Goal: Task Accomplishment & Management: Complete application form

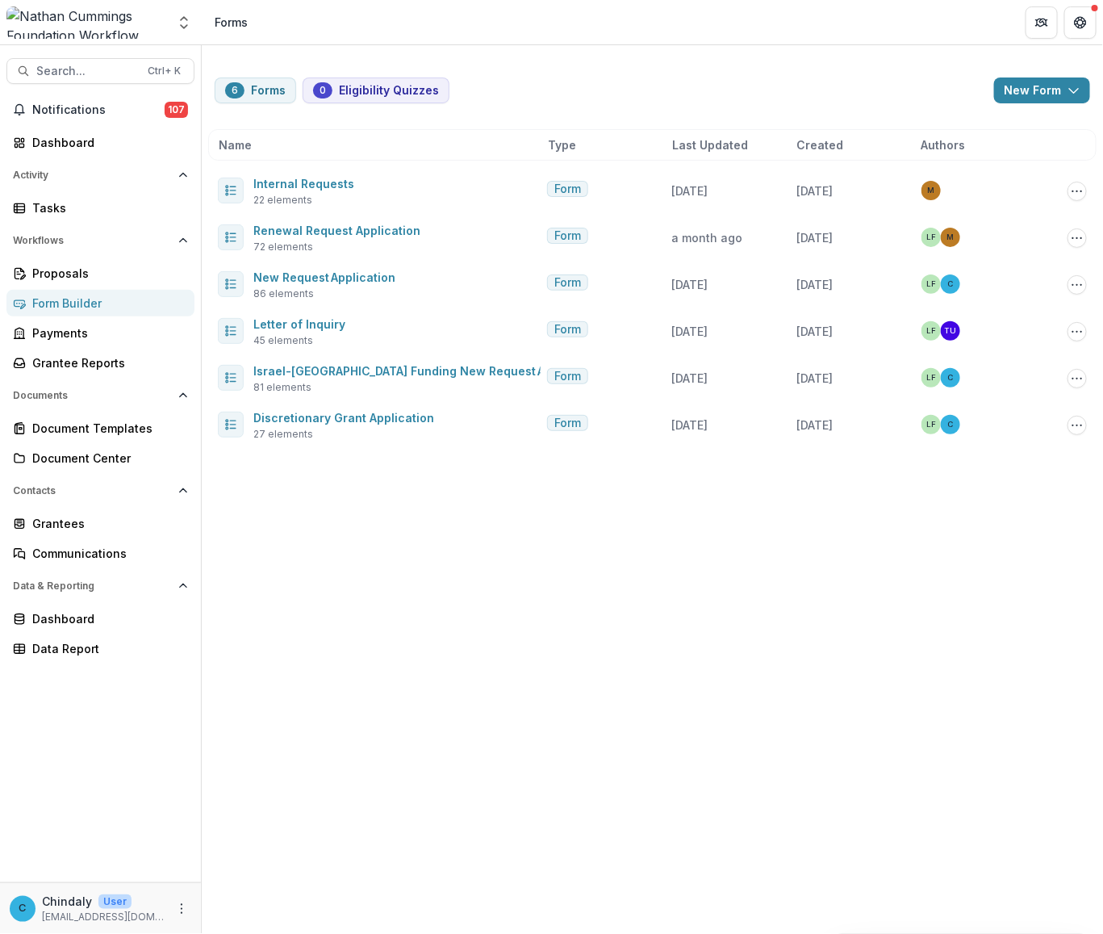
click at [170, 22] on div "Aggregate Analysis Foundations [PERSON_NAME] Foundation Workflow Sandbox [PERSO…" at bounding box center [100, 22] width 189 height 32
click at [182, 19] on polyline "Open entity switcher" at bounding box center [184, 18] width 6 height 3
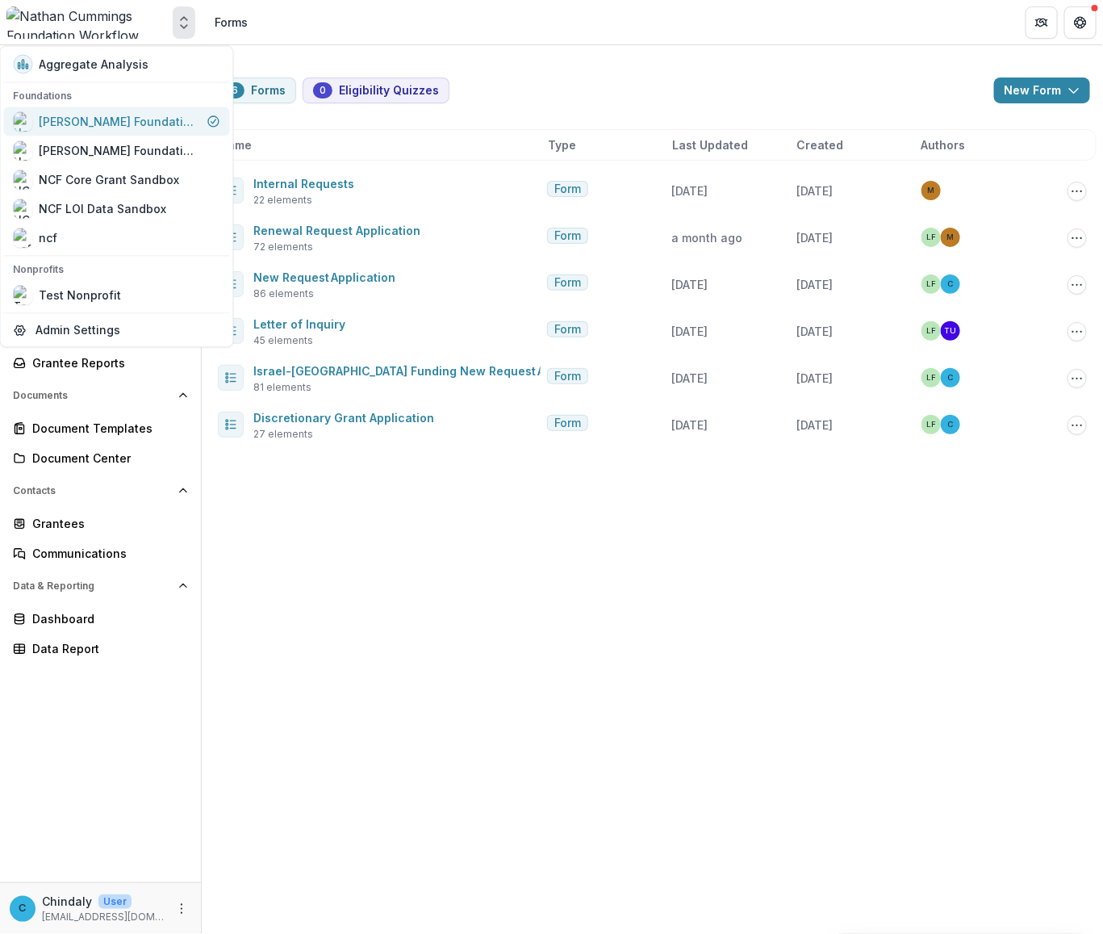
click at [133, 123] on div "[PERSON_NAME] Foundation Workflow Sandbox" at bounding box center [120, 121] width 161 height 17
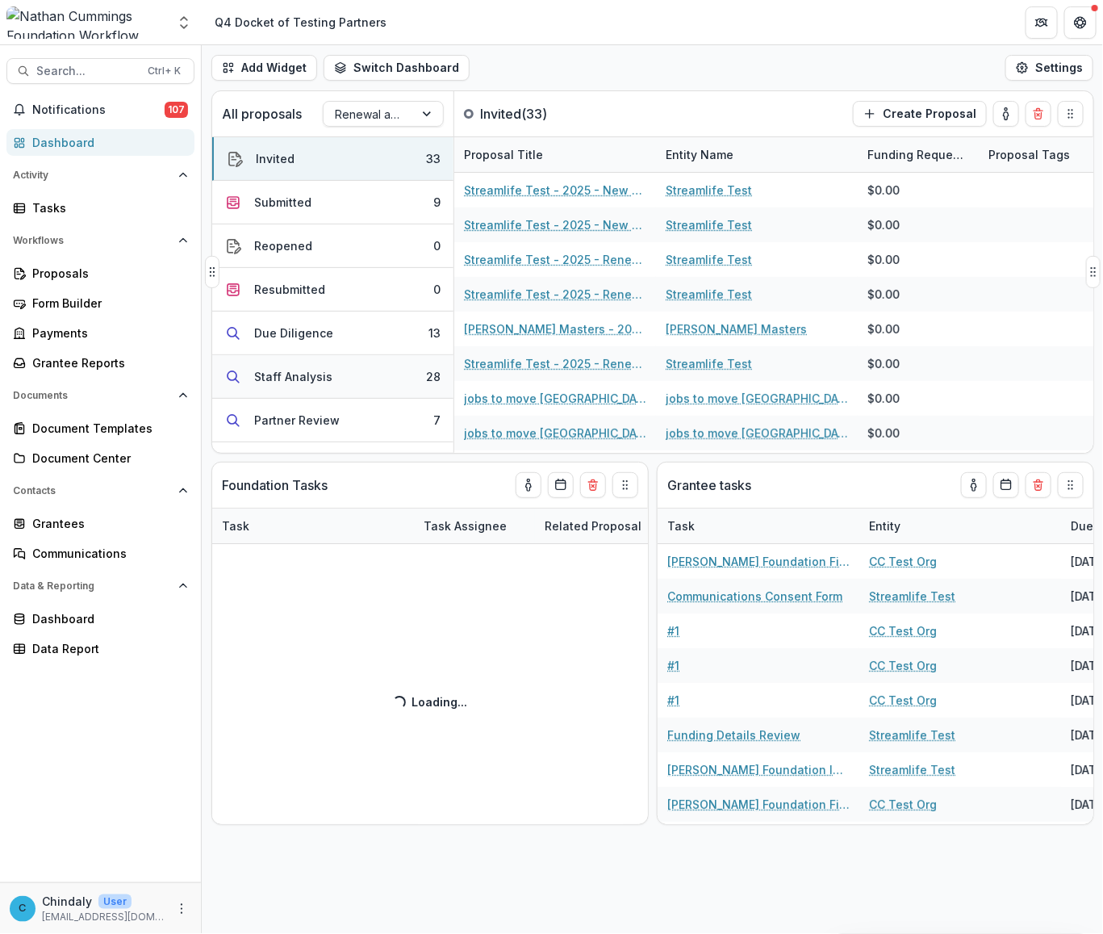
click at [299, 373] on div "Staff Analysis" at bounding box center [293, 376] width 78 height 17
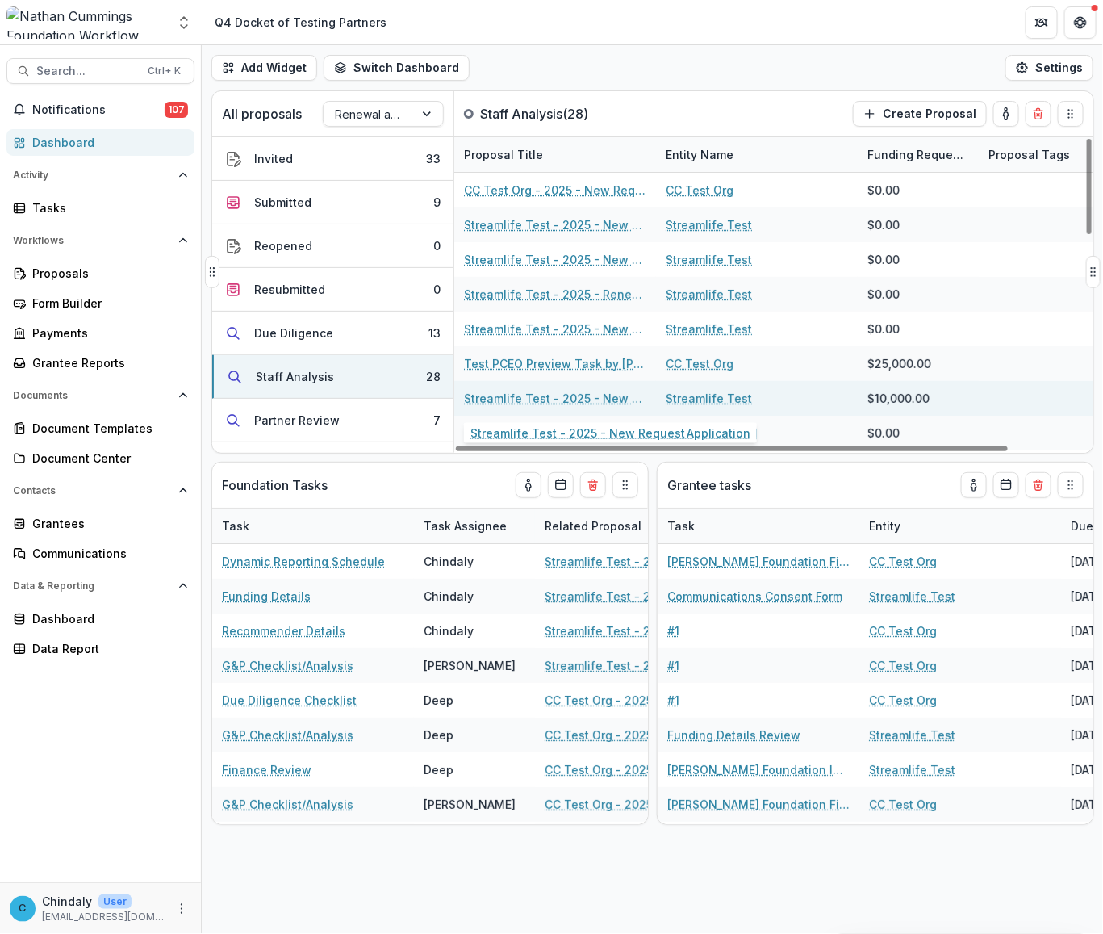
click at [581, 397] on link "Streamlife Test - 2025 - New Request Application" at bounding box center [555, 398] width 182 height 17
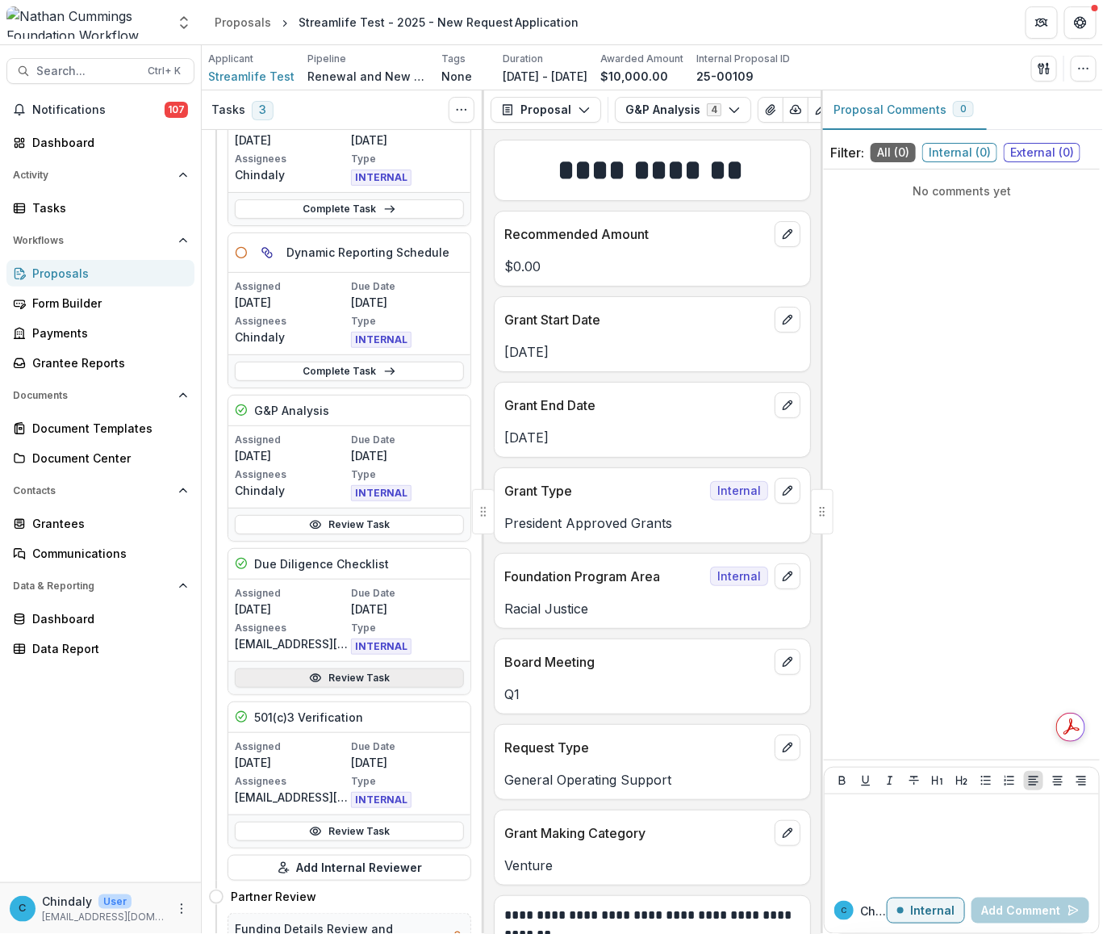
scroll to position [300, 0]
click at [349, 680] on link "Review Task" at bounding box center [349, 676] width 229 height 19
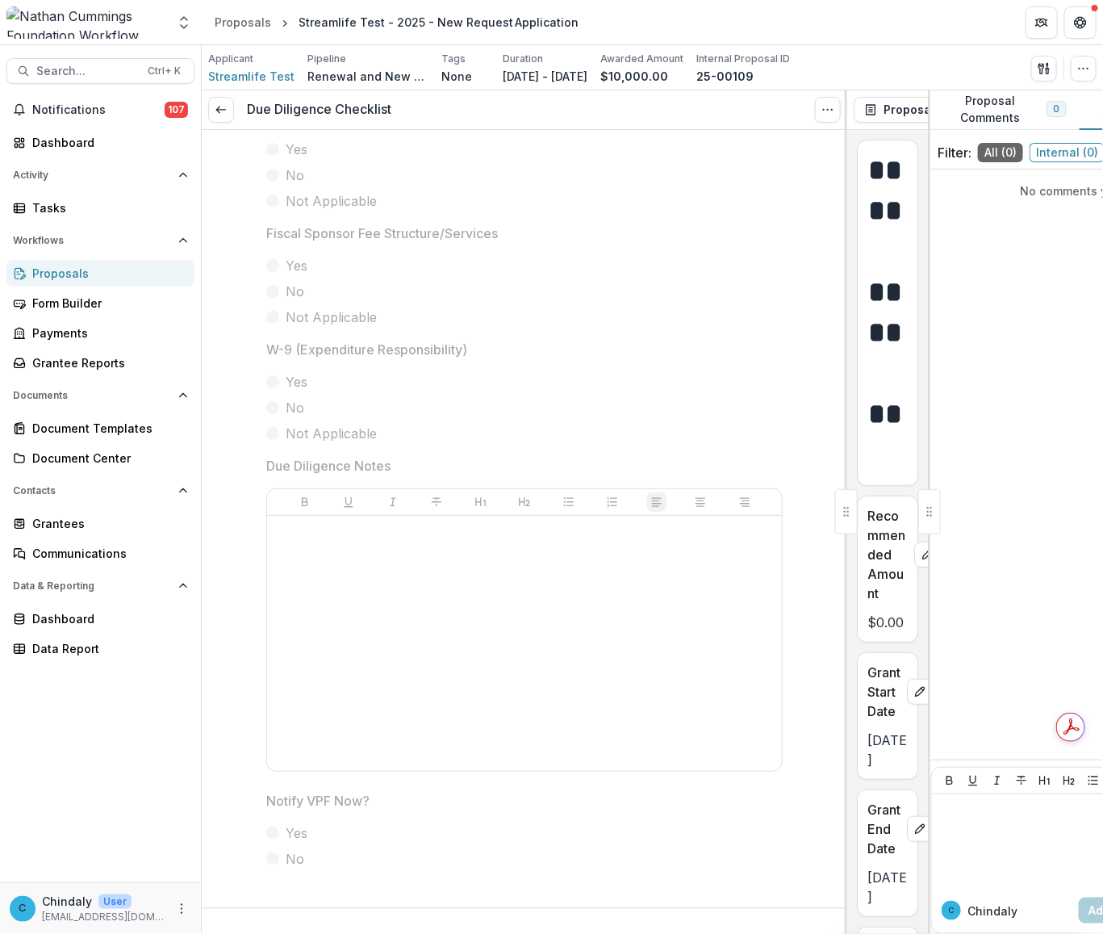
scroll to position [3342, 0]
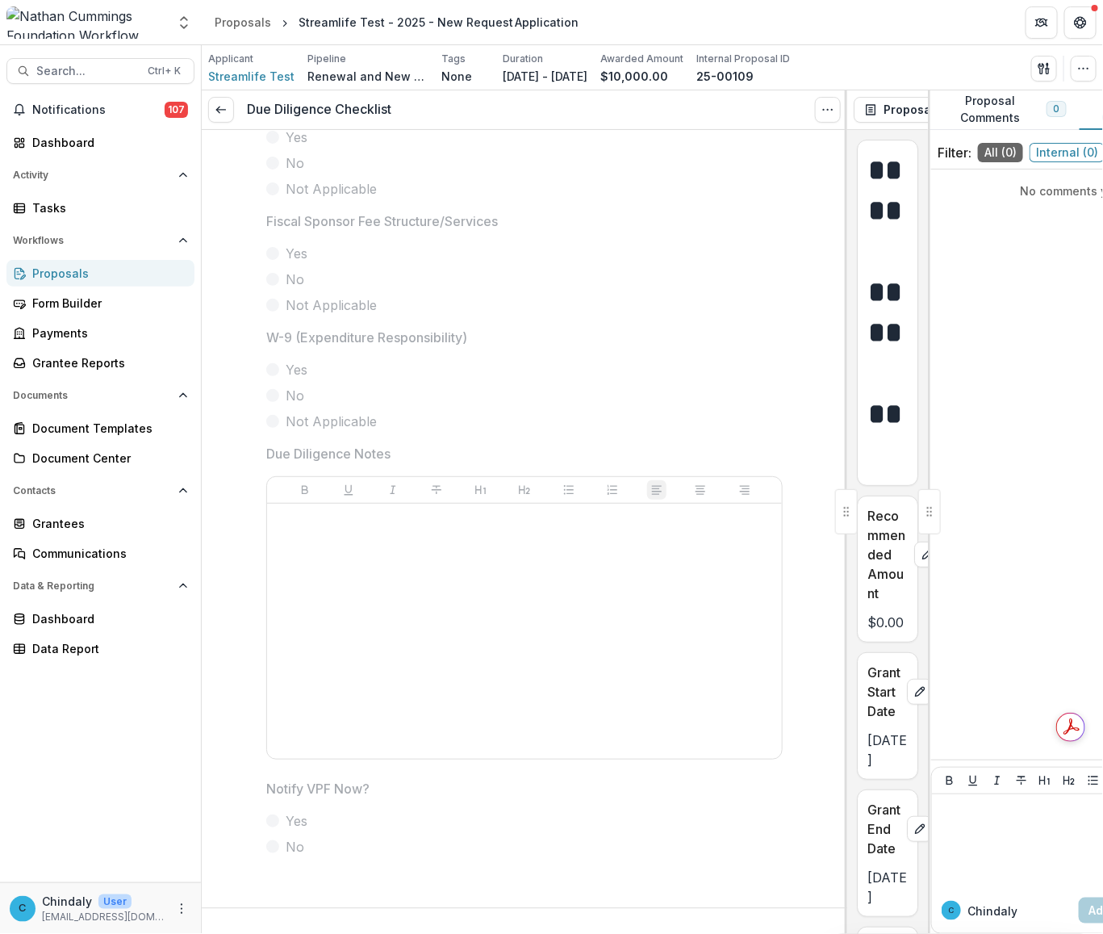
click at [410, 890] on div at bounding box center [525, 895] width 646 height 26
click at [365, 719] on div at bounding box center [525, 631] width 502 height 242
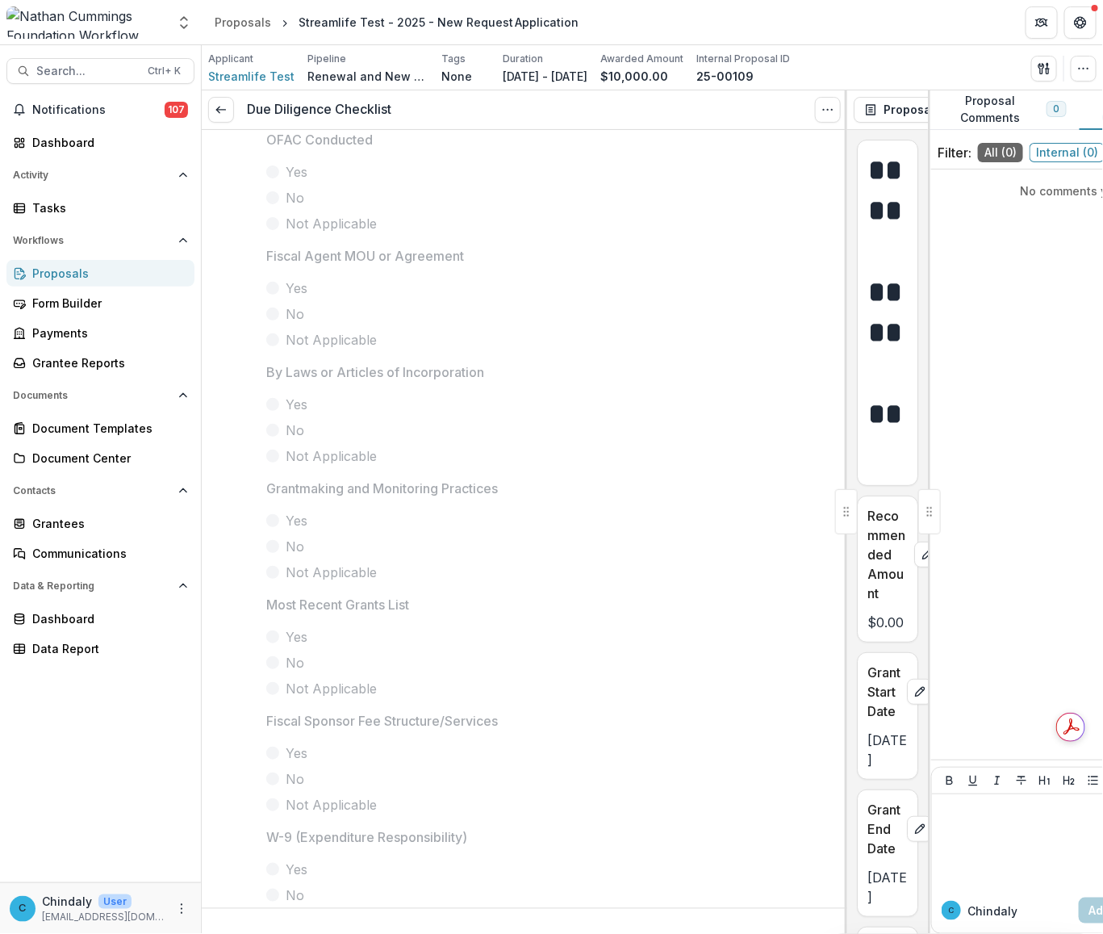
scroll to position [2839, 0]
click at [5, 923] on div "C Chindaly User chindaly@streamlifeconsulting.org" at bounding box center [100, 908] width 201 height 52
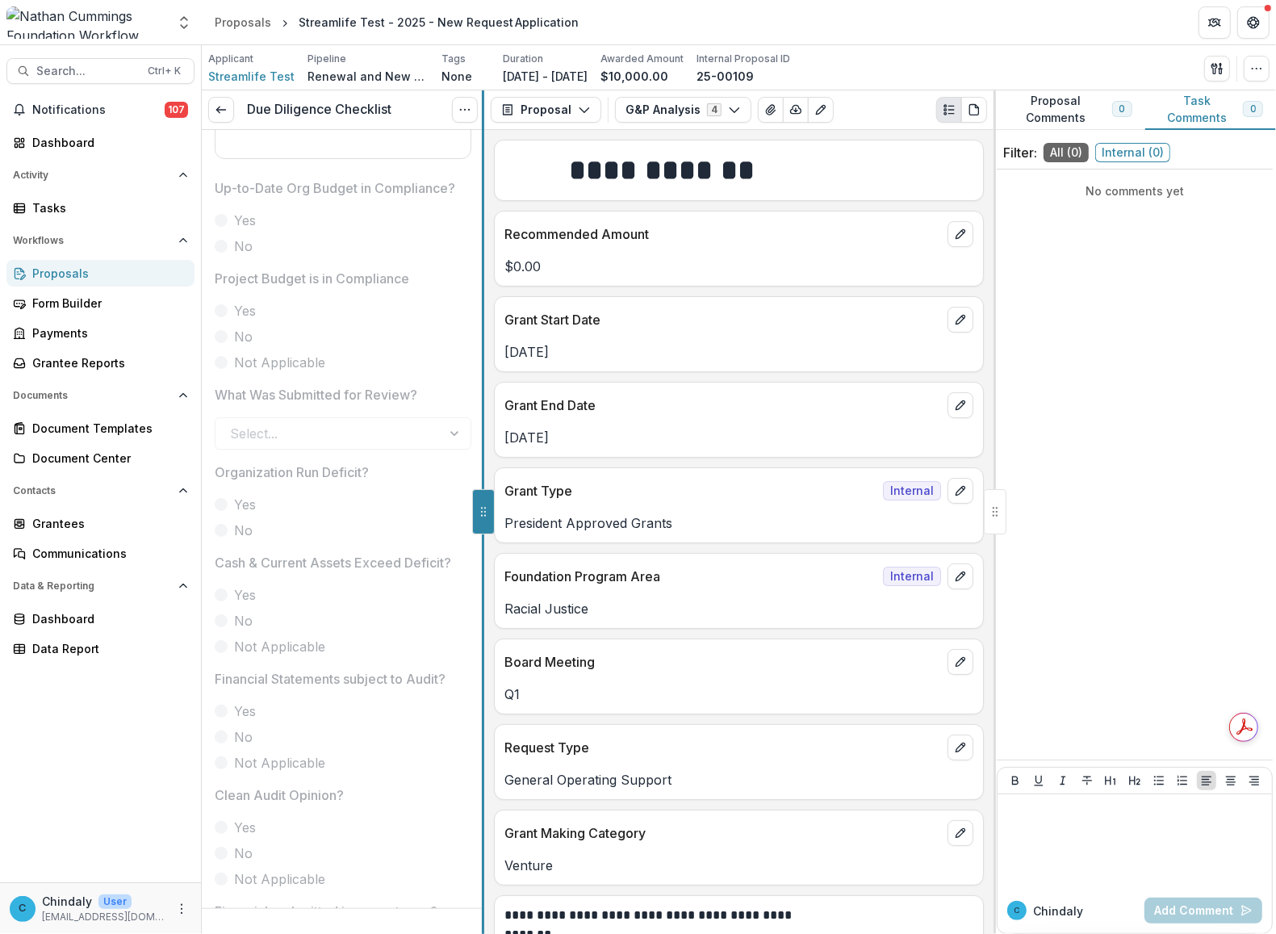
scroll to position [1593, 0]
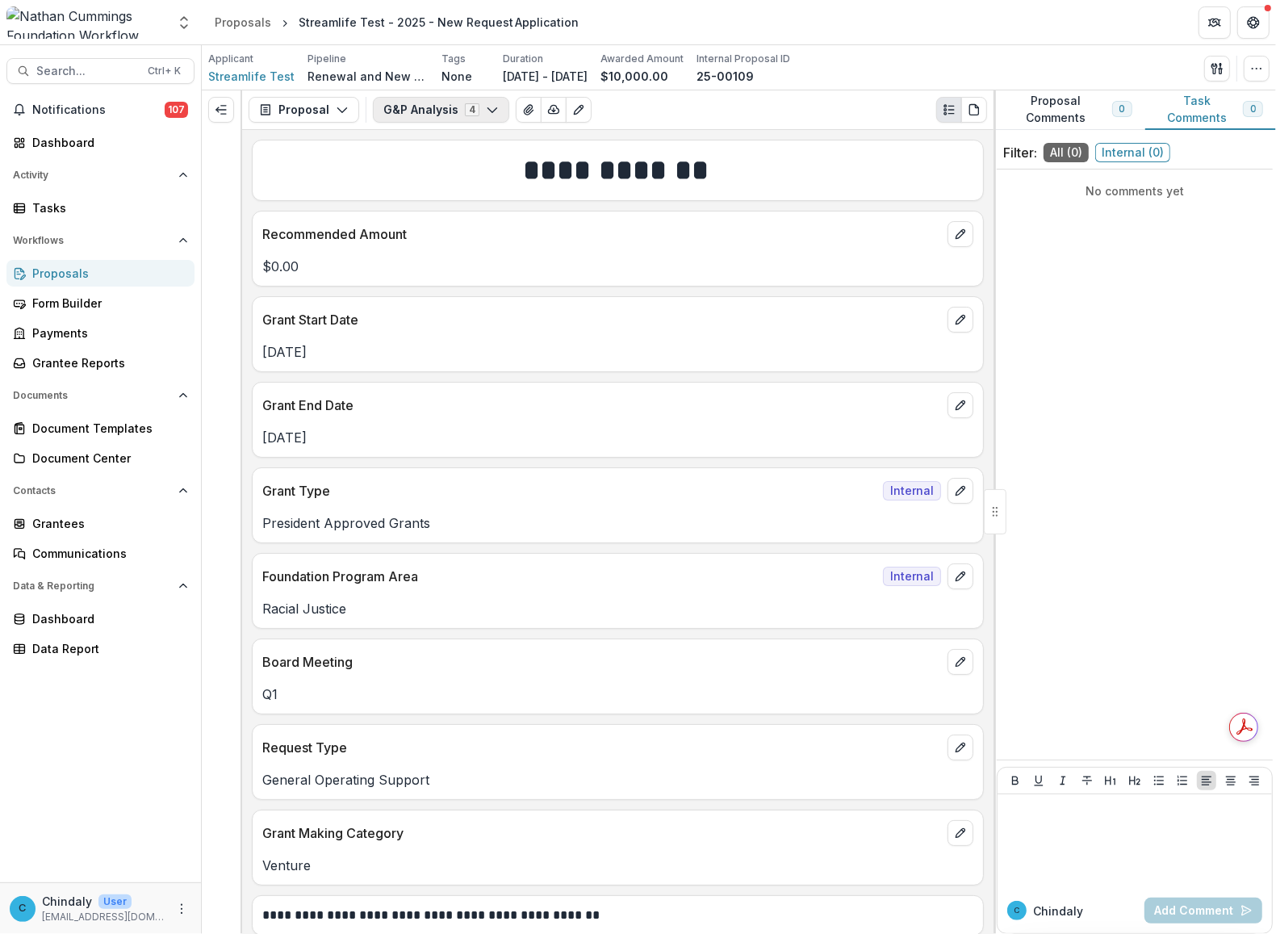
click at [465, 110] on button "G&P Analysis 4" at bounding box center [441, 110] width 136 height 26
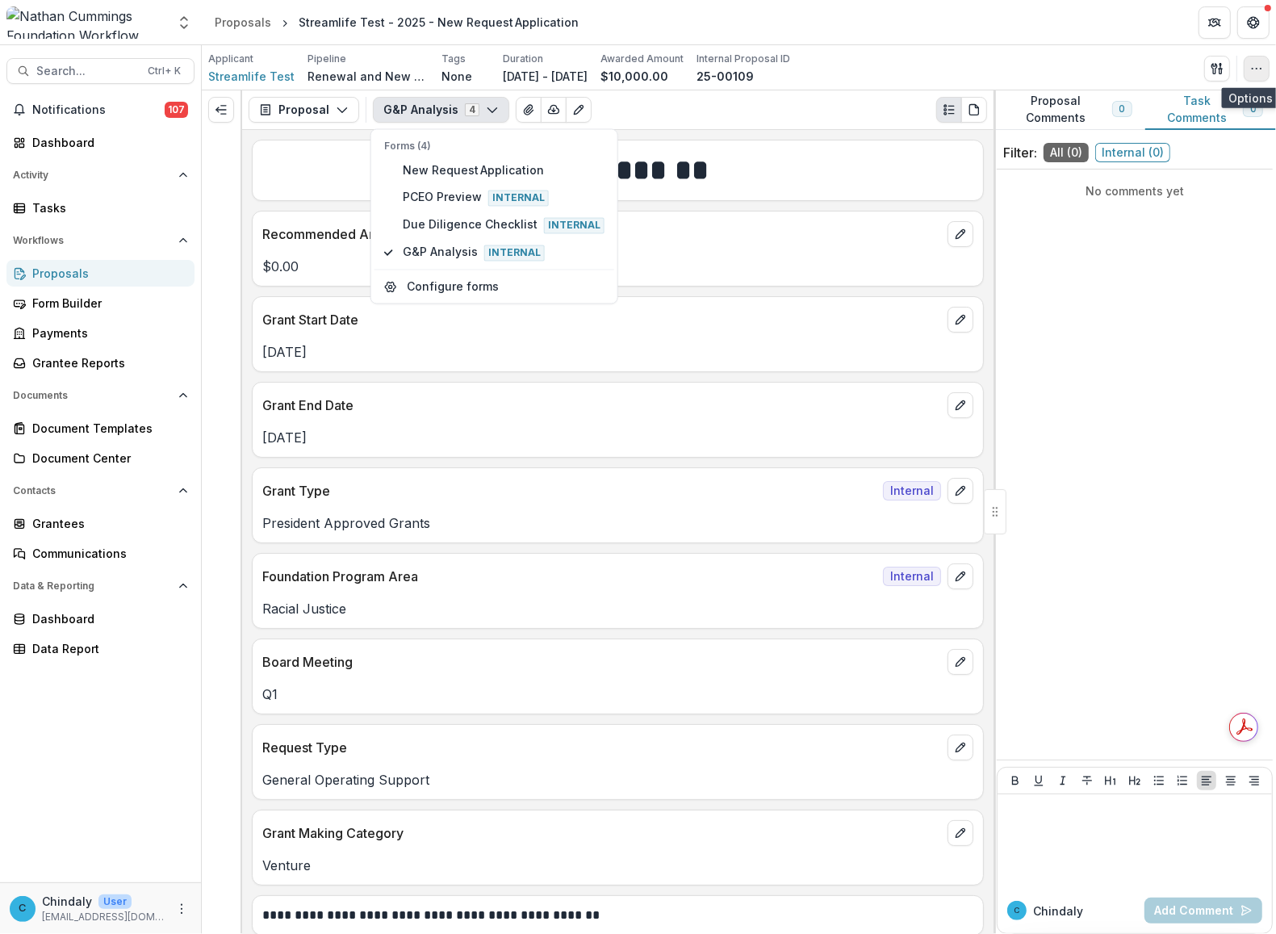
click at [817, 73] on icon "button" at bounding box center [1256, 68] width 13 height 13
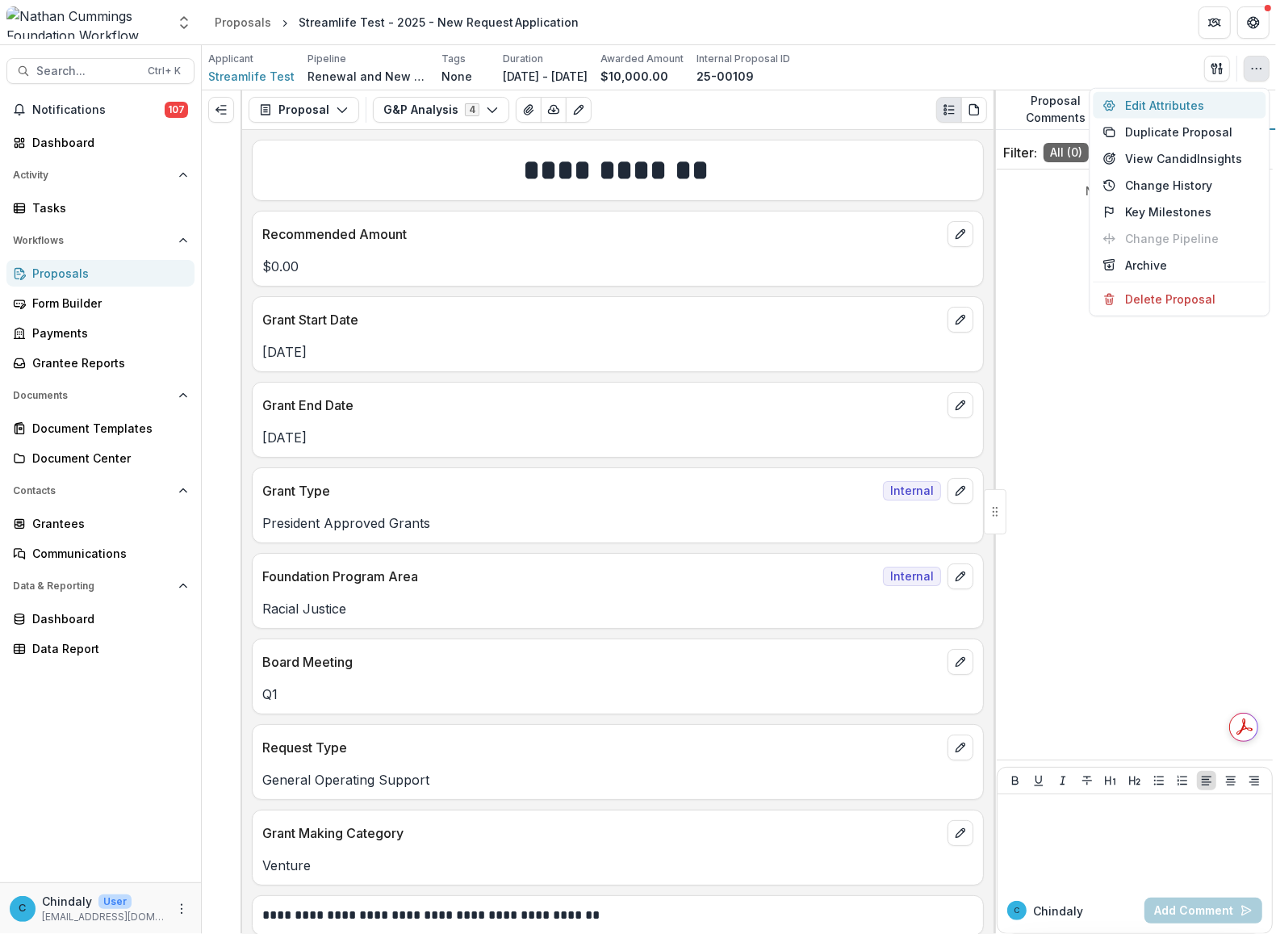
click at [817, 107] on button "Edit Attributes" at bounding box center [1180, 105] width 173 height 27
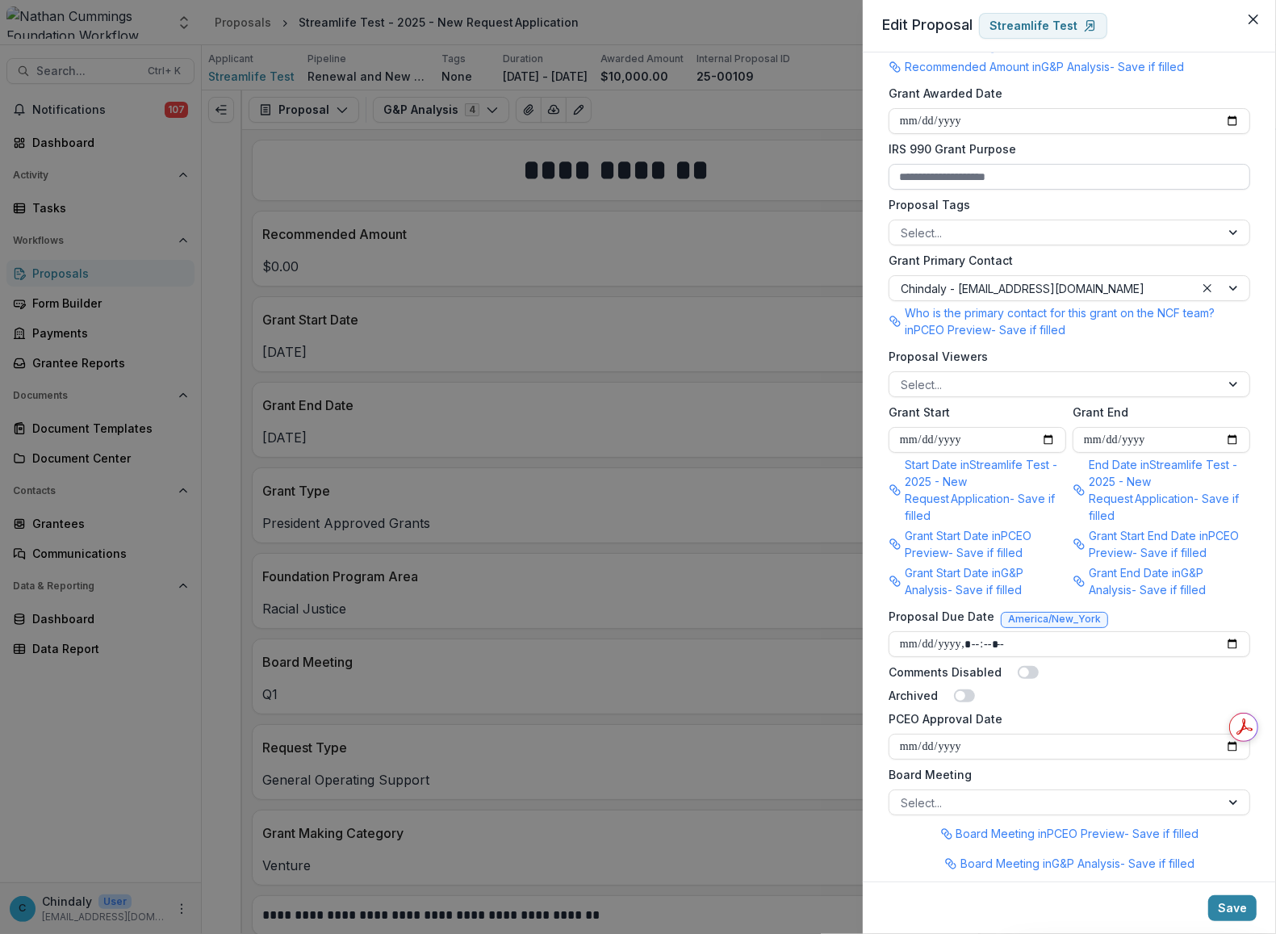
scroll to position [634, 0]
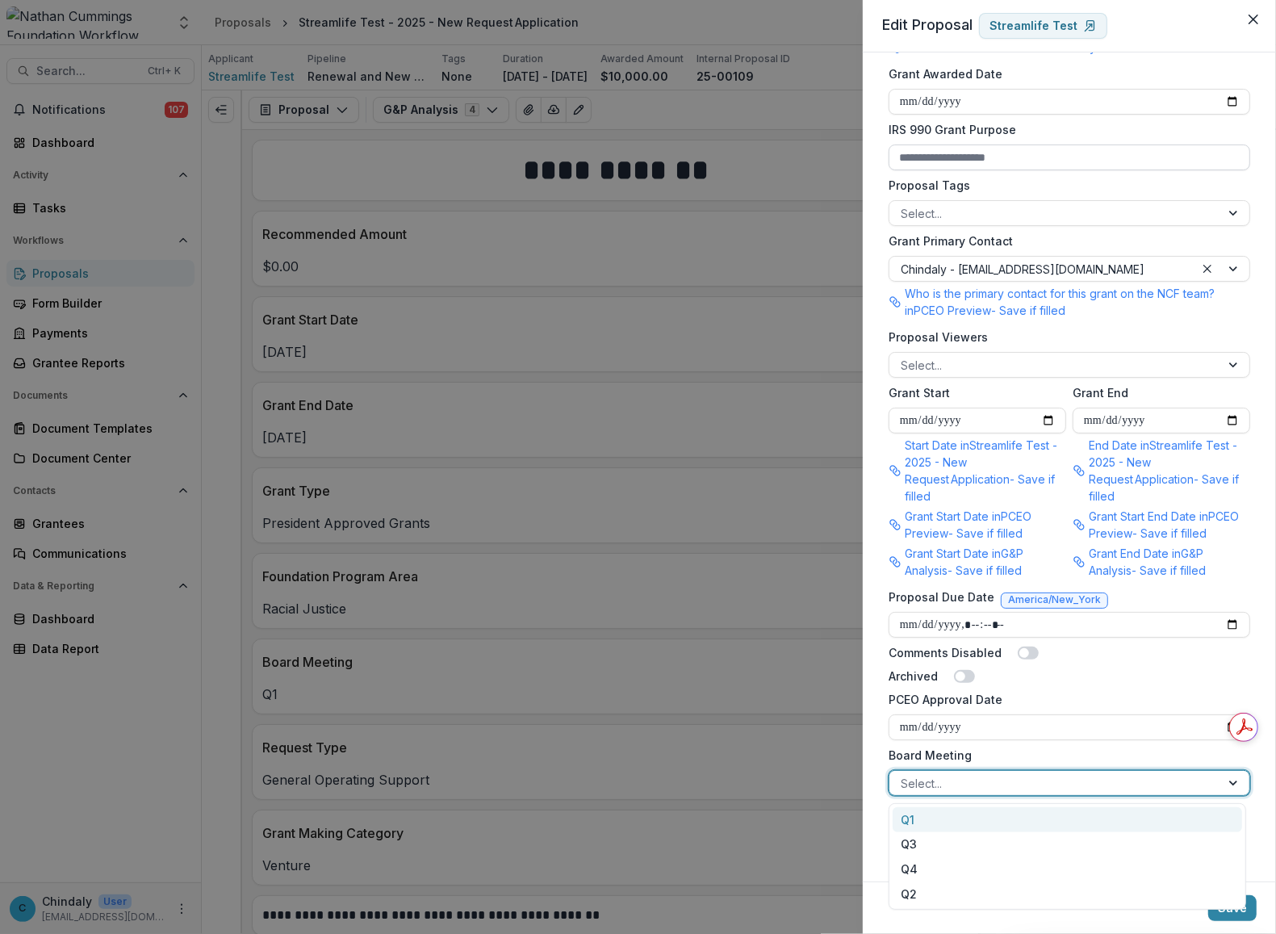
click at [817, 793] on div "Select..." at bounding box center [1054, 783] width 331 height 23
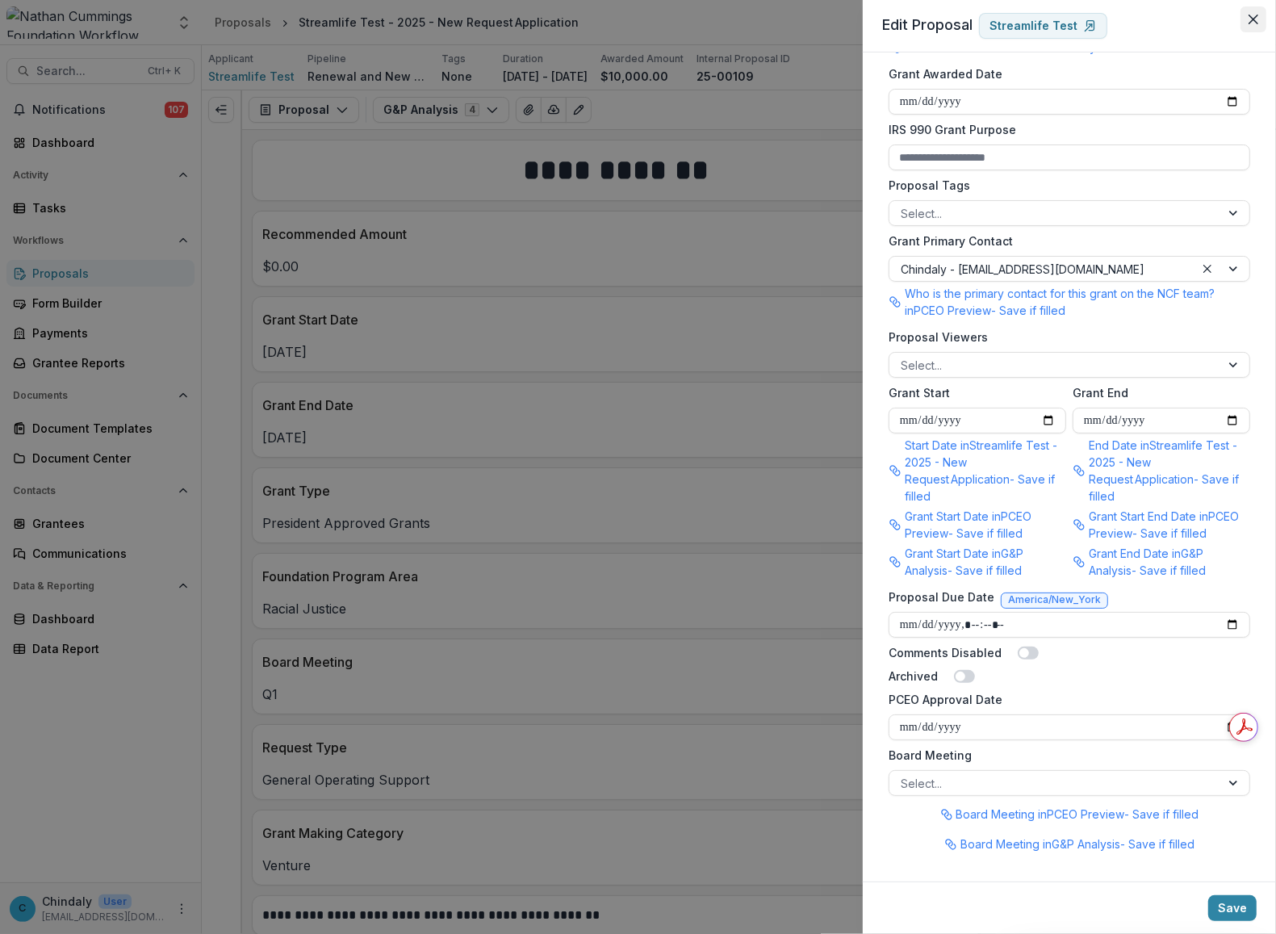
click at [817, 15] on icon "Close" at bounding box center [1254, 20] width 10 height 10
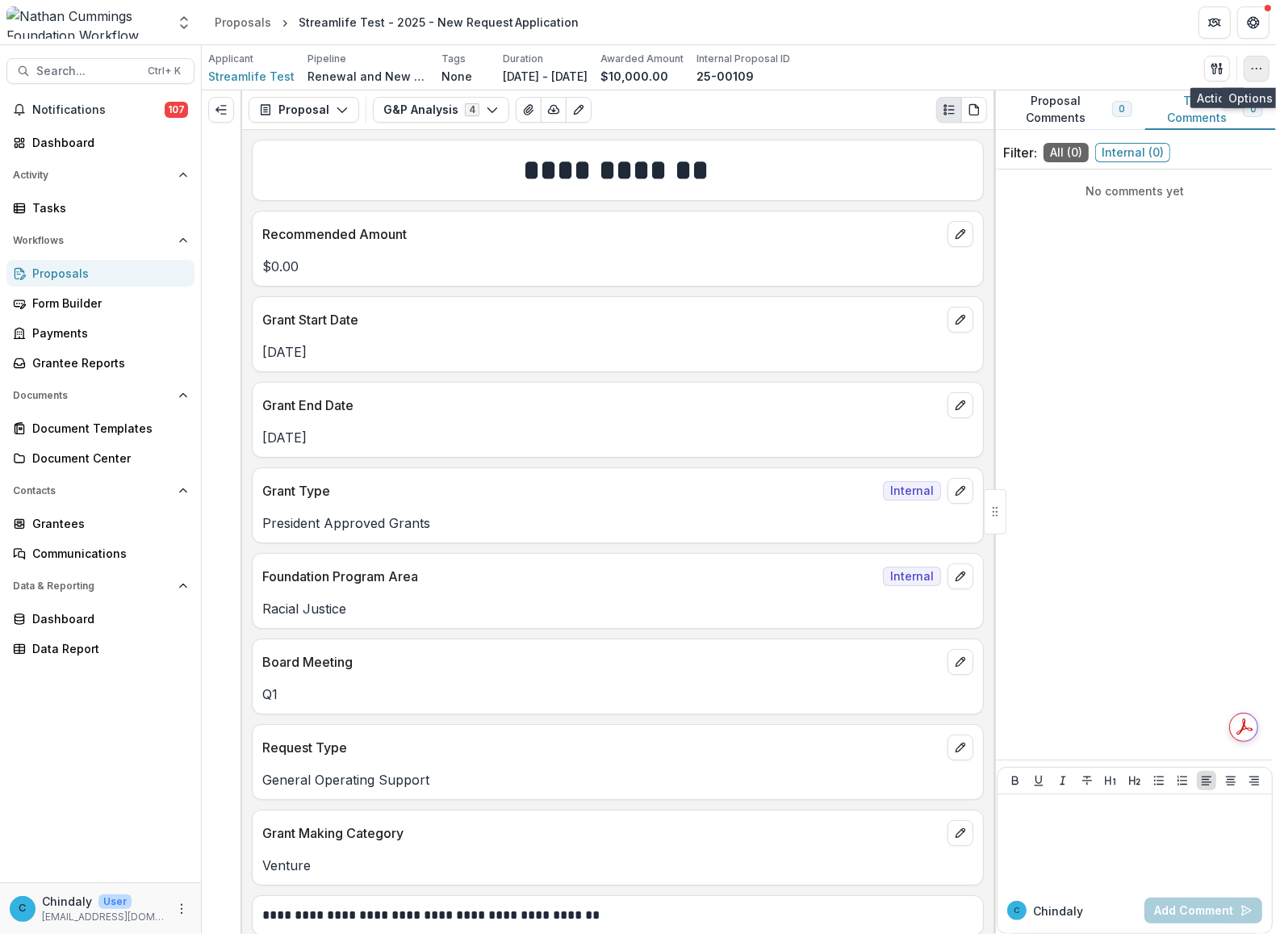
click at [817, 69] on icon "button" at bounding box center [1256, 68] width 13 height 13
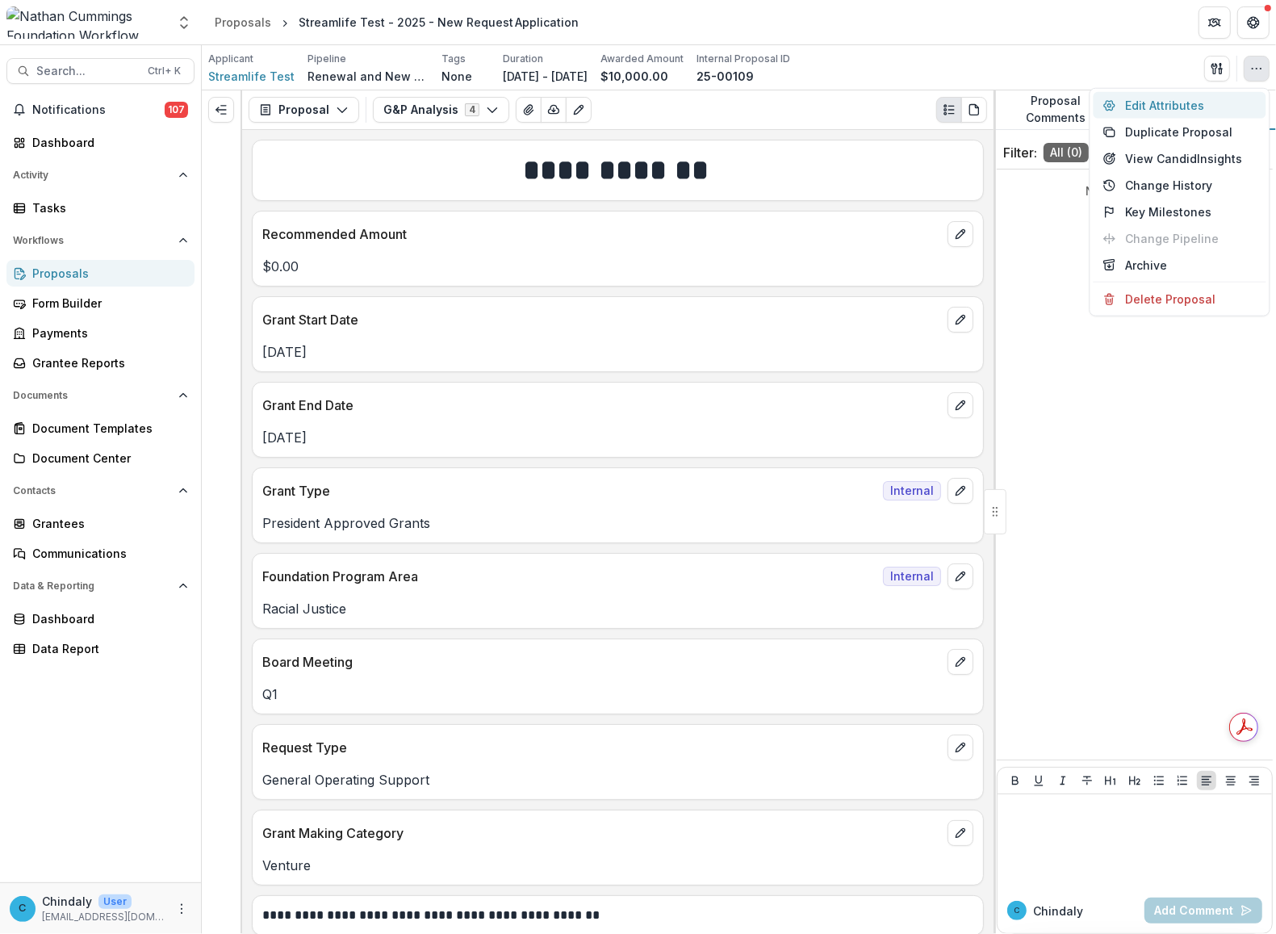
click at [817, 98] on button "Edit Attributes" at bounding box center [1180, 105] width 173 height 27
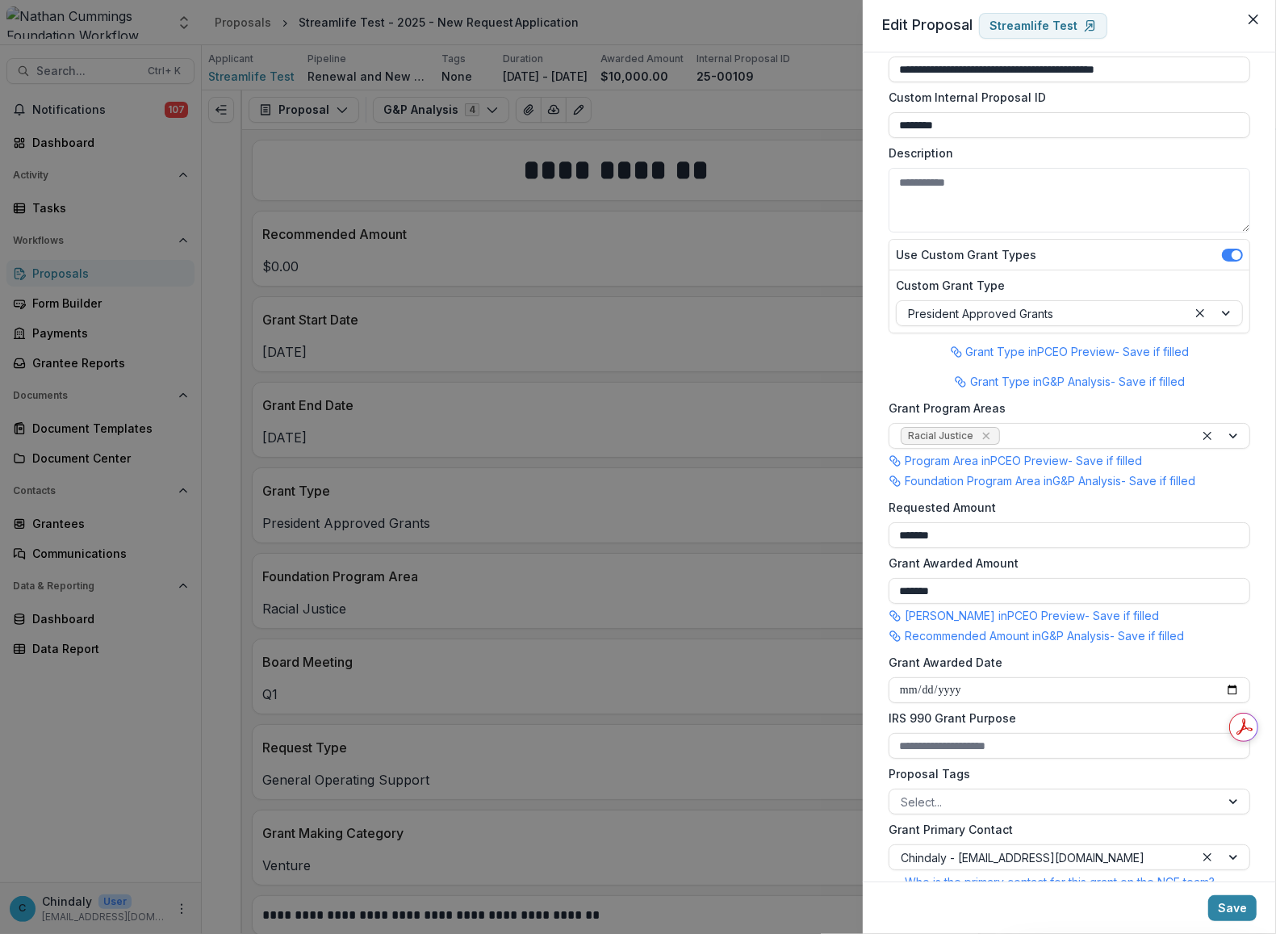
scroll to position [0, 0]
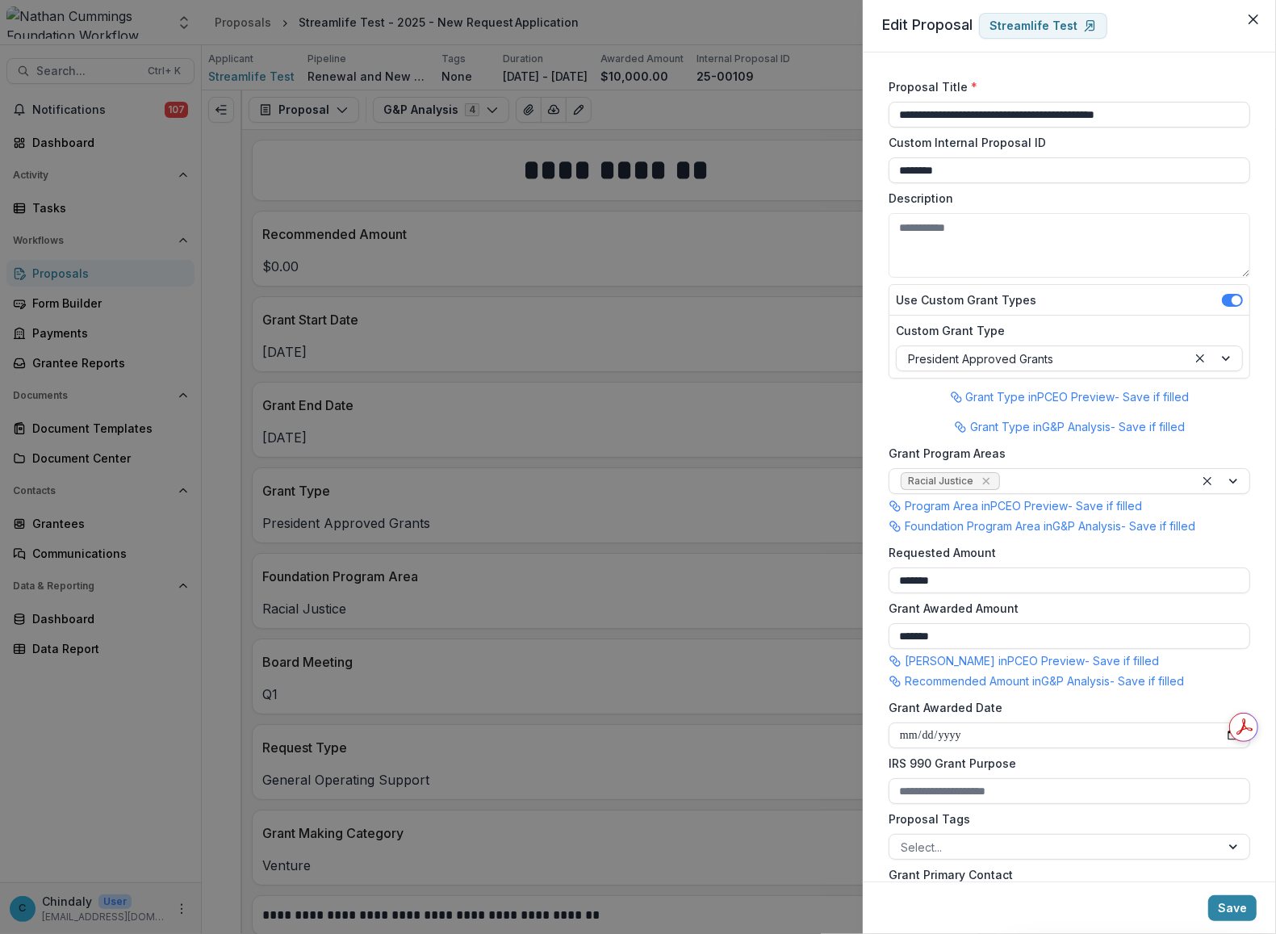
click at [491, 345] on div "**********" at bounding box center [638, 467] width 1276 height 934
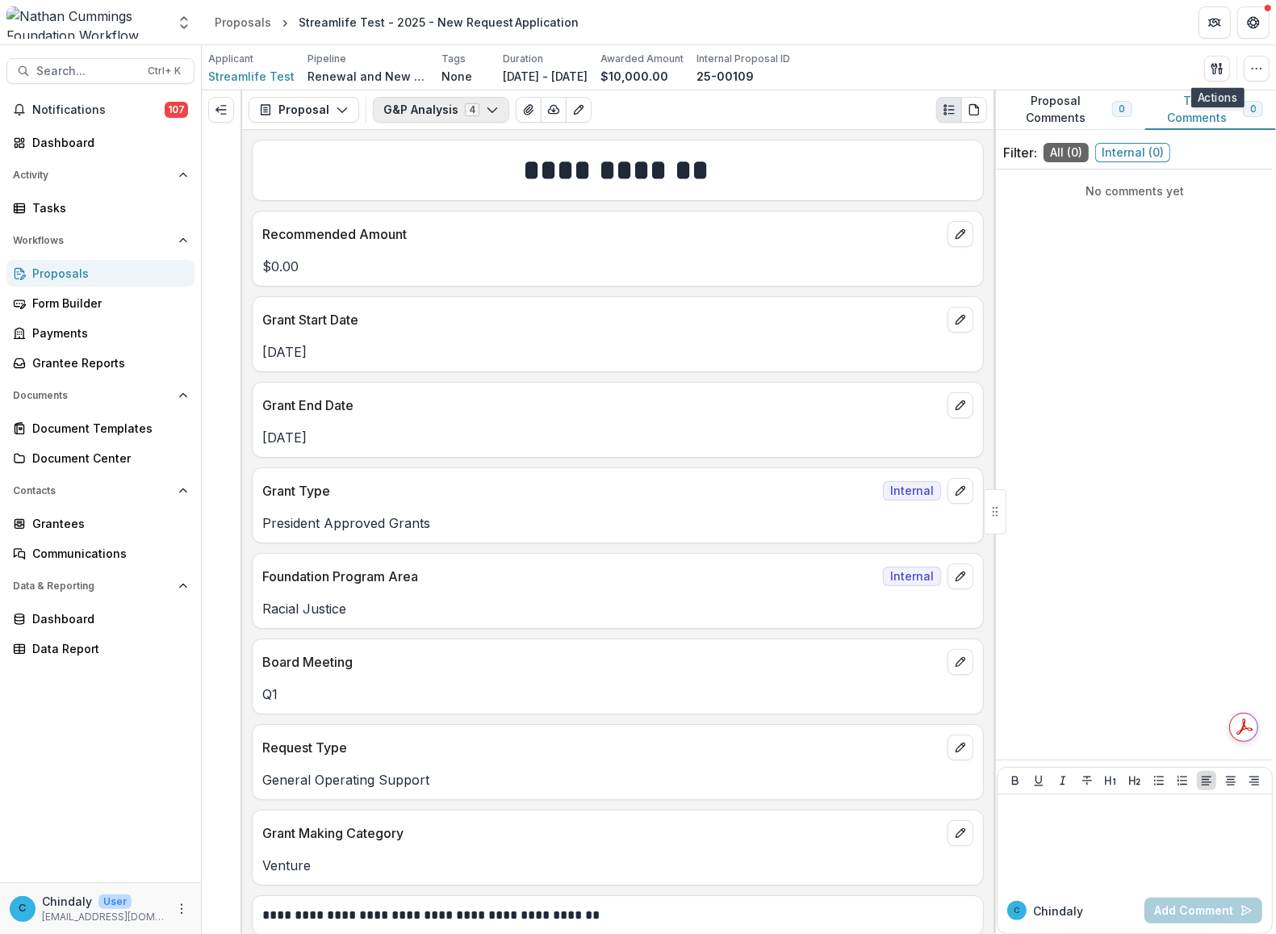
click at [495, 110] on button "G&P Analysis 4" at bounding box center [441, 110] width 136 height 26
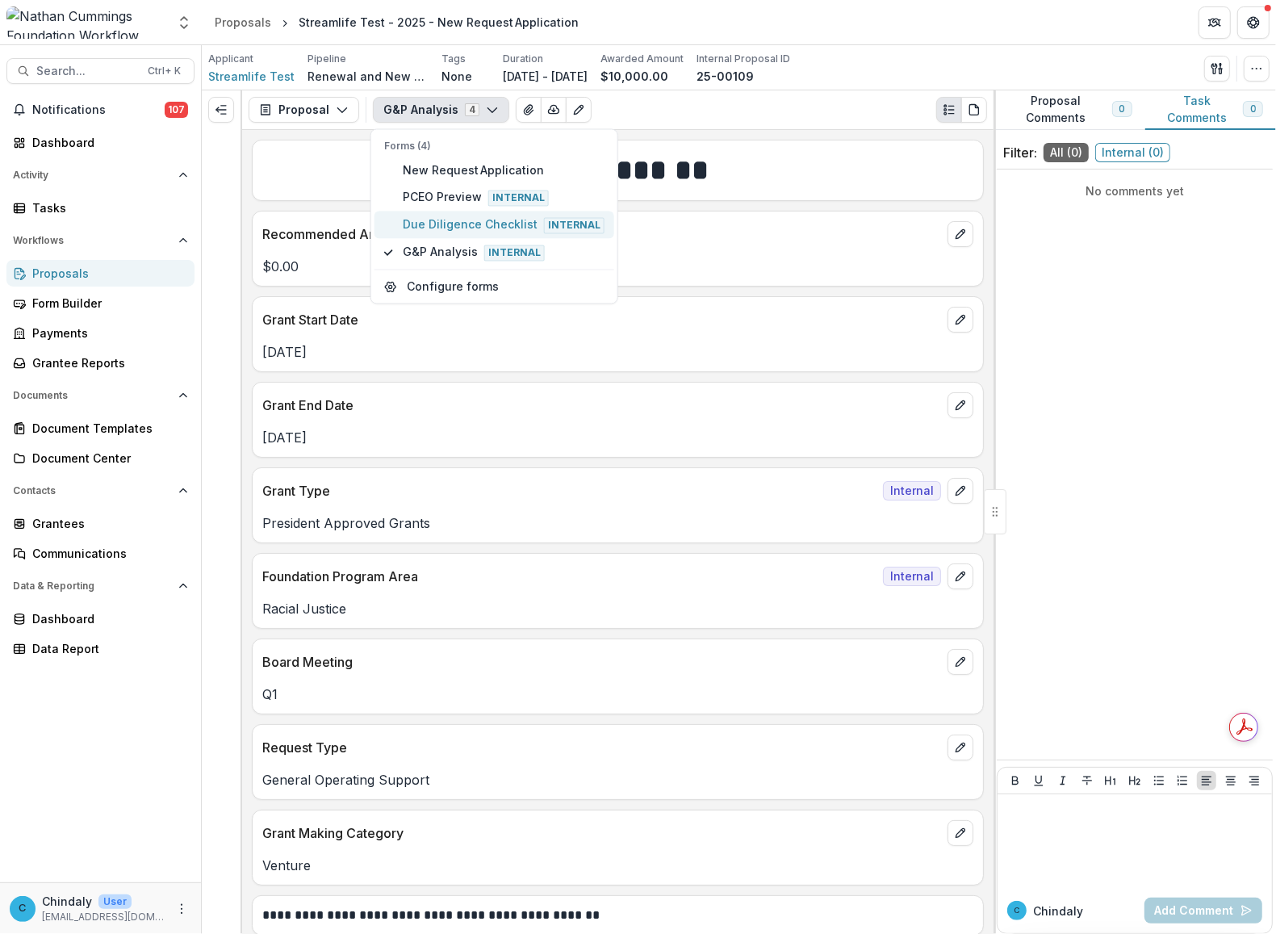
click at [492, 231] on span "Due Diligence Checklist Internal" at bounding box center [504, 225] width 202 height 18
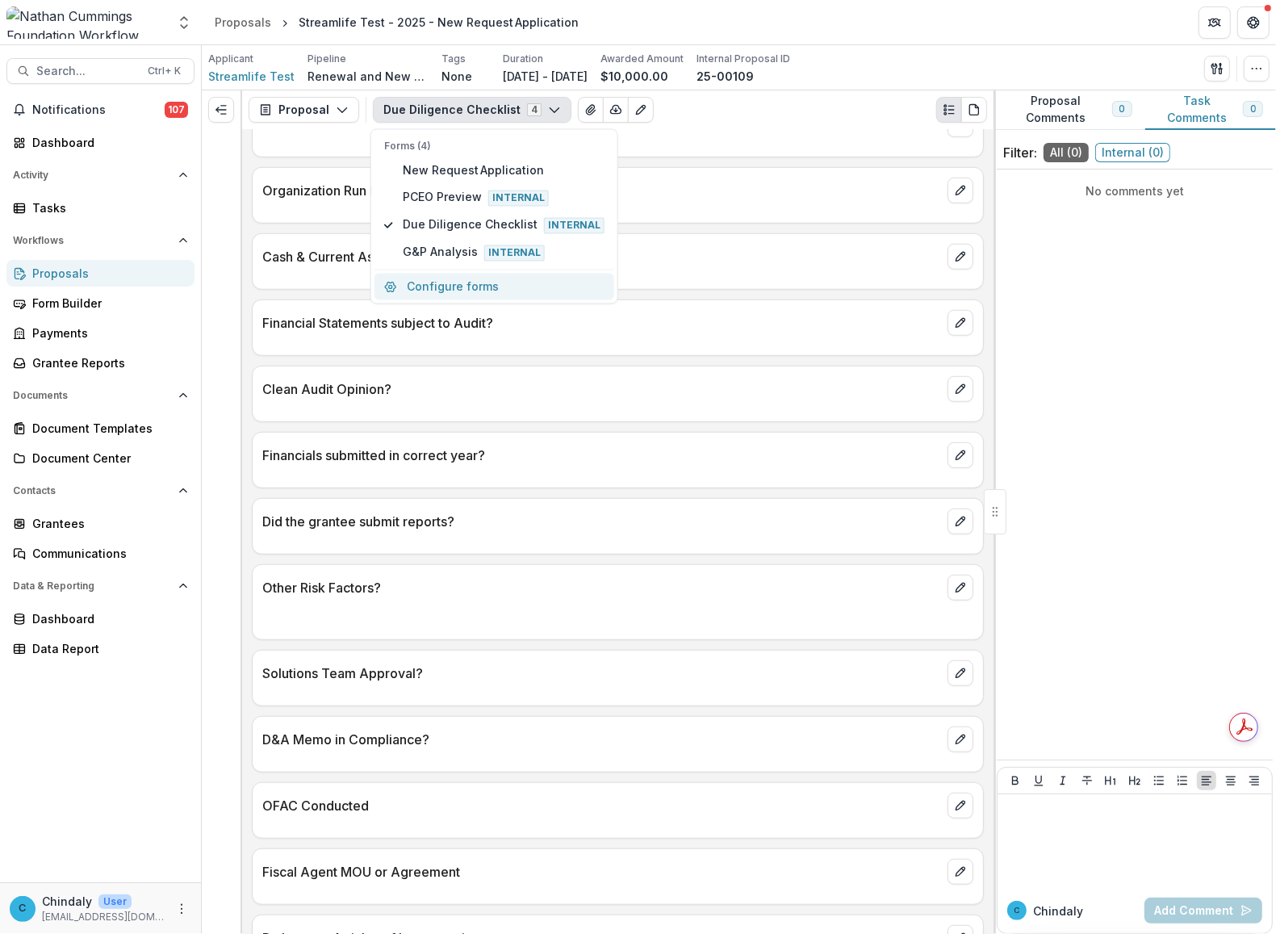
scroll to position [1007, 0]
click at [385, 714] on div "**********" at bounding box center [617, 532] width 751 height 804
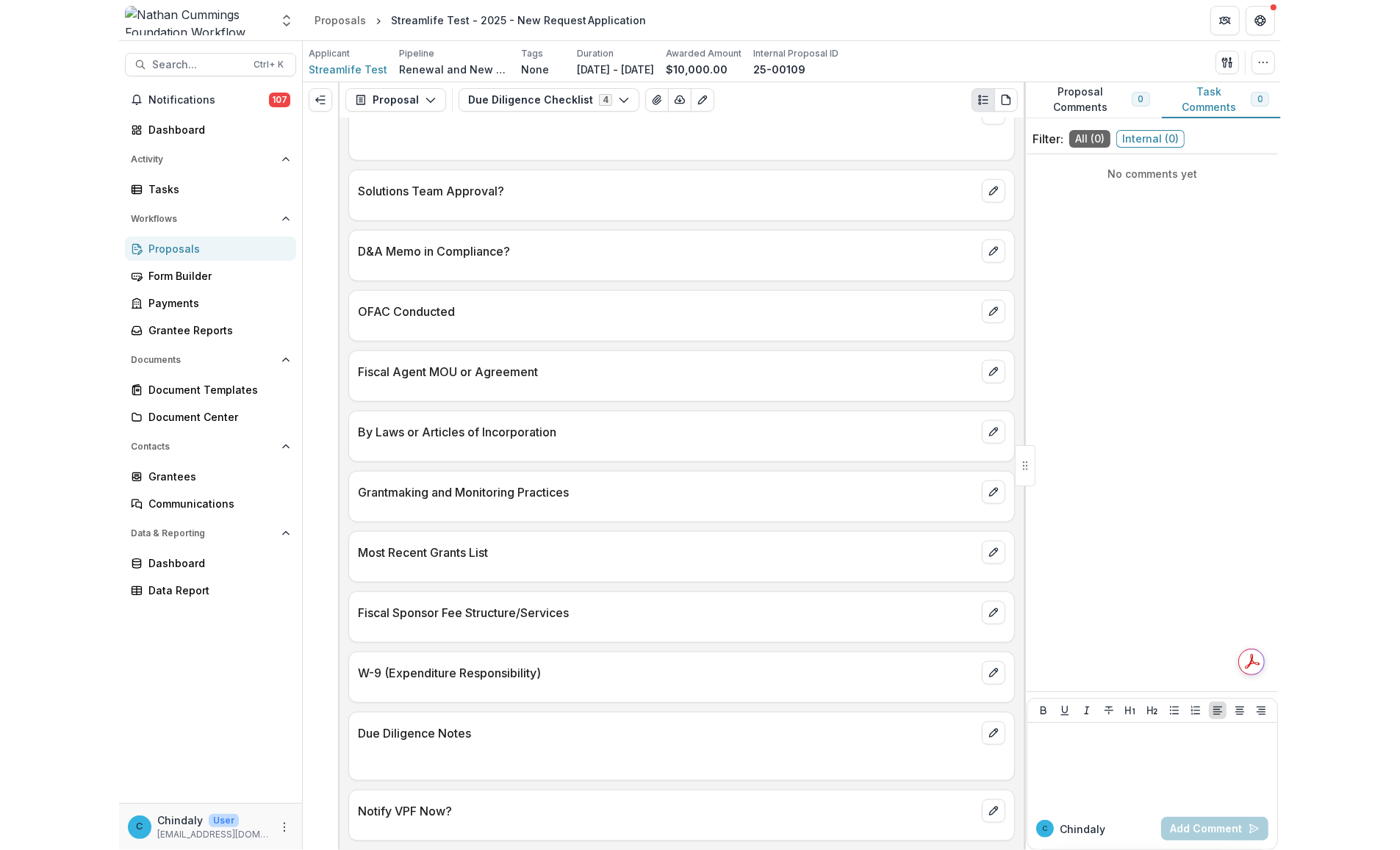
scroll to position [1348, 0]
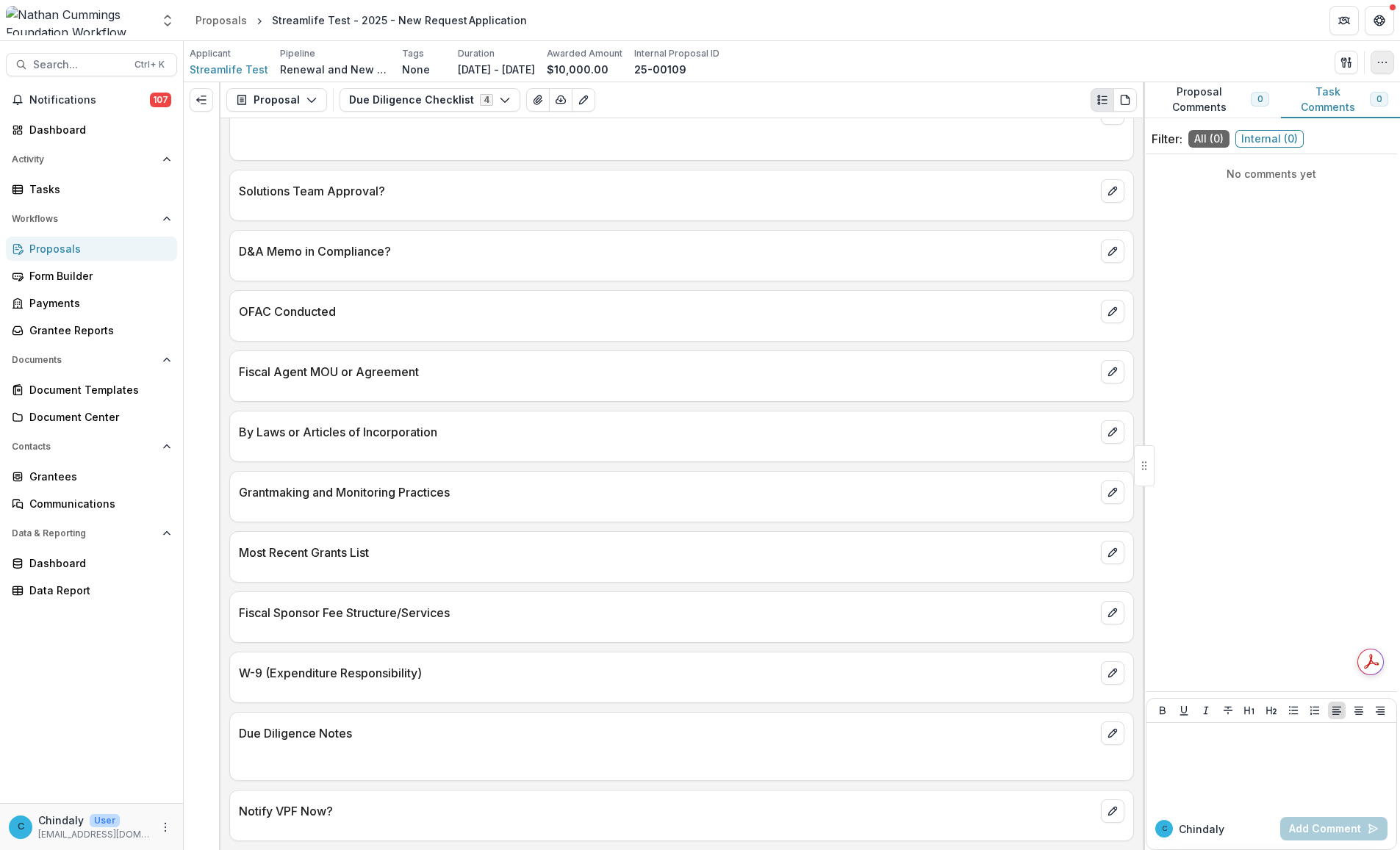
click at [744, 60] on icon "button" at bounding box center [1382, 62] width 12 height 12
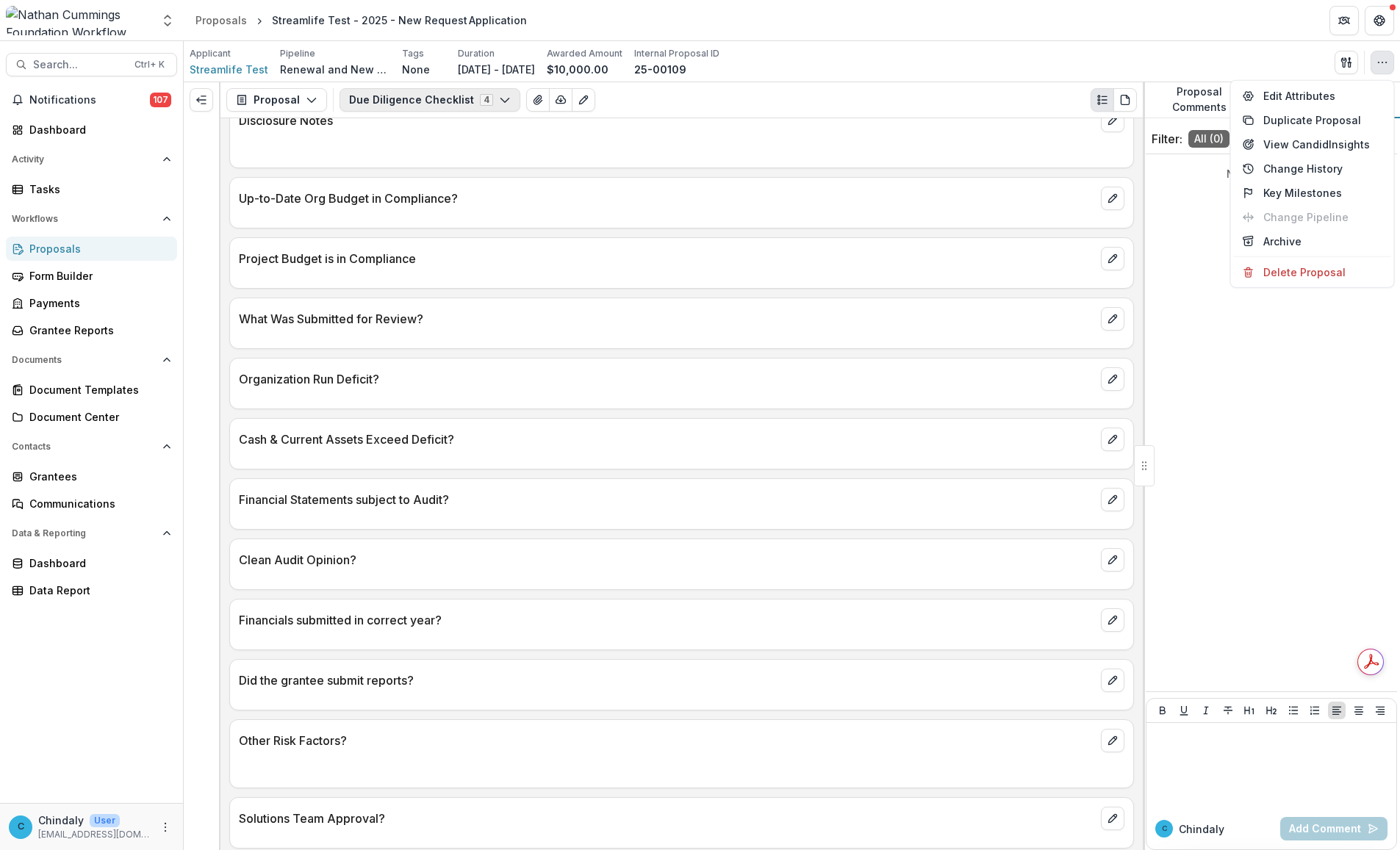
scroll to position [706, 0]
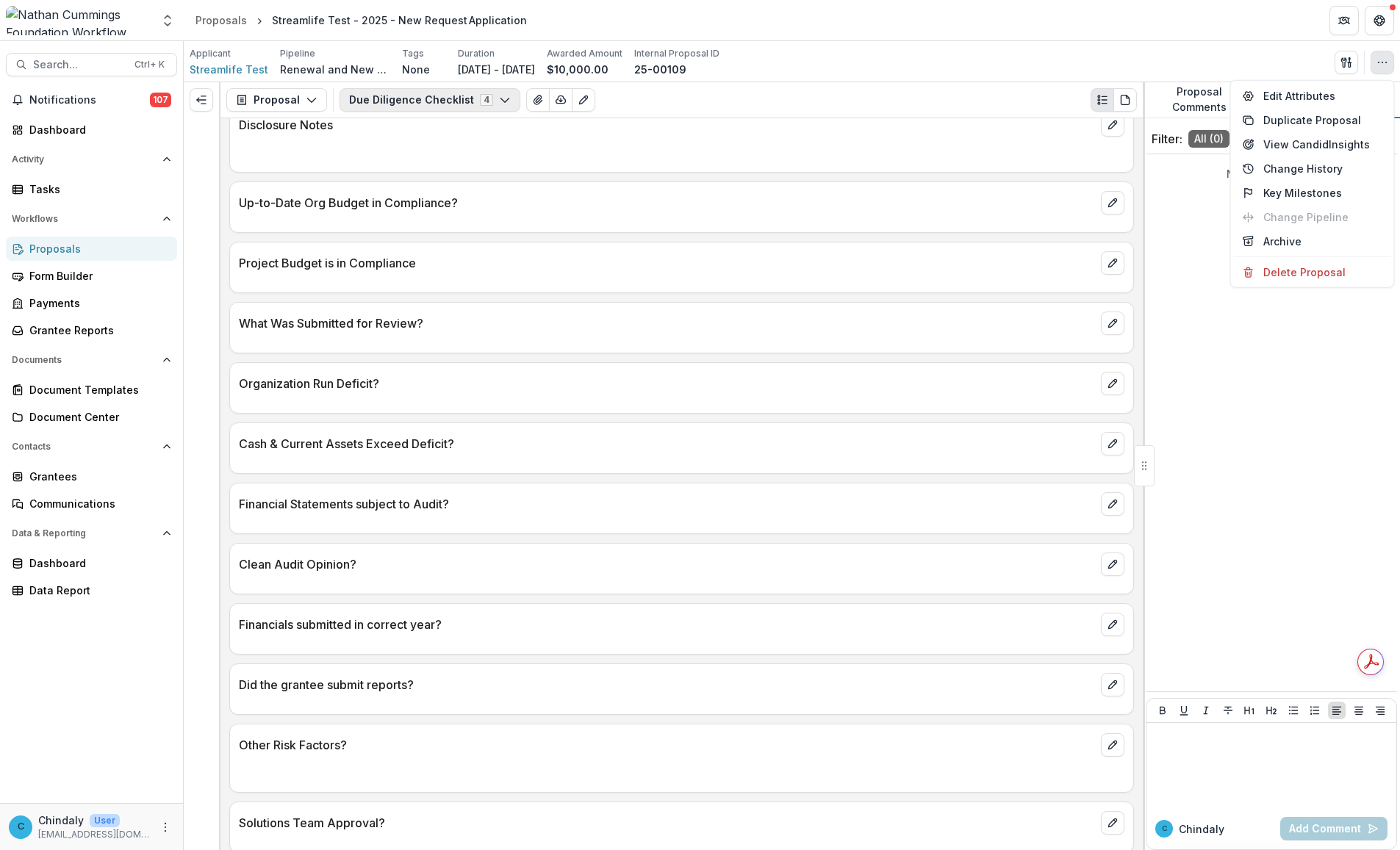
click at [425, 105] on button "Due Diligence Checklist 4" at bounding box center [430, 100] width 181 height 24
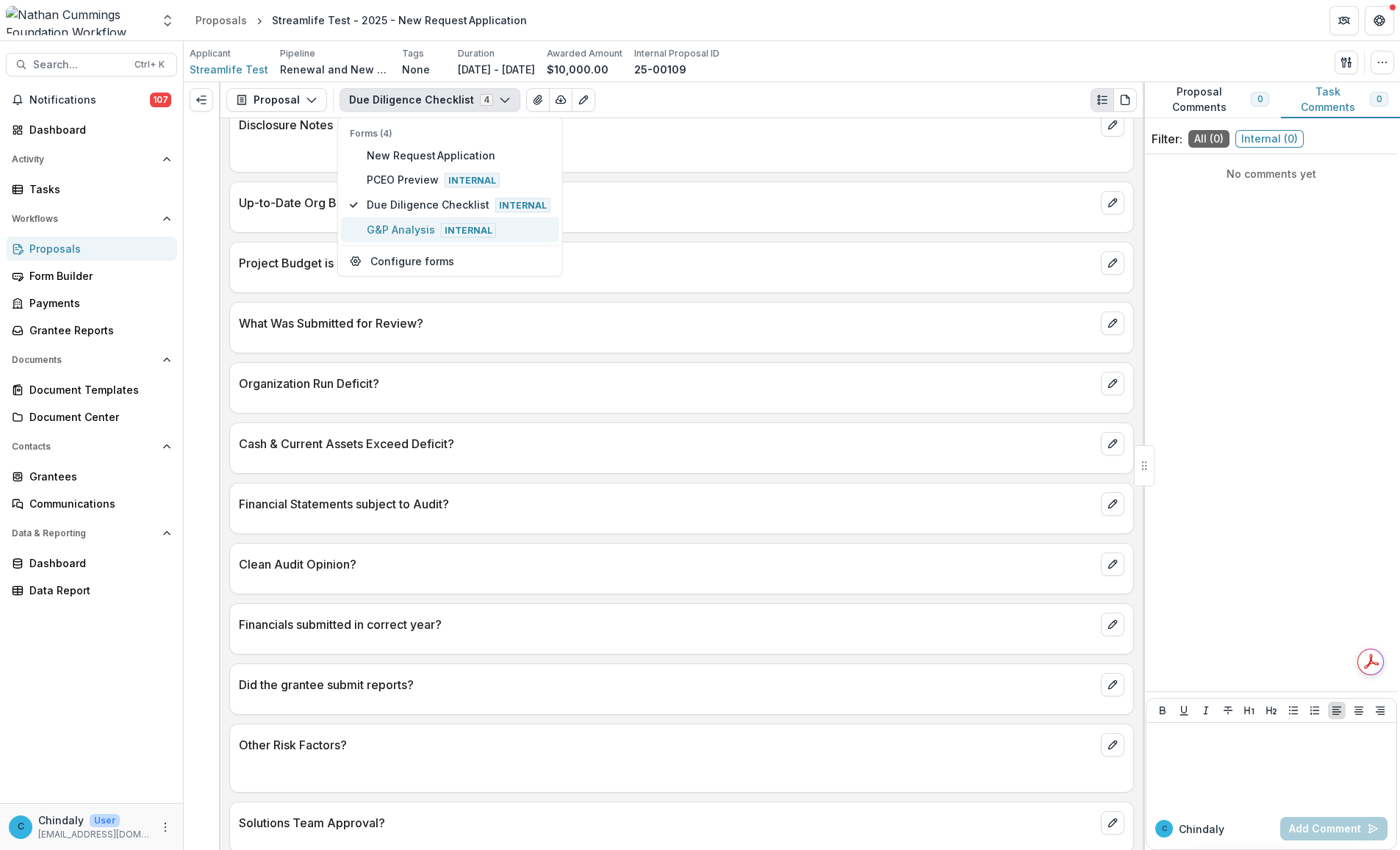
click at [395, 222] on span "G&P Analysis Internal" at bounding box center [459, 230] width 184 height 16
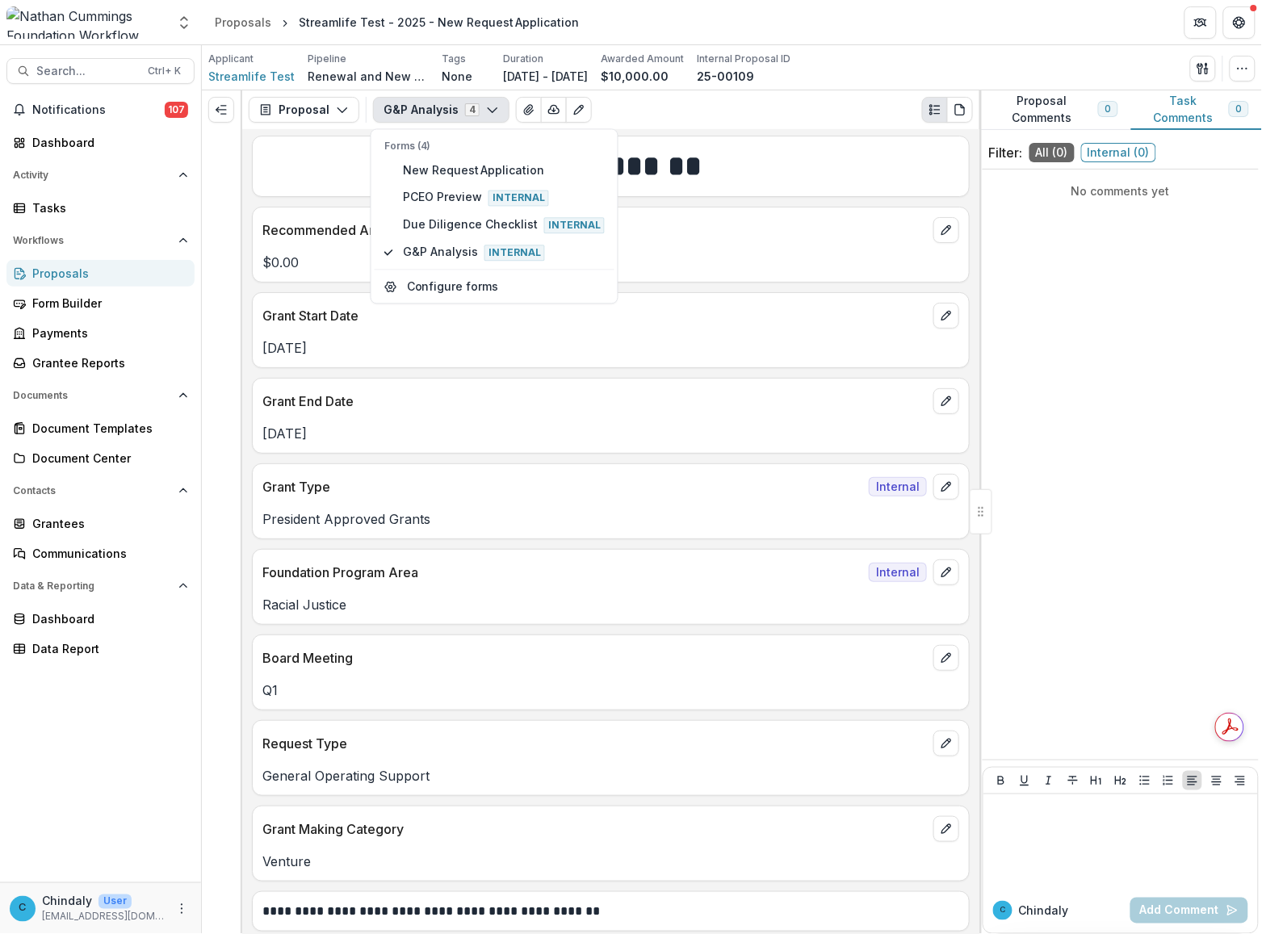
scroll to position [0, 0]
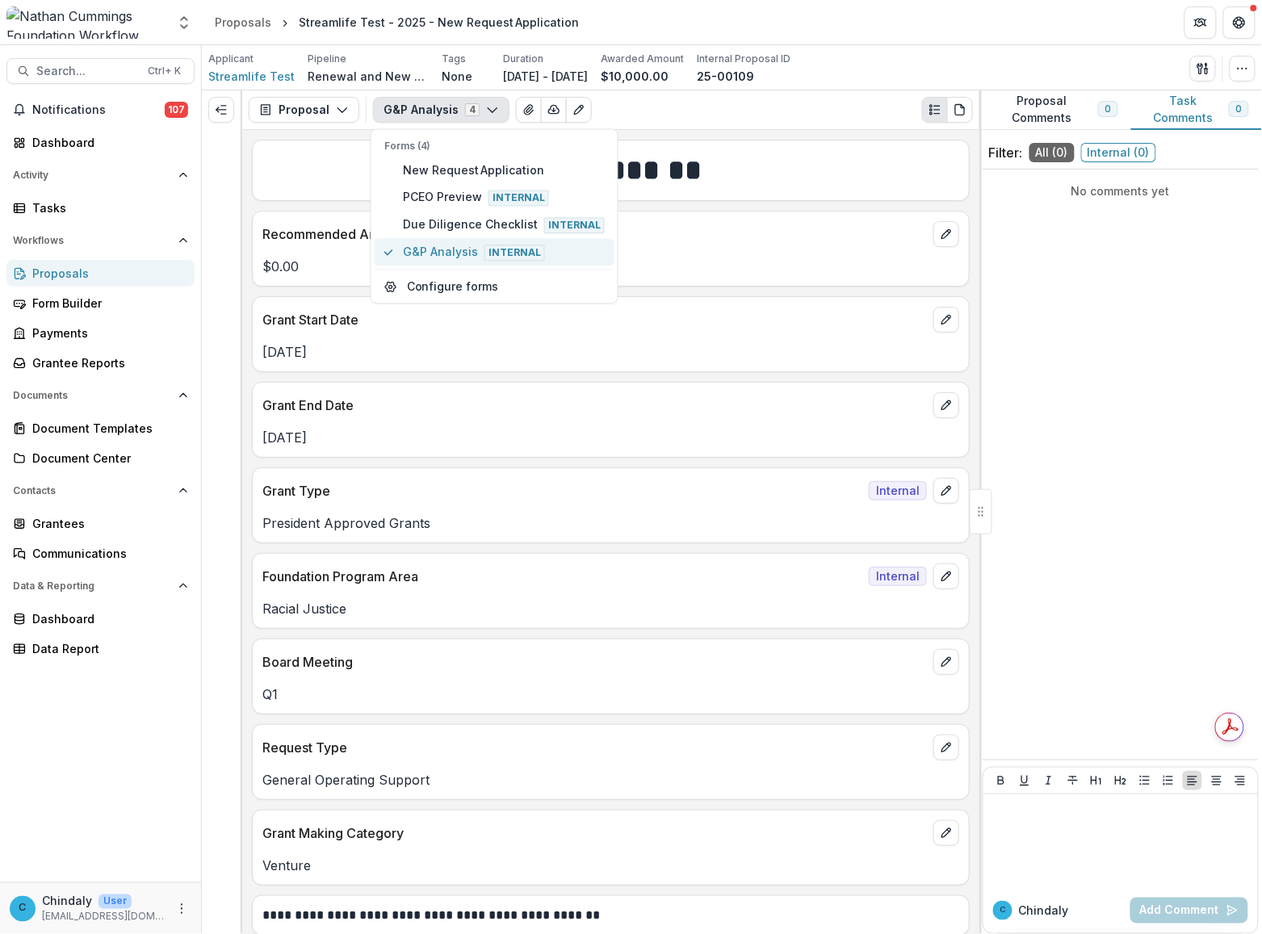
click at [433, 244] on span "G&P Analysis Internal" at bounding box center [504, 253] width 202 height 18
click at [421, 103] on button "G&P Analysis 4" at bounding box center [441, 110] width 136 height 26
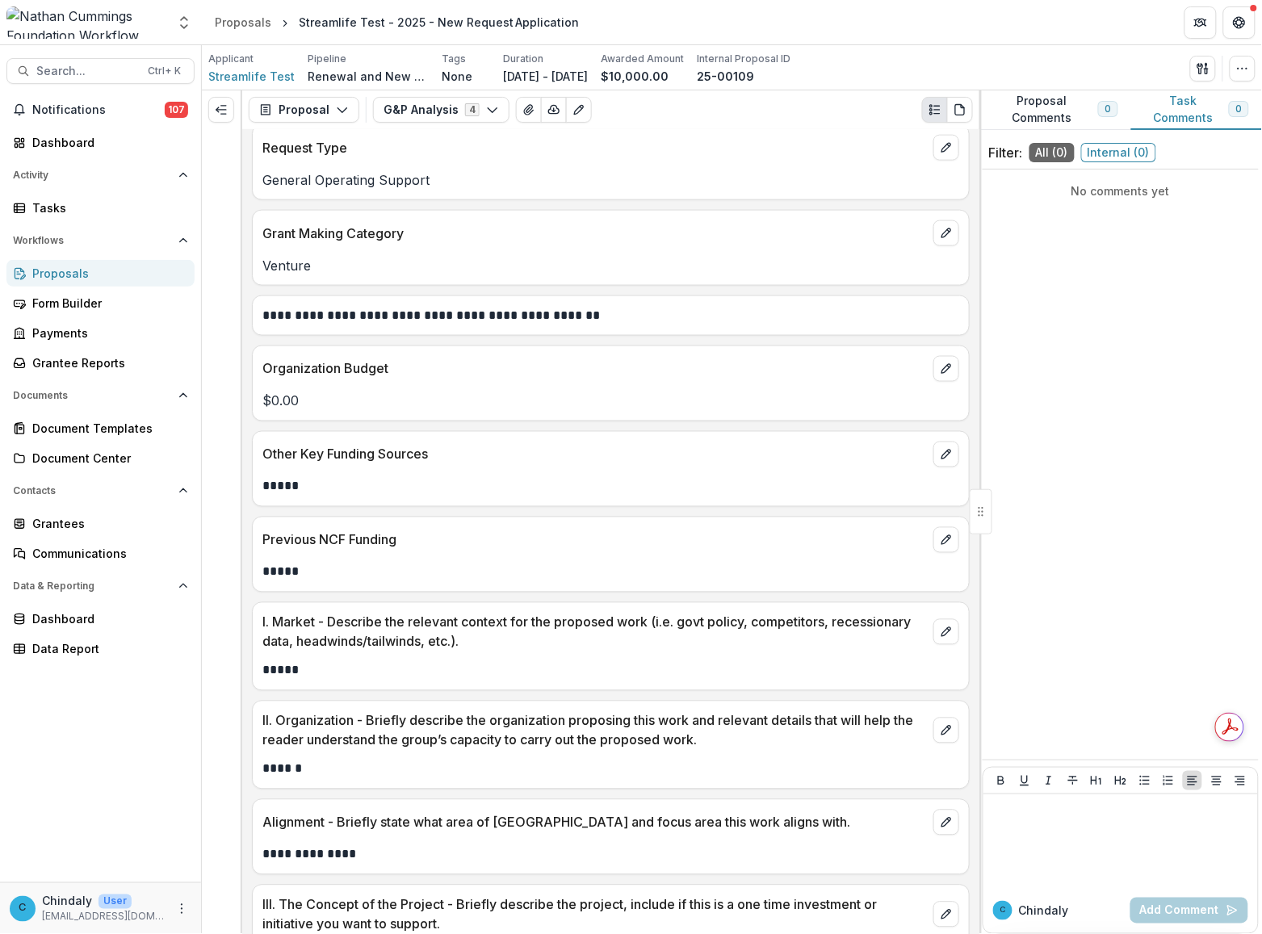
scroll to position [601, 0]
click at [675, 922] on p "III. The Concept of the Project - Briefly describe the project, include if this…" at bounding box center [594, 913] width 664 height 39
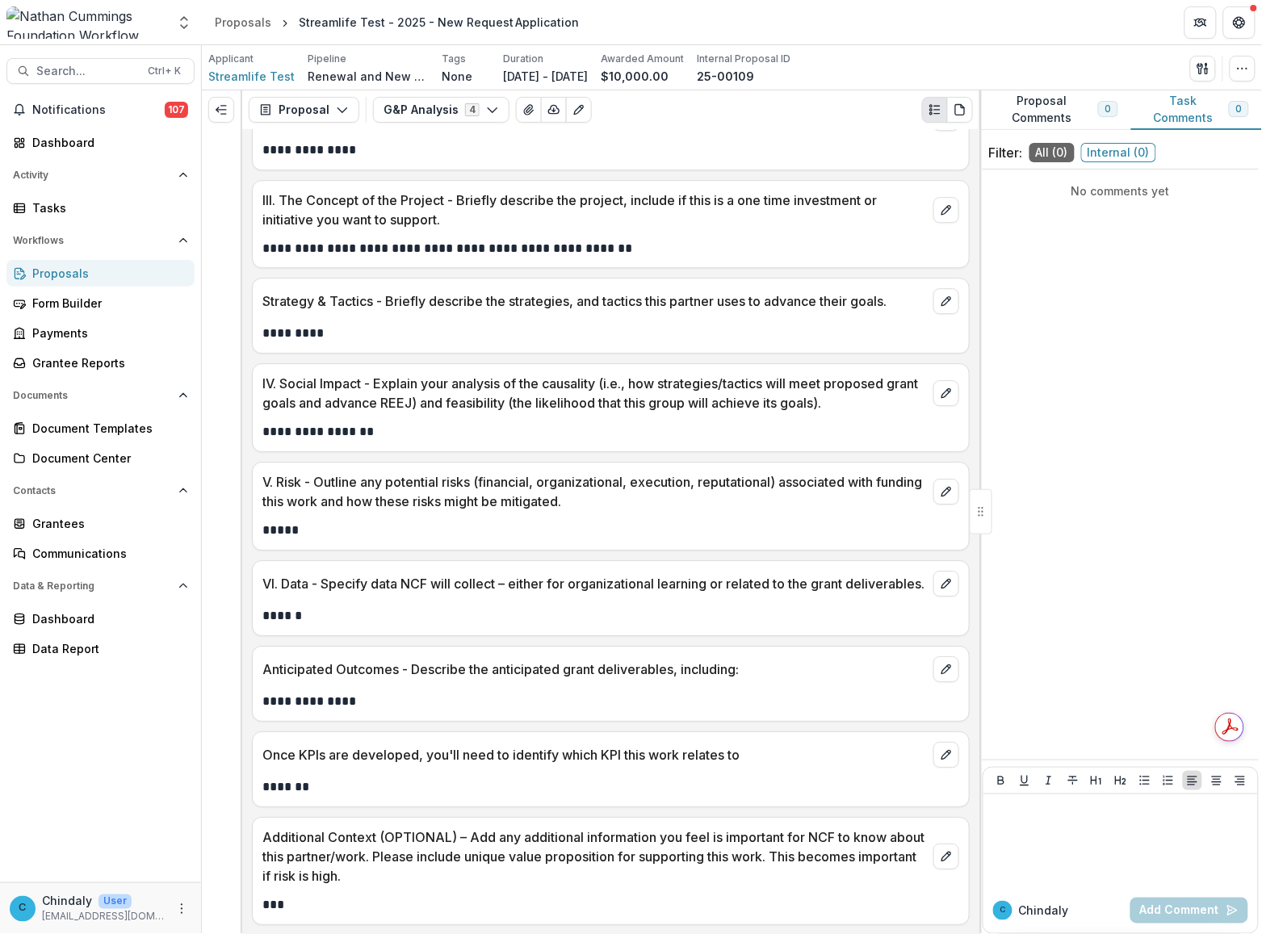
scroll to position [1328, 0]
click at [412, 111] on button "G&P Analysis 4" at bounding box center [441, 110] width 136 height 26
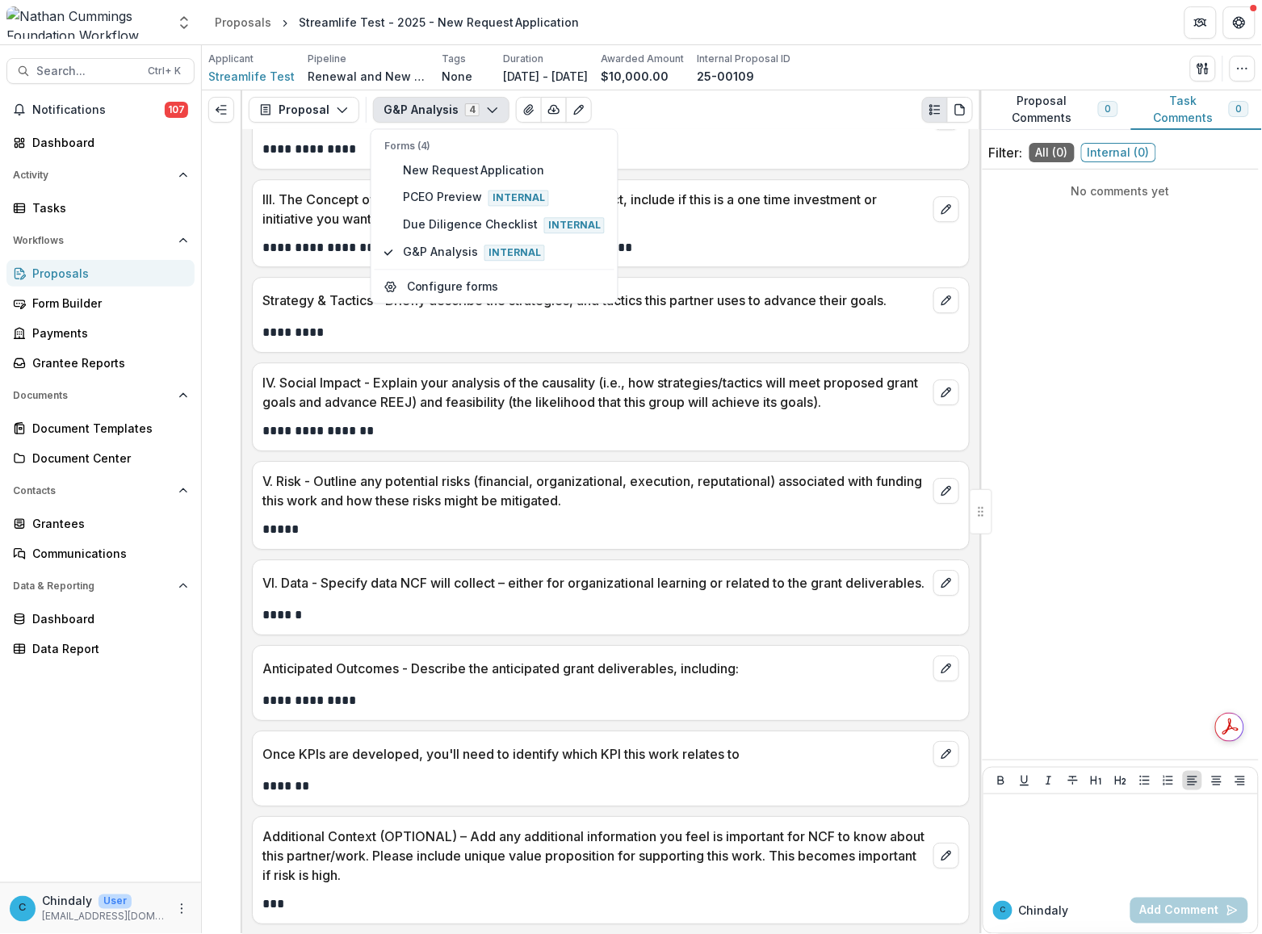
drag, startPoint x: 52, startPoint y: 930, endPoint x: 89, endPoint y: 904, distance: 44.6
click at [52, 930] on div "C Chindaly User chindaly@streamlifeconsulting.org" at bounding box center [100, 908] width 201 height 52
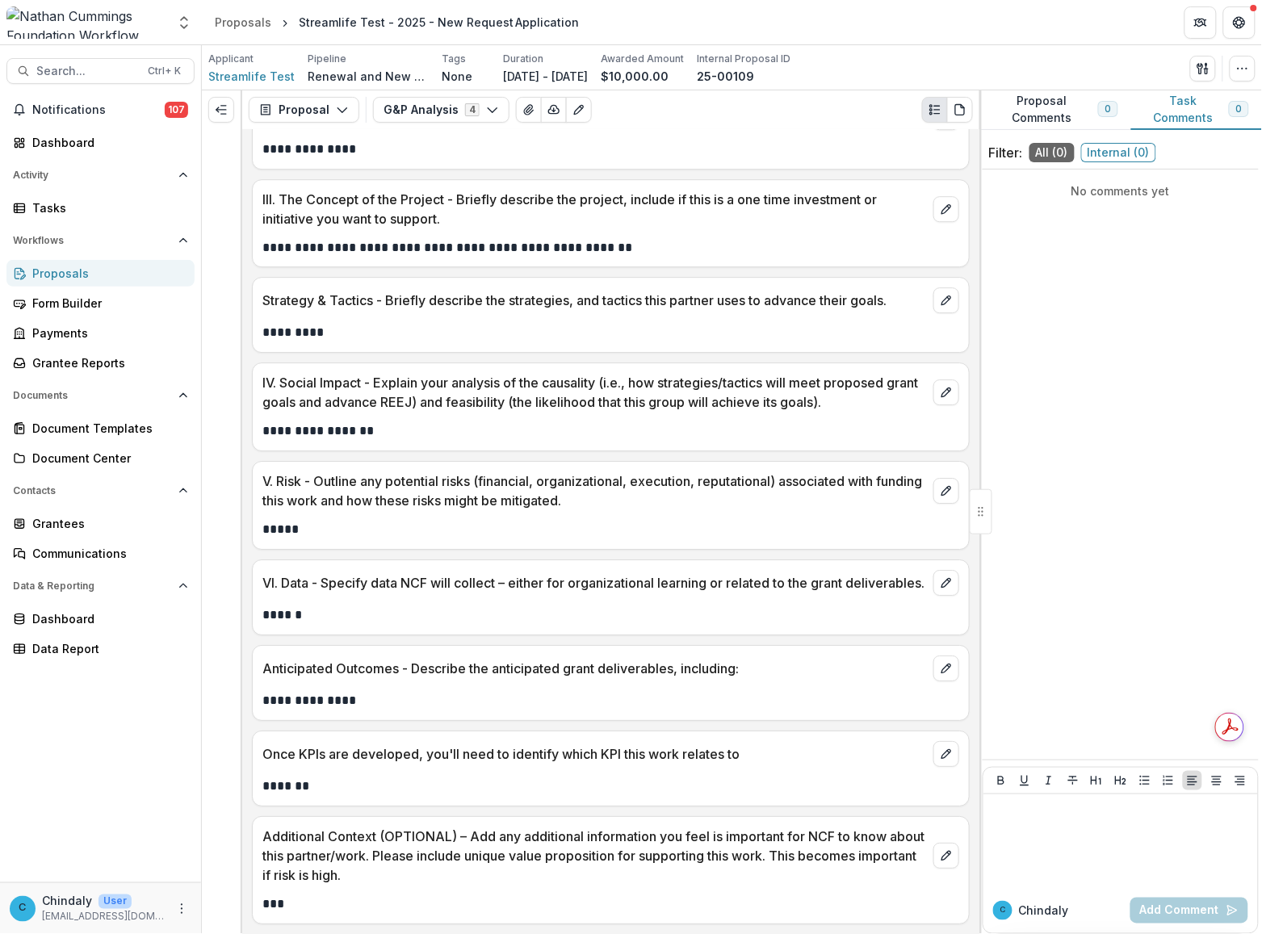
click at [494, 704] on p "**********" at bounding box center [608, 700] width 693 height 19
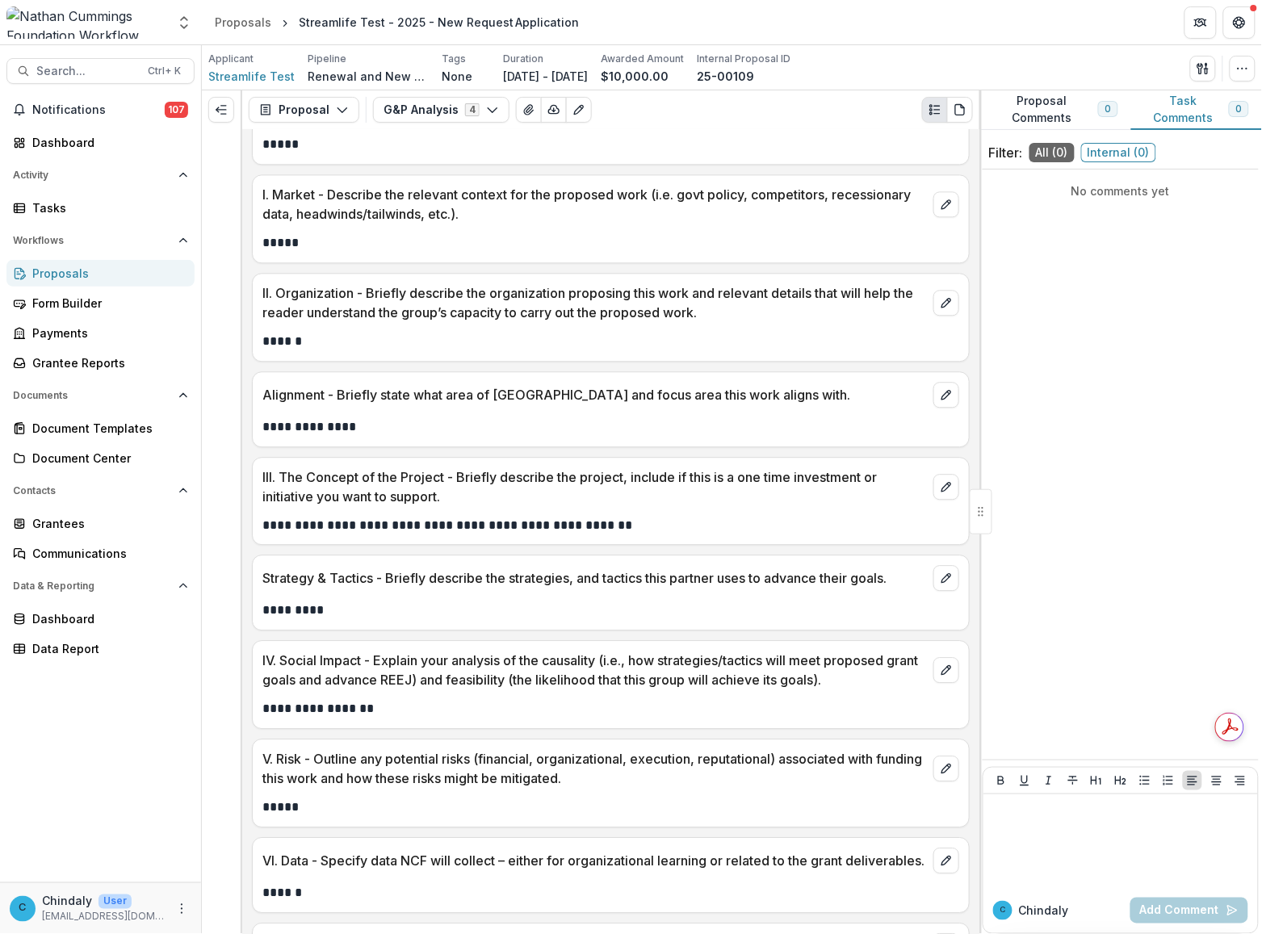
scroll to position [1027, 0]
click at [175, 928] on div "C Chindaly User chindaly@streamlifeconsulting.org" at bounding box center [100, 908] width 201 height 52
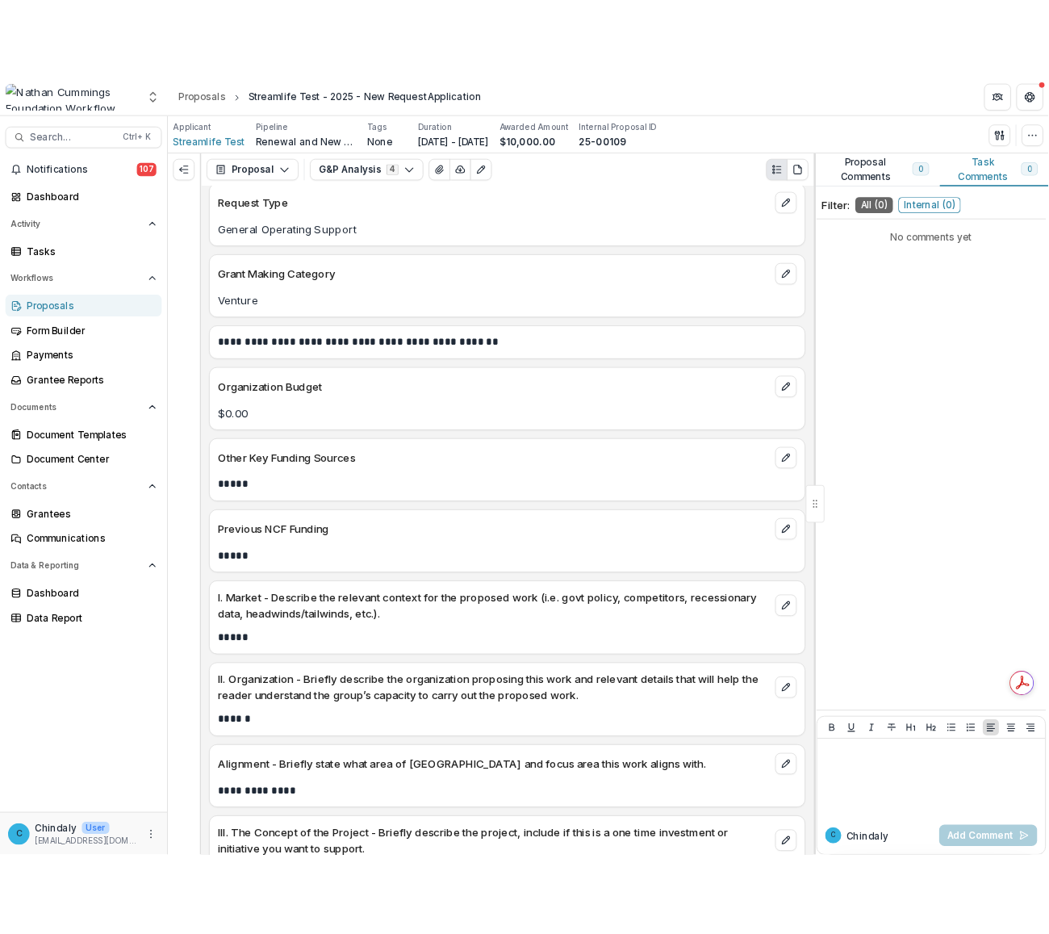
scroll to position [605, 0]
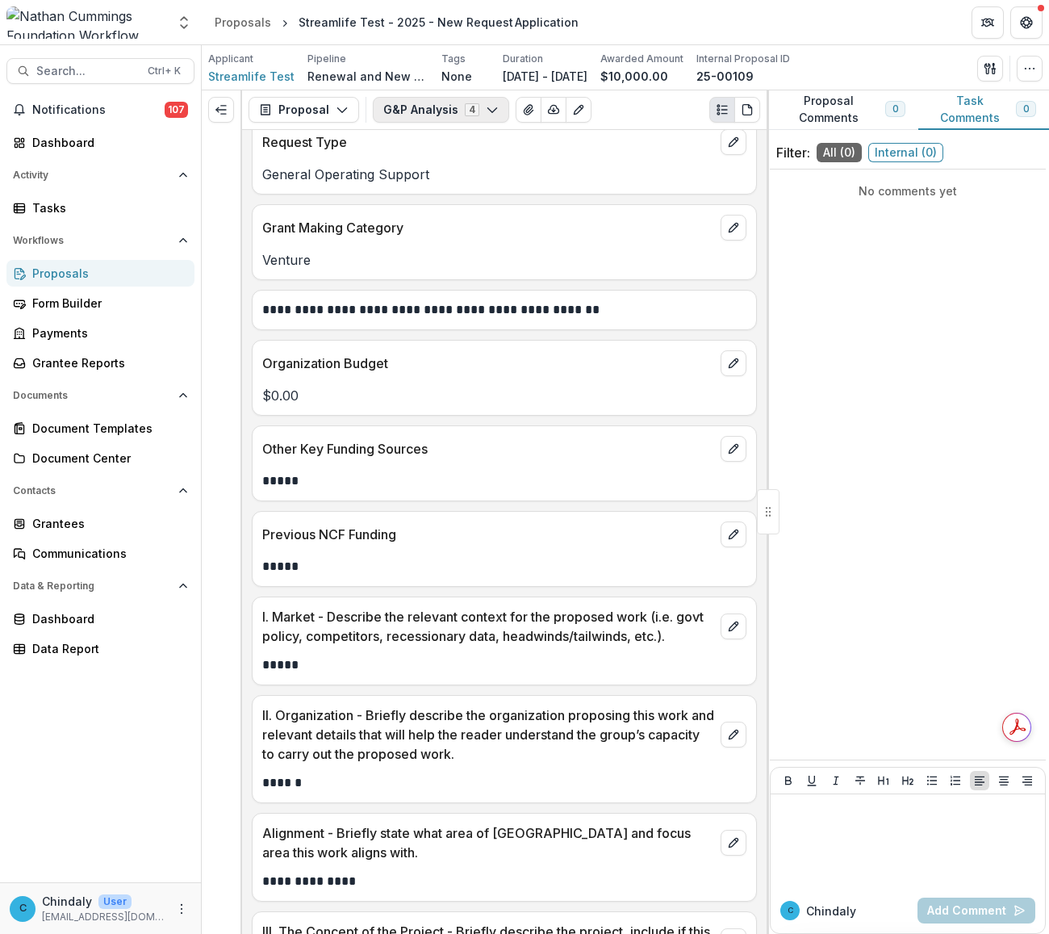
click at [440, 115] on button "G&P Analysis 4" at bounding box center [441, 110] width 136 height 26
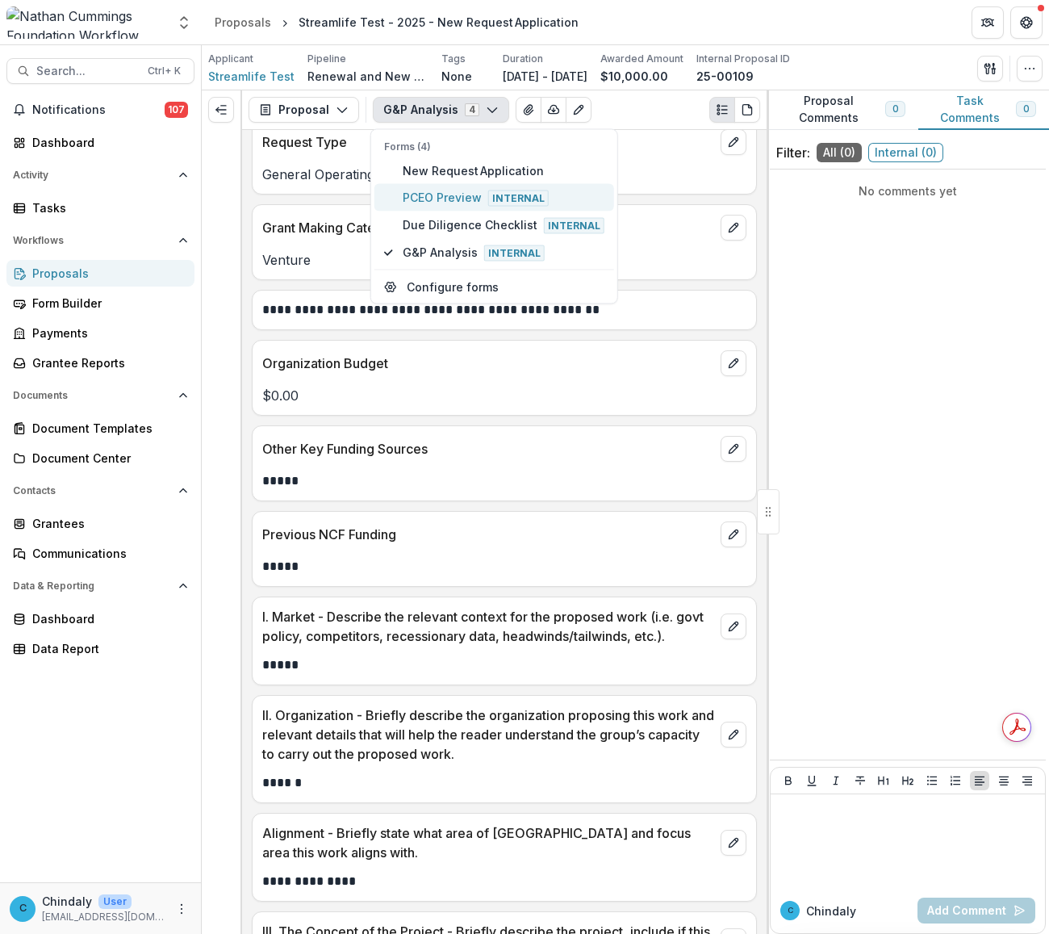
click at [449, 194] on span "PCEO Preview Internal" at bounding box center [504, 197] width 202 height 18
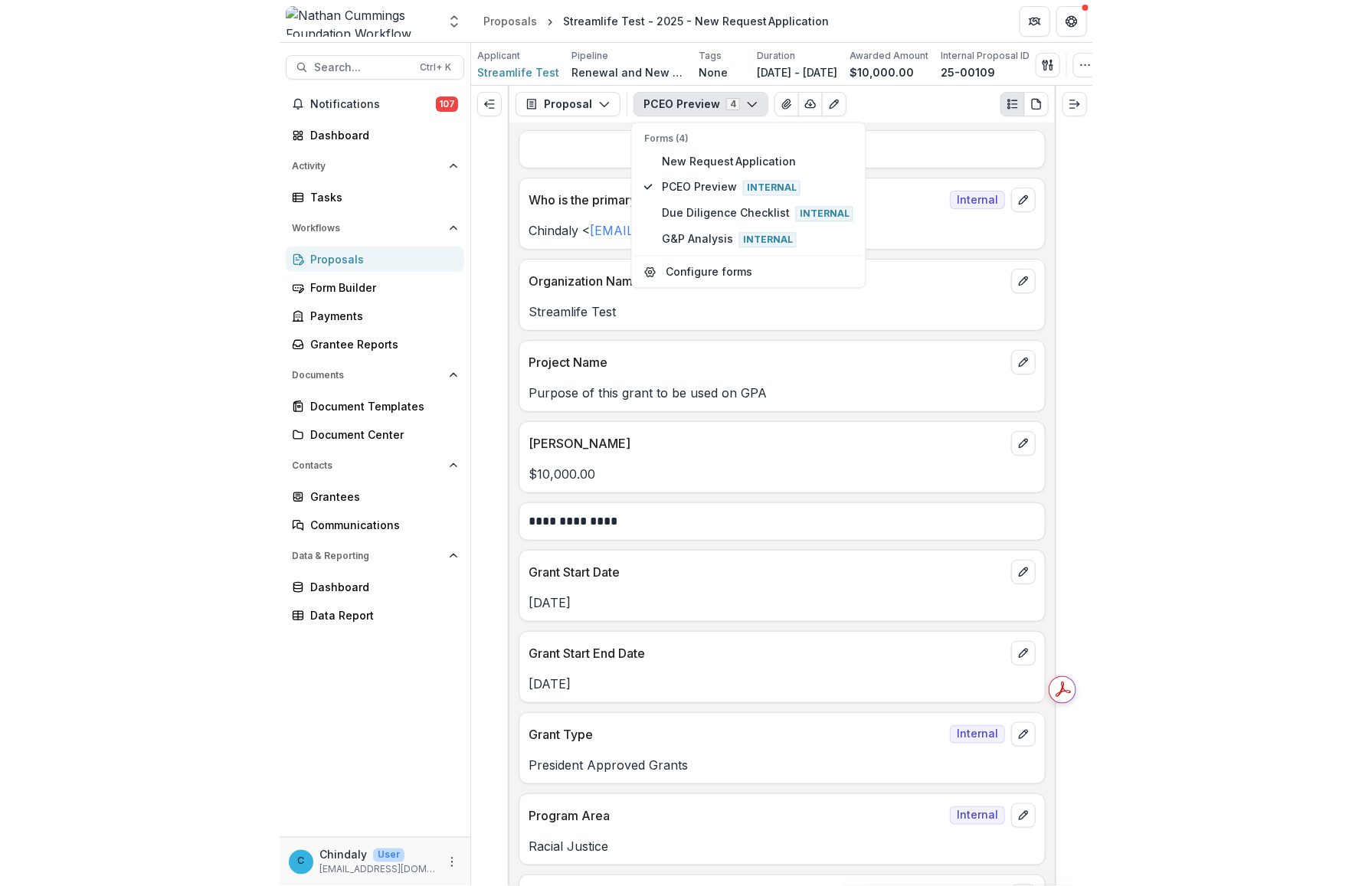
scroll to position [0, 0]
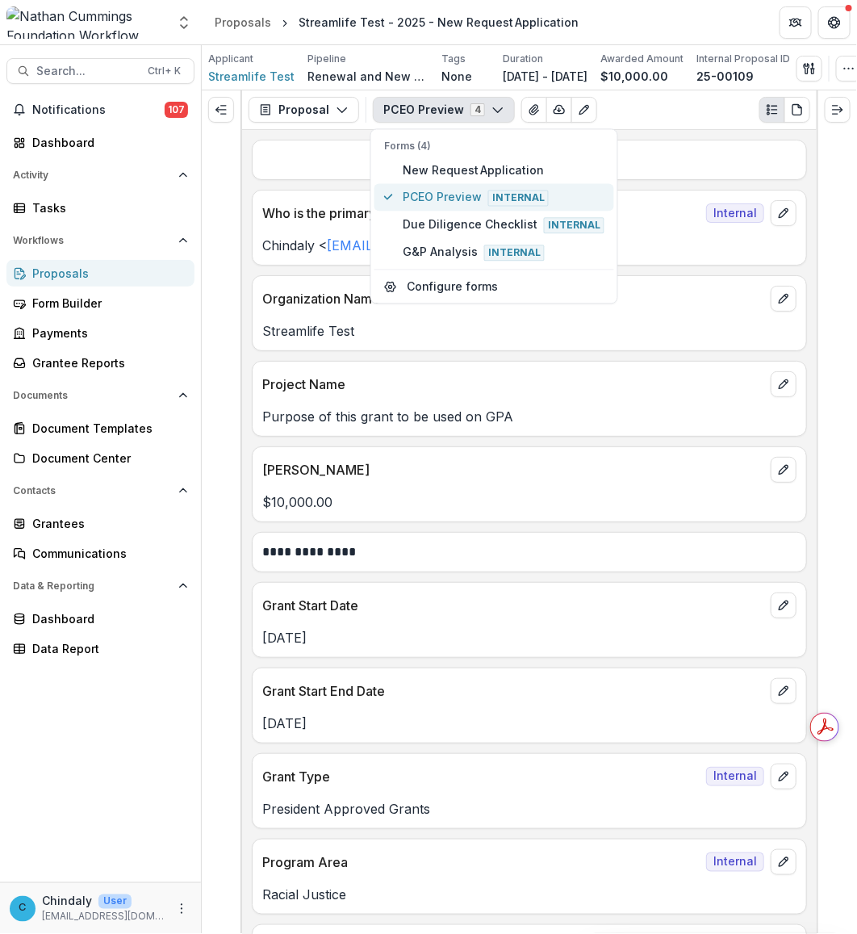
click at [410, 203] on span "PCEO Preview Internal" at bounding box center [504, 197] width 202 height 18
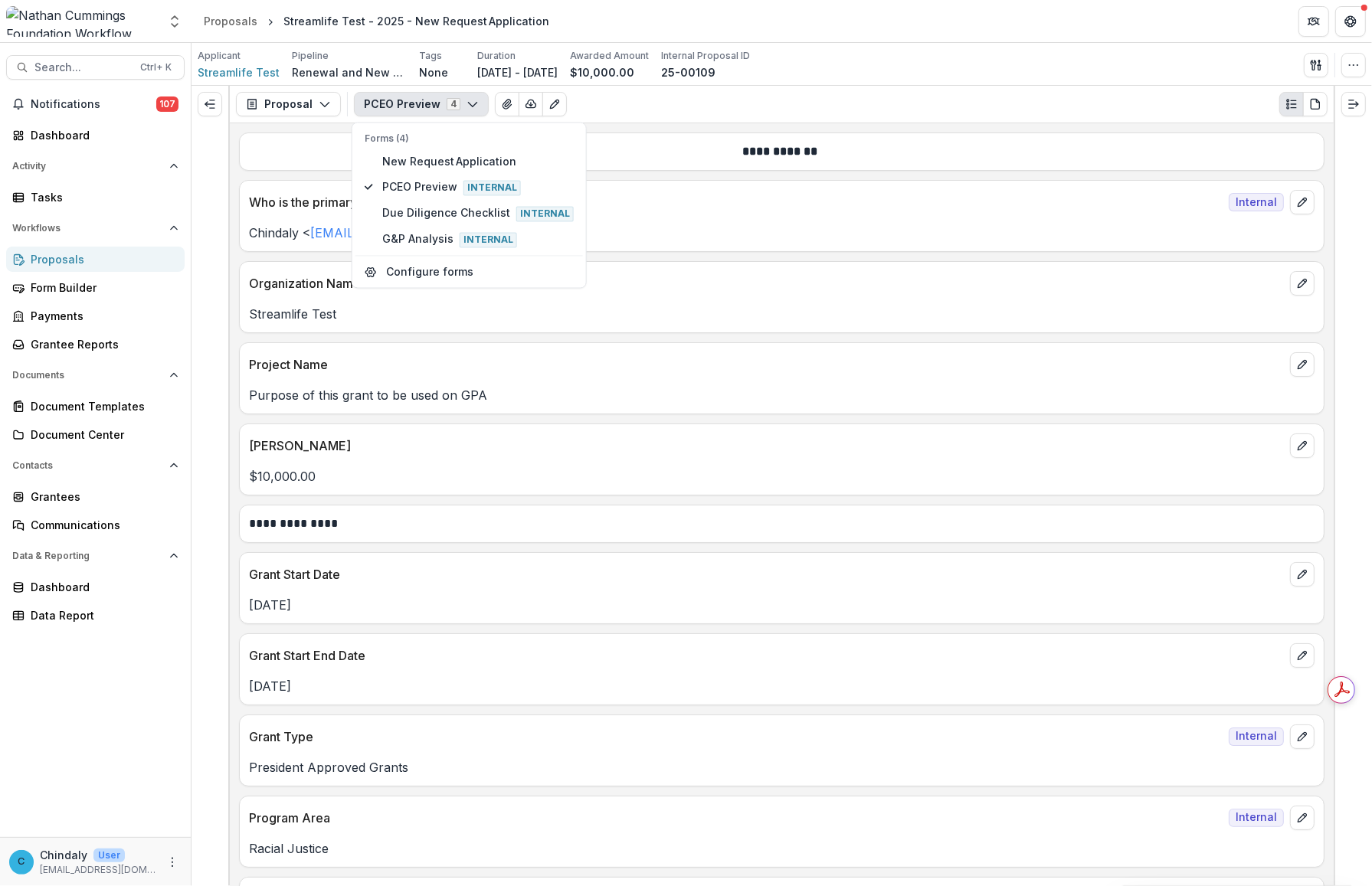
click at [322, 256] on div "**********" at bounding box center [781, 505] width 1103 height 763
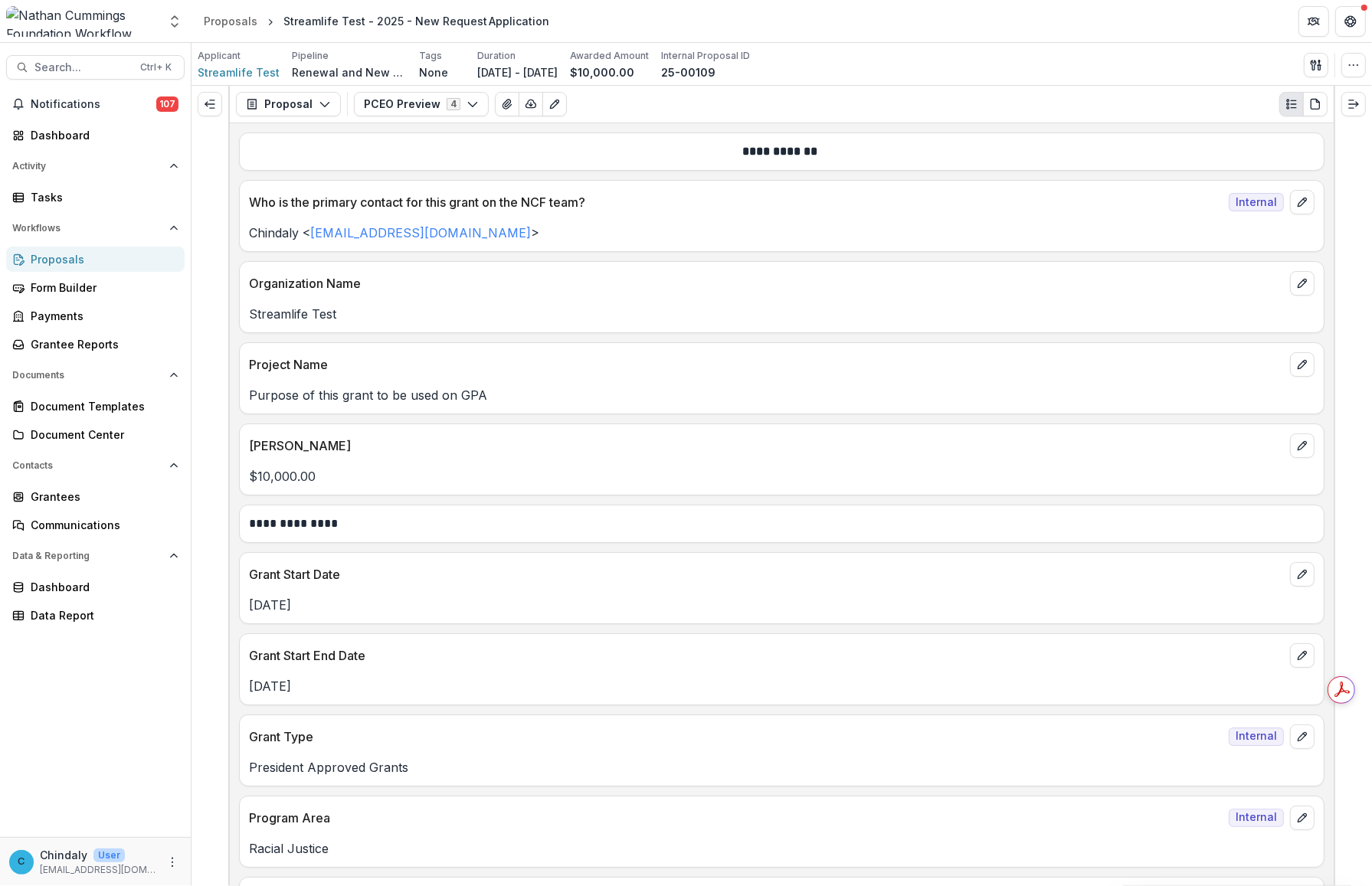
click at [775, 77] on div "Applicant Streamlife Test Pipeline Renewal and New Grants Pipeline Tags None Al…" at bounding box center [781, 65] width 1168 height 31
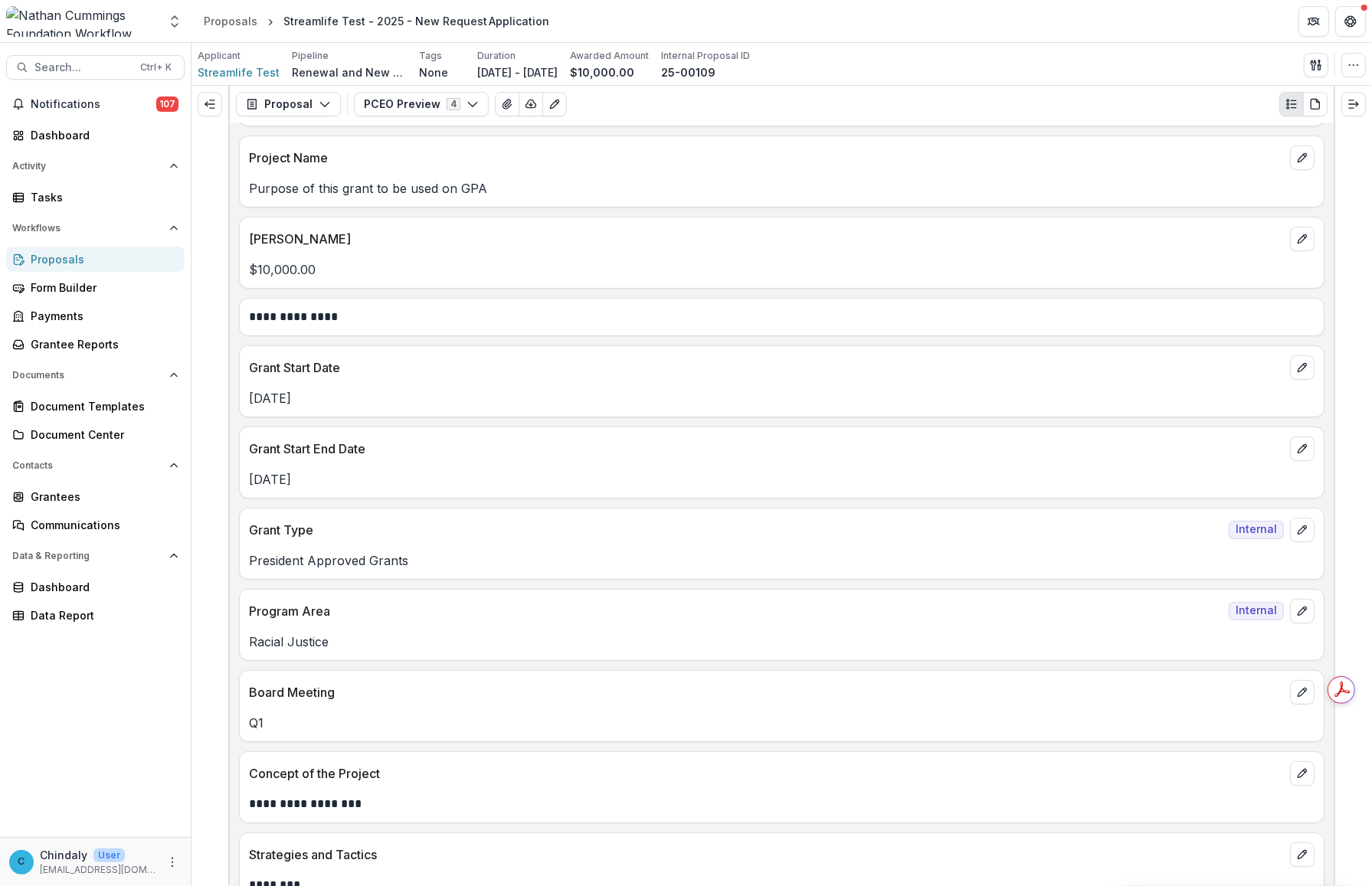
scroll to position [238, 0]
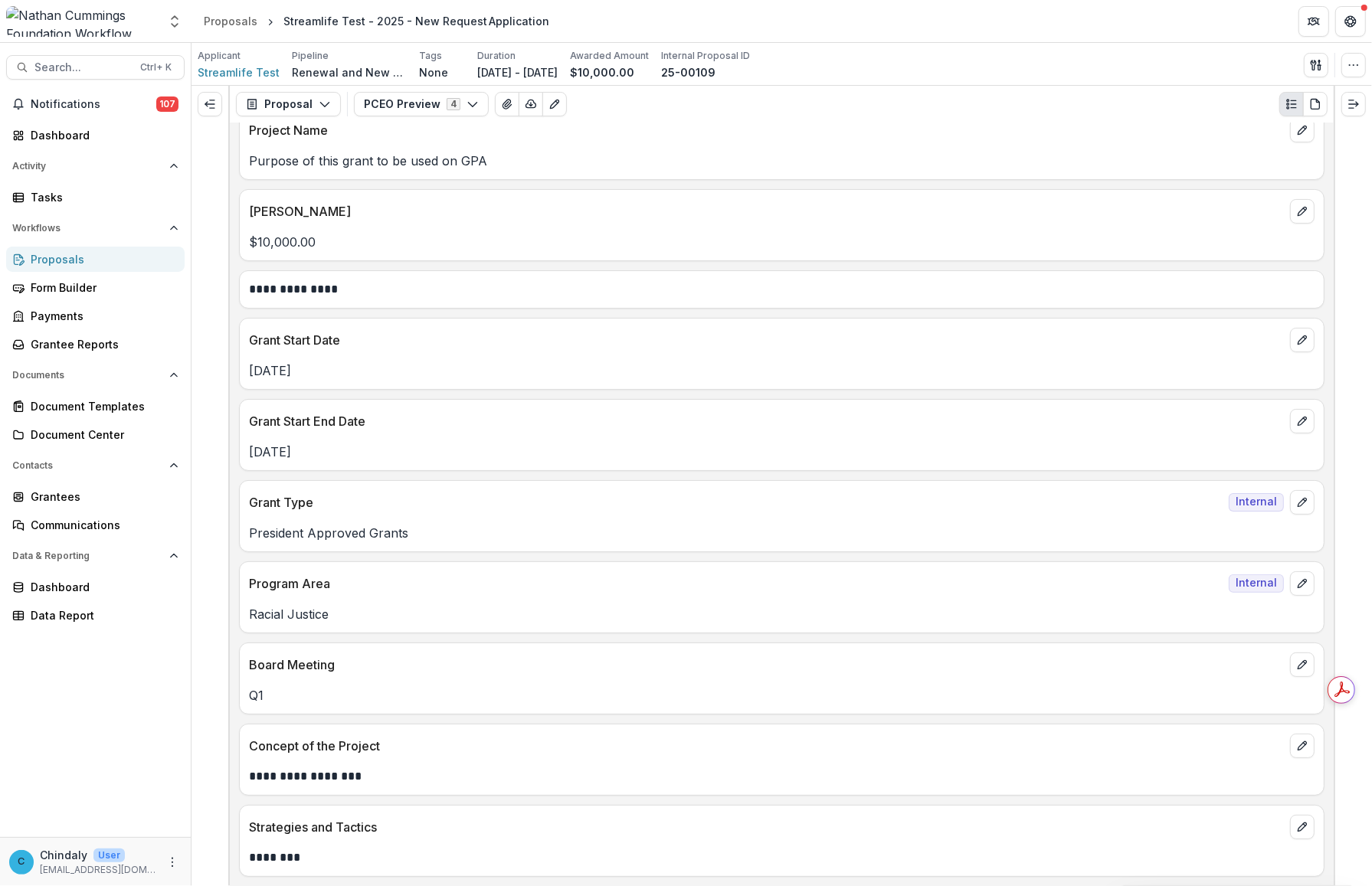
click at [383, 693] on p "Q1" at bounding box center [781, 694] width 1066 height 18
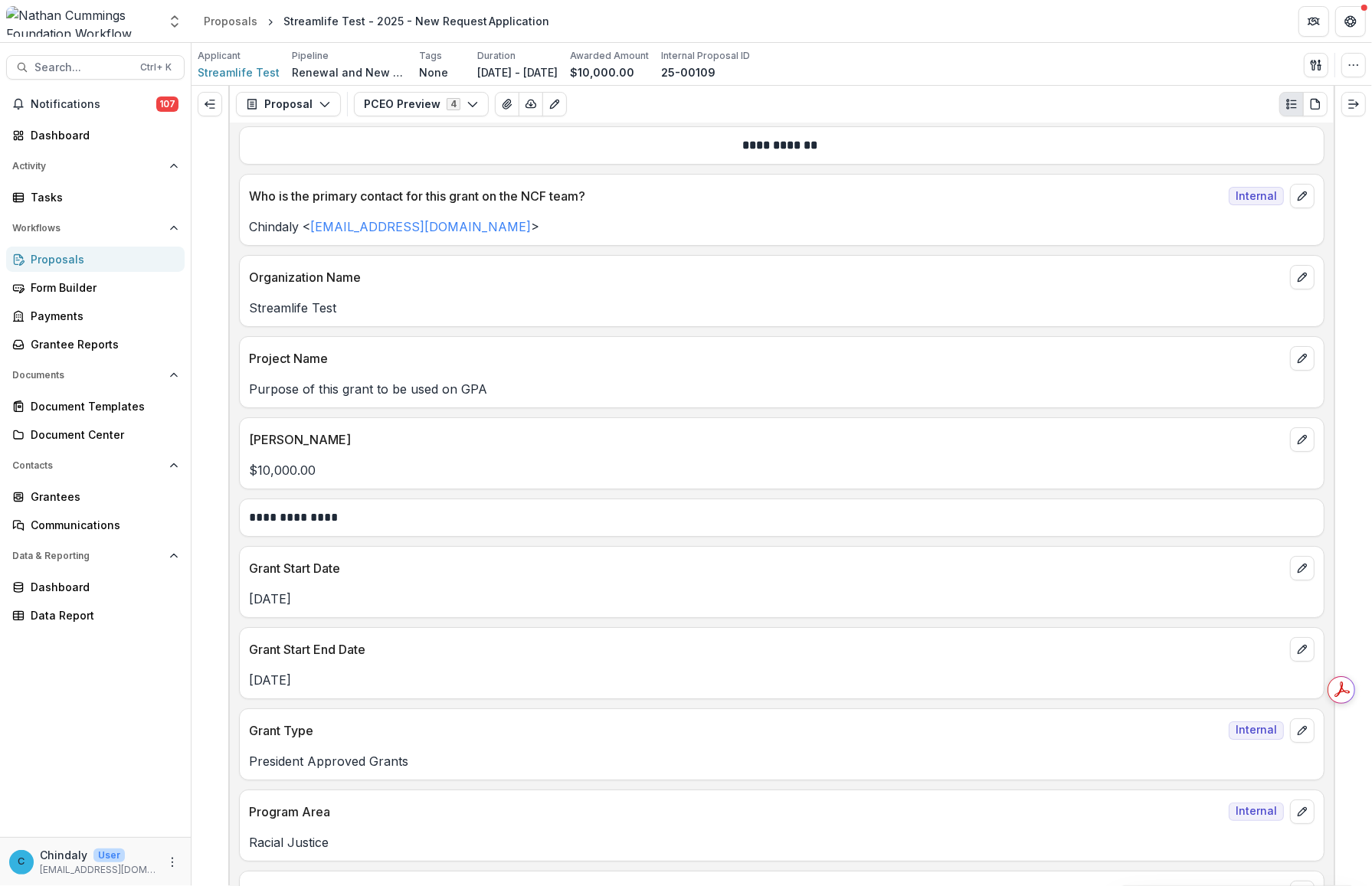
scroll to position [0, 0]
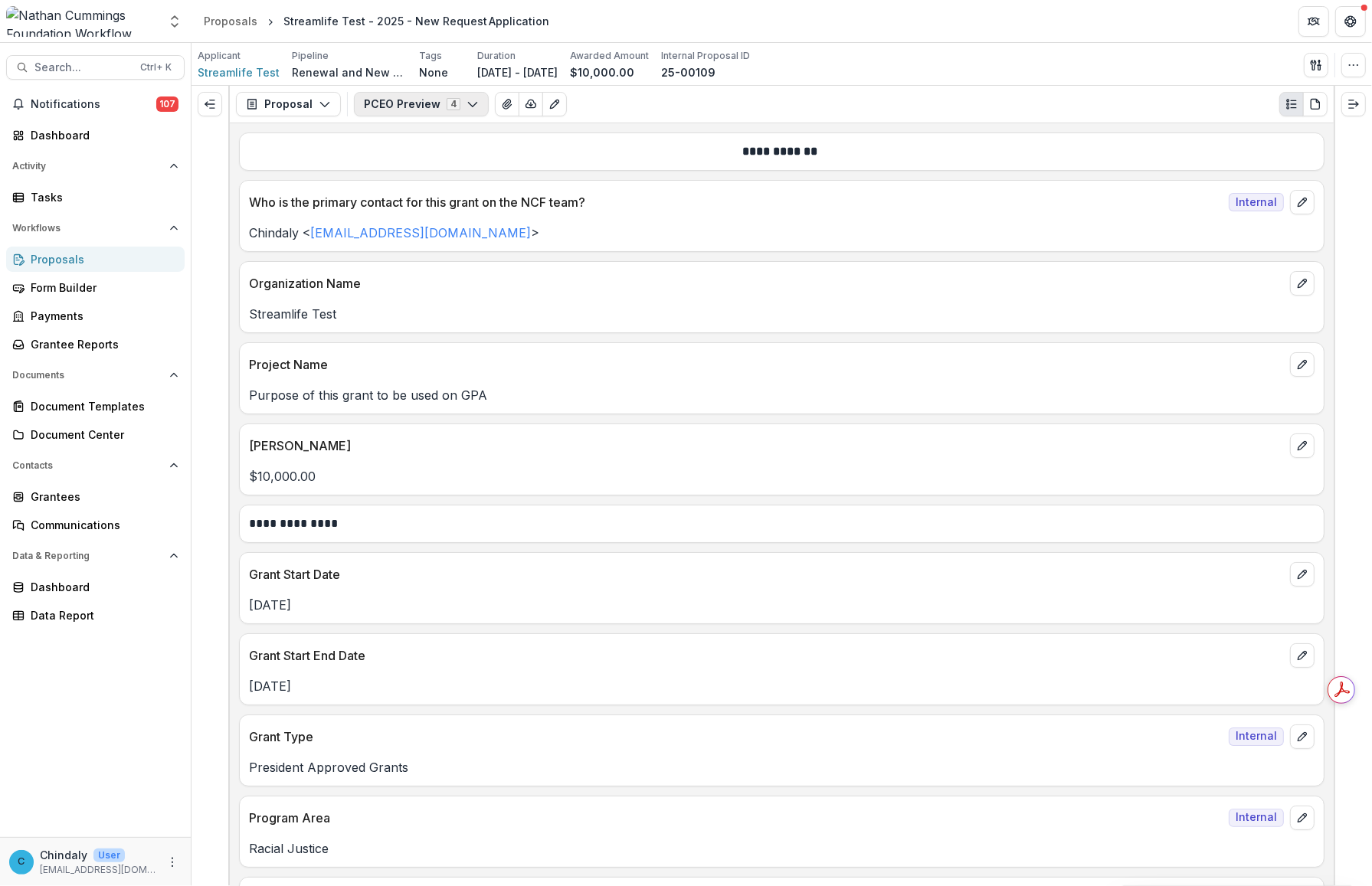
click at [412, 107] on button "PCEO Preview 4" at bounding box center [421, 104] width 135 height 25
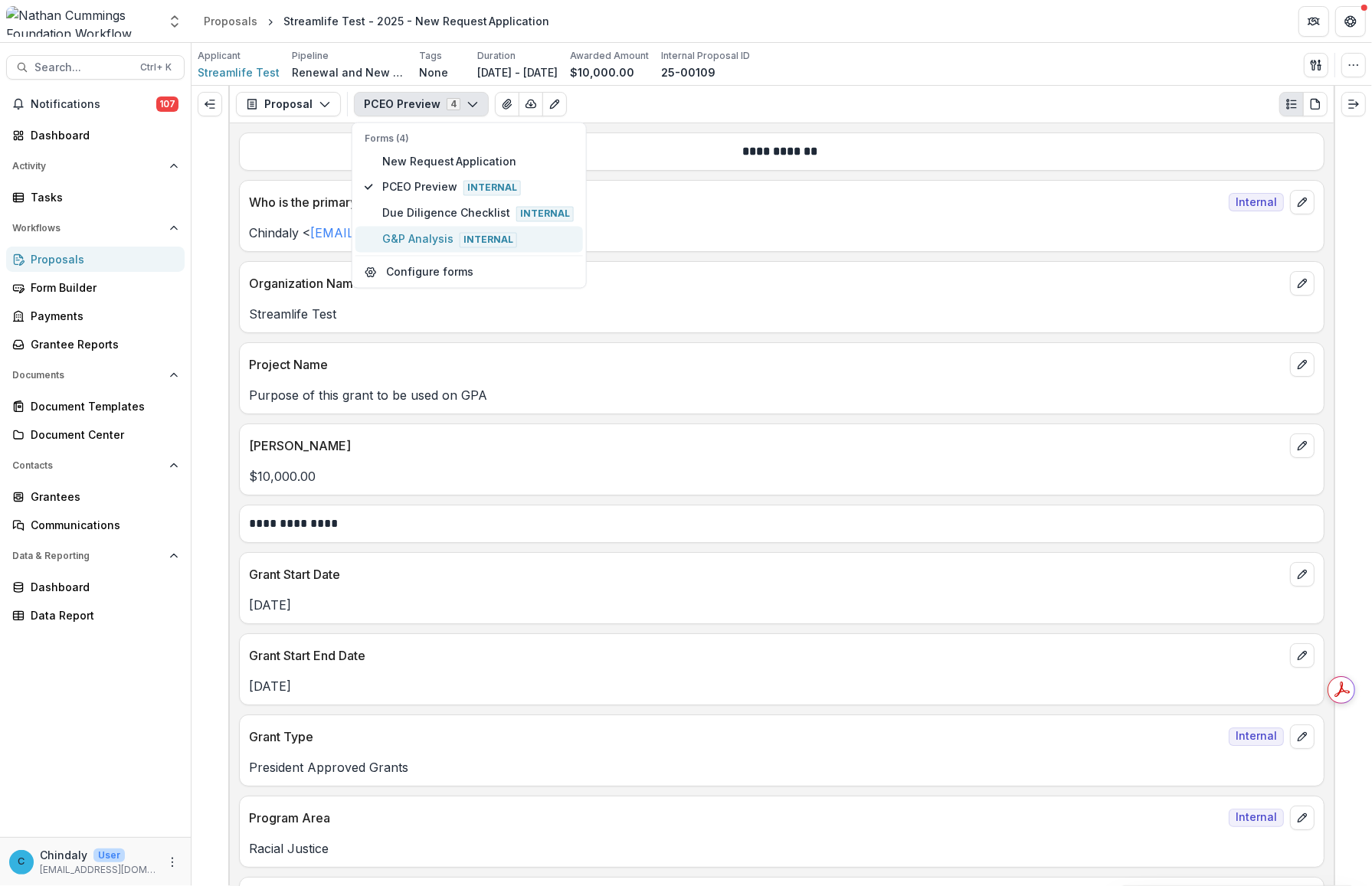
click at [425, 236] on span "G&P Analysis Internal" at bounding box center [478, 240] width 192 height 17
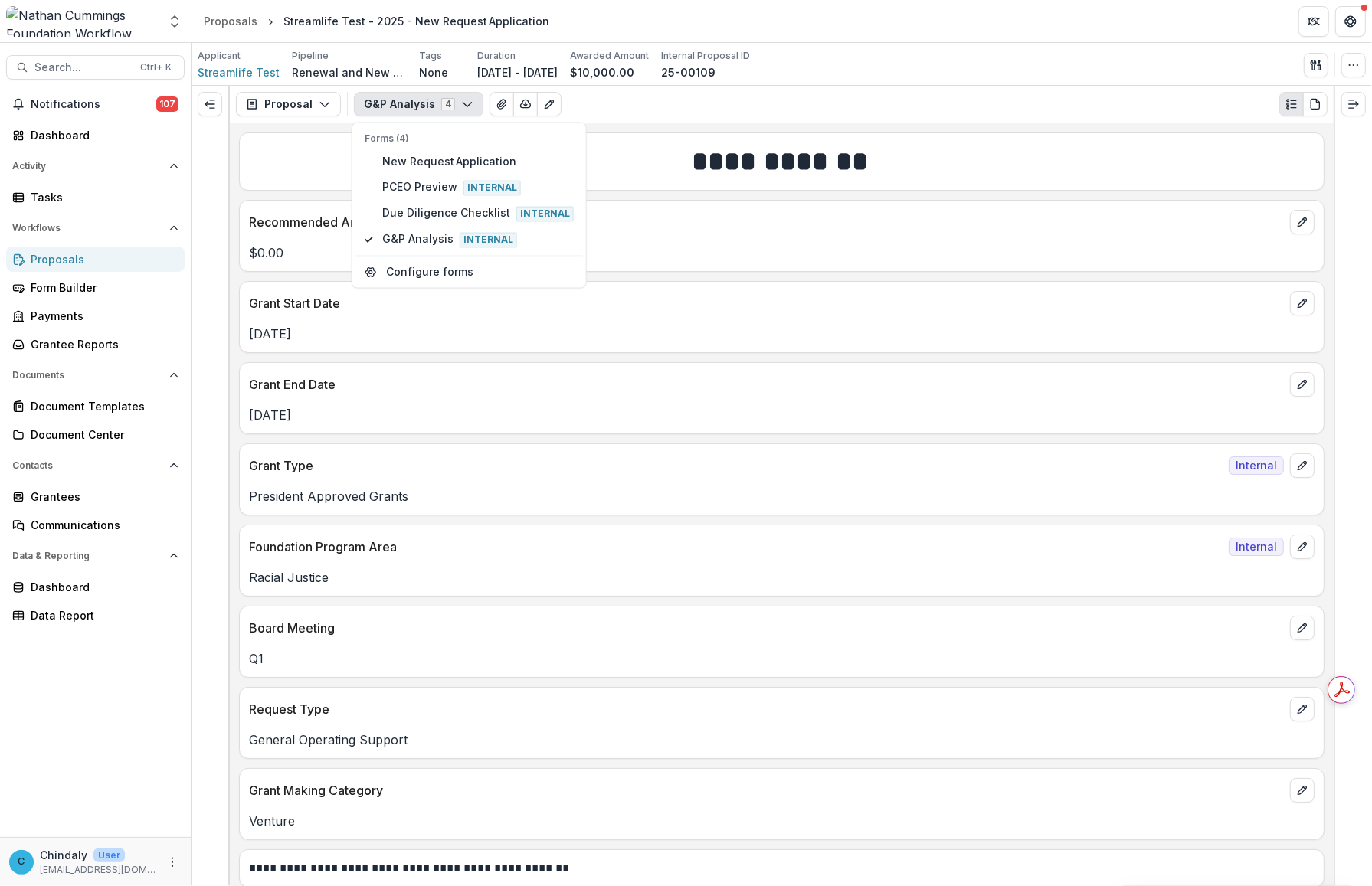
click at [775, 391] on div at bounding box center [1352, 485] width 38 height 800
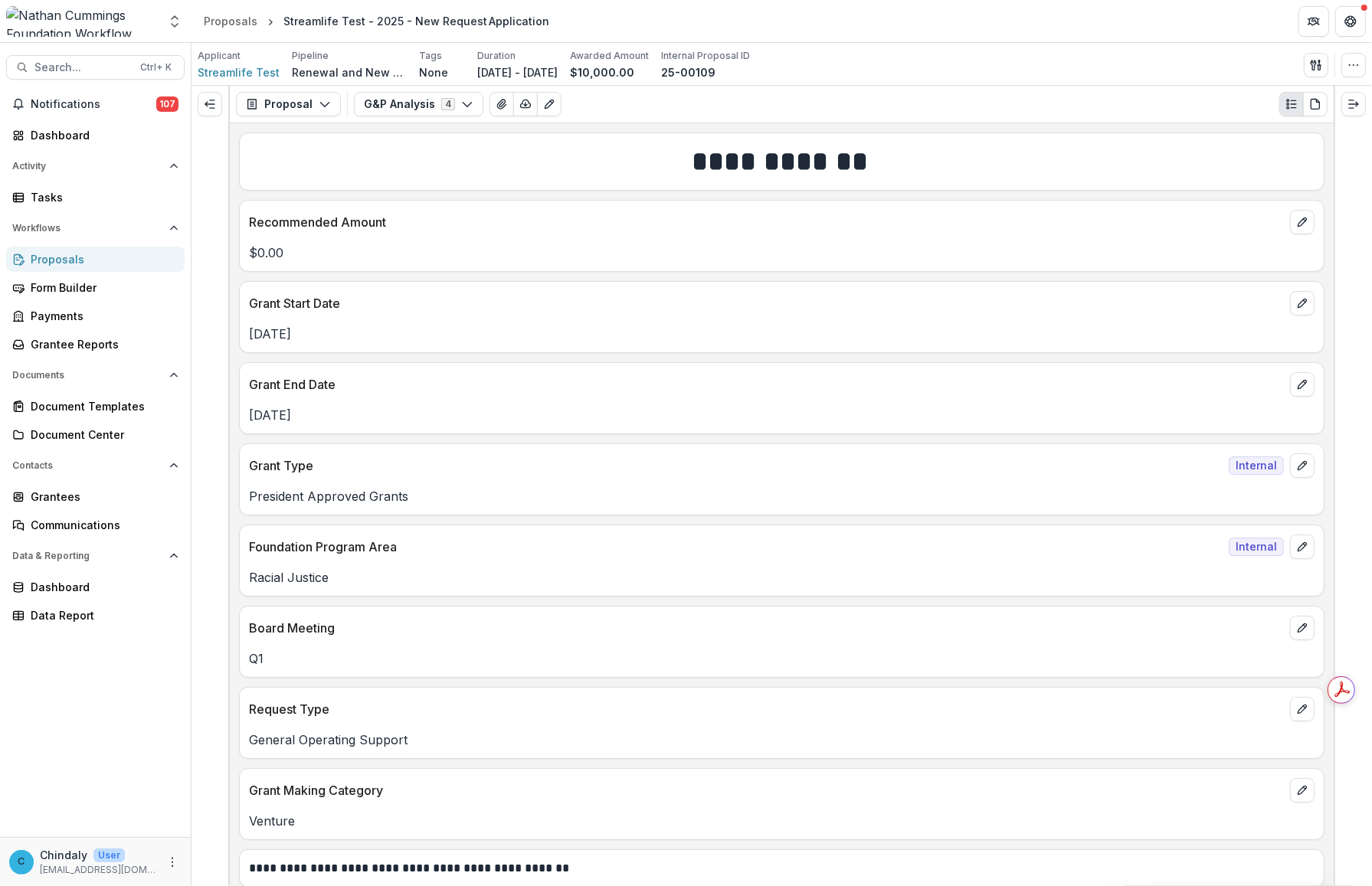
click at [65, 249] on link "Proposals" at bounding box center [95, 259] width 178 height 26
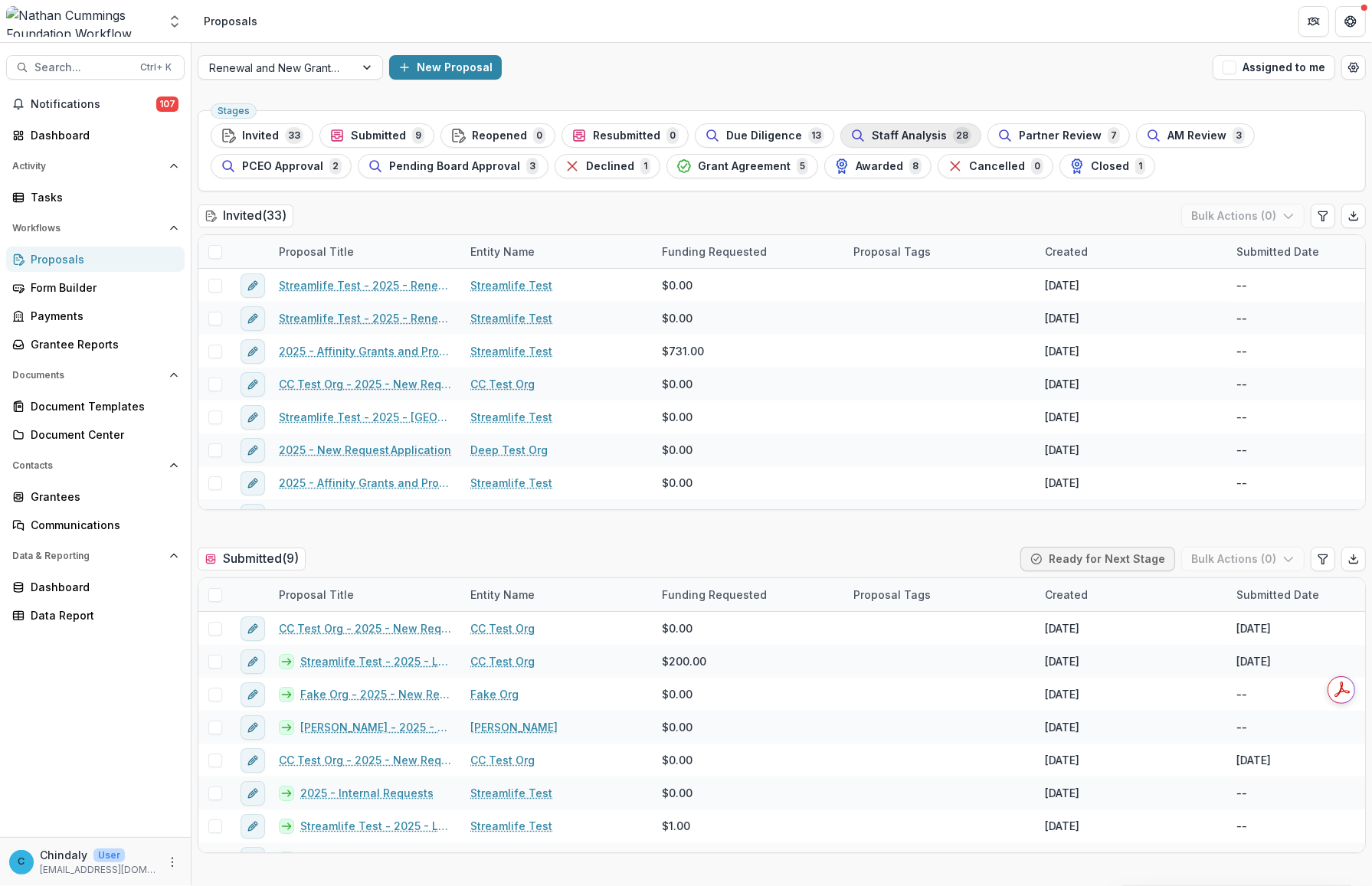
click at [775, 136] on span "Staff Analysis" at bounding box center [909, 136] width 75 height 13
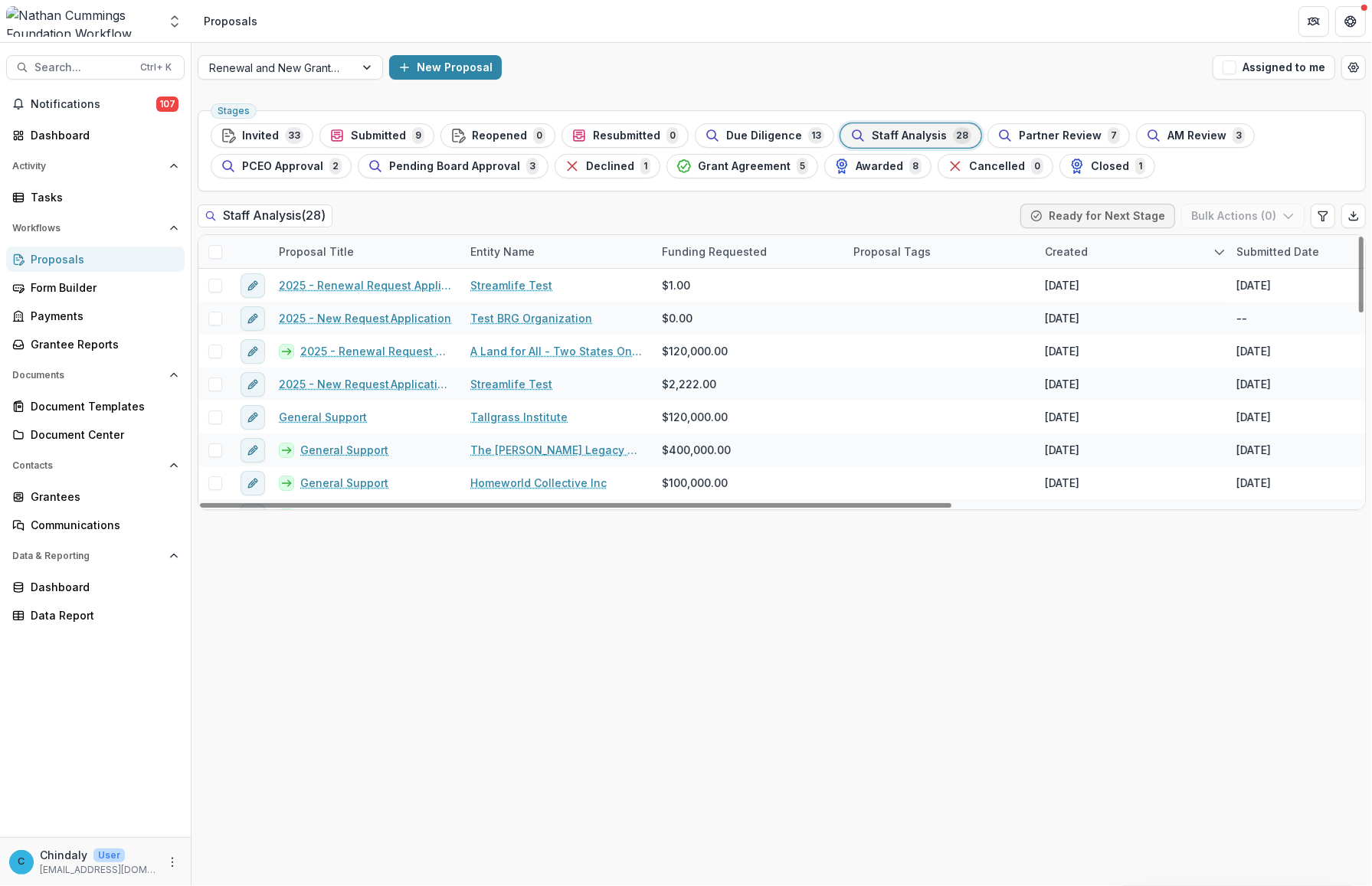
click at [508, 249] on div "Entity Name" at bounding box center [502, 251] width 83 height 16
click at [521, 323] on span "Sort Ascending" at bounding box center [532, 319] width 82 height 13
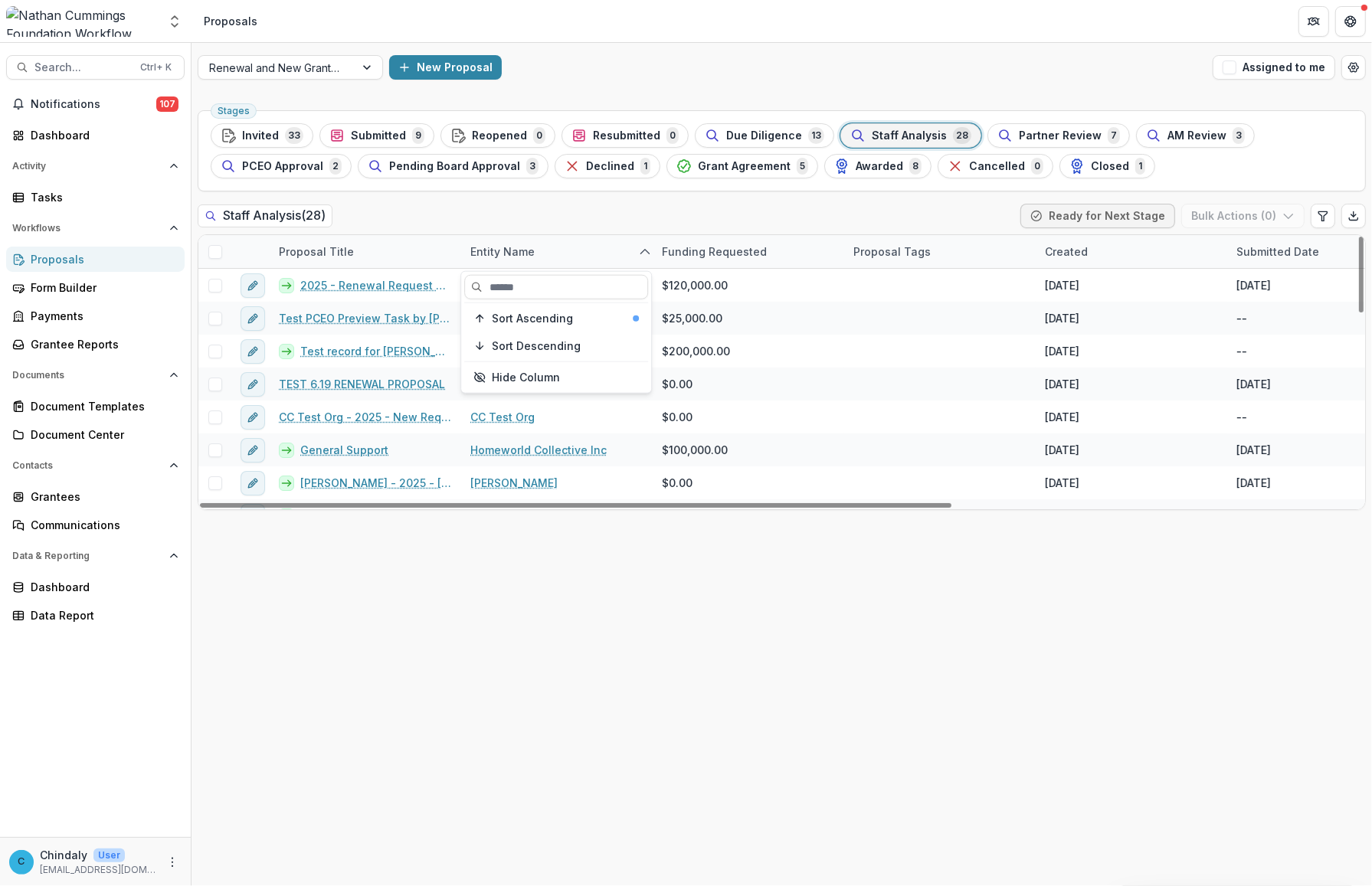
click at [508, 607] on div "Stages Invited 33 Submitted 9 Reopened 0 Resubmitted 0 Due Diligence 13 Staff A…" at bounding box center [782, 495] width 1180 height 782
click at [261, 157] on div "PCEO Approval 2" at bounding box center [281, 166] width 121 height 17
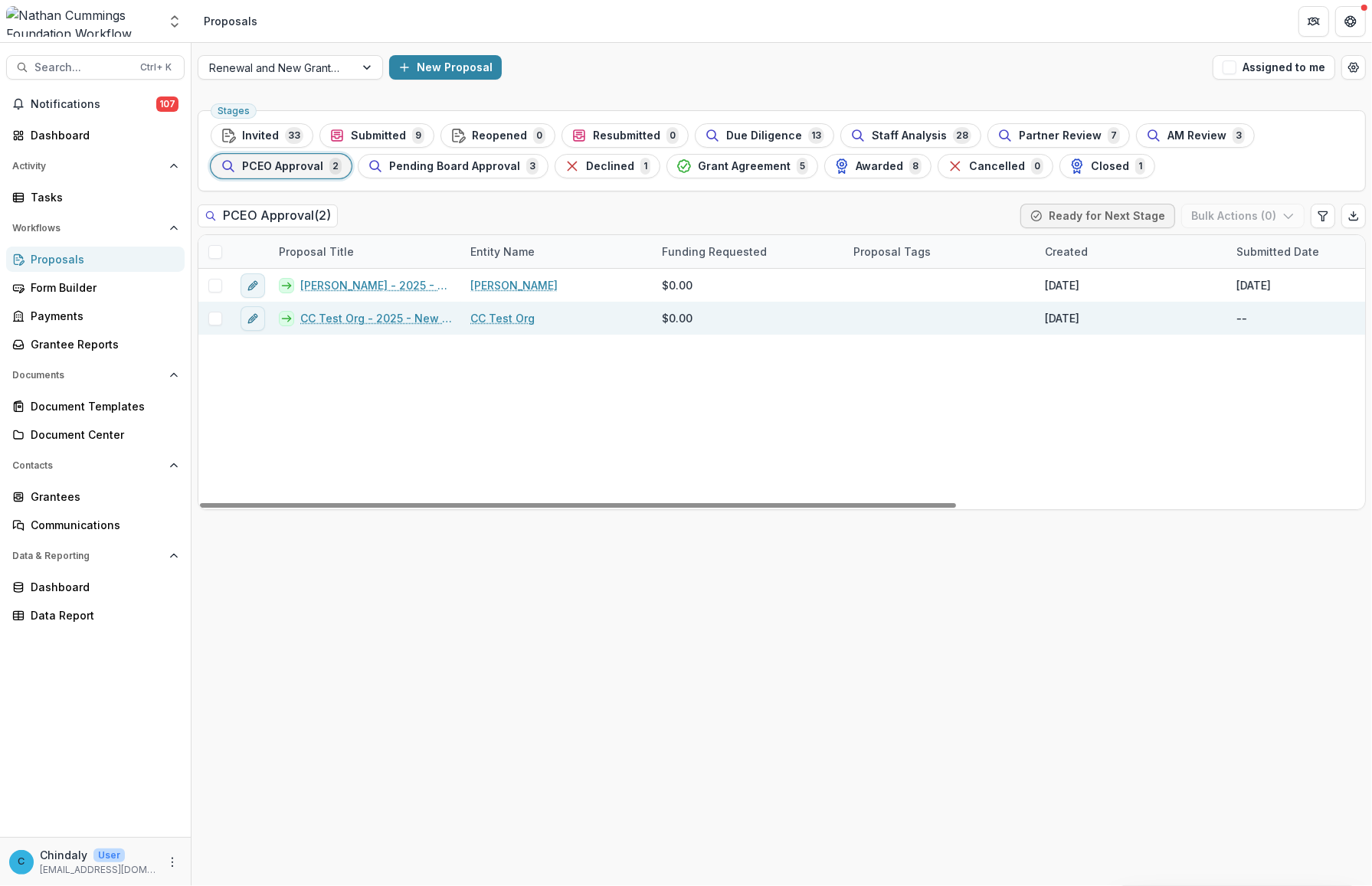
click at [399, 326] on link "CC Test Org - 2025 - New Request Application" at bounding box center [376, 318] width 152 height 16
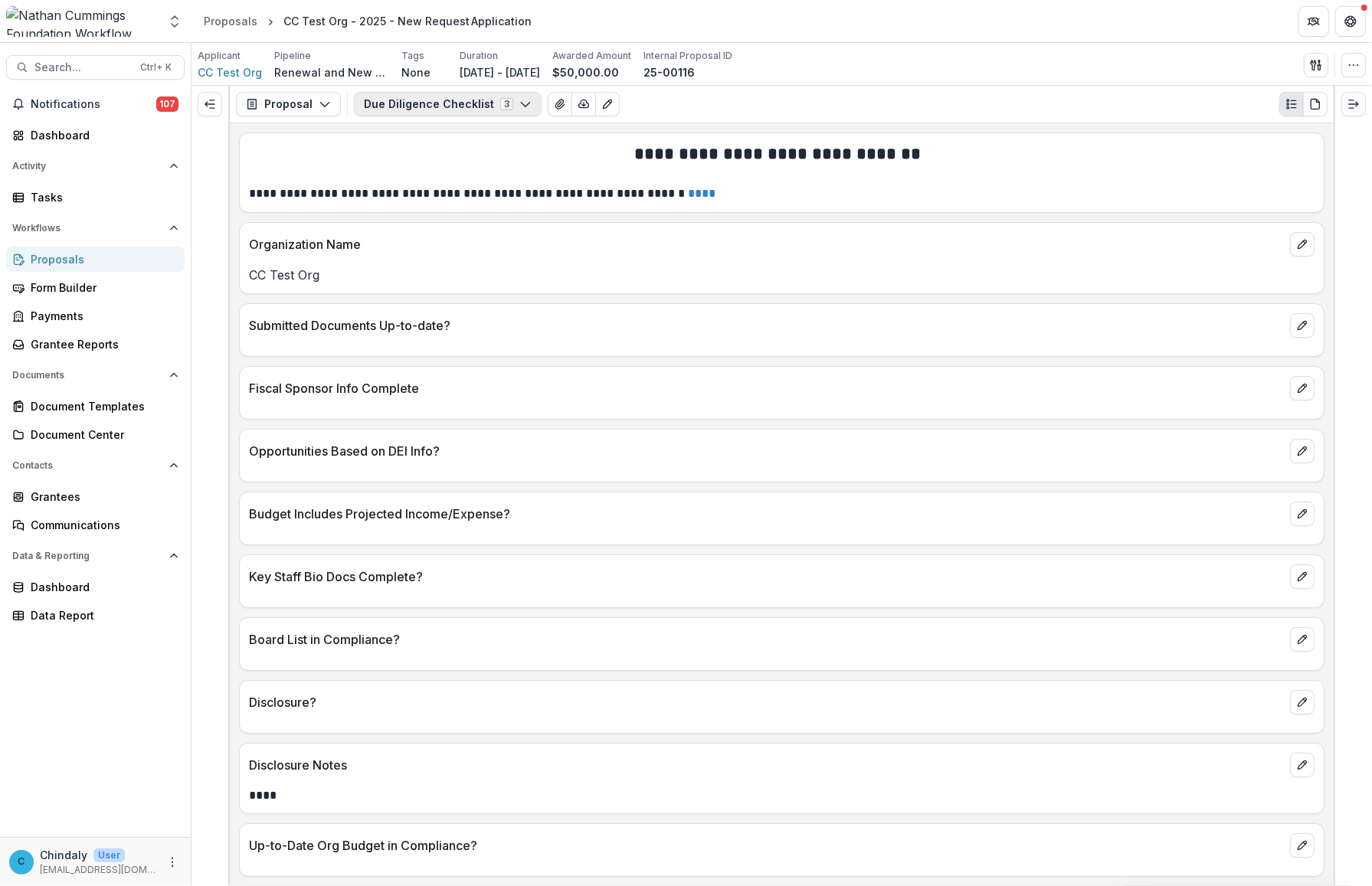
click at [407, 111] on button "Due Diligence Checklist 3" at bounding box center [448, 104] width 188 height 25
click at [411, 189] on span "PCEO Preview Internal" at bounding box center [478, 187] width 192 height 17
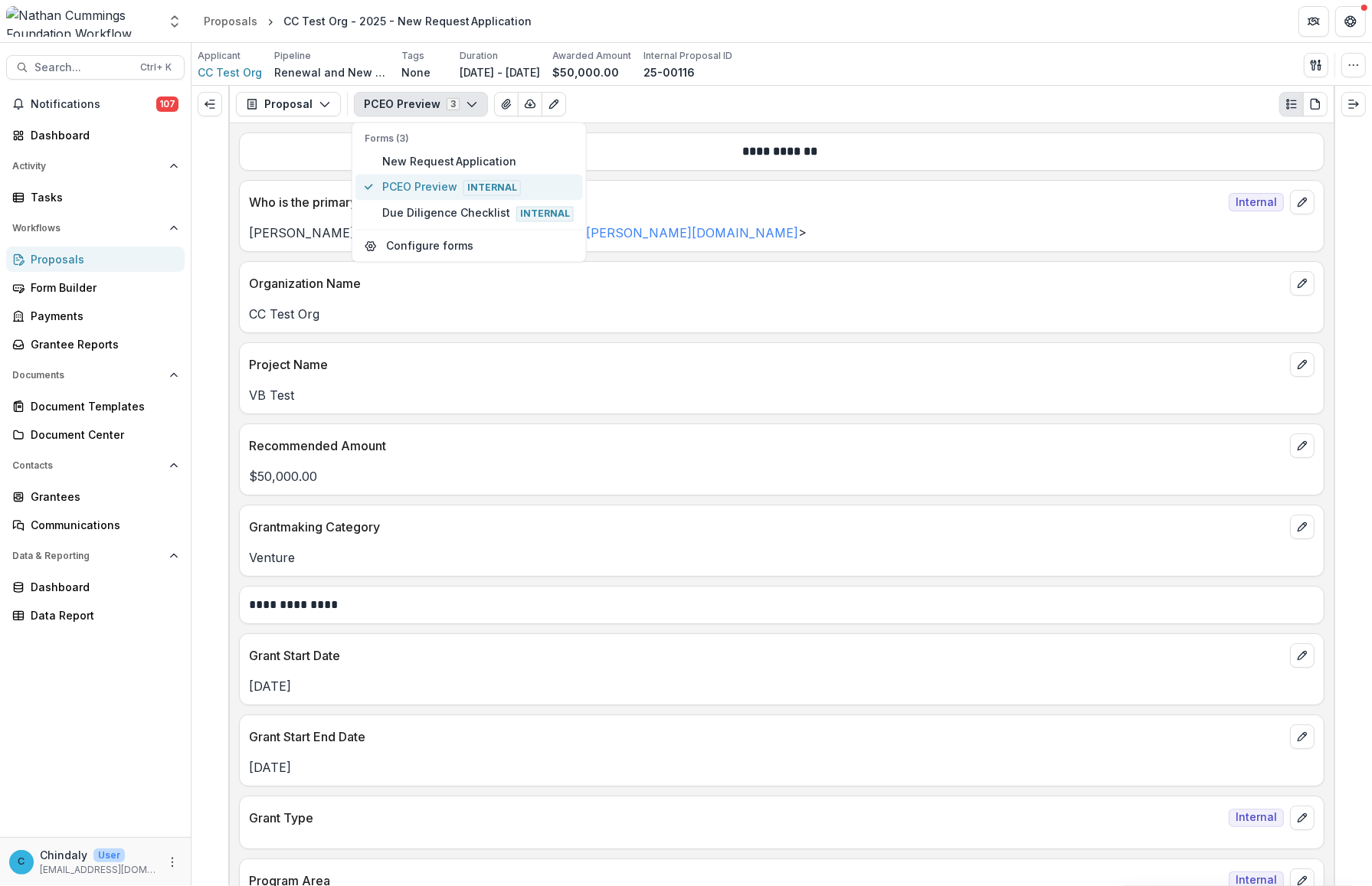
click at [399, 189] on span "PCEO Preview Internal" at bounding box center [478, 187] width 192 height 17
click at [325, 170] on div "**********" at bounding box center [782, 152] width 1085 height 38
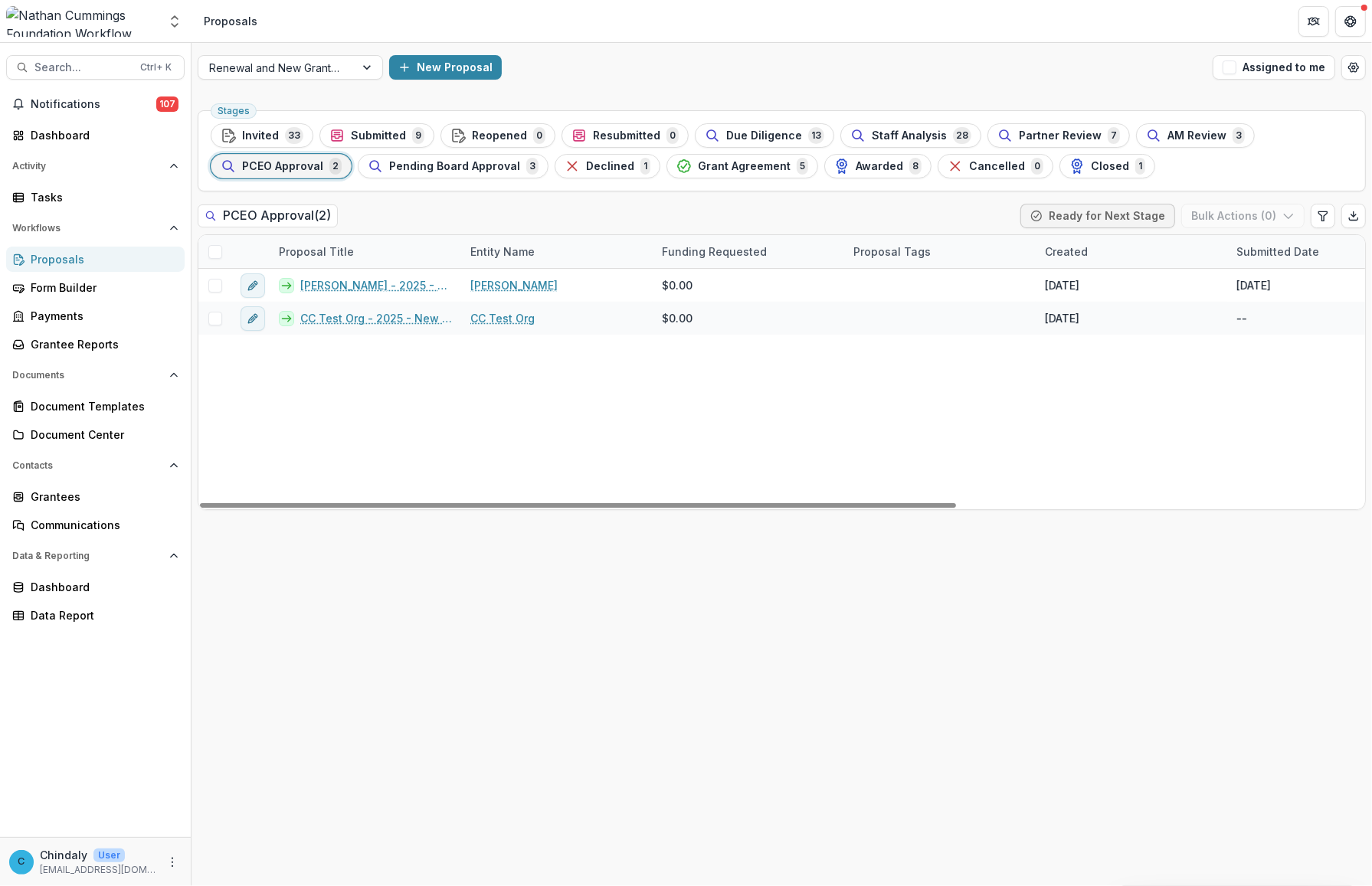
click at [216, 255] on span at bounding box center [215, 251] width 14 height 14
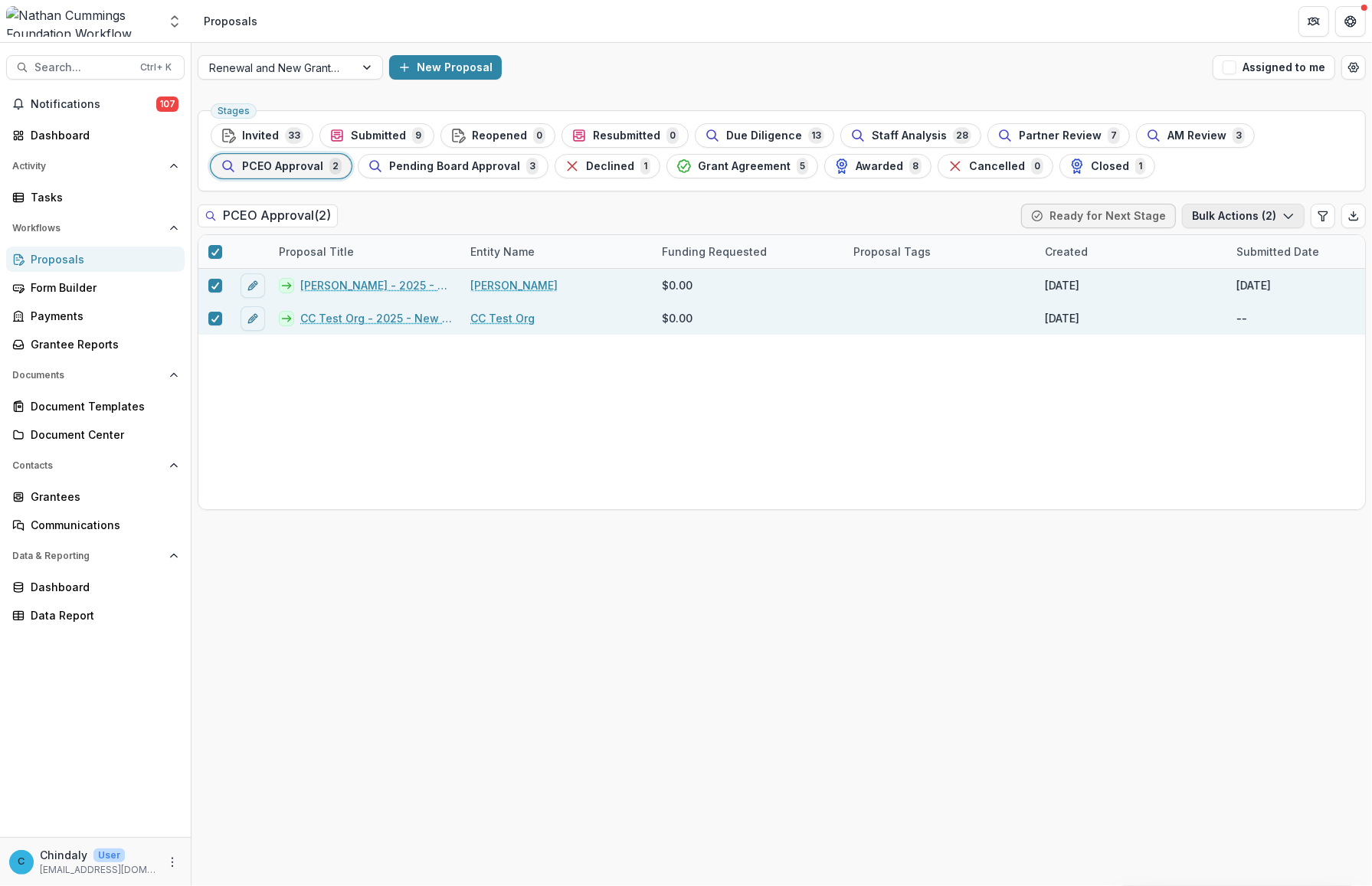
click at [775, 219] on icon "button" at bounding box center [1288, 215] width 12 height 12
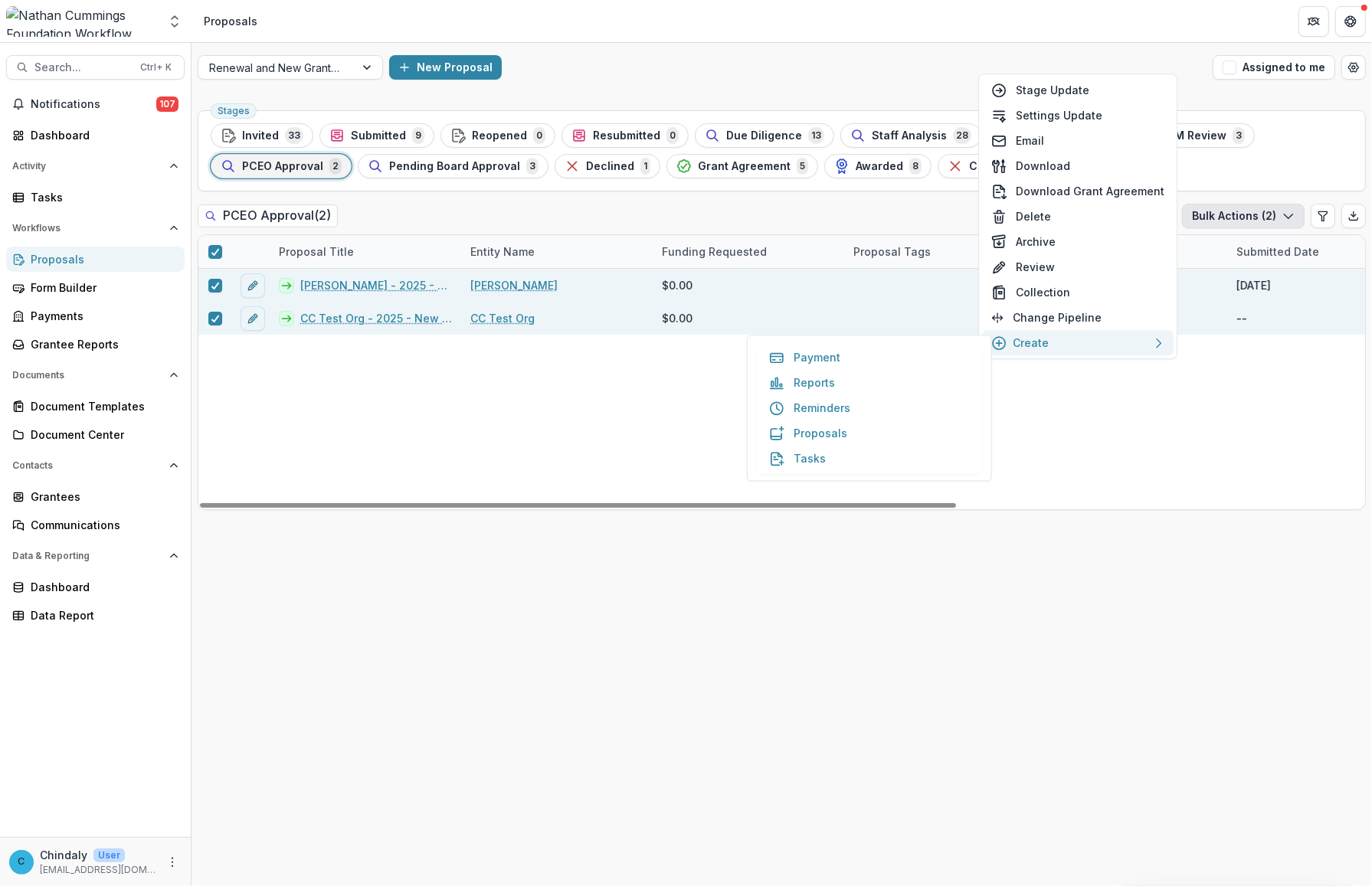
drag, startPoint x: 905, startPoint y: 400, endPoint x: 1185, endPoint y: 419, distance: 280.6
click at [775, 419] on body "Skip to content Aggregate Analysis Foundations Nathan Cummings Foundation Workf…" at bounding box center [686, 443] width 1372 height 886
click at [775, 419] on div "Janet Test - 2025 - New Request Application Janet Test $0.00 Jun 17, 2025 Jun 1…" at bounding box center [1095, 388] width 1794 height 240
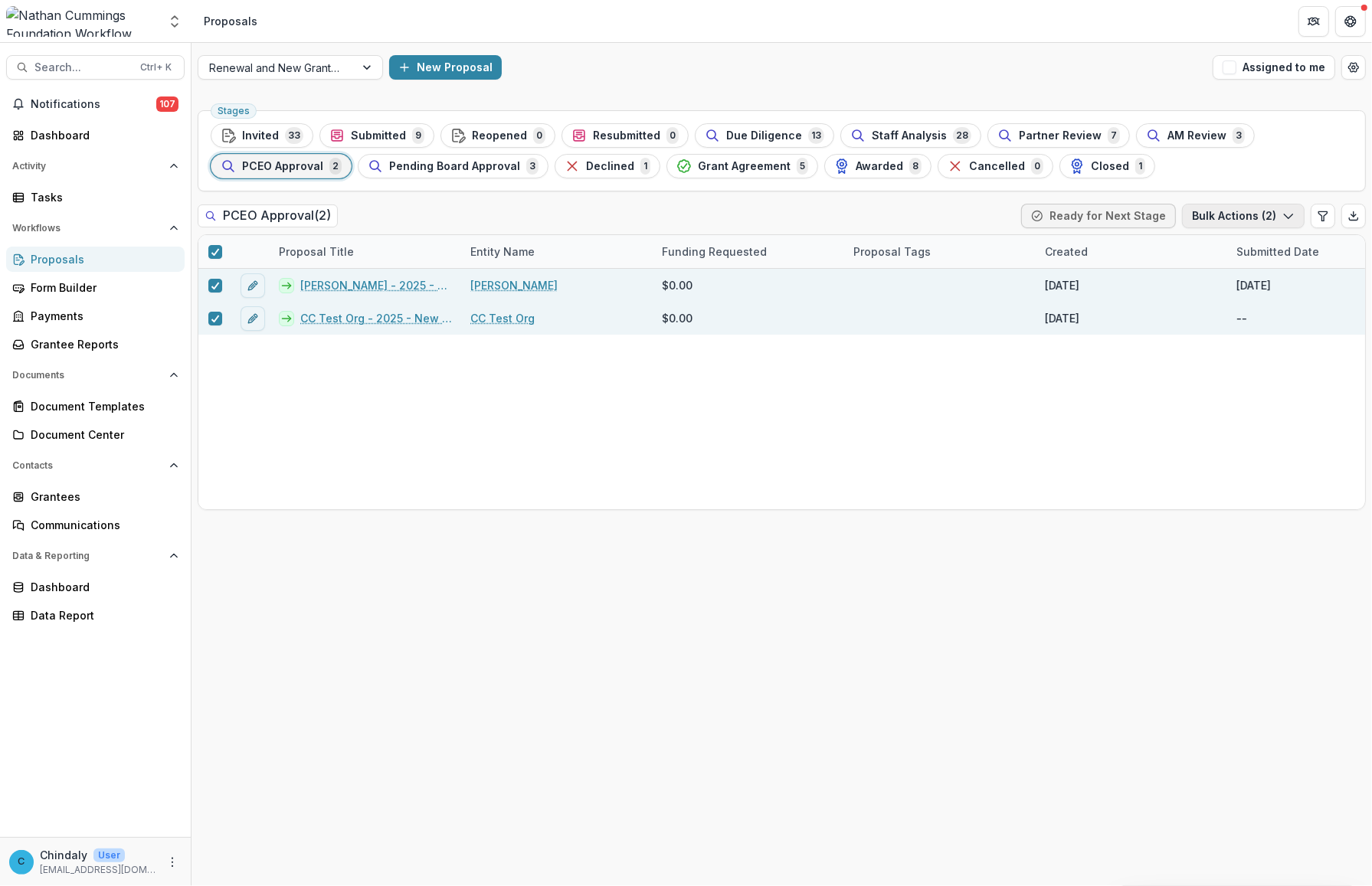
click at [775, 216] on icon "button" at bounding box center [1288, 215] width 12 height 12
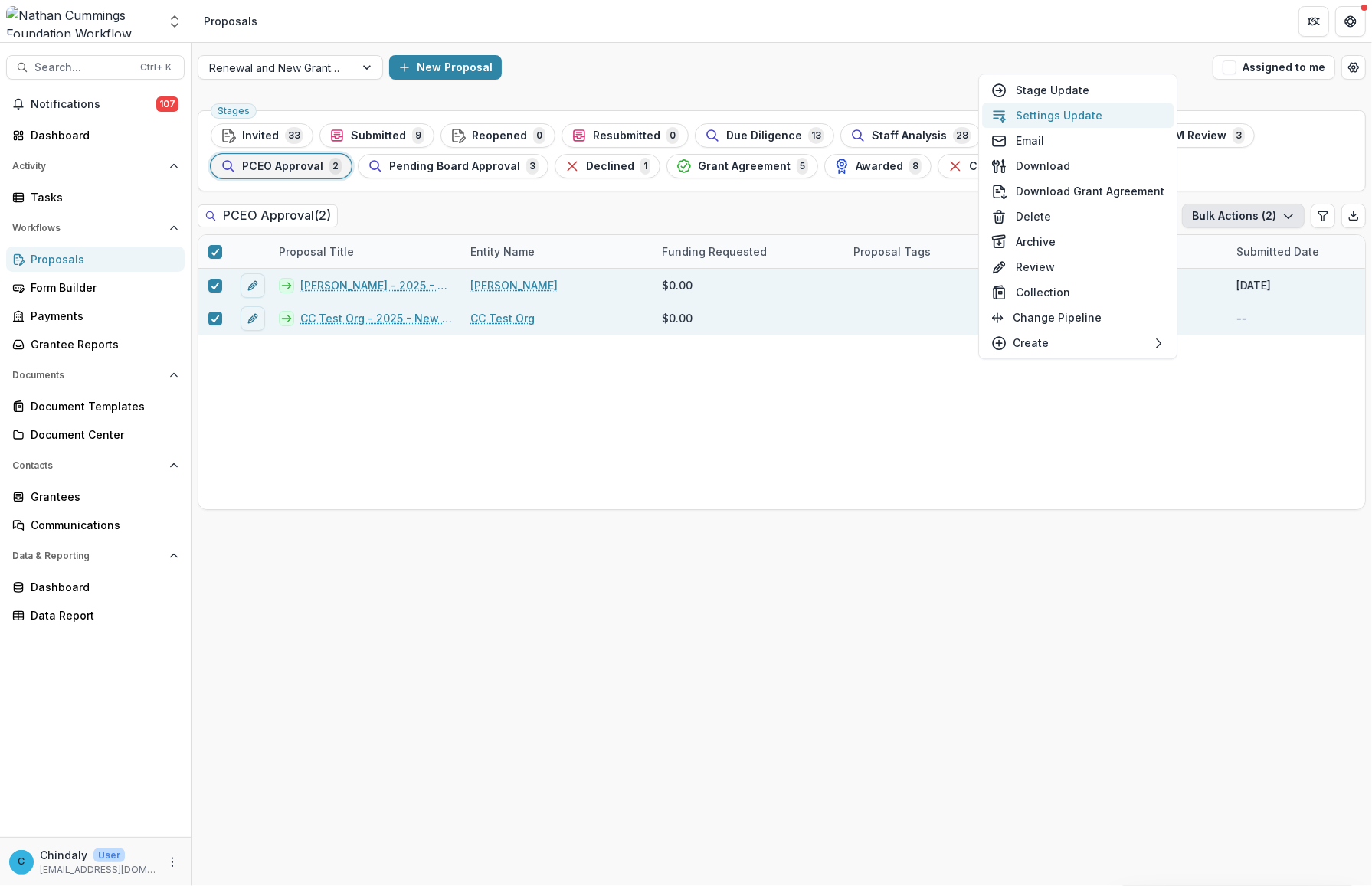
click at [775, 113] on button "Settings Update" at bounding box center [1078, 115] width 192 height 26
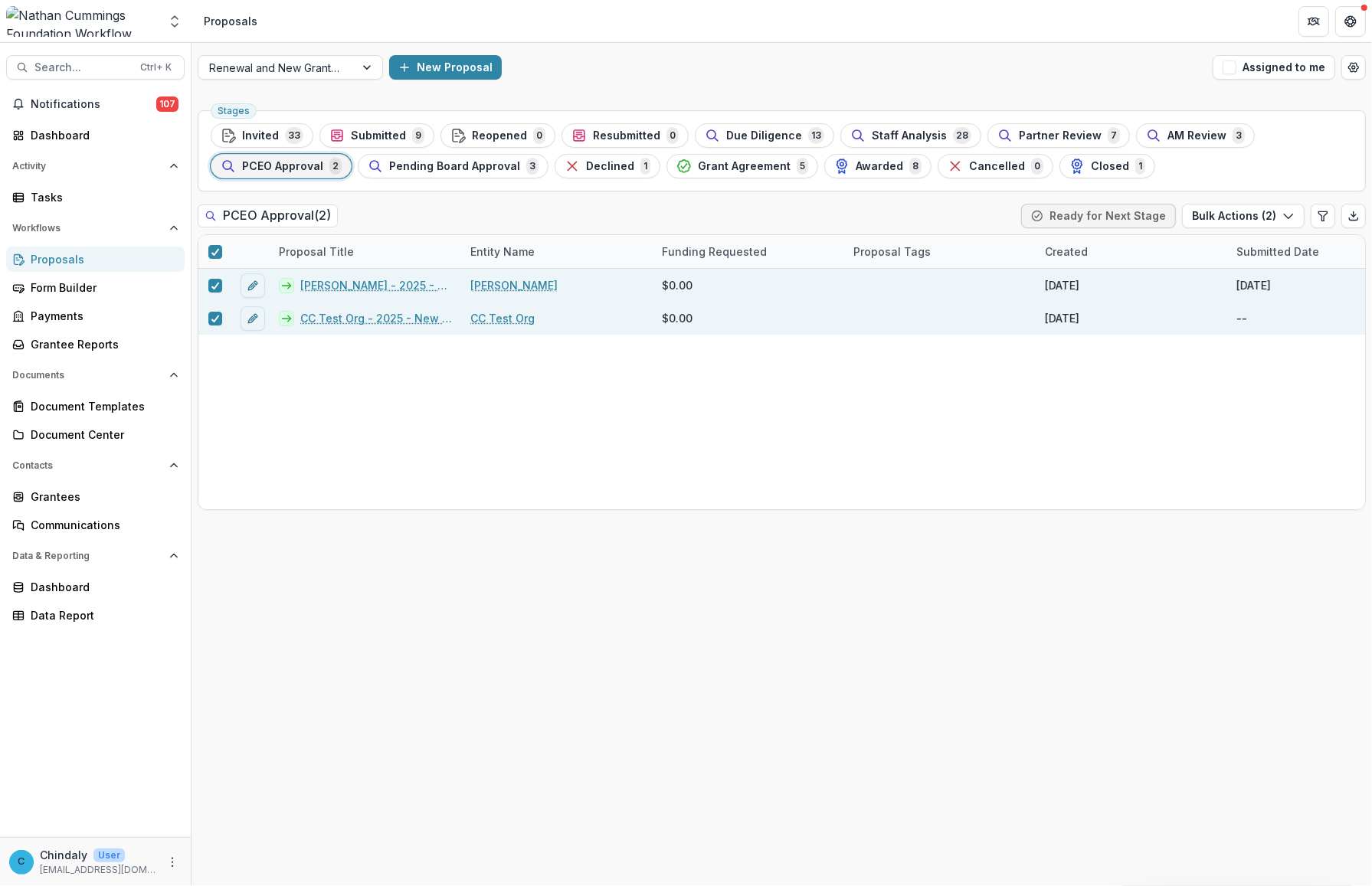
type input "**"
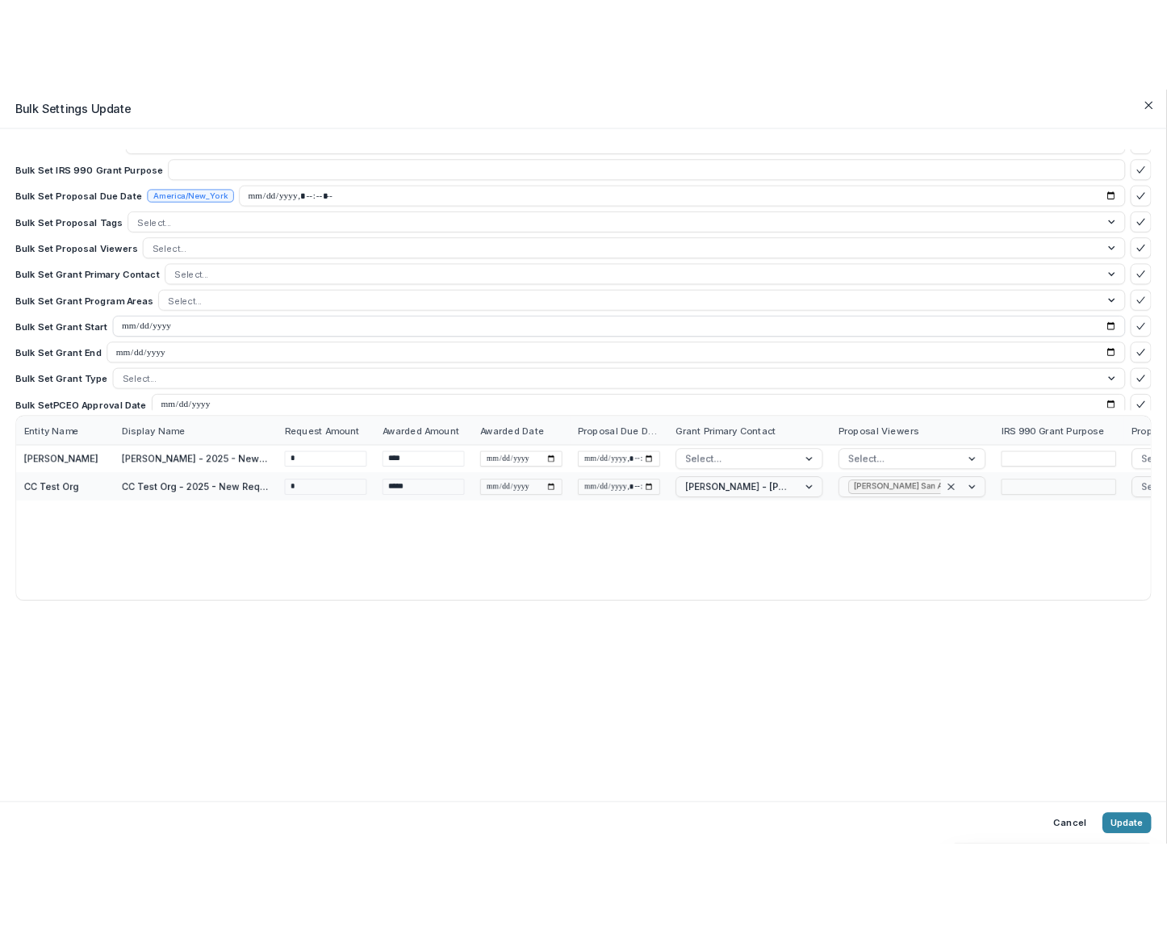
scroll to position [167, 0]
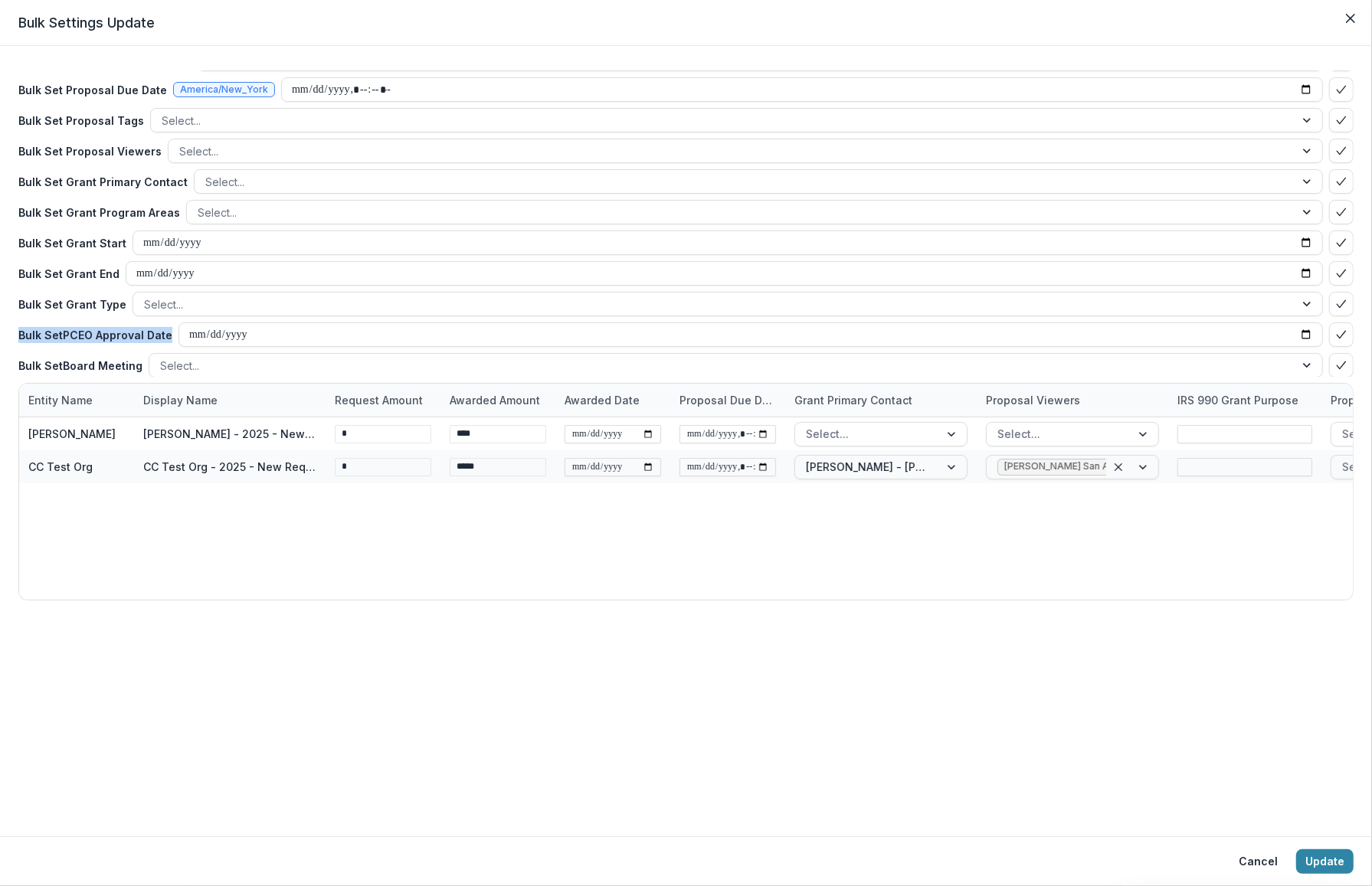
drag, startPoint x: 20, startPoint y: 336, endPoint x: 166, endPoint y: 333, distance: 146.0
click at [166, 333] on p "Bulk Set PCEO Approval Date" at bounding box center [95, 335] width 154 height 16
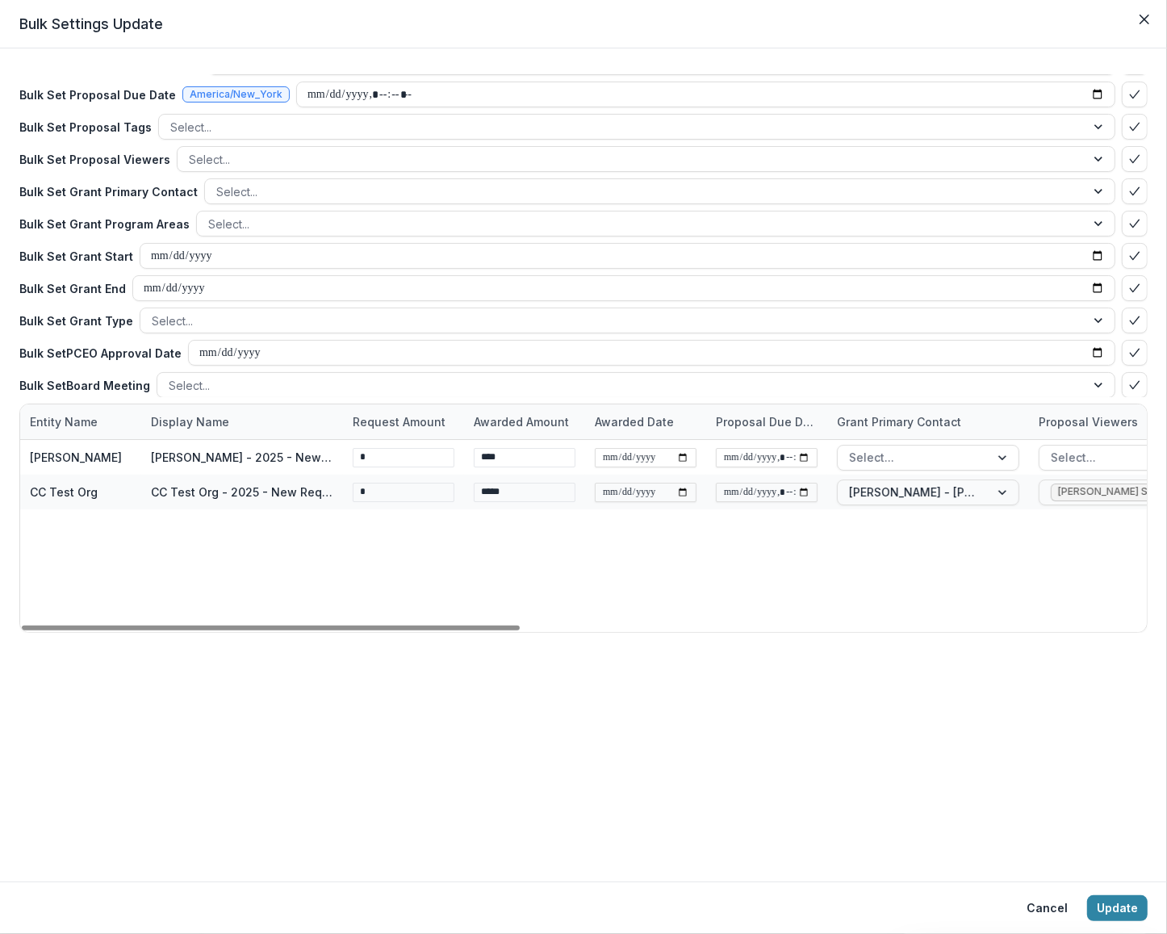
click at [207, 741] on div "Need Help? See how bulk update works Bulk Set Request Amount ** Bulk Set Awarde…" at bounding box center [583, 464] width 1167 height 833
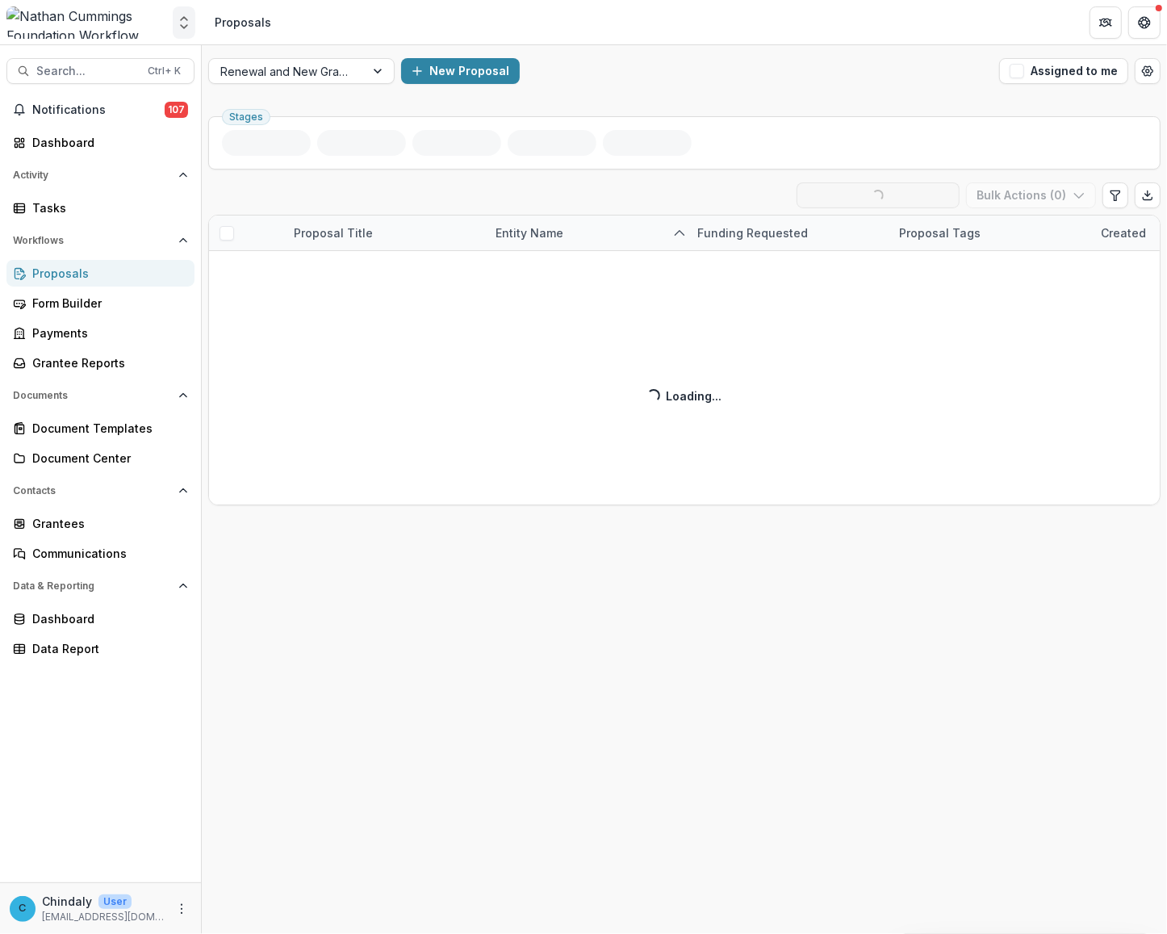
click at [183, 17] on polyline "Open entity switcher" at bounding box center [184, 18] width 6 height 3
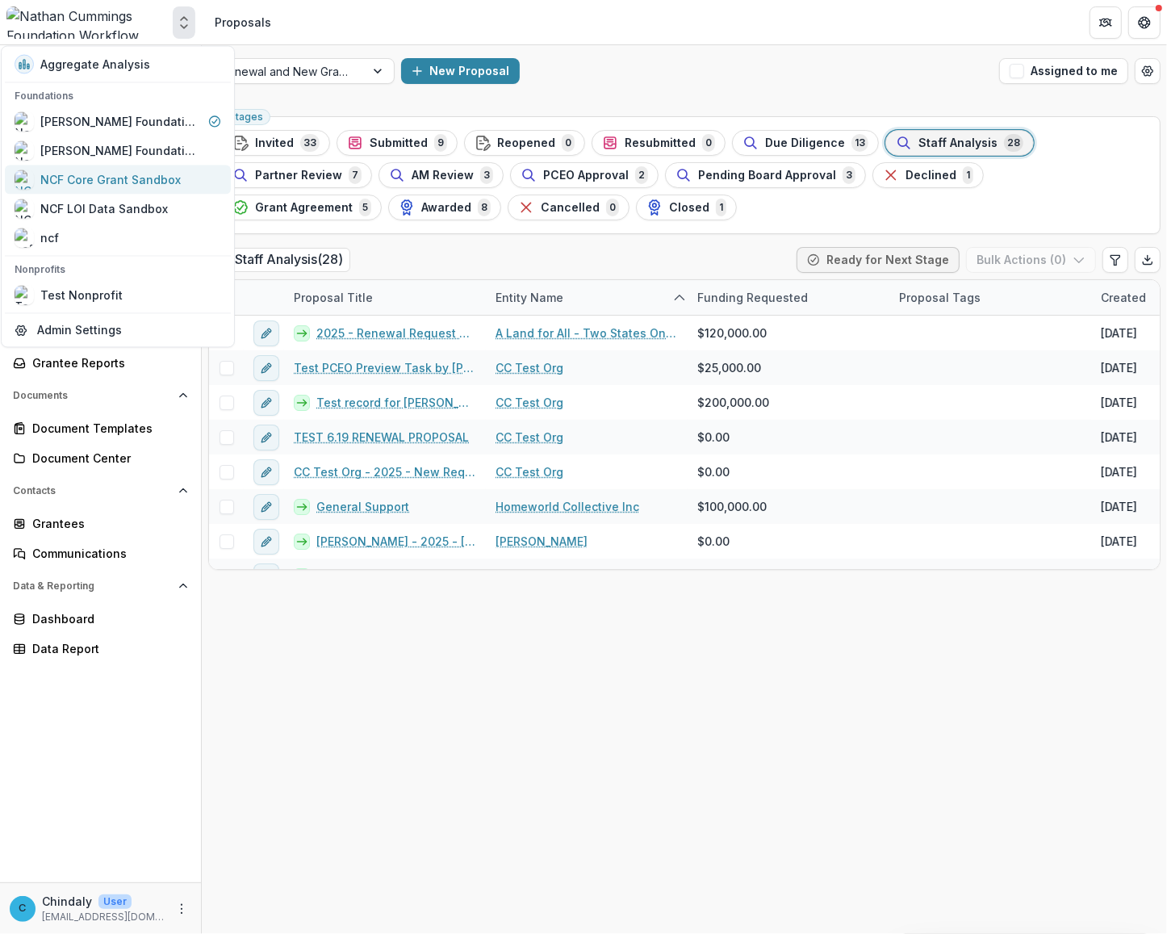
click at [125, 175] on div "NCF Core Grant Sandbox" at bounding box center [110, 179] width 140 height 17
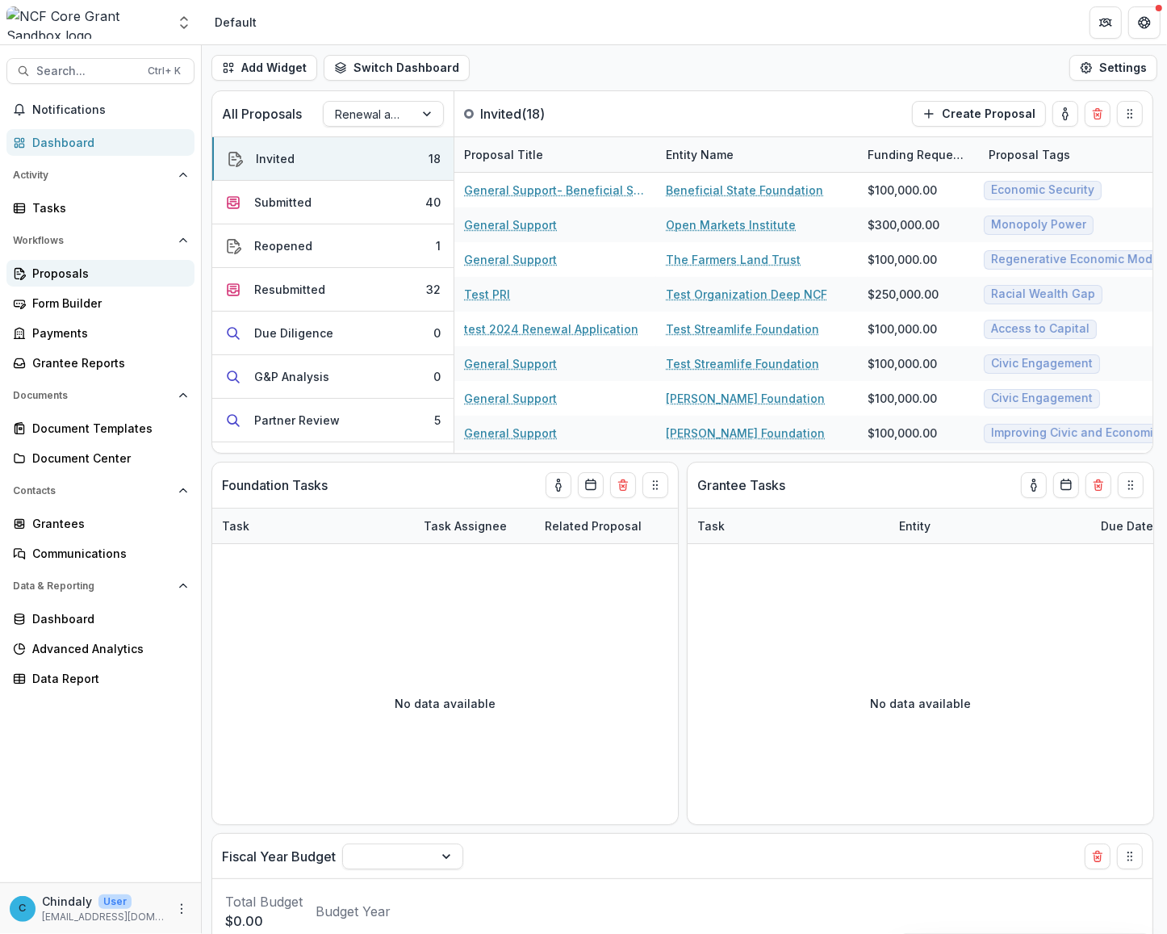
click at [52, 269] on div "Proposals" at bounding box center [106, 273] width 149 height 17
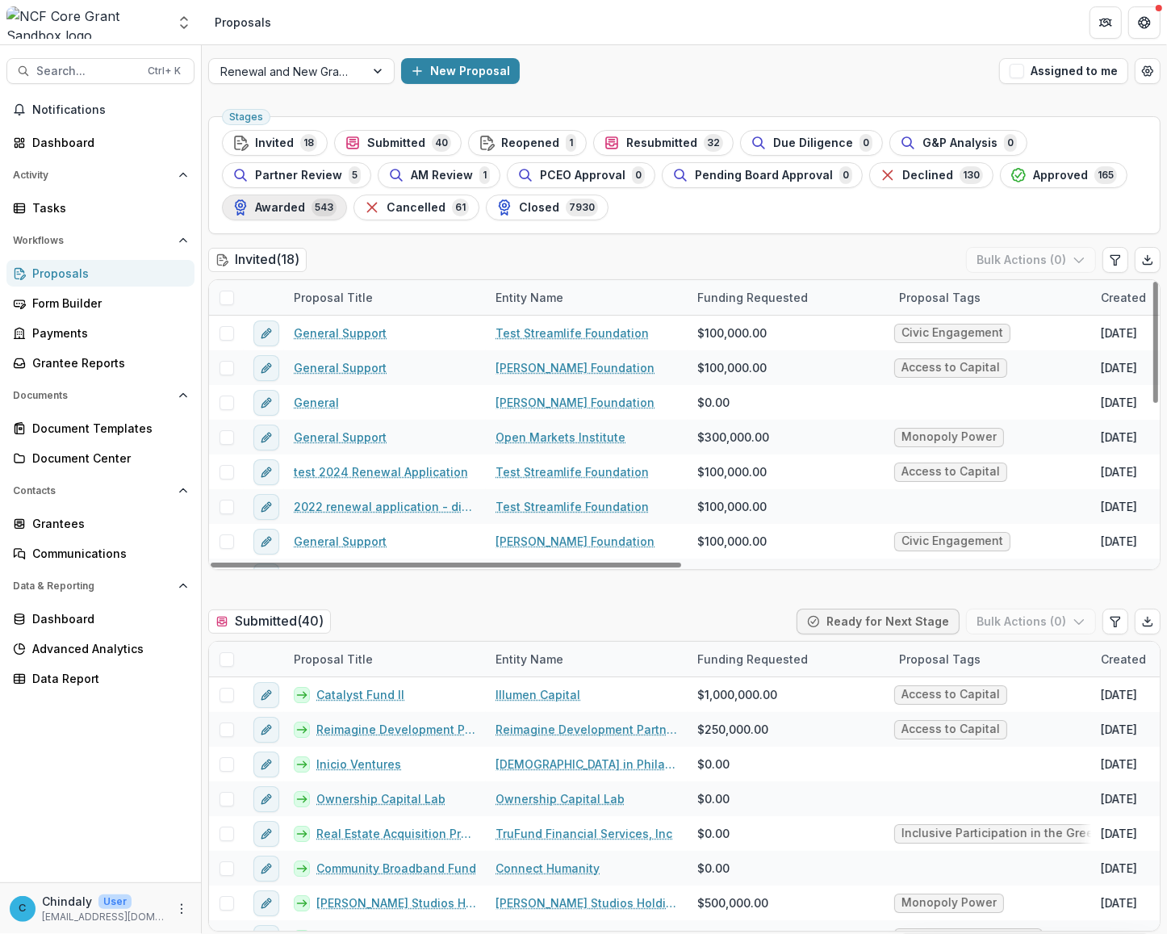
click at [299, 208] on span "Awarded" at bounding box center [280, 208] width 50 height 14
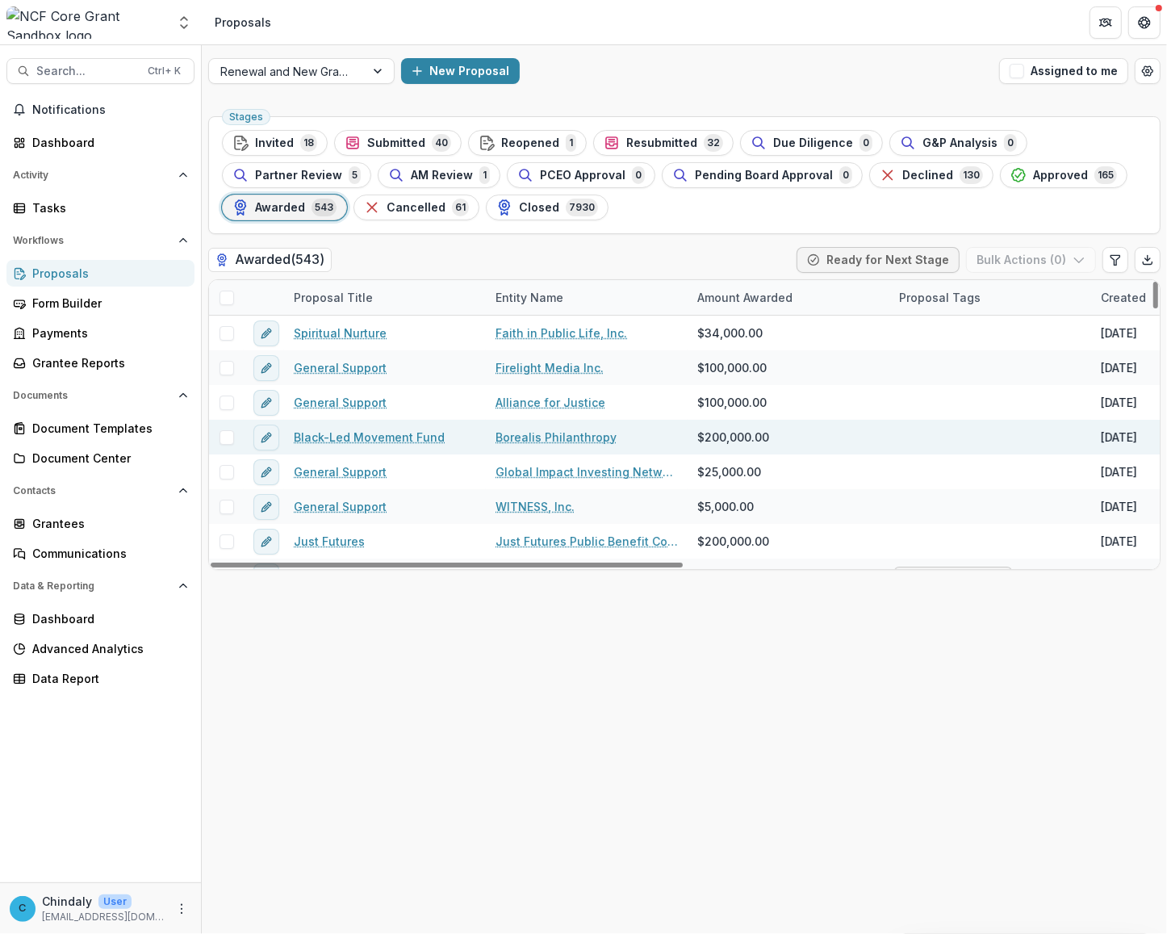
click at [361, 437] on link "Black-Led Movement Fund" at bounding box center [369, 437] width 151 height 17
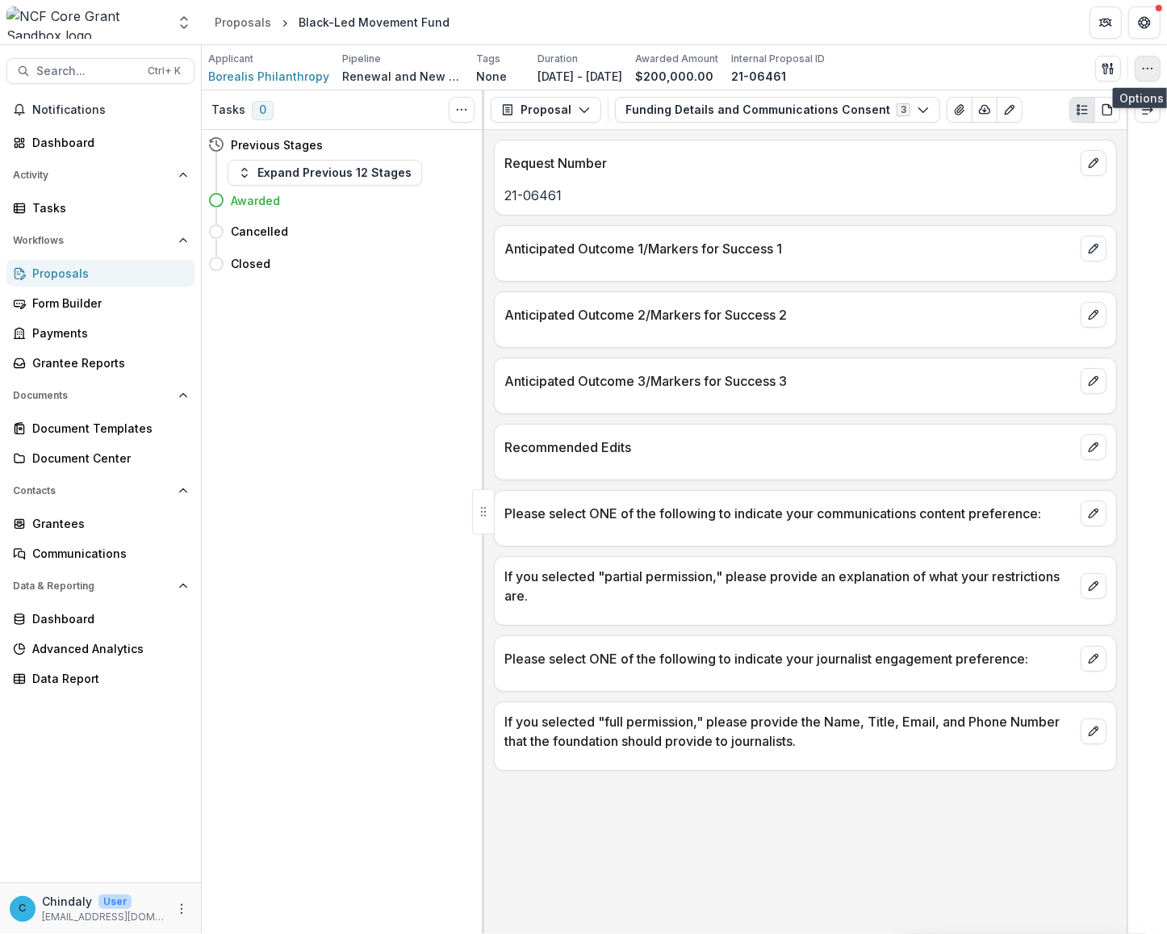
click at [817, 73] on icon "button" at bounding box center [1147, 68] width 13 height 13
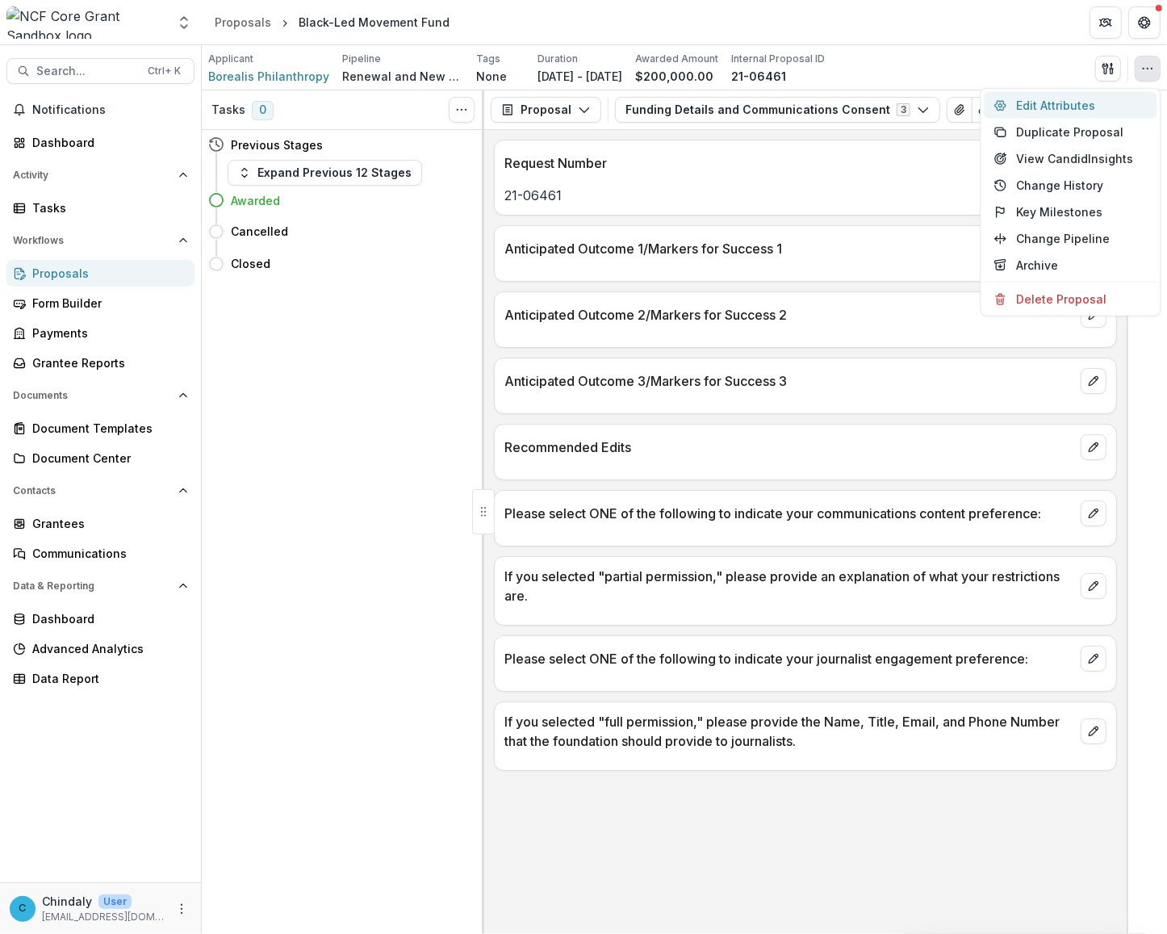
click at [817, 98] on button "Edit Attributes" at bounding box center [1071, 105] width 173 height 27
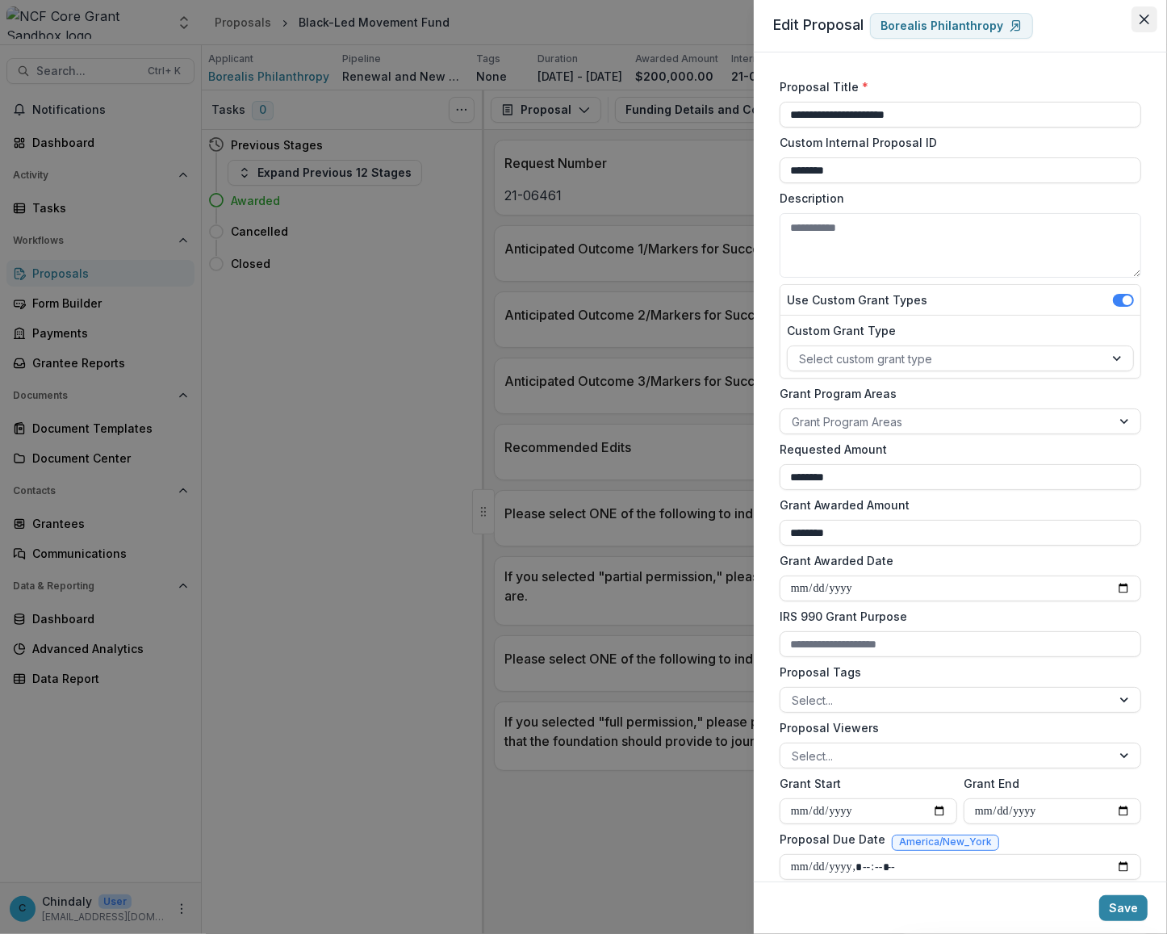
click at [817, 10] on button "Close" at bounding box center [1145, 19] width 26 height 26
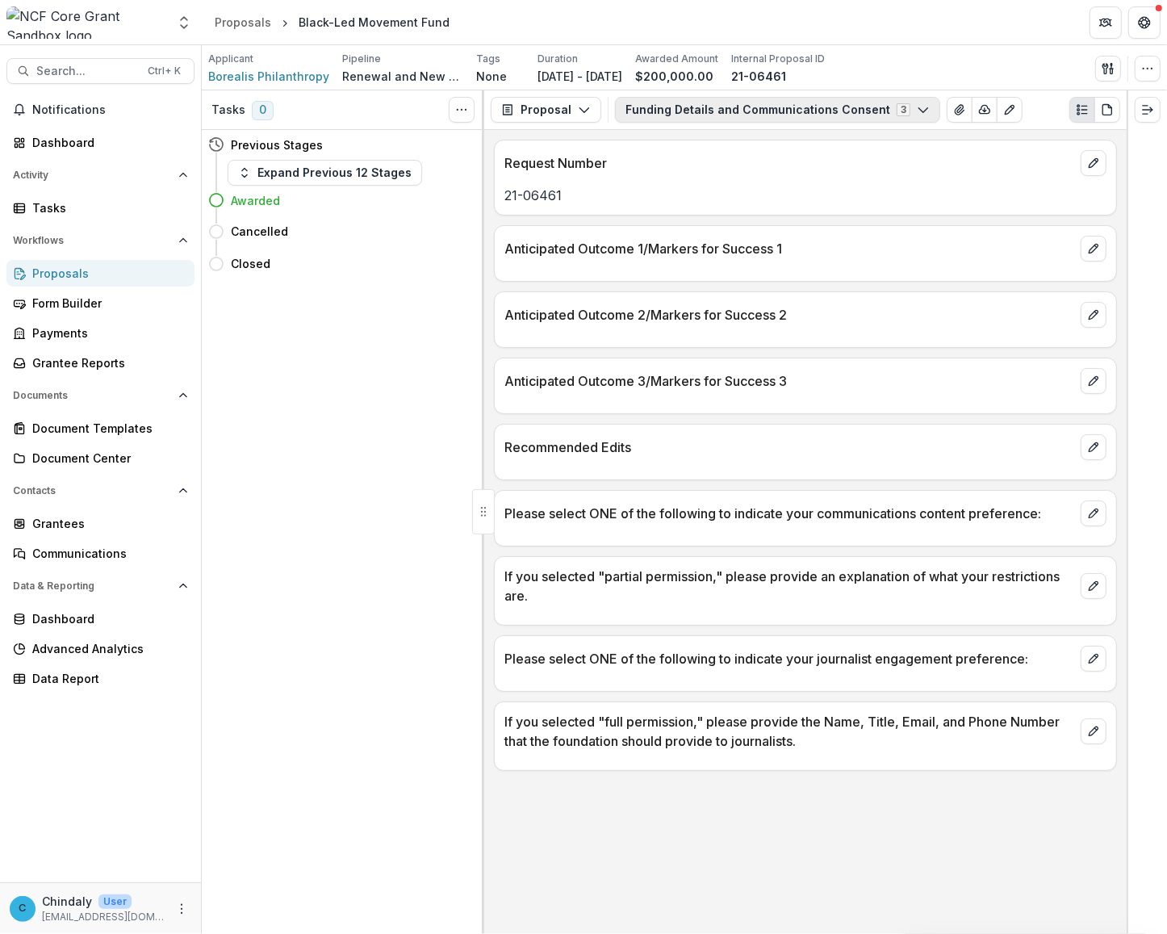
click at [729, 111] on button "Funding Details and Communications Consent 3" at bounding box center [777, 110] width 325 height 26
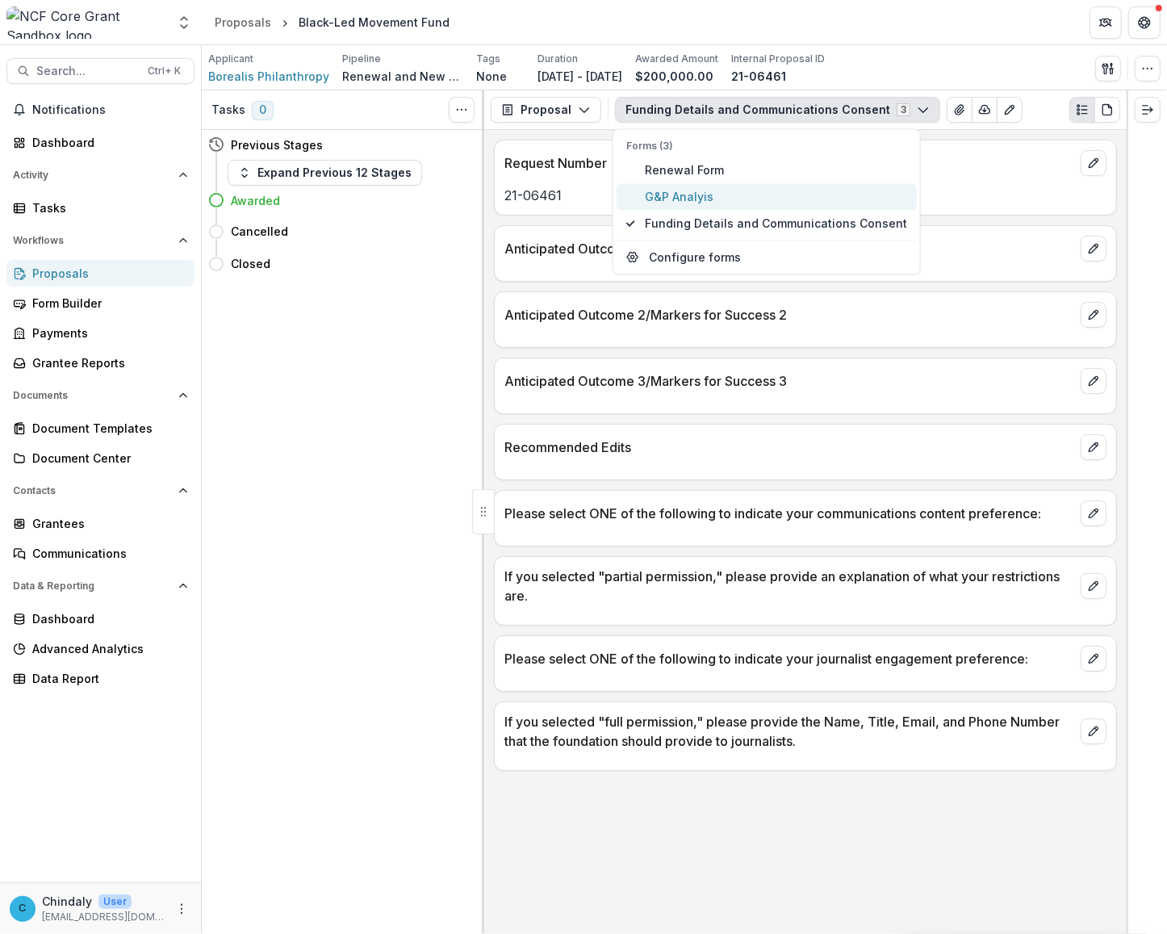
click at [698, 195] on span "G&P Analyis" at bounding box center [776, 196] width 262 height 17
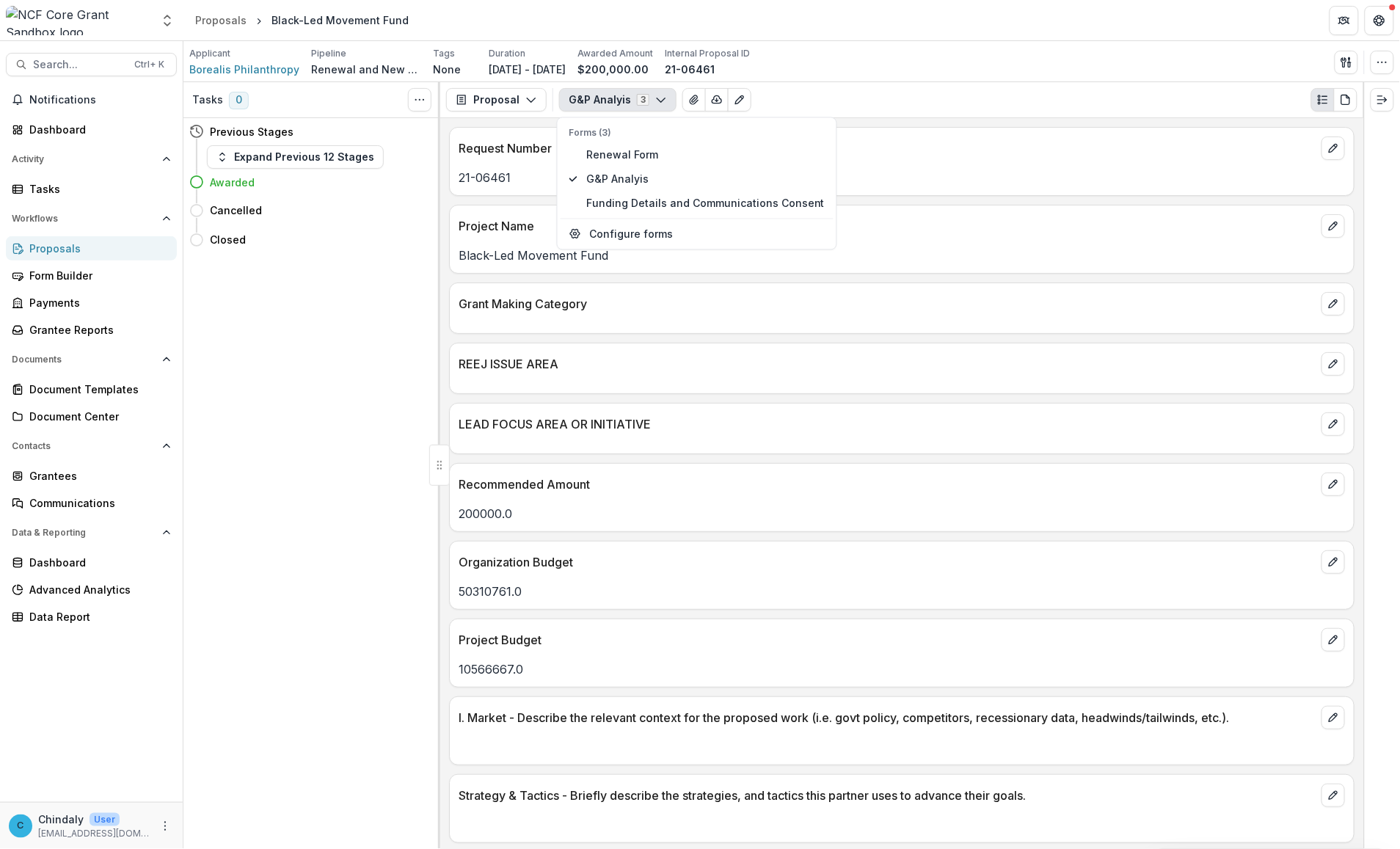
click at [658, 99] on icon "button" at bounding box center [661, 99] width 12 height 12
click at [627, 182] on span "G&P Analyis" at bounding box center [705, 178] width 238 height 15
click at [743, 63] on icon "button" at bounding box center [1382, 62] width 12 height 12
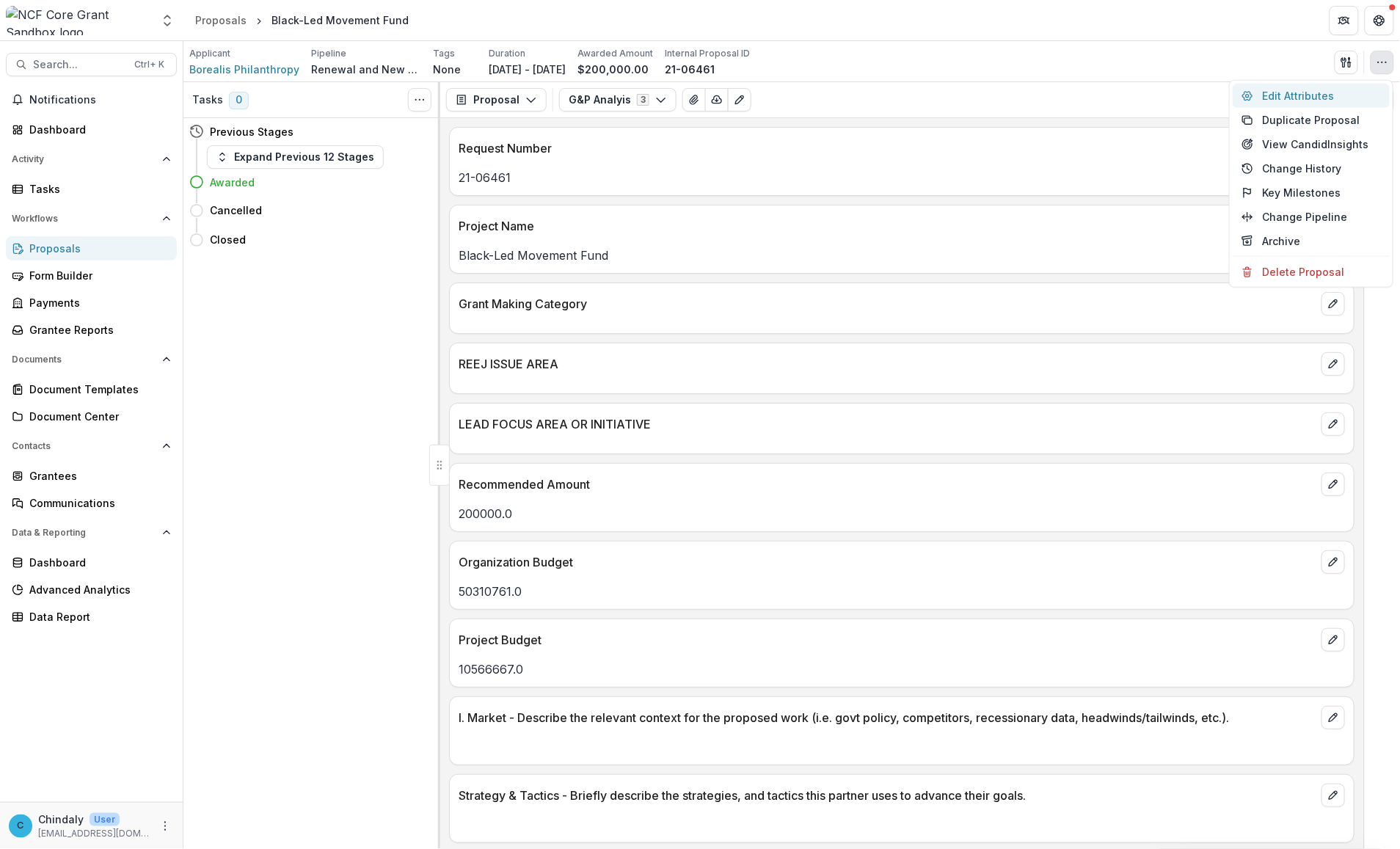
click at [743, 93] on button "Edit Attributes" at bounding box center [1311, 95] width 157 height 25
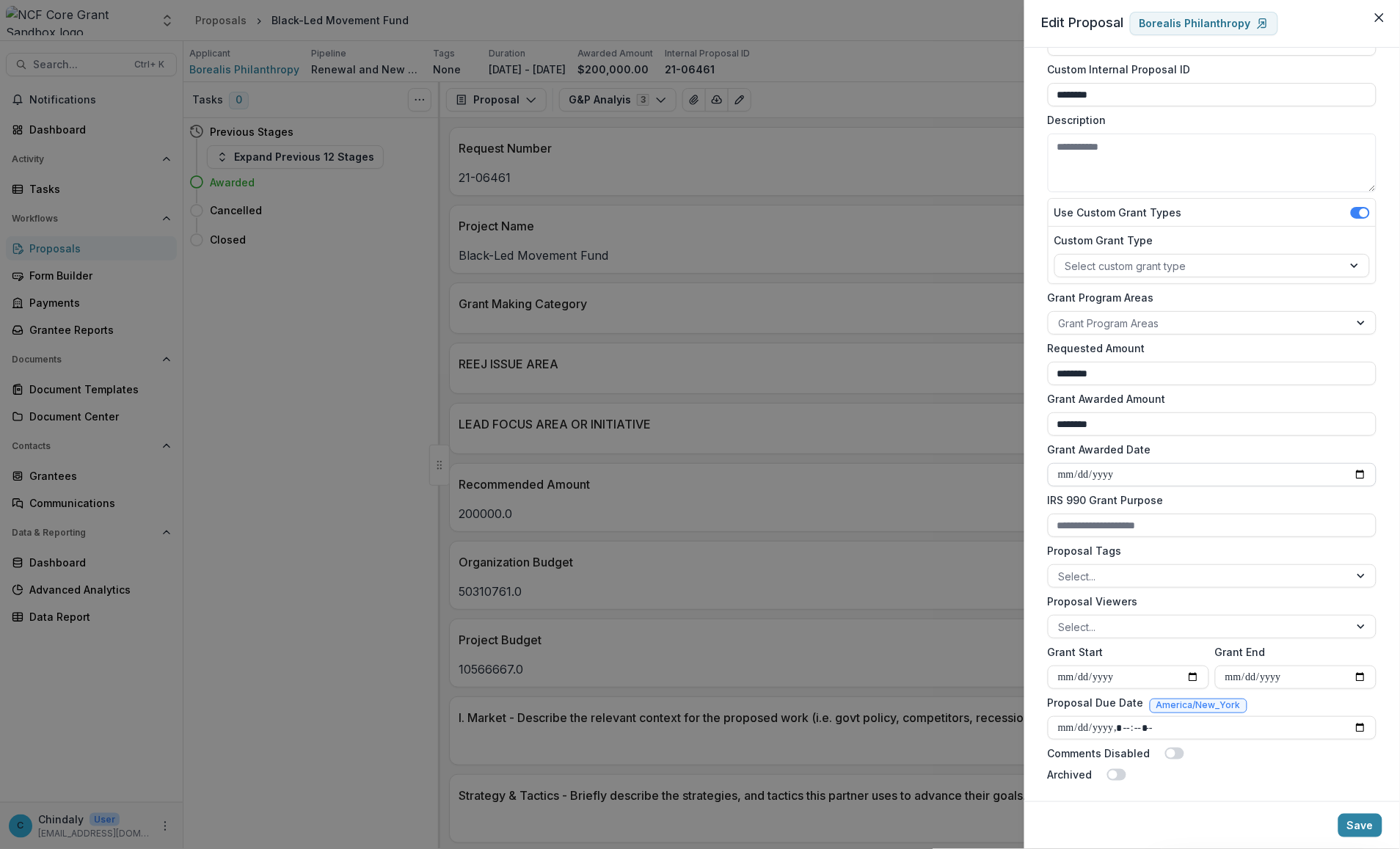
scroll to position [64, 0]
click at [280, 295] on div "**********" at bounding box center [700, 424] width 1400 height 849
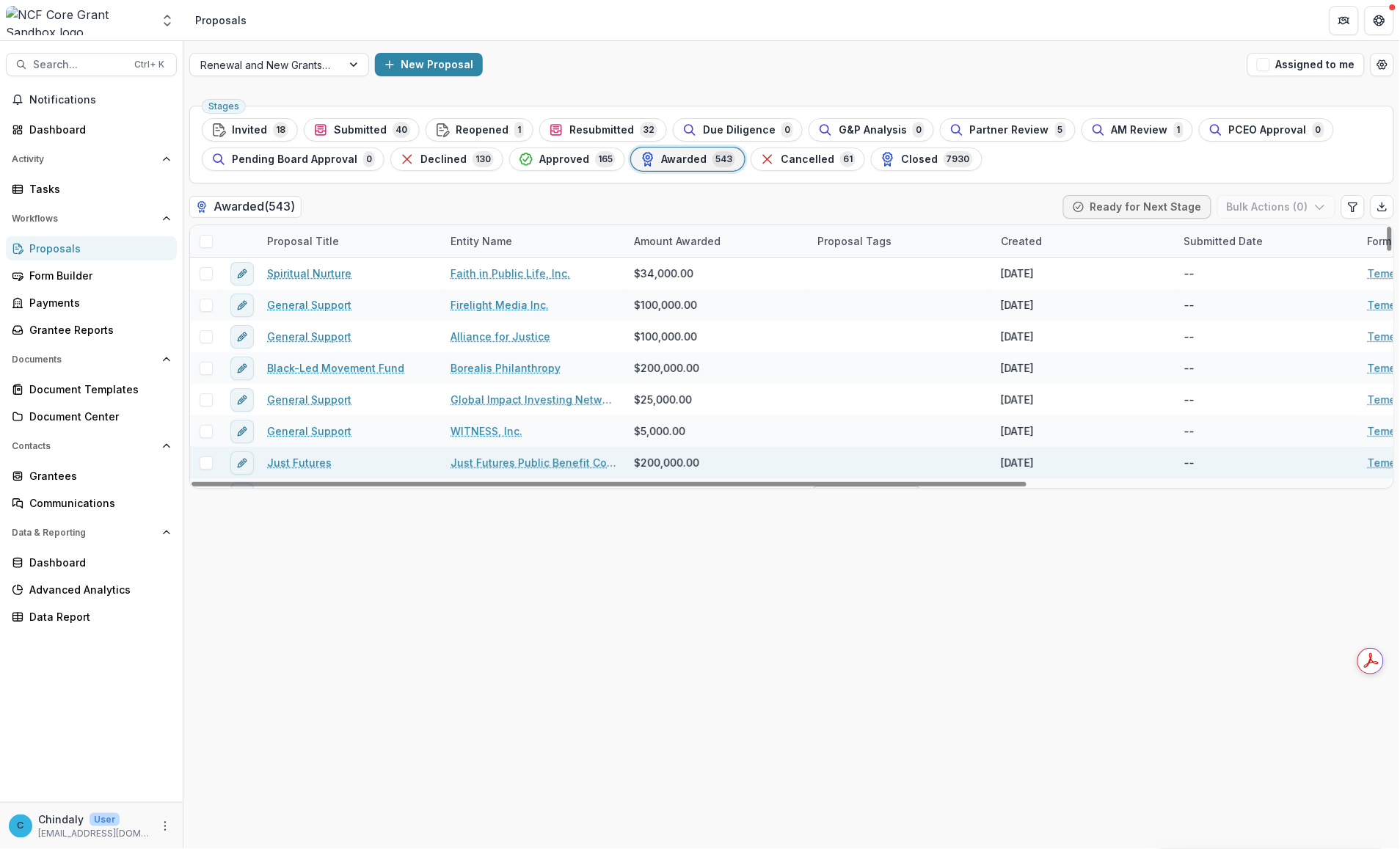
click at [309, 466] on link "Just Futures" at bounding box center [299, 462] width 65 height 15
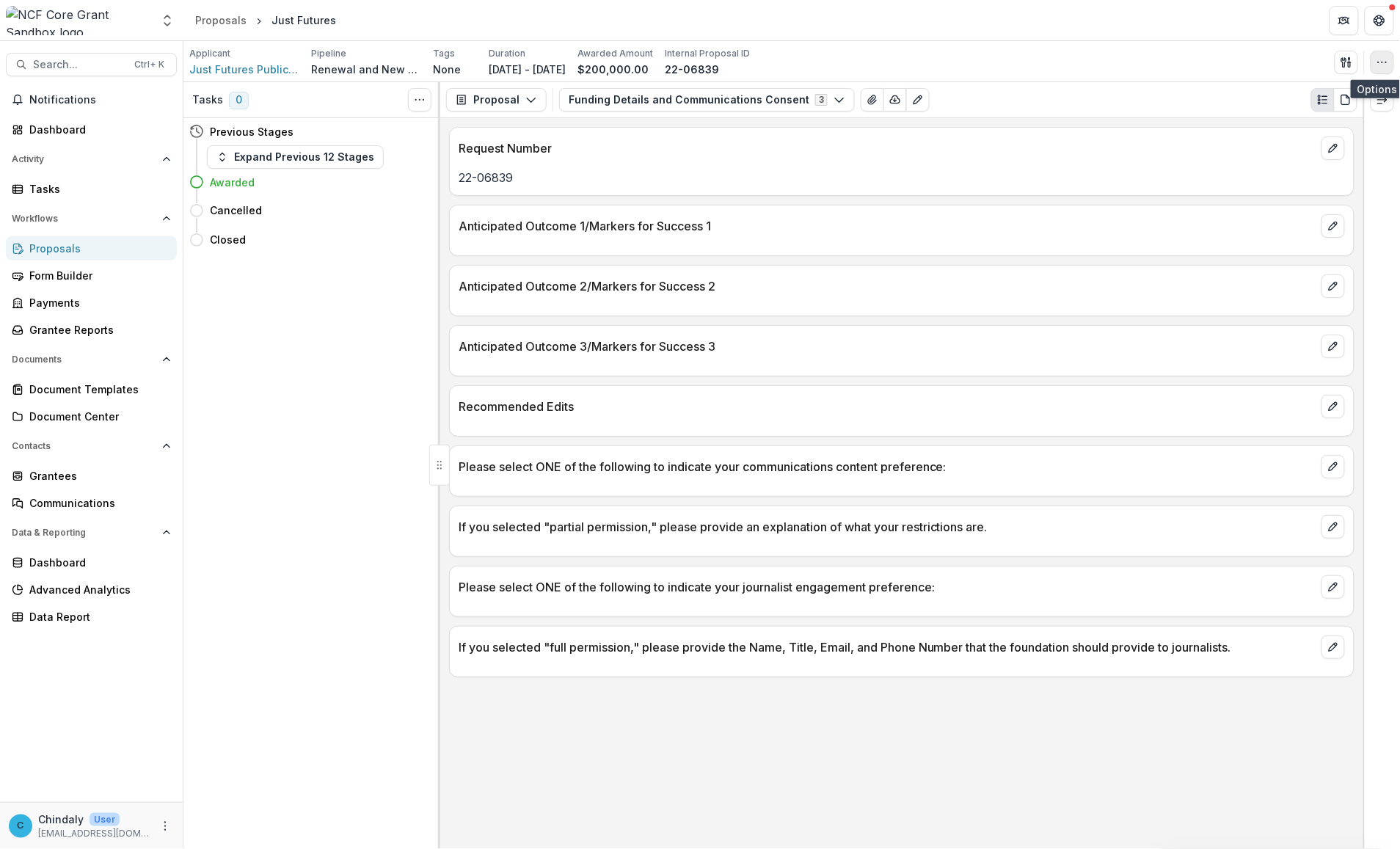
click at [743, 55] on button "button" at bounding box center [1383, 63] width 24 height 24
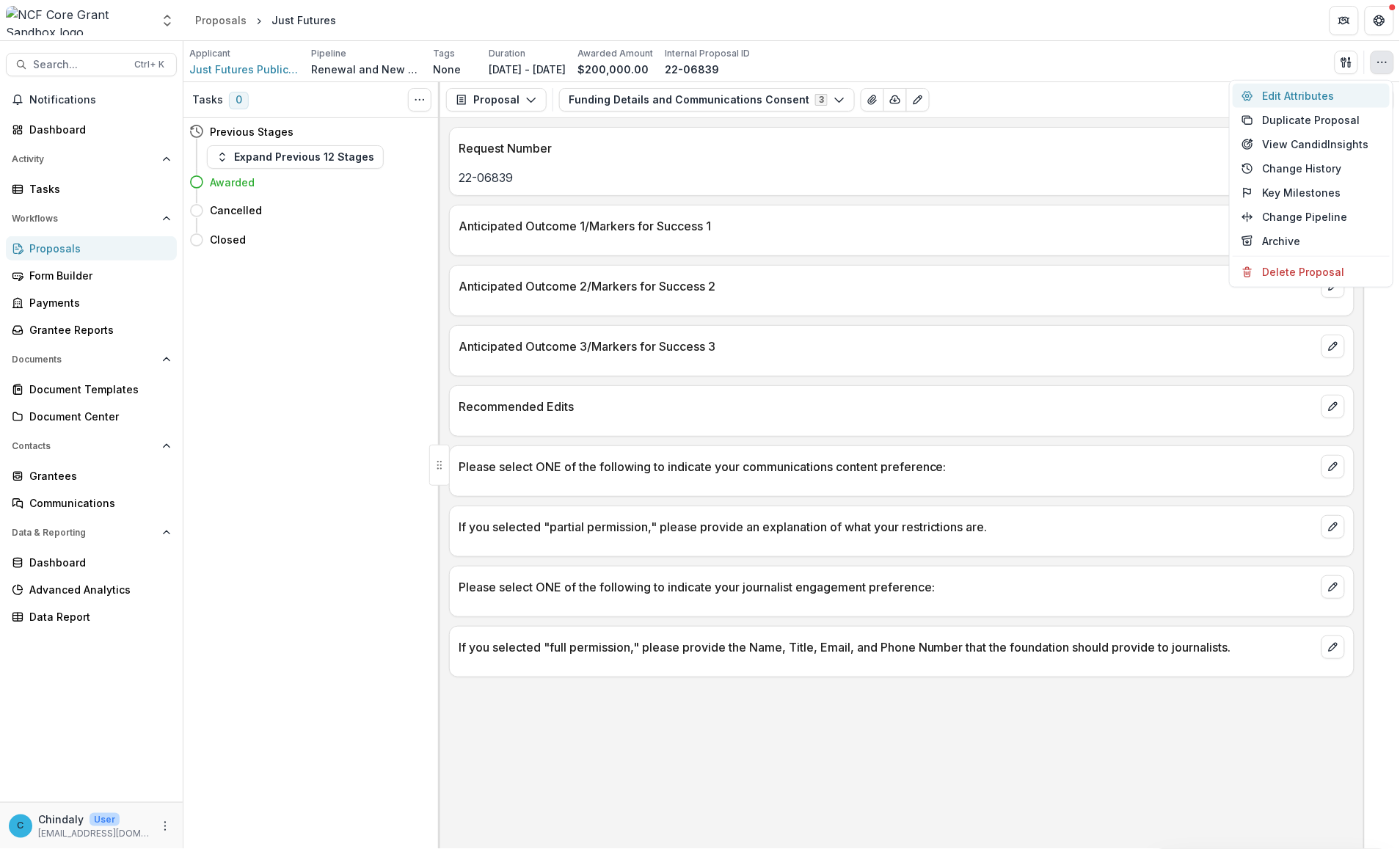
click at [743, 97] on button "Edit Attributes" at bounding box center [1311, 95] width 157 height 25
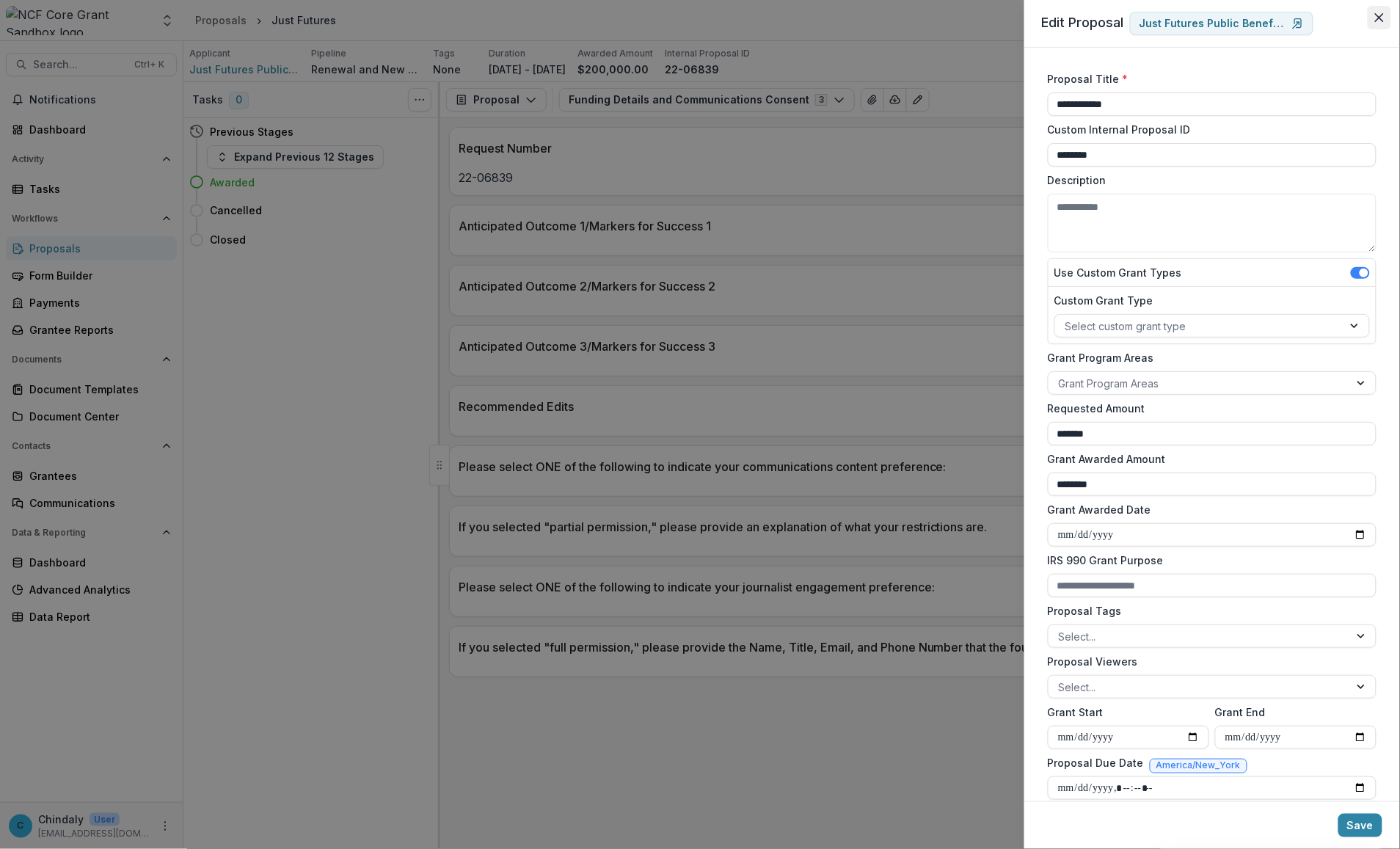
click at [743, 15] on icon "Close" at bounding box center [1380, 18] width 9 height 9
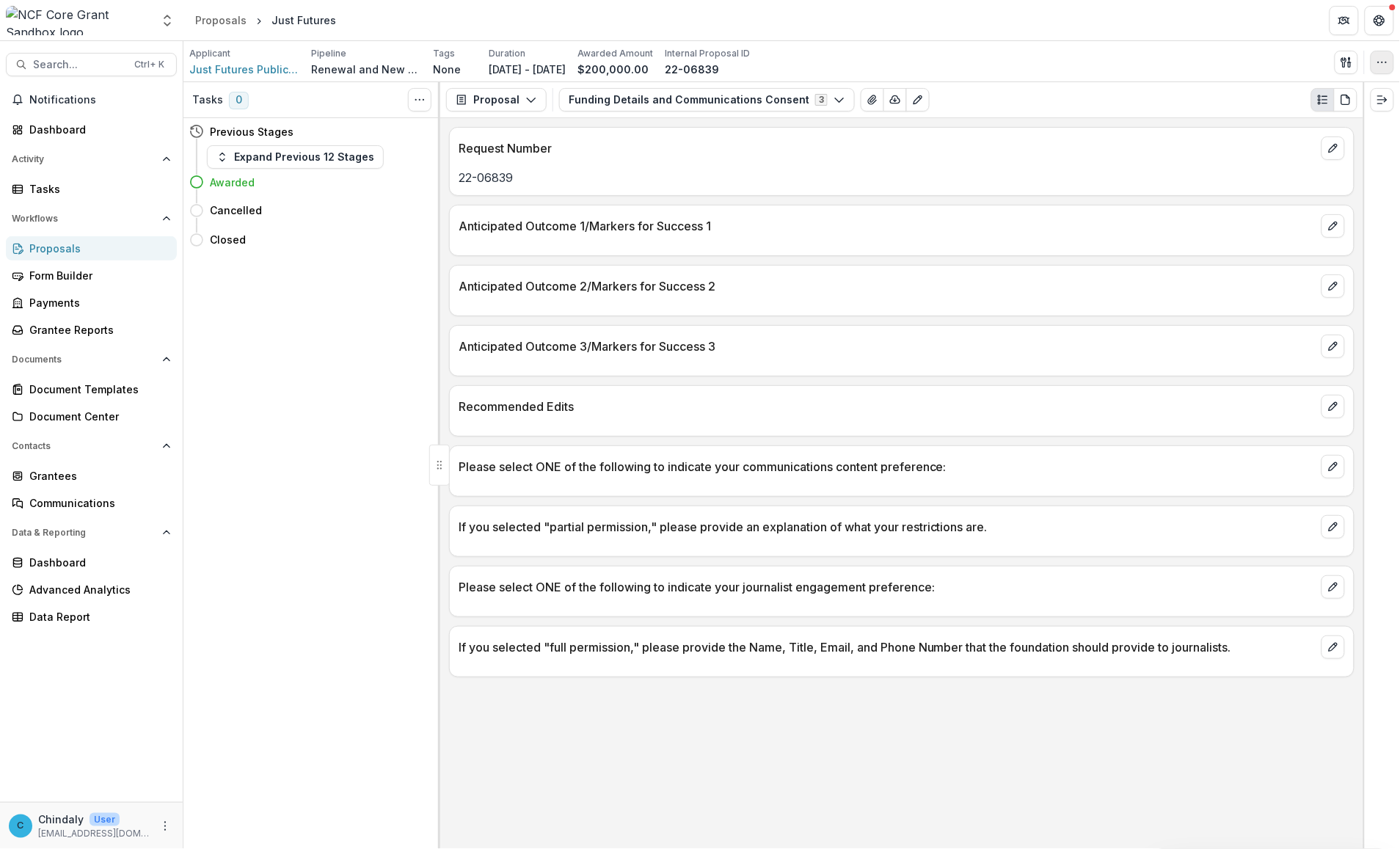
click at [743, 60] on icon "button" at bounding box center [1382, 62] width 12 height 12
click at [743, 108] on button "Duplicate Proposal" at bounding box center [1311, 120] width 157 height 25
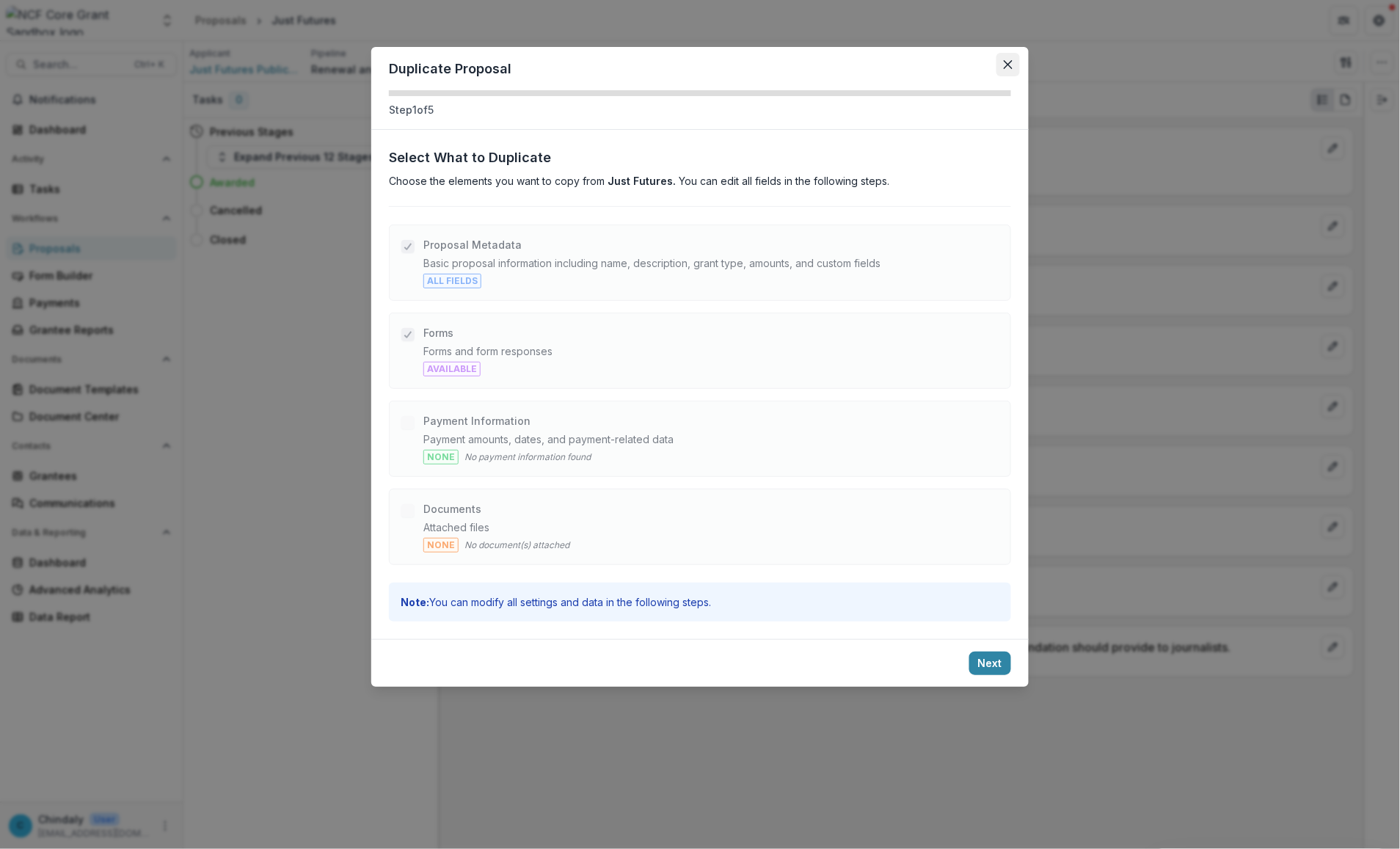
click at [743, 57] on button "Close" at bounding box center [1008, 65] width 24 height 24
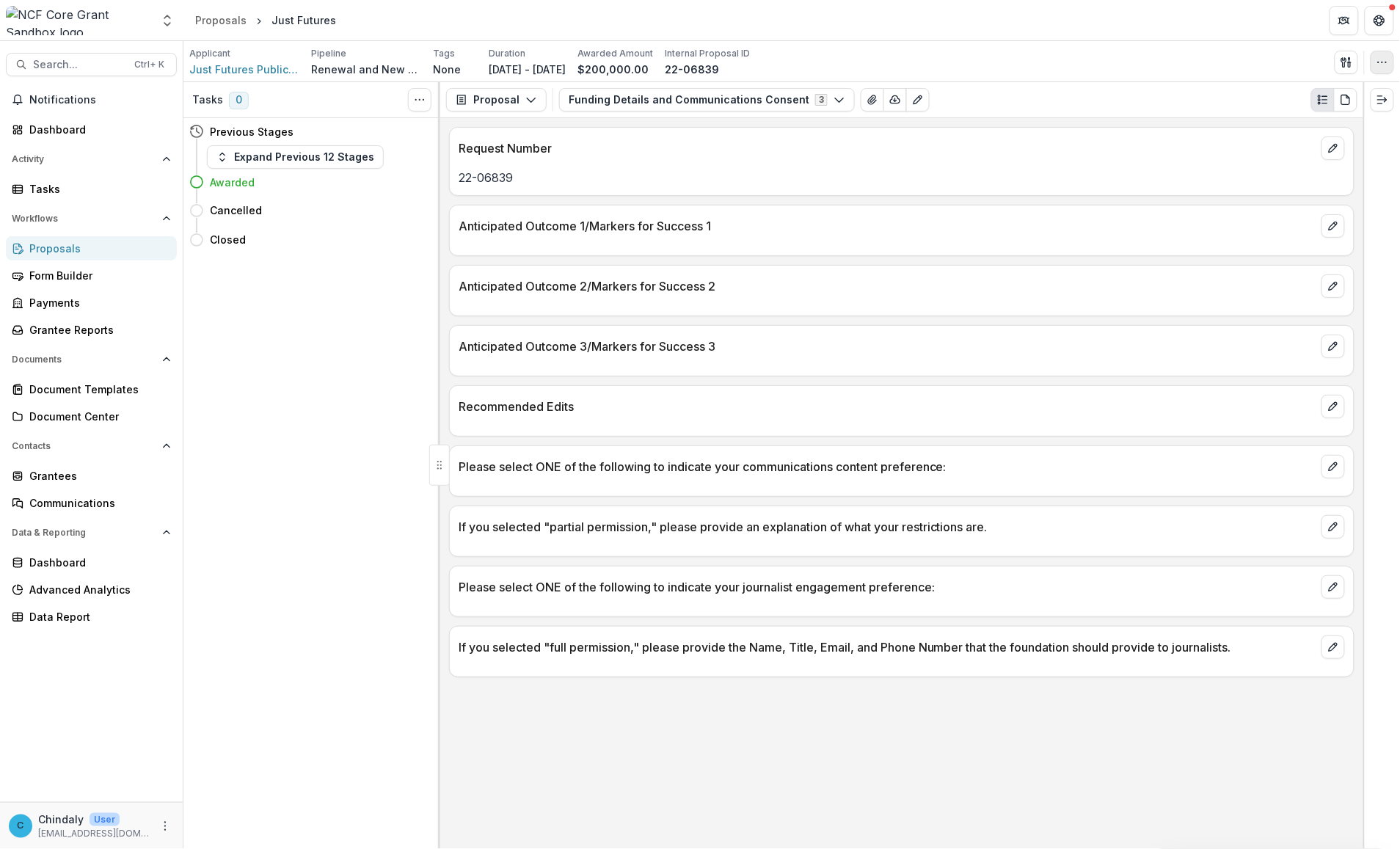
click at [743, 56] on icon "button" at bounding box center [1382, 62] width 12 height 12
click at [743, 99] on button "Edit Attributes" at bounding box center [1311, 95] width 157 height 25
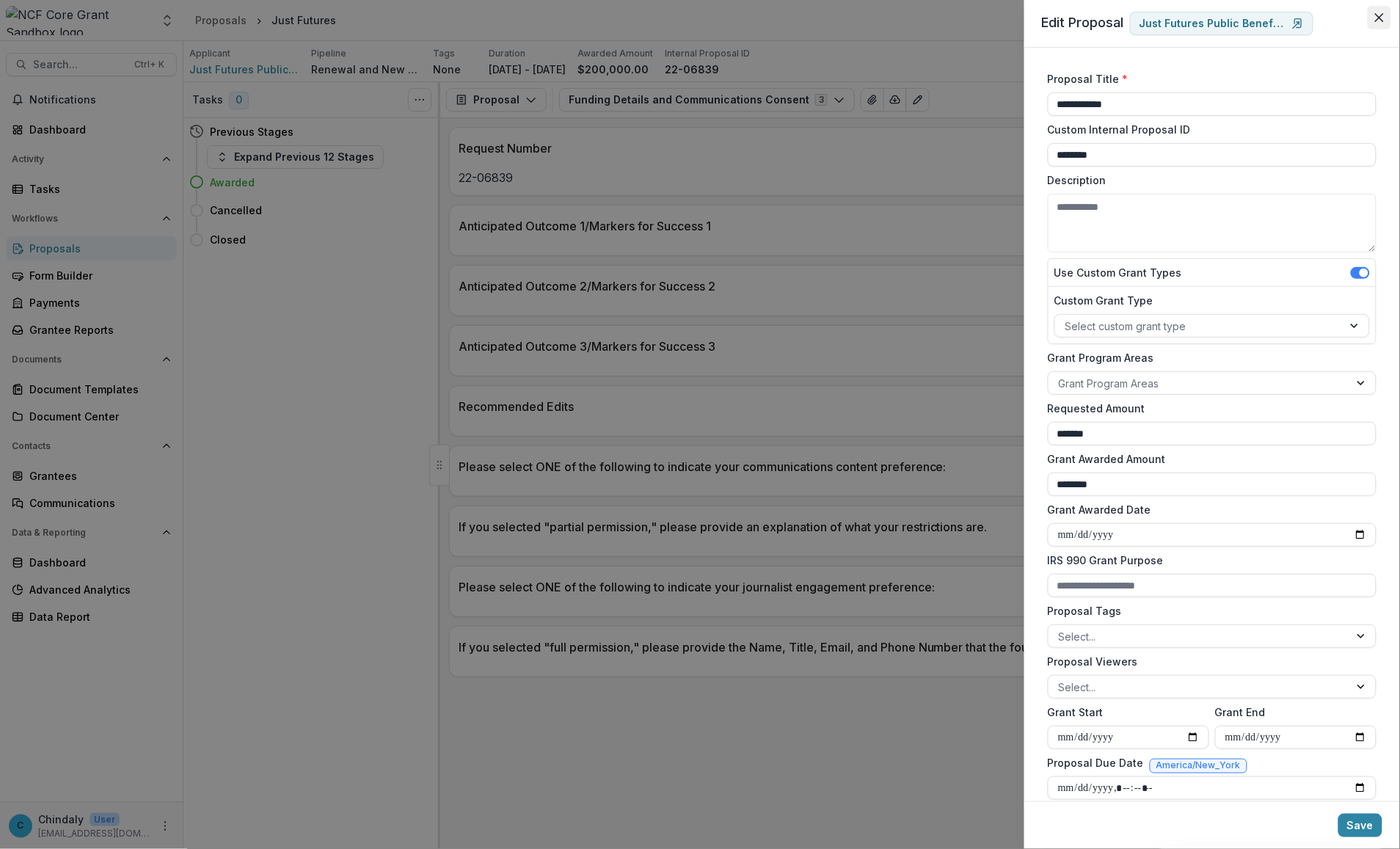
click at [743, 15] on icon "Close" at bounding box center [1380, 18] width 9 height 9
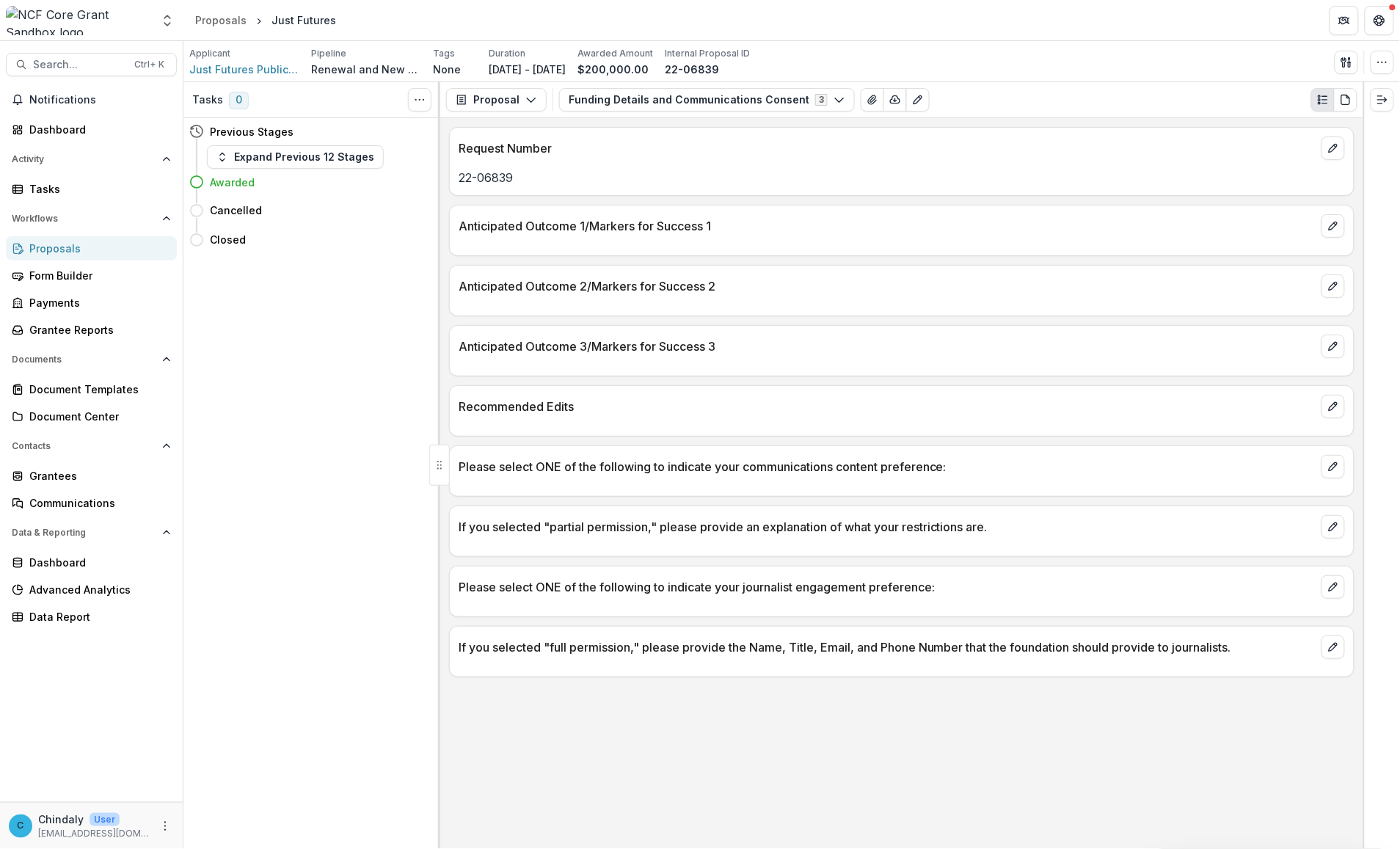
click at [56, 253] on div "Proposals" at bounding box center [96, 248] width 135 height 15
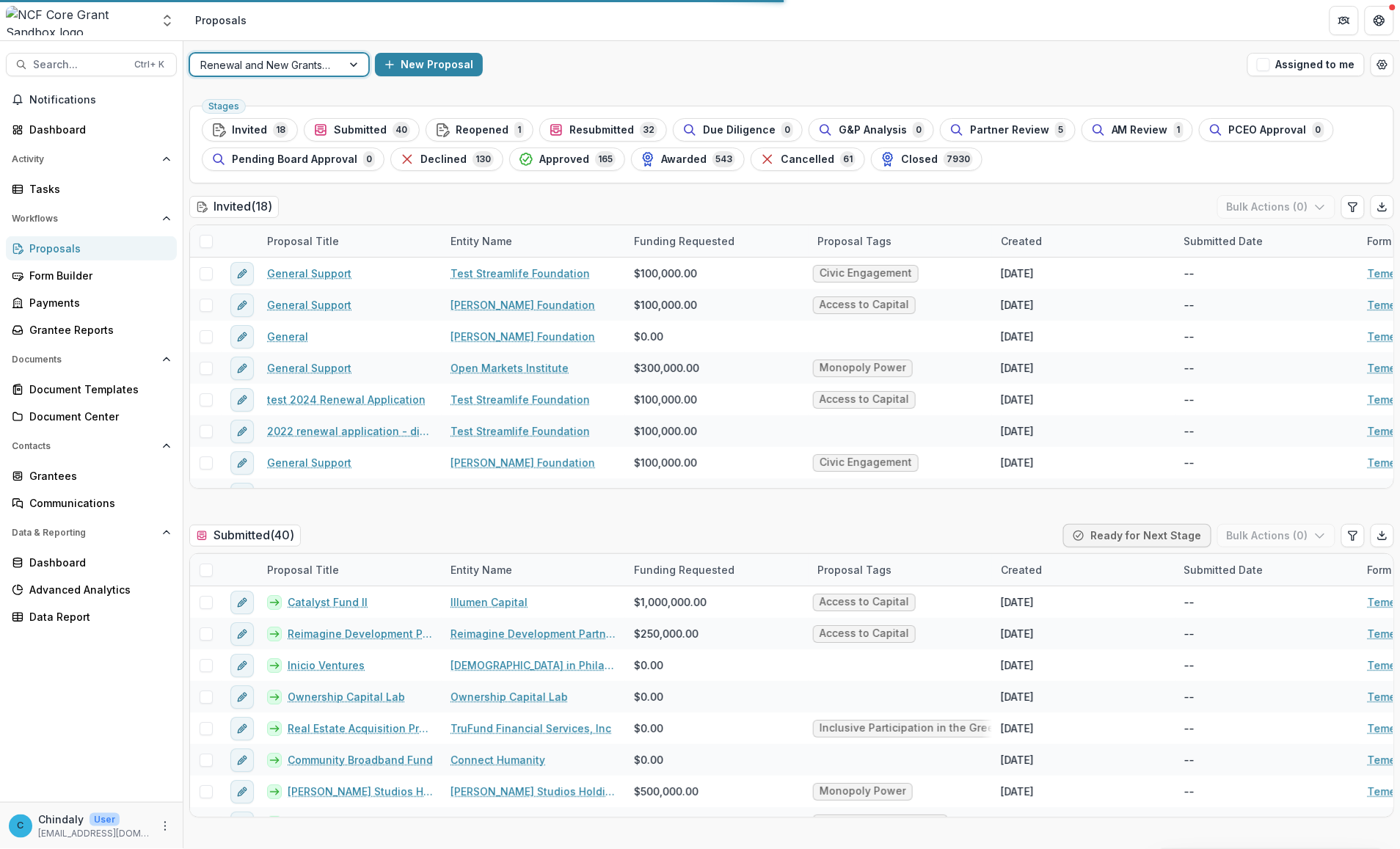
click at [236, 71] on div at bounding box center [265, 65] width 131 height 18
click at [559, 78] on div "6 results available. Use Up and Down to choose options, press Enter to select t…" at bounding box center [792, 65] width 1216 height 47
click at [89, 65] on span "Search..." at bounding box center [79, 65] width 93 height 13
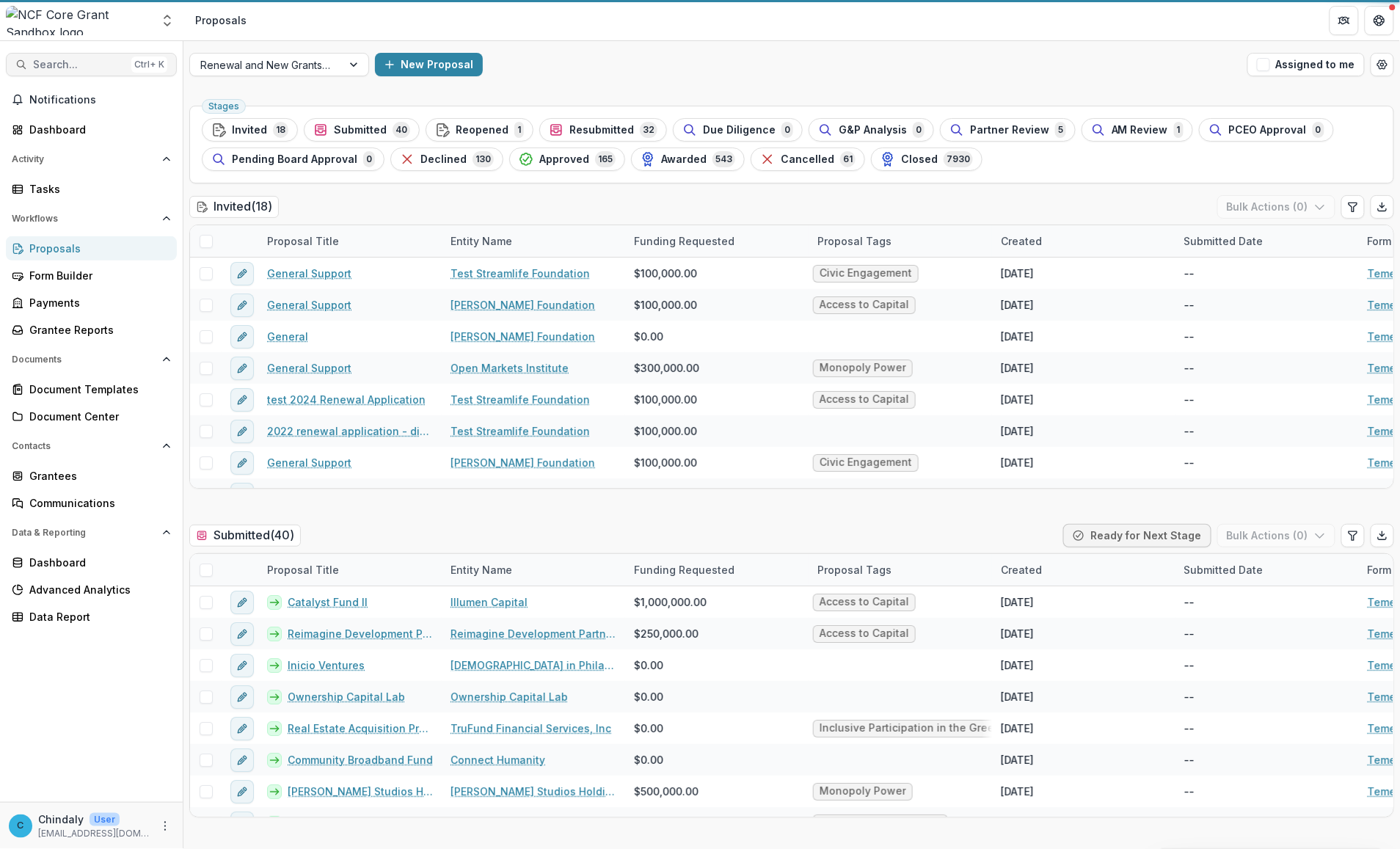
click at [66, 61] on span "Search..." at bounding box center [79, 65] width 93 height 13
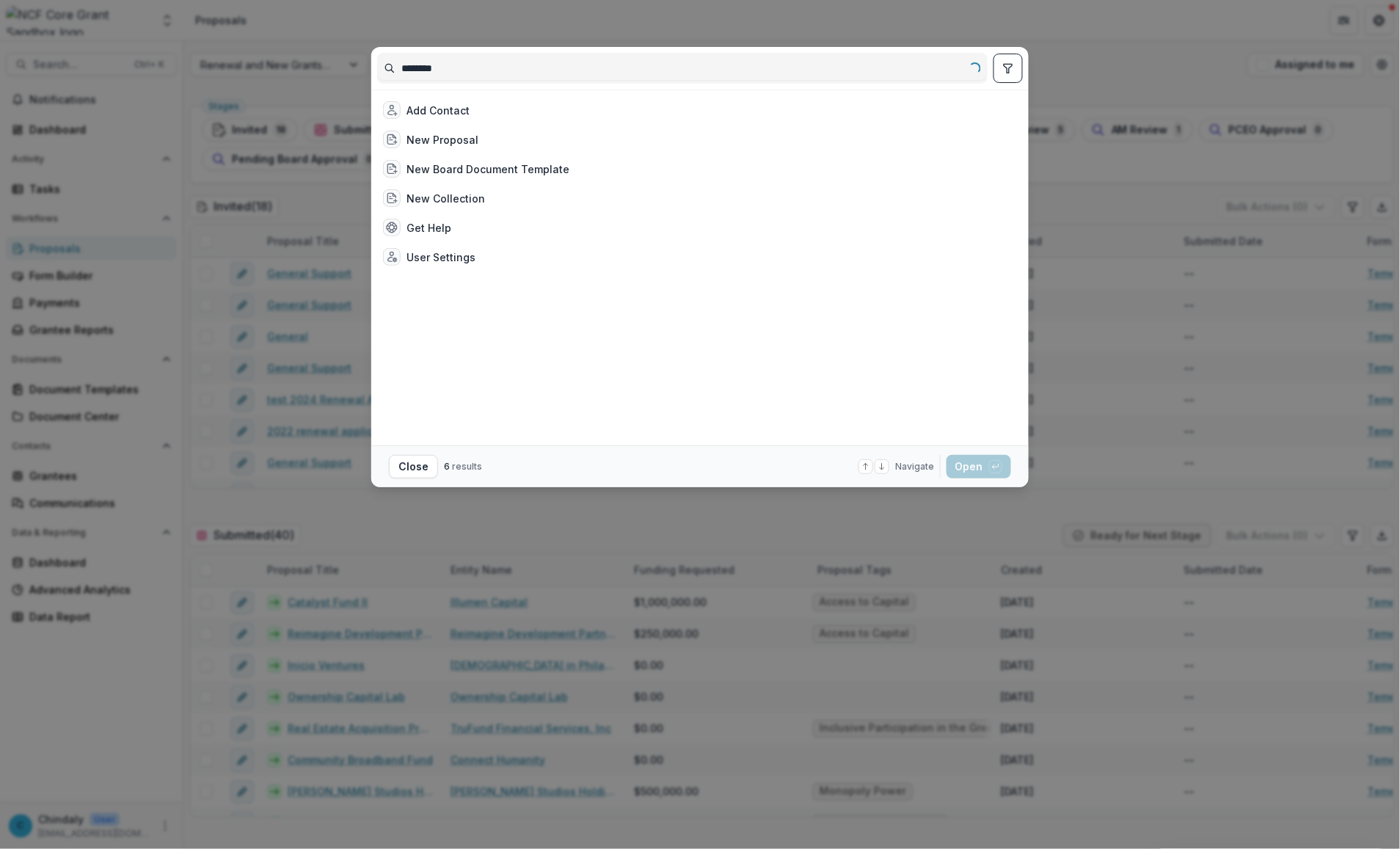
click at [430, 66] on input "********" at bounding box center [683, 68] width 609 height 24
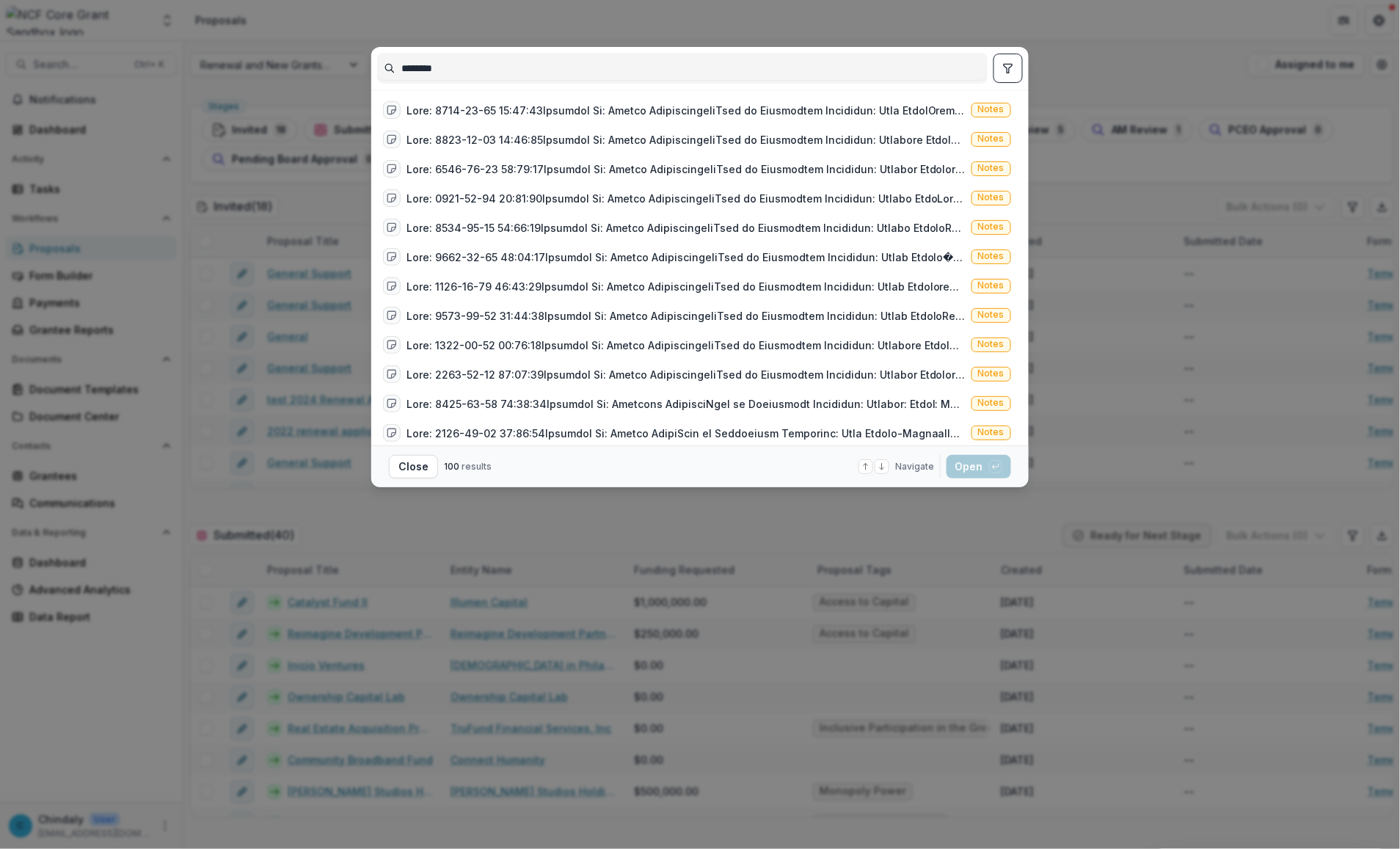
click at [535, 70] on input "********" at bounding box center [683, 68] width 609 height 24
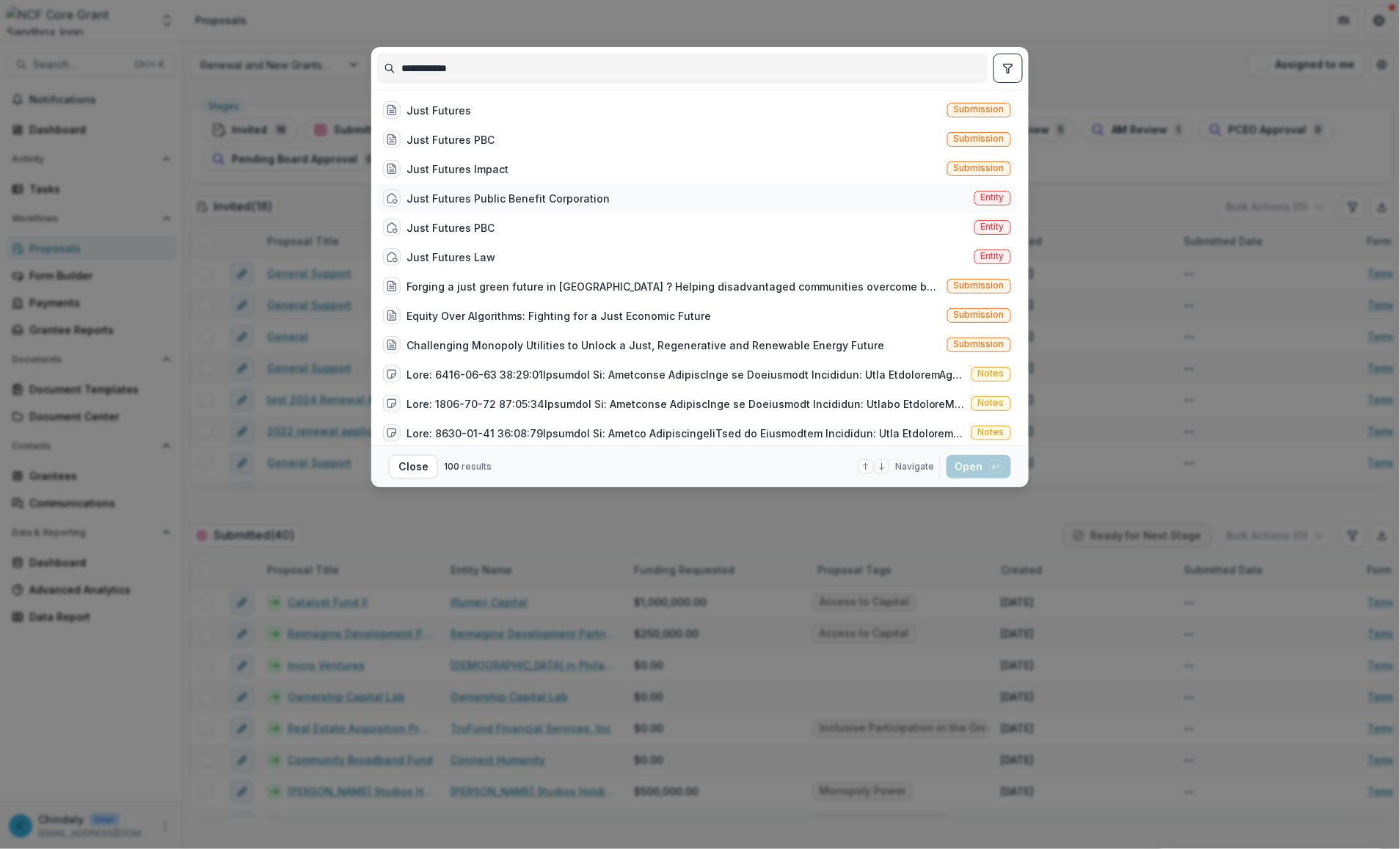
type input "**********"
click at [743, 191] on span "Entity" at bounding box center [993, 198] width 36 height 15
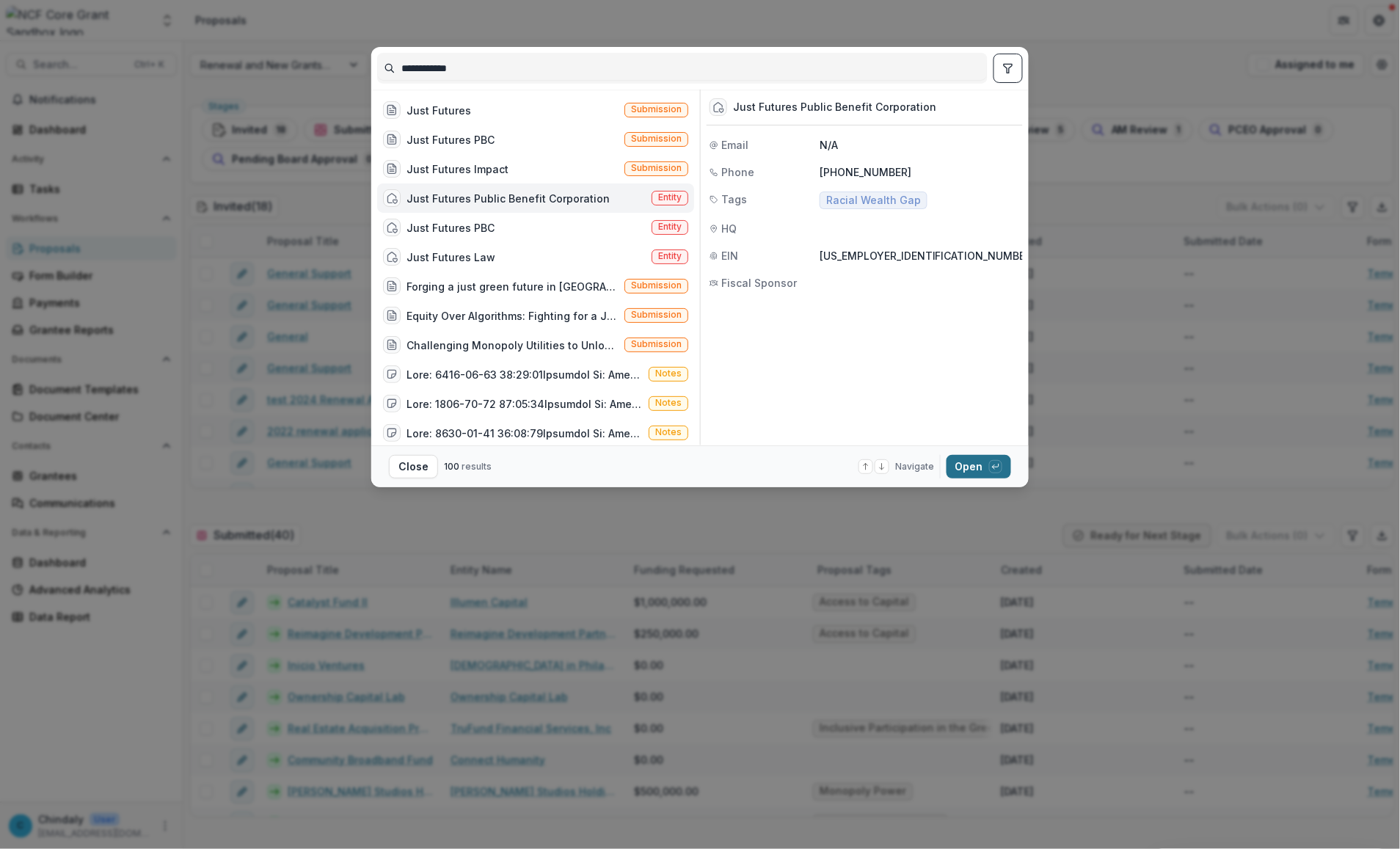
click at [743, 464] on button "Open with enter key" at bounding box center [978, 466] width 65 height 24
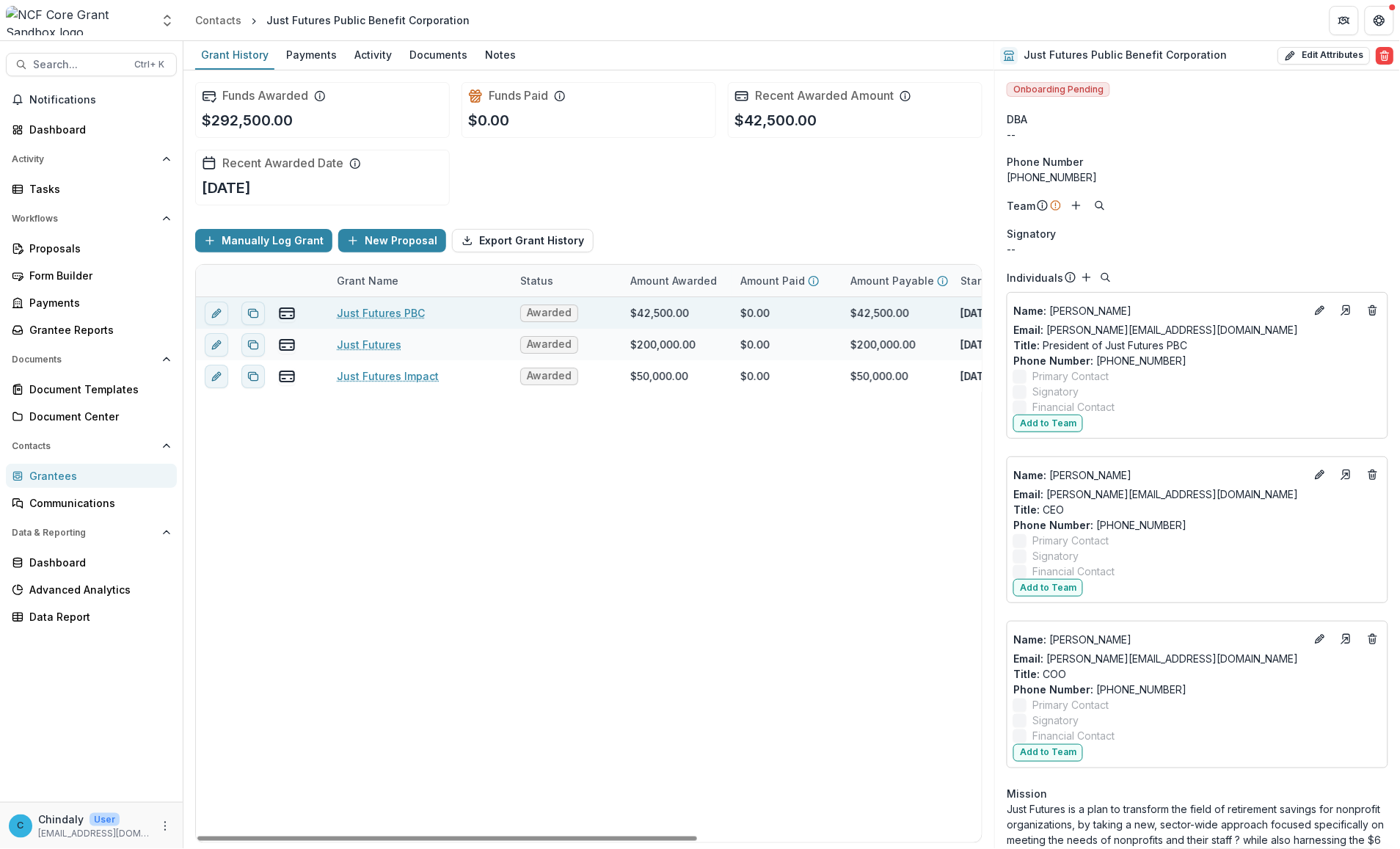
click at [375, 314] on link "Just Futures PBC" at bounding box center [380, 313] width 88 height 15
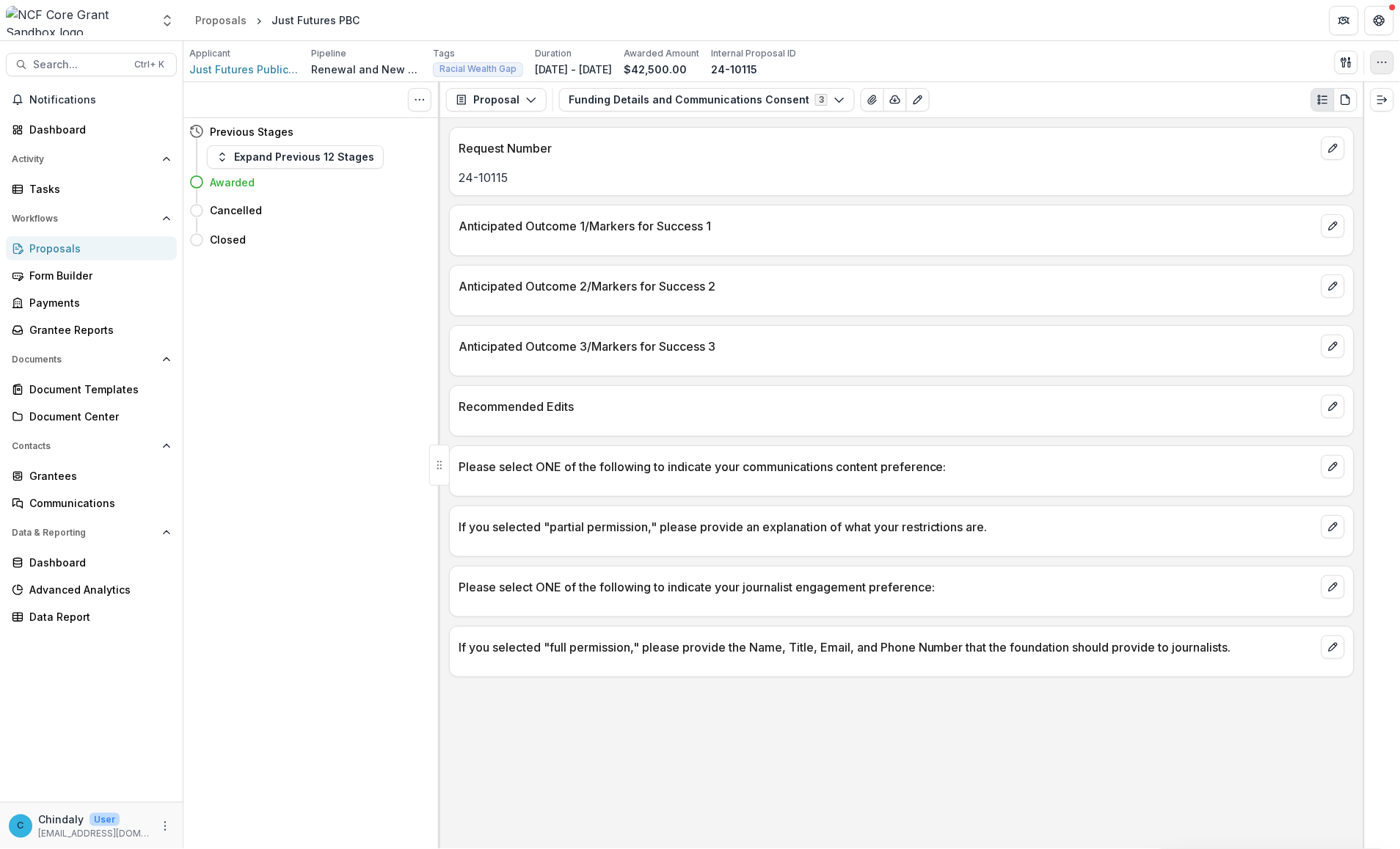
click at [743, 66] on icon "button" at bounding box center [1382, 62] width 12 height 12
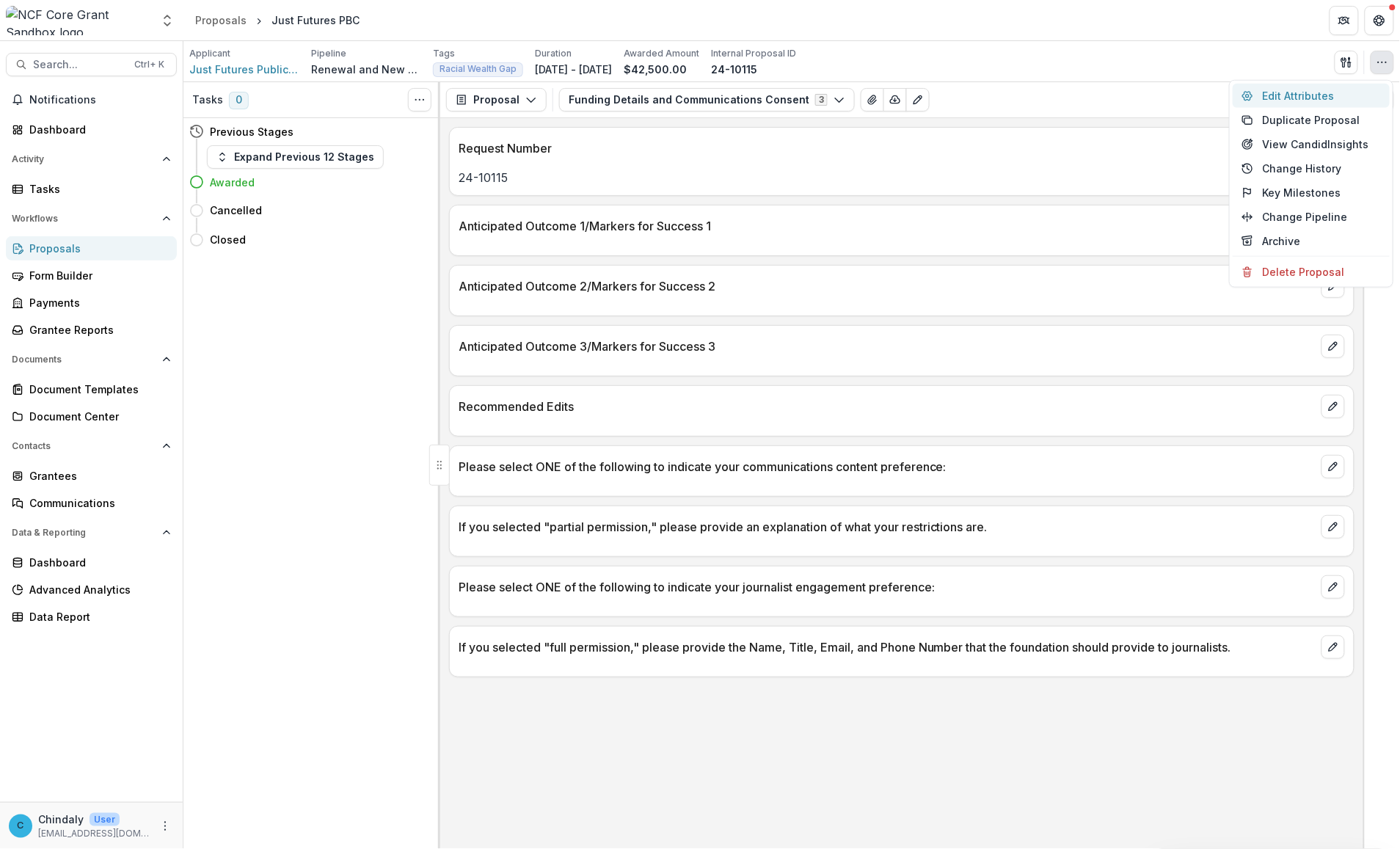
click at [743, 100] on button "Edit Attributes" at bounding box center [1311, 95] width 157 height 25
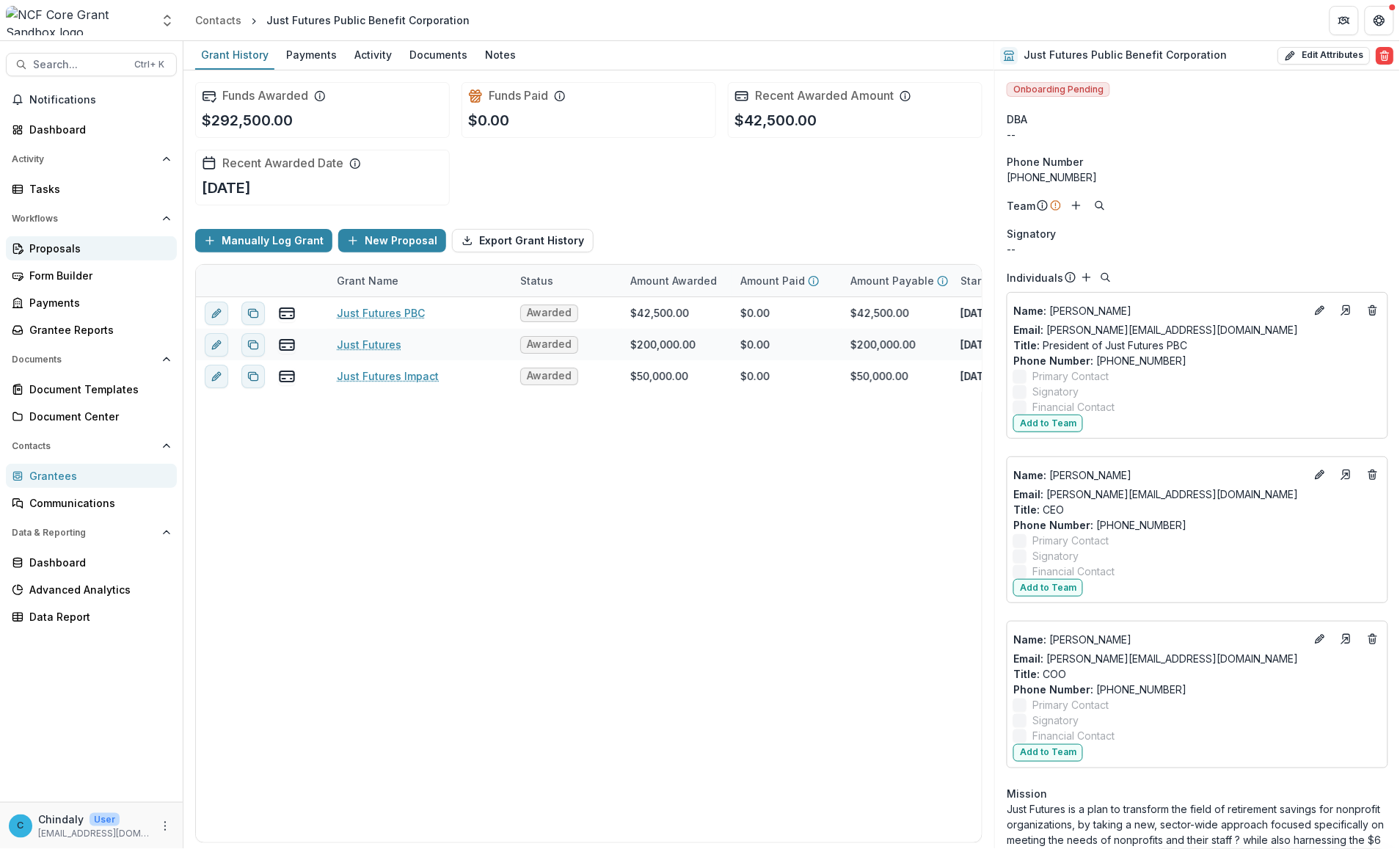
click at [55, 244] on div "Proposals" at bounding box center [96, 248] width 135 height 15
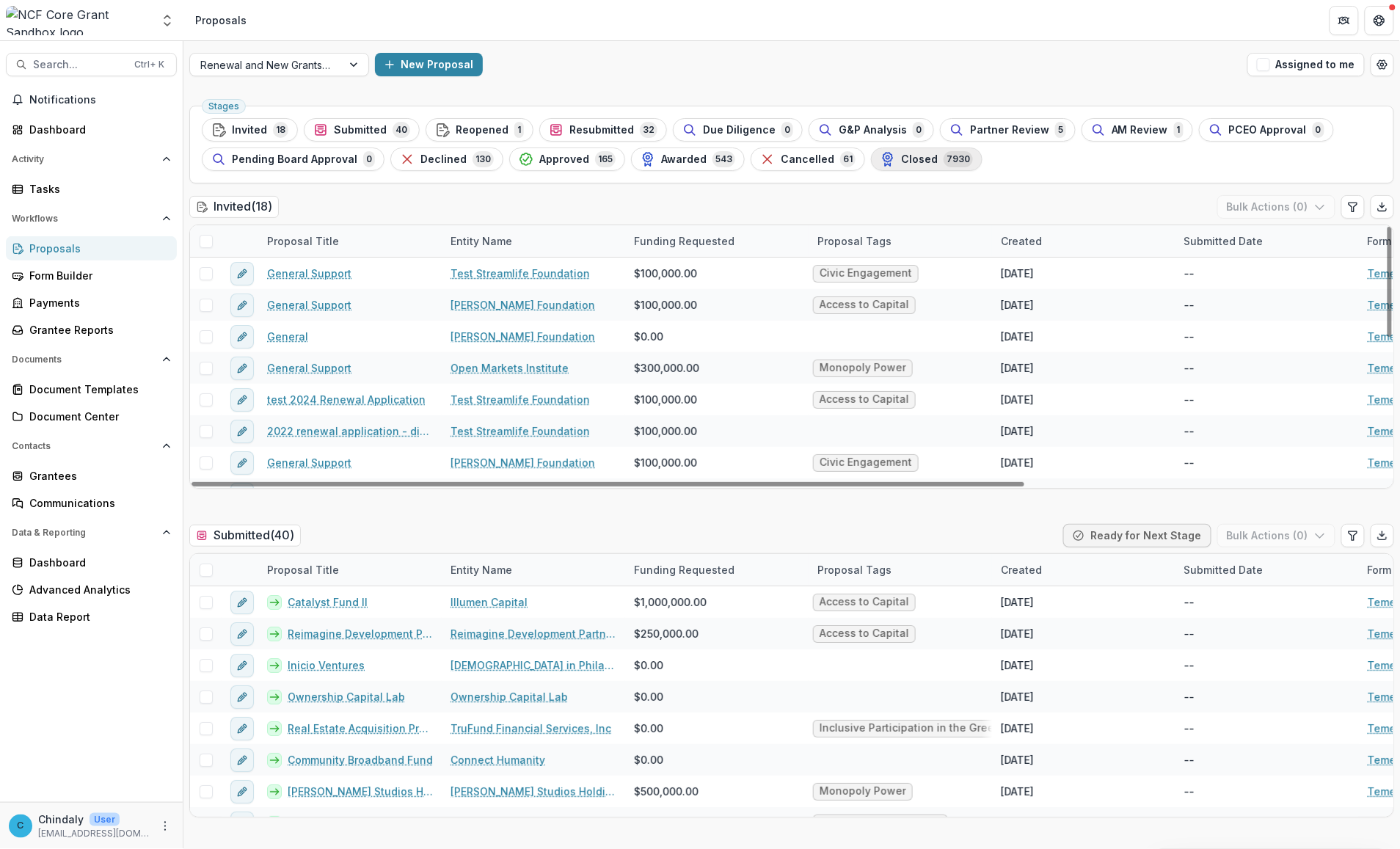
click at [743, 156] on span "Closed" at bounding box center [919, 160] width 36 height 13
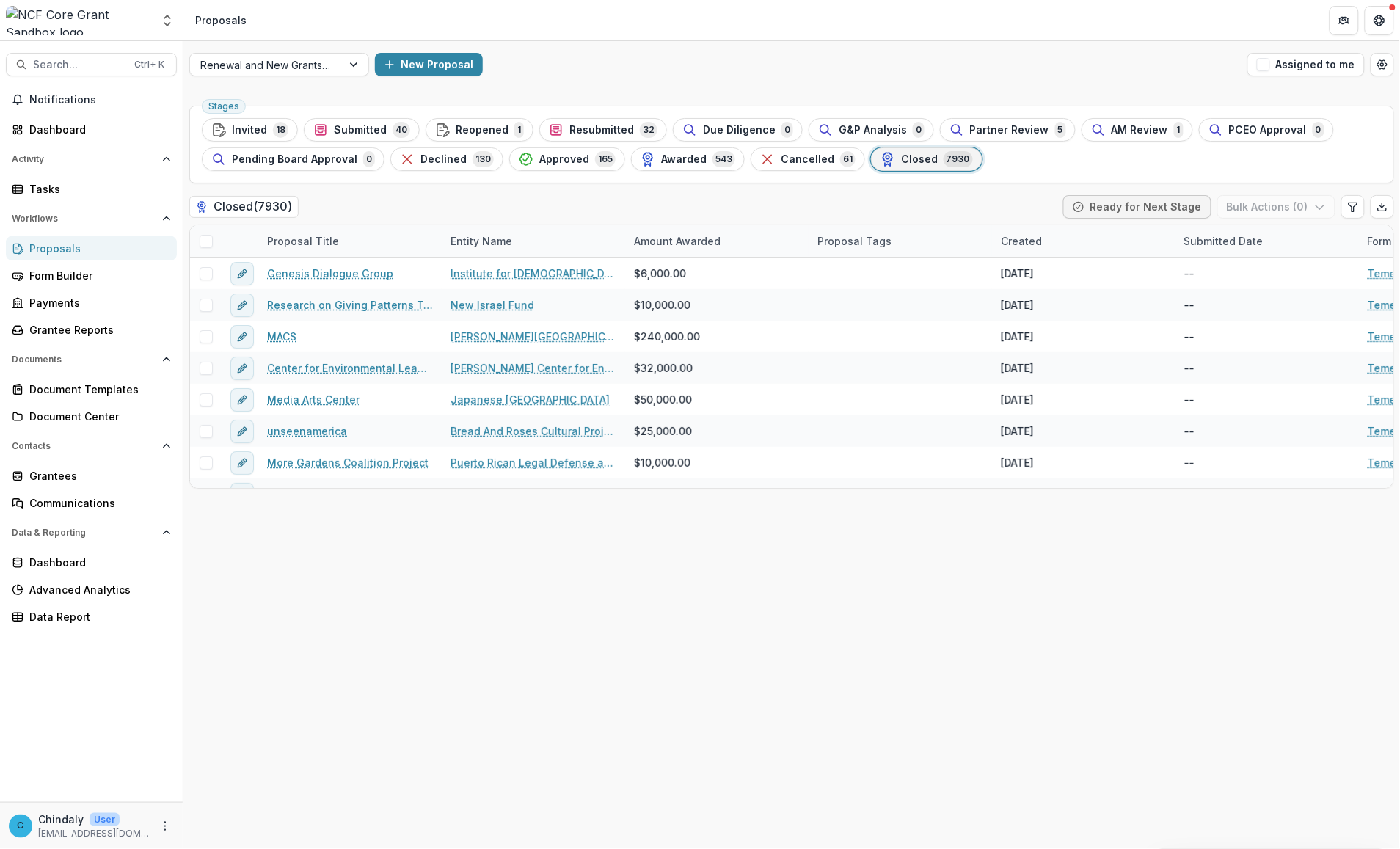
click at [527, 648] on div "Stages Invited 18 Submitted 40 Reopened 1 Resubmitted 32 Due Diligence 0 G&P An…" at bounding box center [792, 474] width 1216 height 749
click at [85, 60] on span "Search..." at bounding box center [79, 65] width 93 height 13
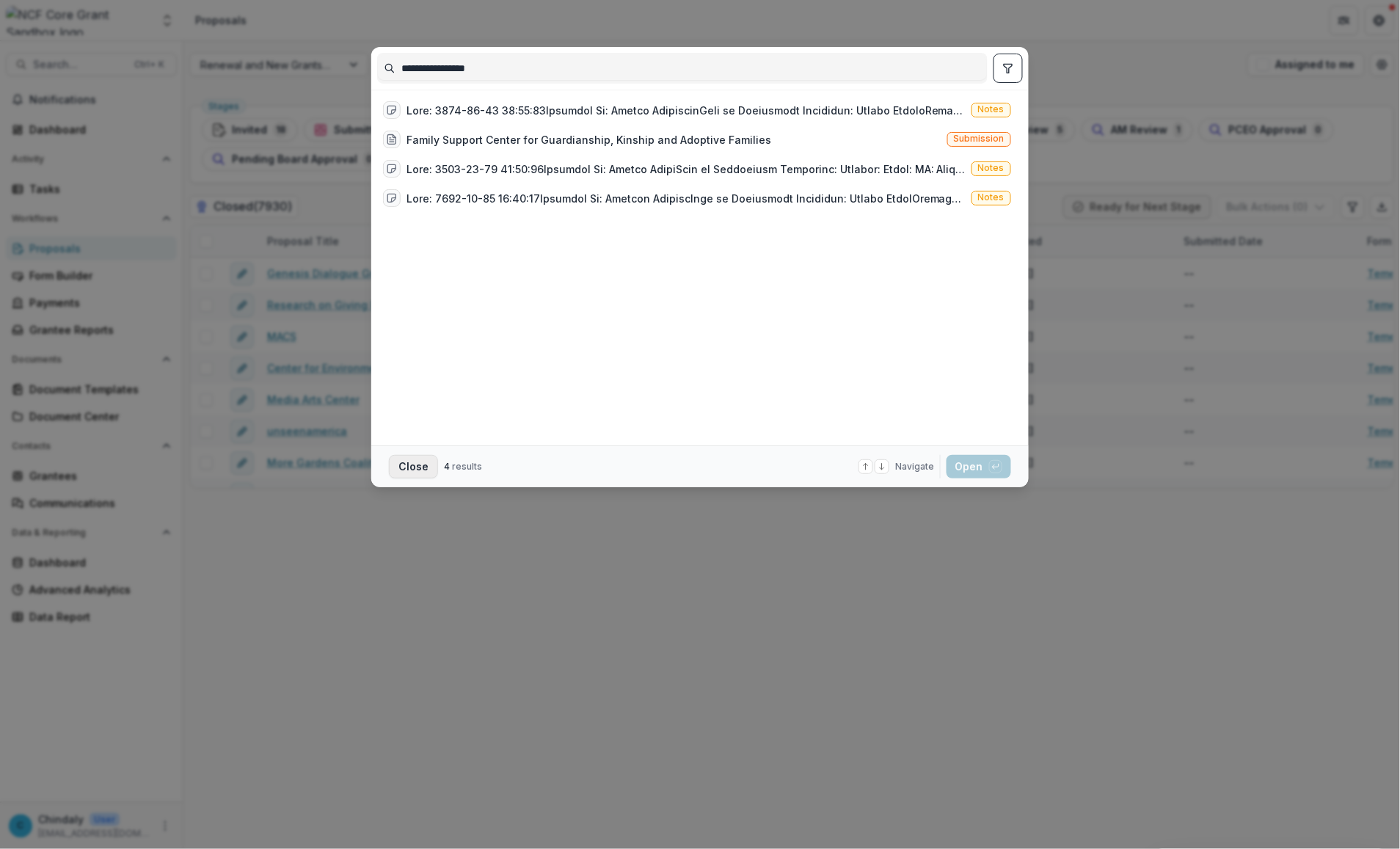
type input "**********"
click at [424, 475] on button "Close" at bounding box center [414, 466] width 49 height 24
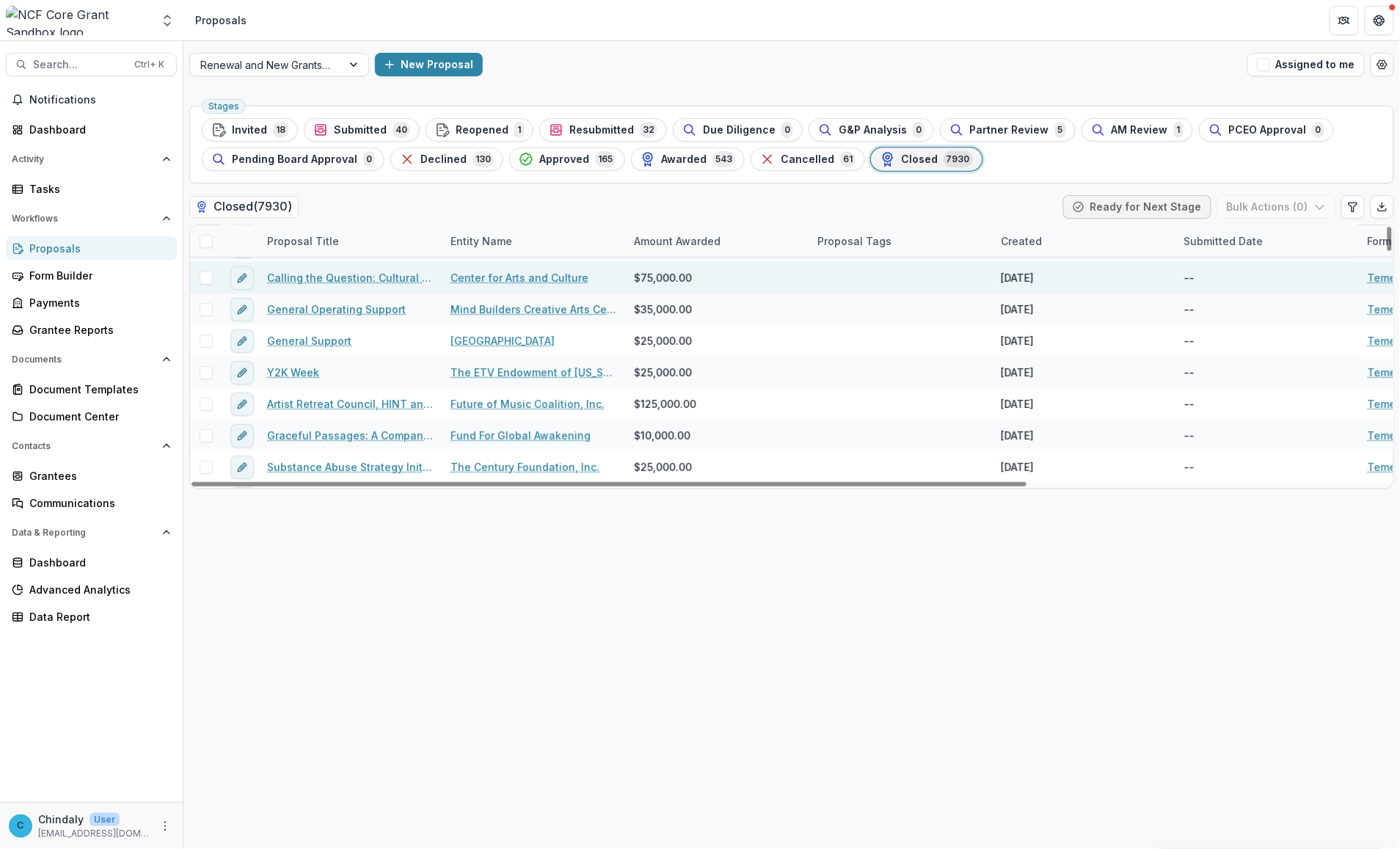
scroll to position [2015, 0]
click at [371, 281] on link "Calling the Question: Cultural Policy at the Grassroots" at bounding box center [350, 276] width 165 height 15
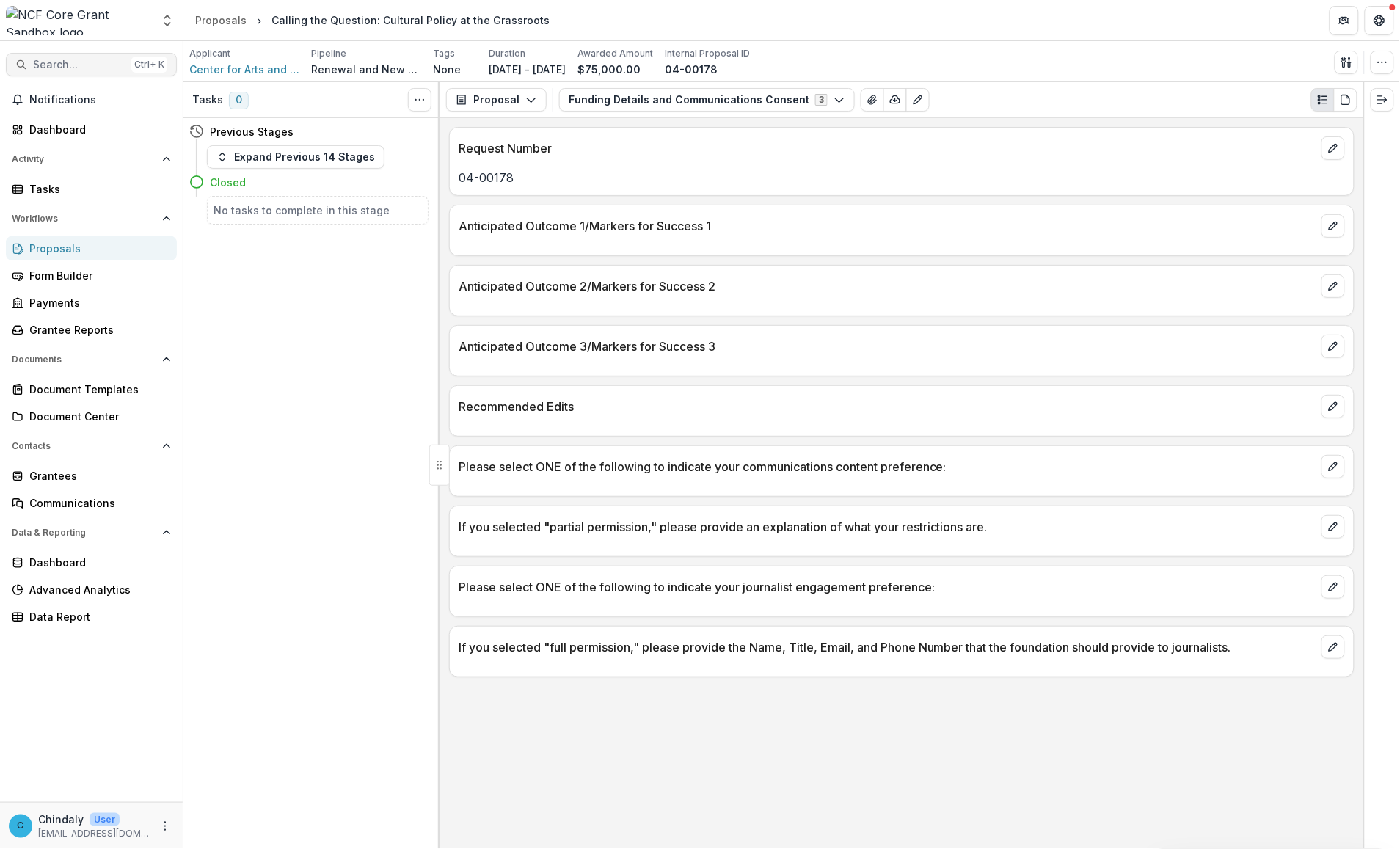
click at [95, 61] on span "Search..." at bounding box center [79, 65] width 93 height 13
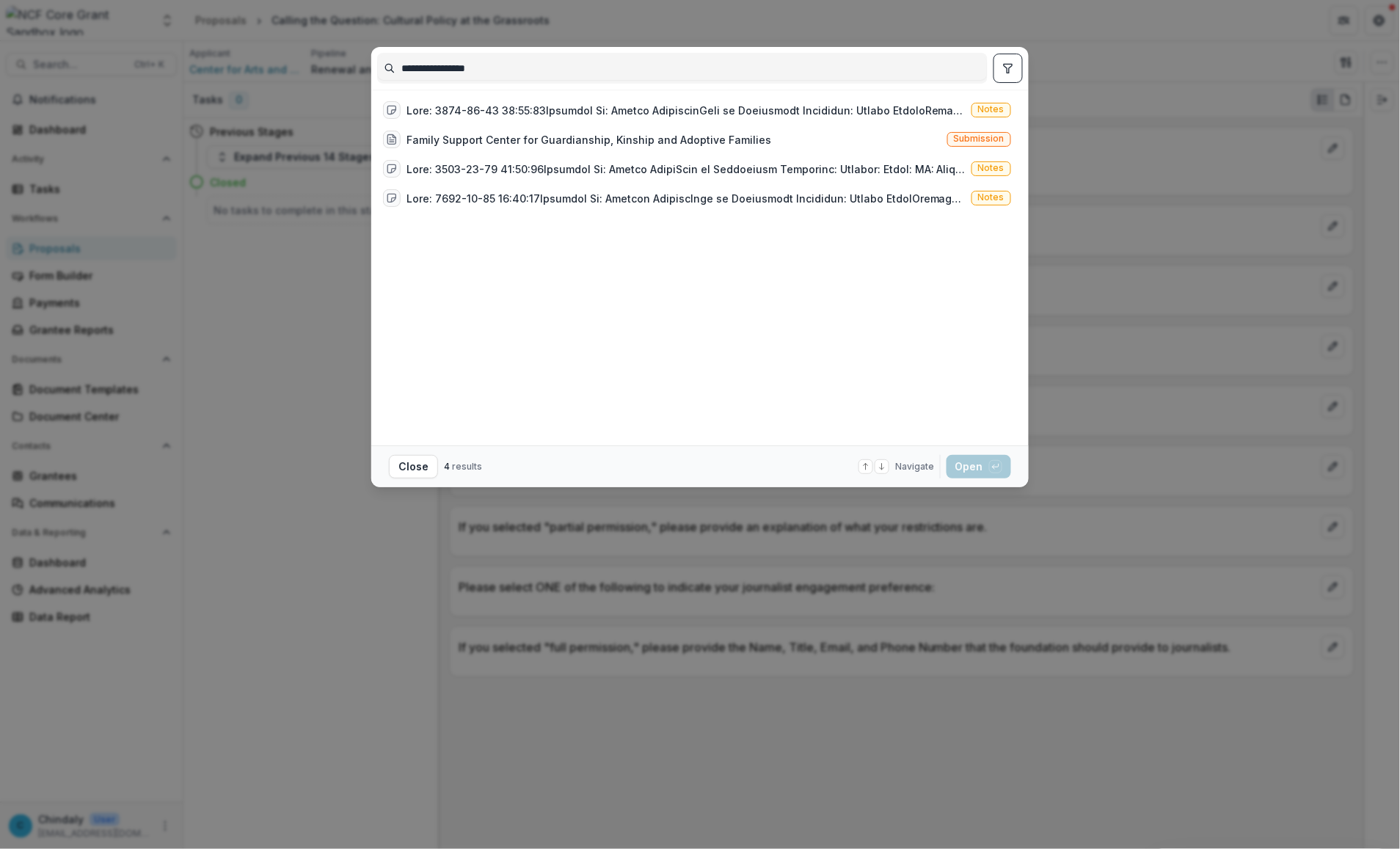
click at [459, 71] on input "**********" at bounding box center [683, 68] width 609 height 24
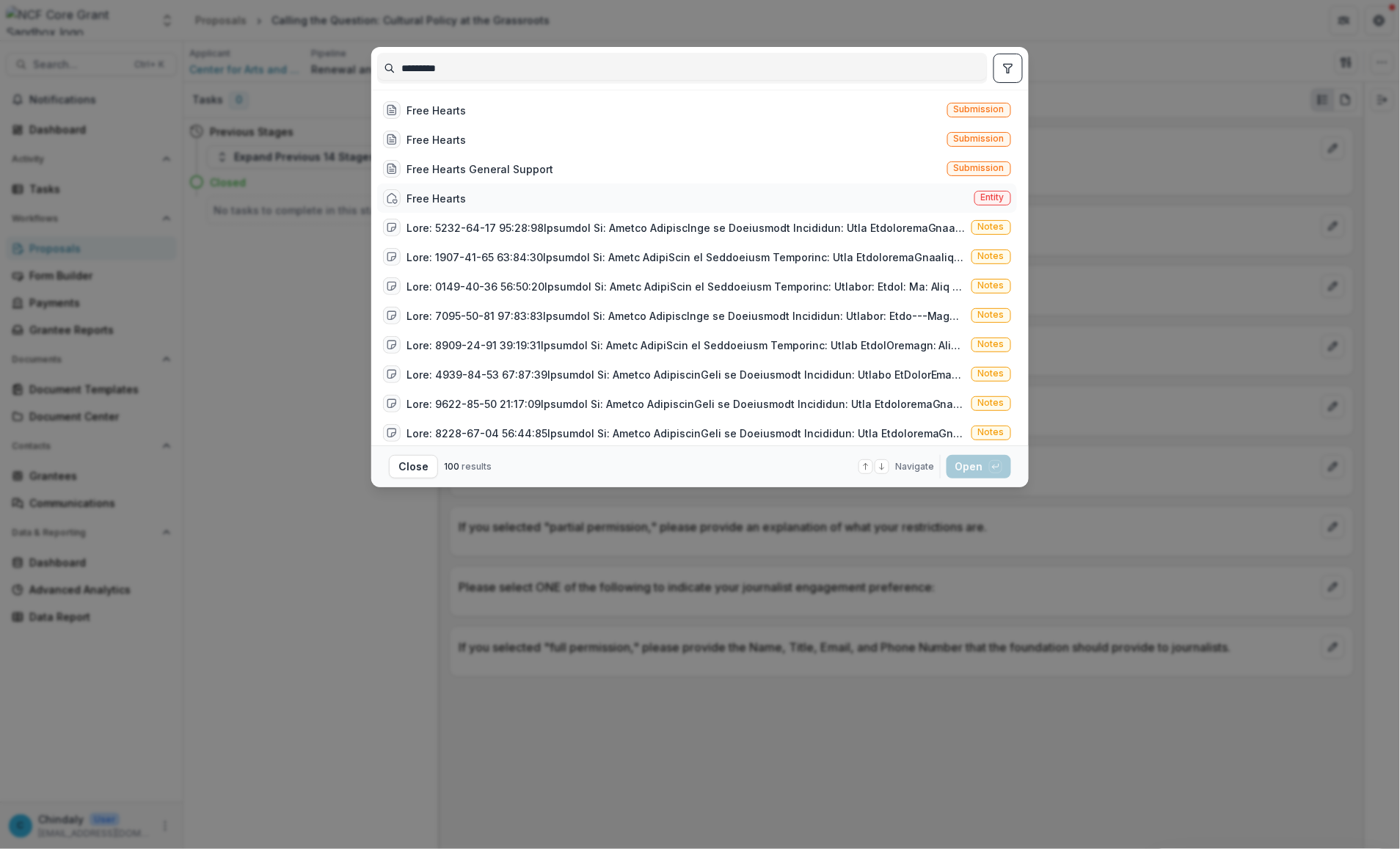
type input "*********"
click at [743, 192] on span "Entity" at bounding box center [993, 196] width 24 height 10
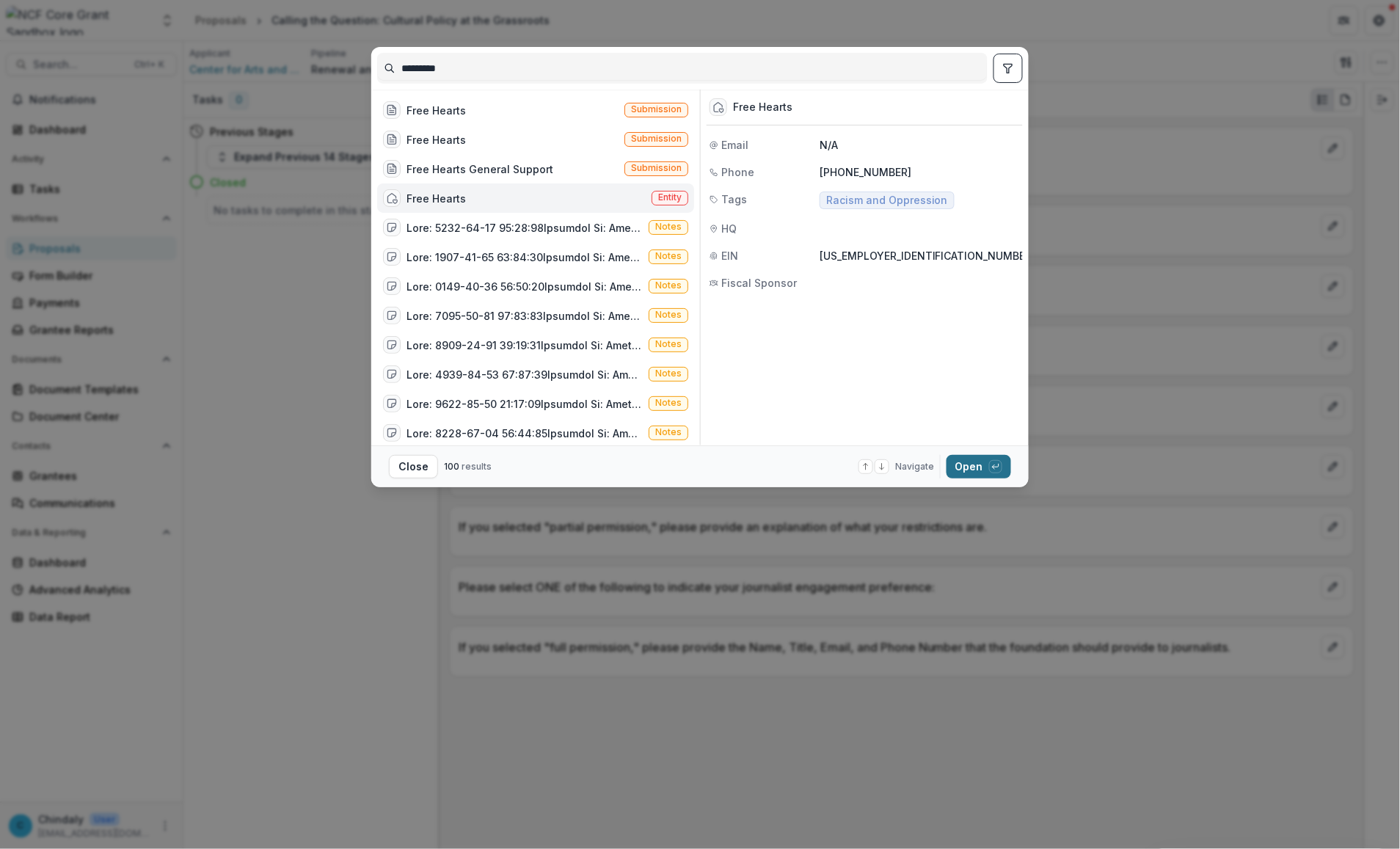
click at [743, 472] on button "Open with enter key" at bounding box center [978, 466] width 65 height 24
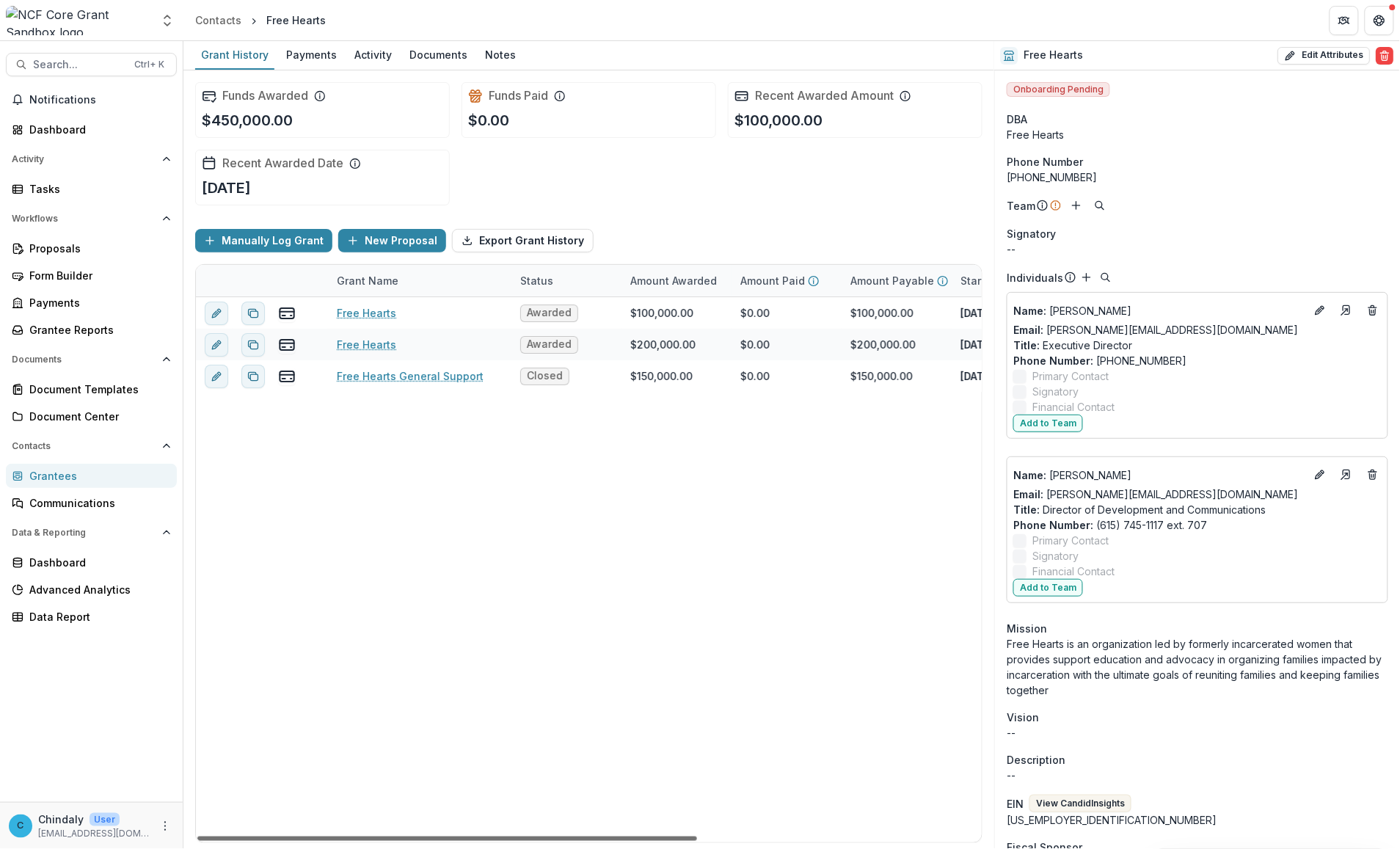
drag, startPoint x: 596, startPoint y: 837, endPoint x: 500, endPoint y: 822, distance: 97.2
click at [500, 836] on div at bounding box center [447, 838] width 500 height 5
click at [221, 344] on icon "edit" at bounding box center [219, 343] width 4 height 4
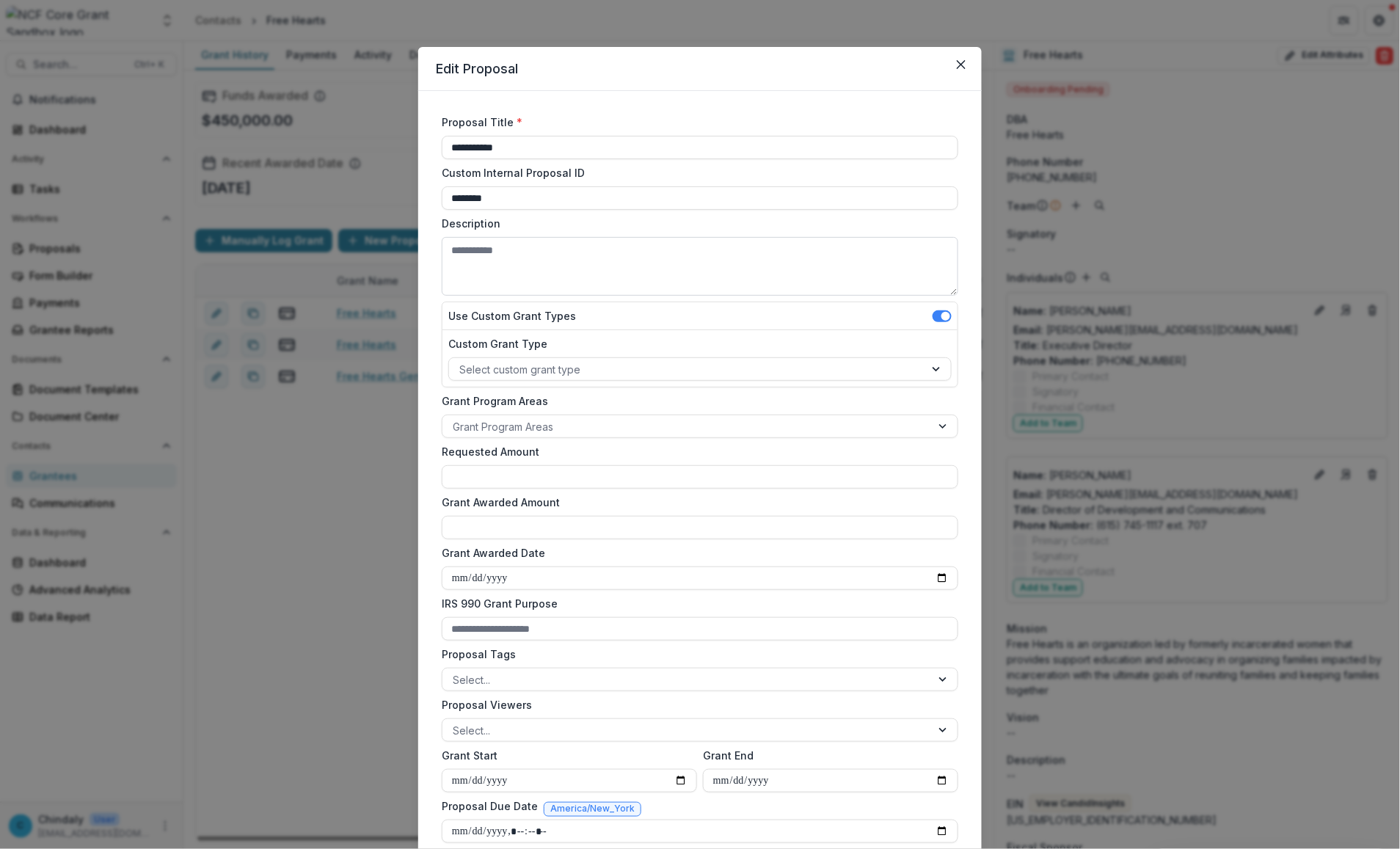
type input "********"
click at [743, 60] on icon "Close" at bounding box center [962, 65] width 9 height 9
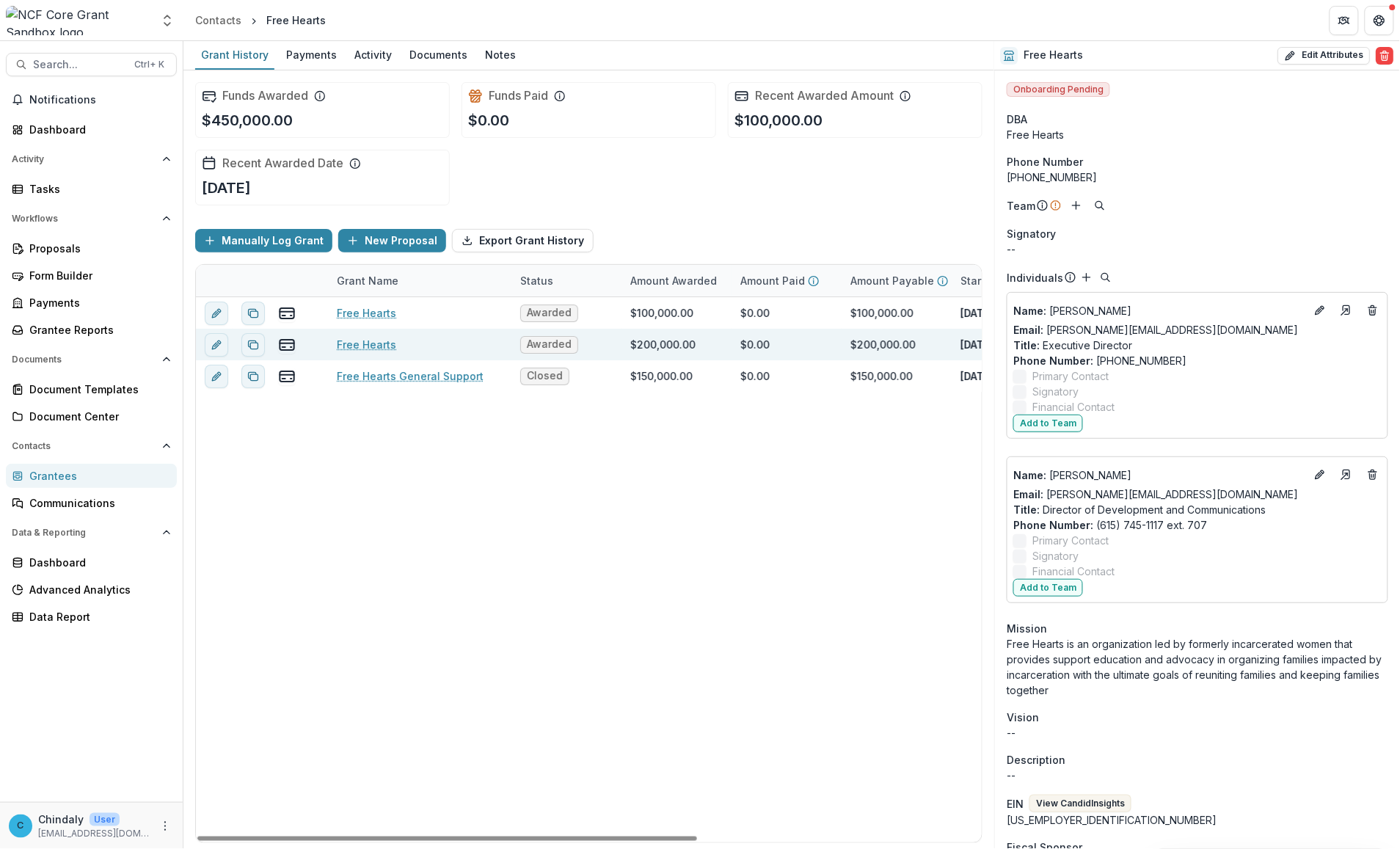
click at [351, 341] on link "Free Hearts" at bounding box center [365, 344] width 59 height 15
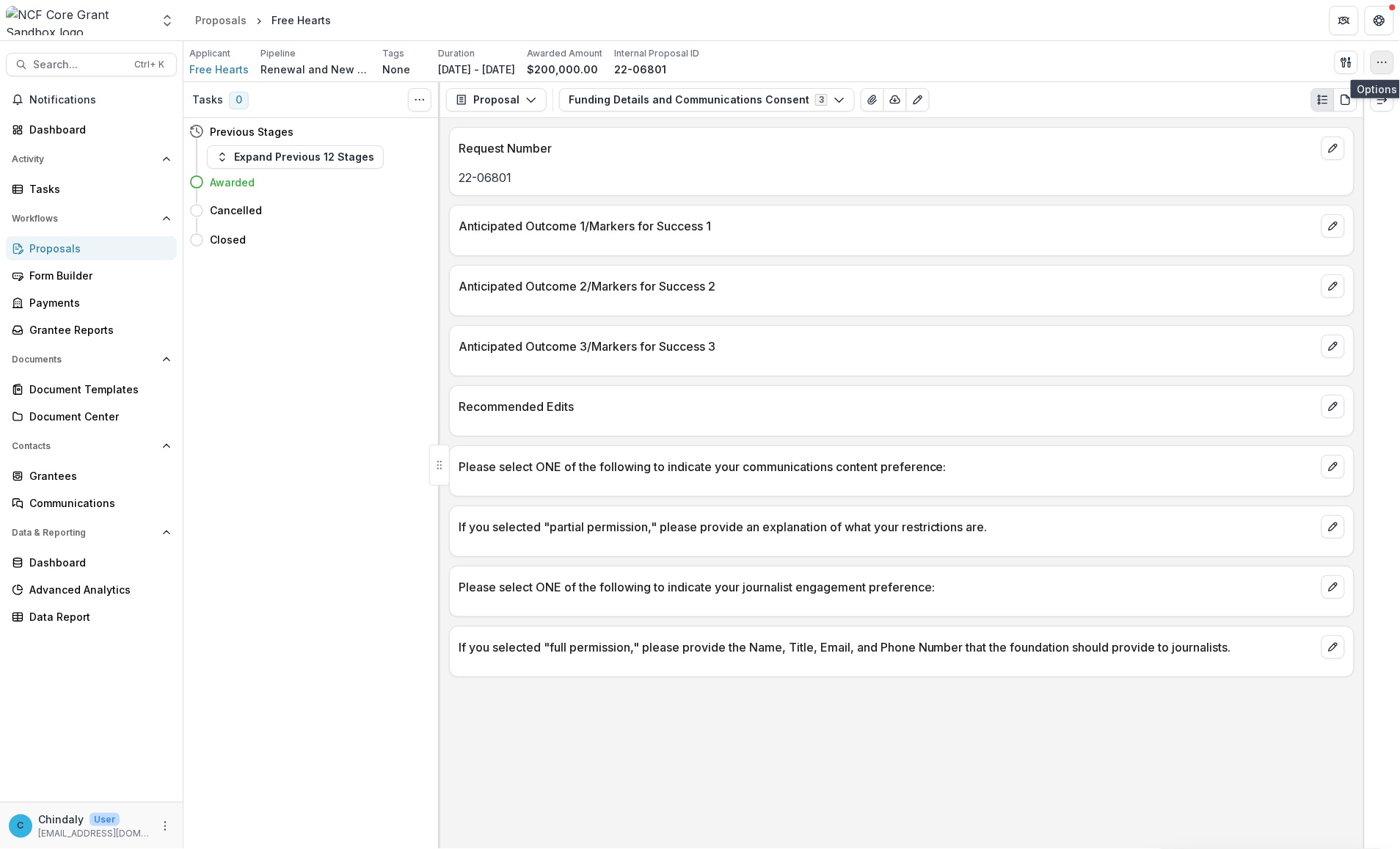
click at [743, 56] on icon "button" at bounding box center [1382, 62] width 12 height 12
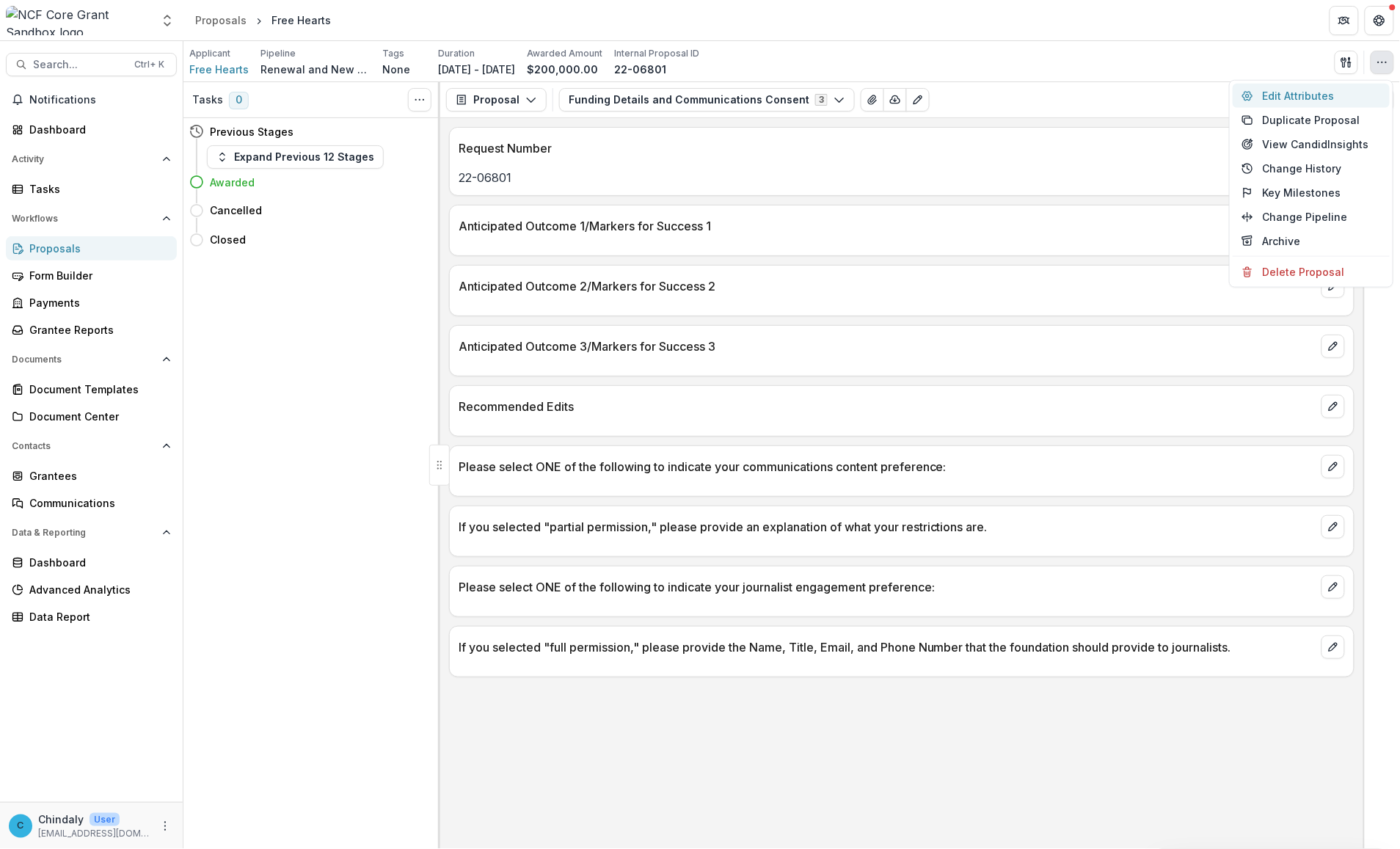
click at [743, 90] on button "Edit Attributes" at bounding box center [1311, 95] width 157 height 25
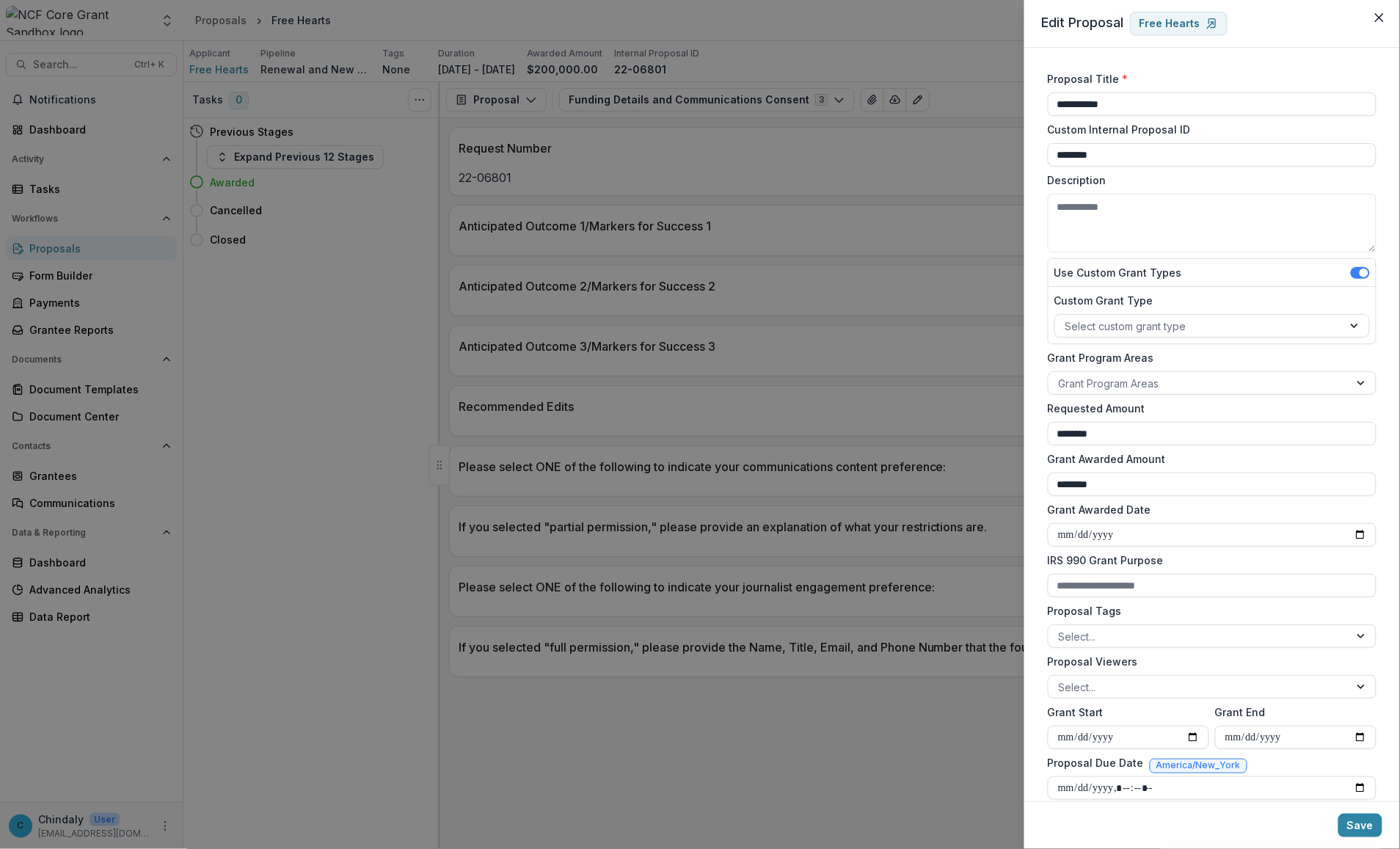
click at [743, 45] on header "Edit Proposal Free Hearts" at bounding box center [1212, 24] width 375 height 47
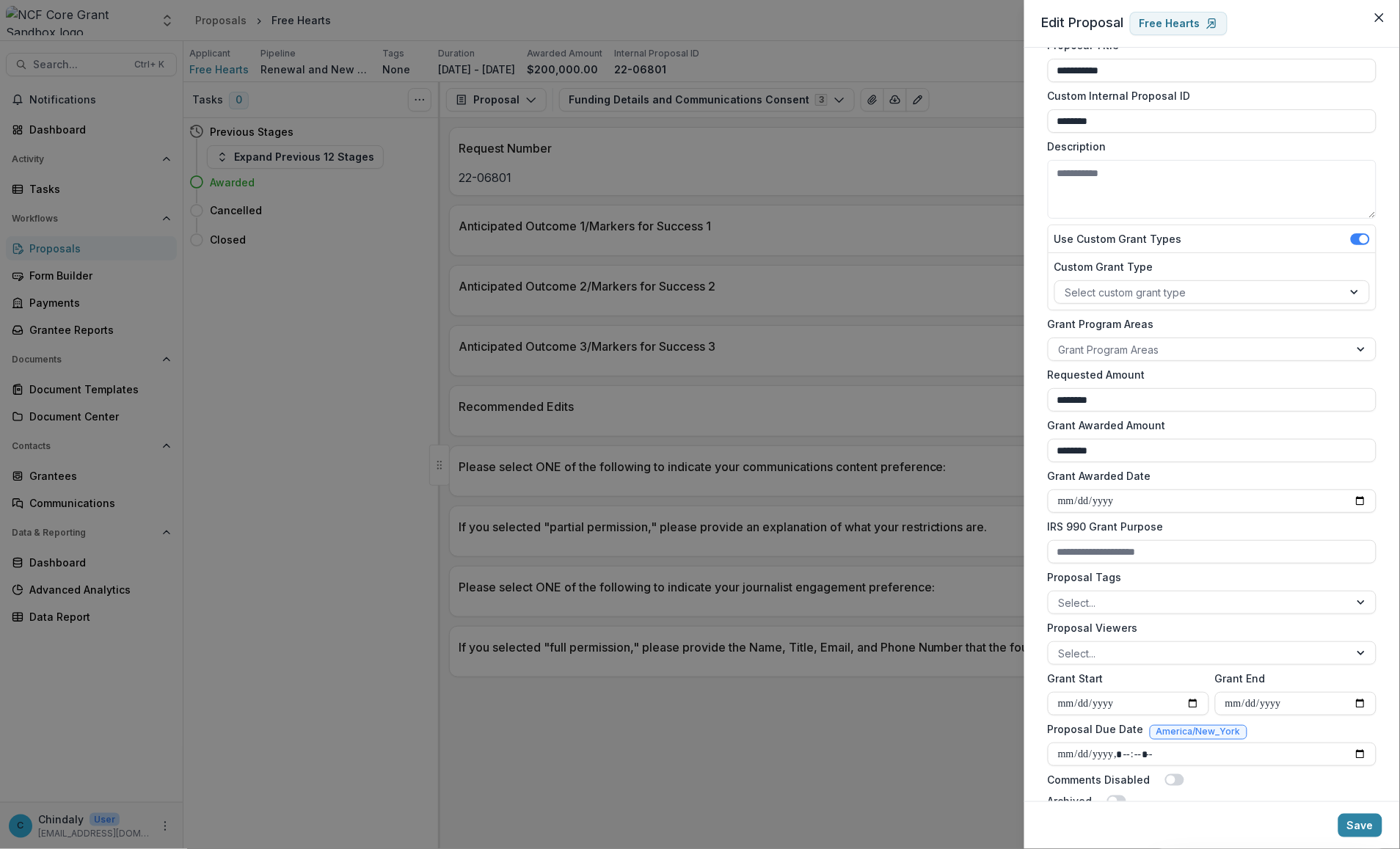
scroll to position [64, 0]
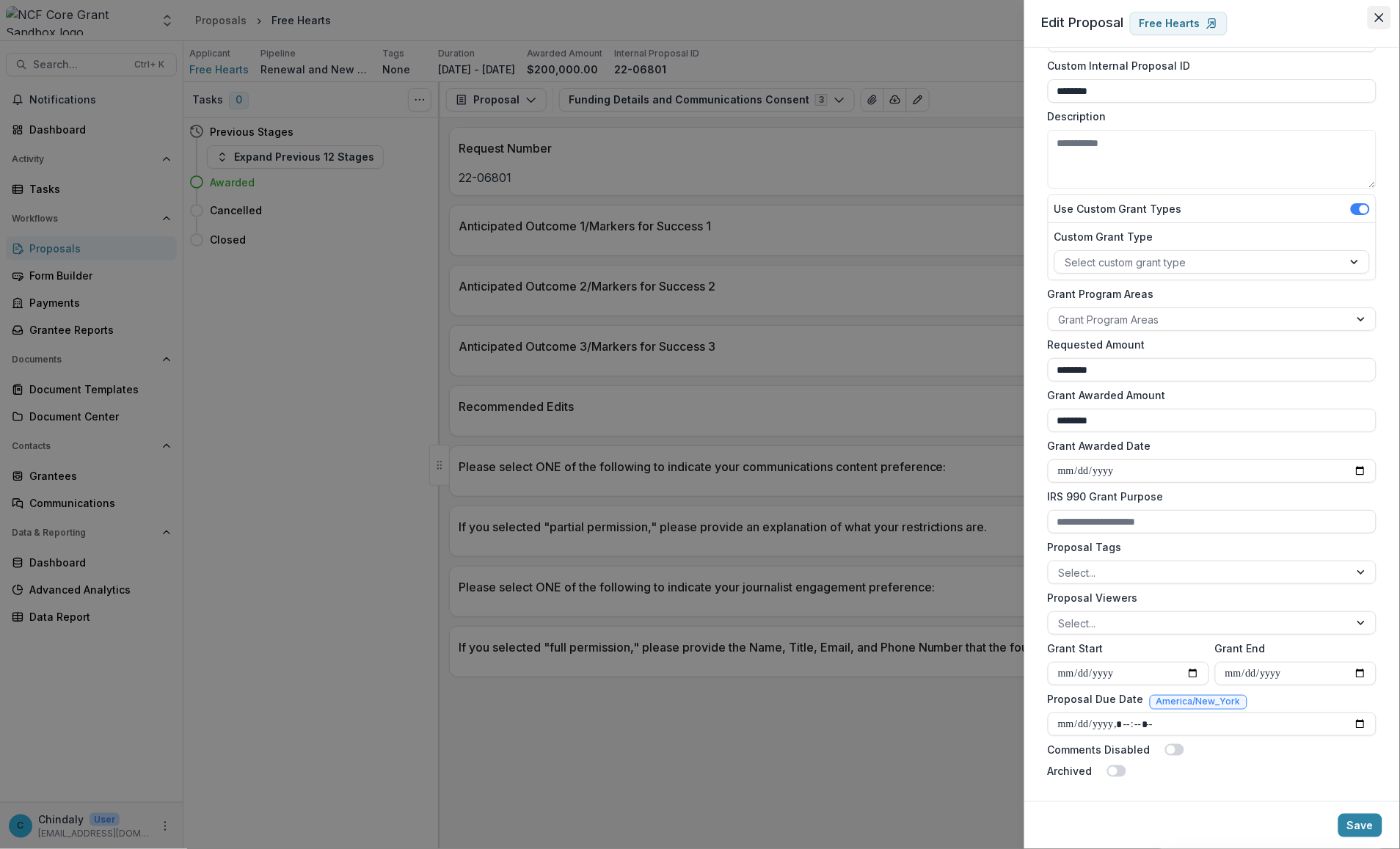
click at [743, 17] on button "Close" at bounding box center [1380, 17] width 24 height 24
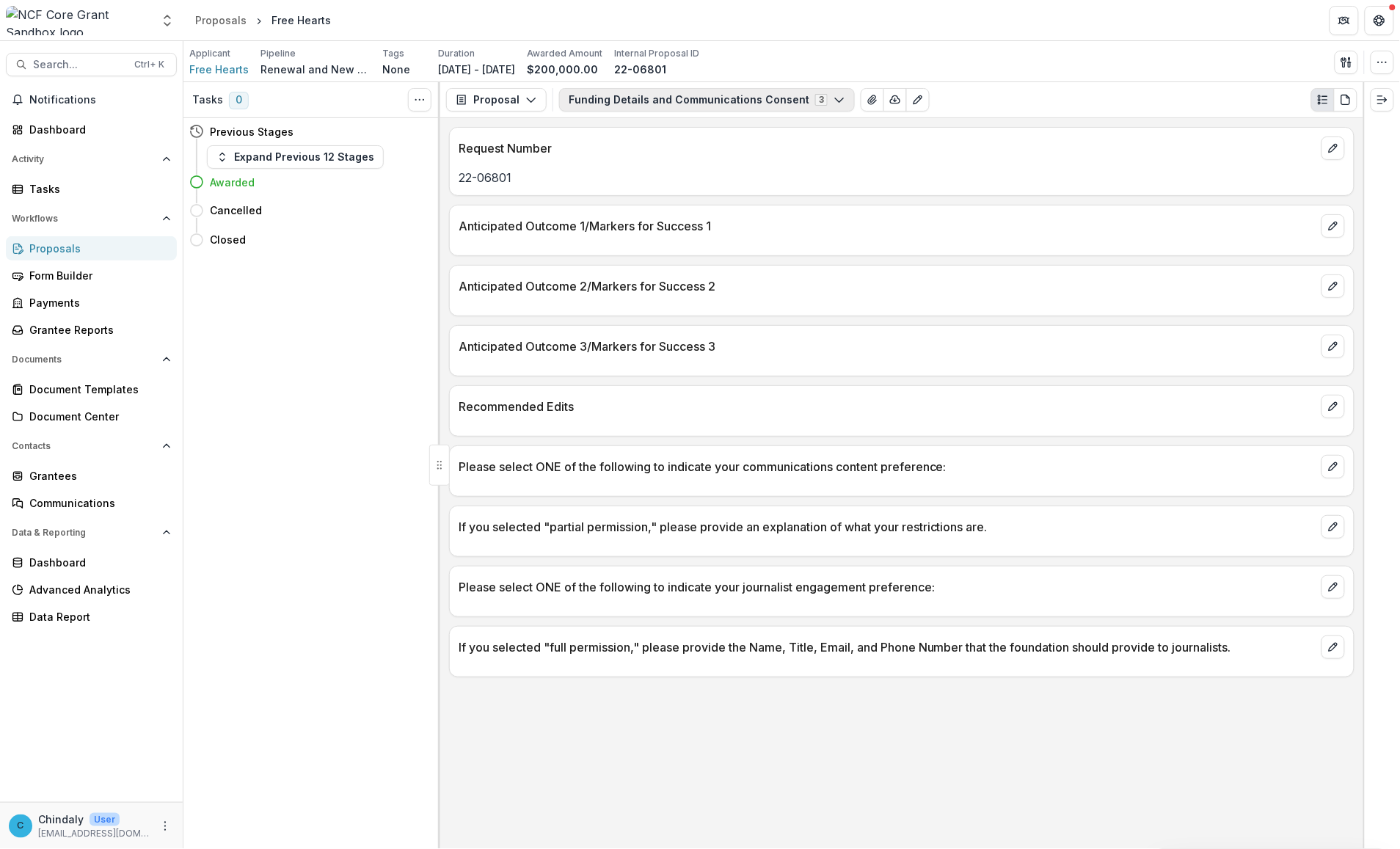
click at [622, 101] on button "Funding Details and Communications Consent 3" at bounding box center [706, 100] width 295 height 24
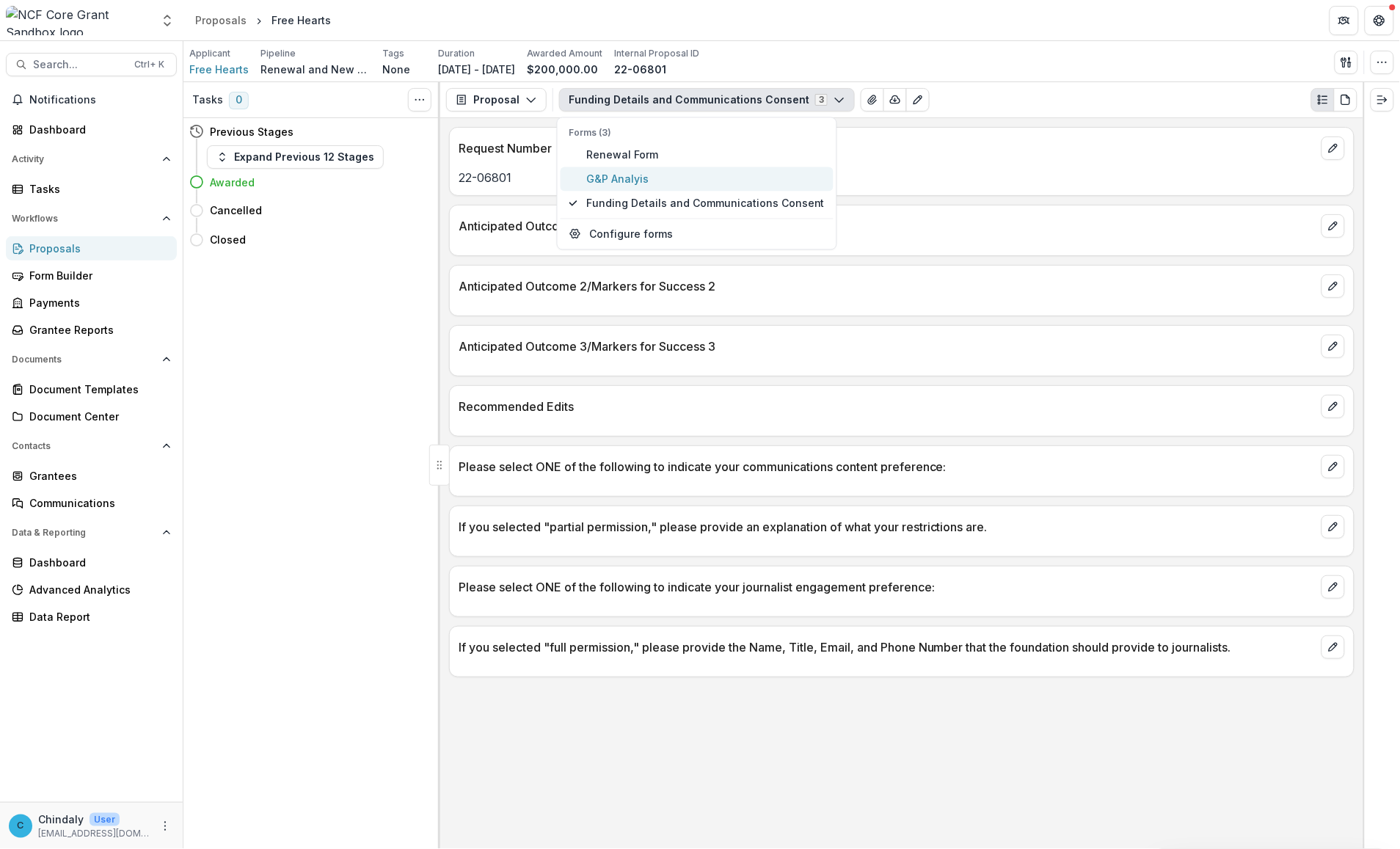
click at [622, 177] on span "G&P Analyis" at bounding box center [705, 178] width 238 height 15
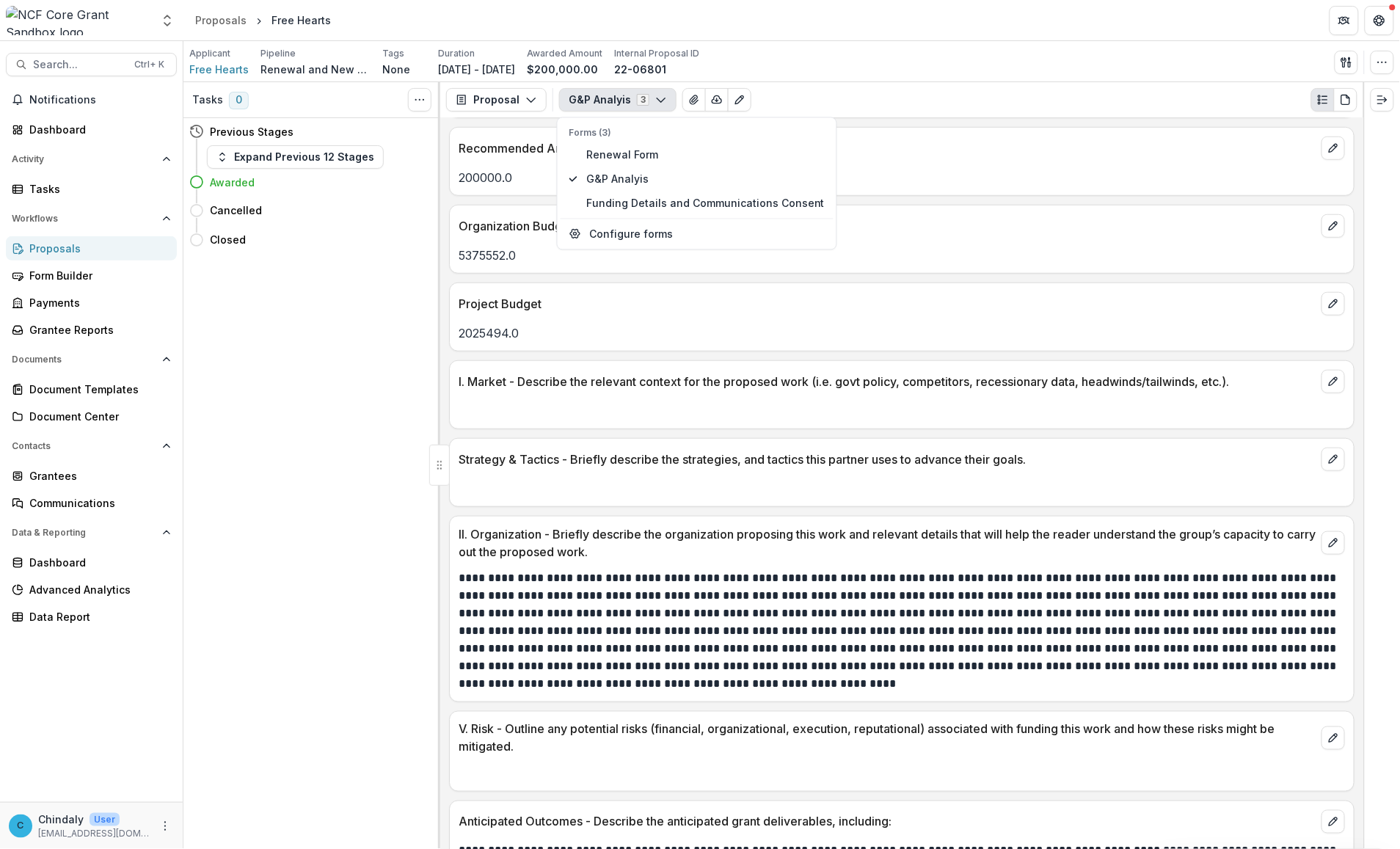
scroll to position [0, 0]
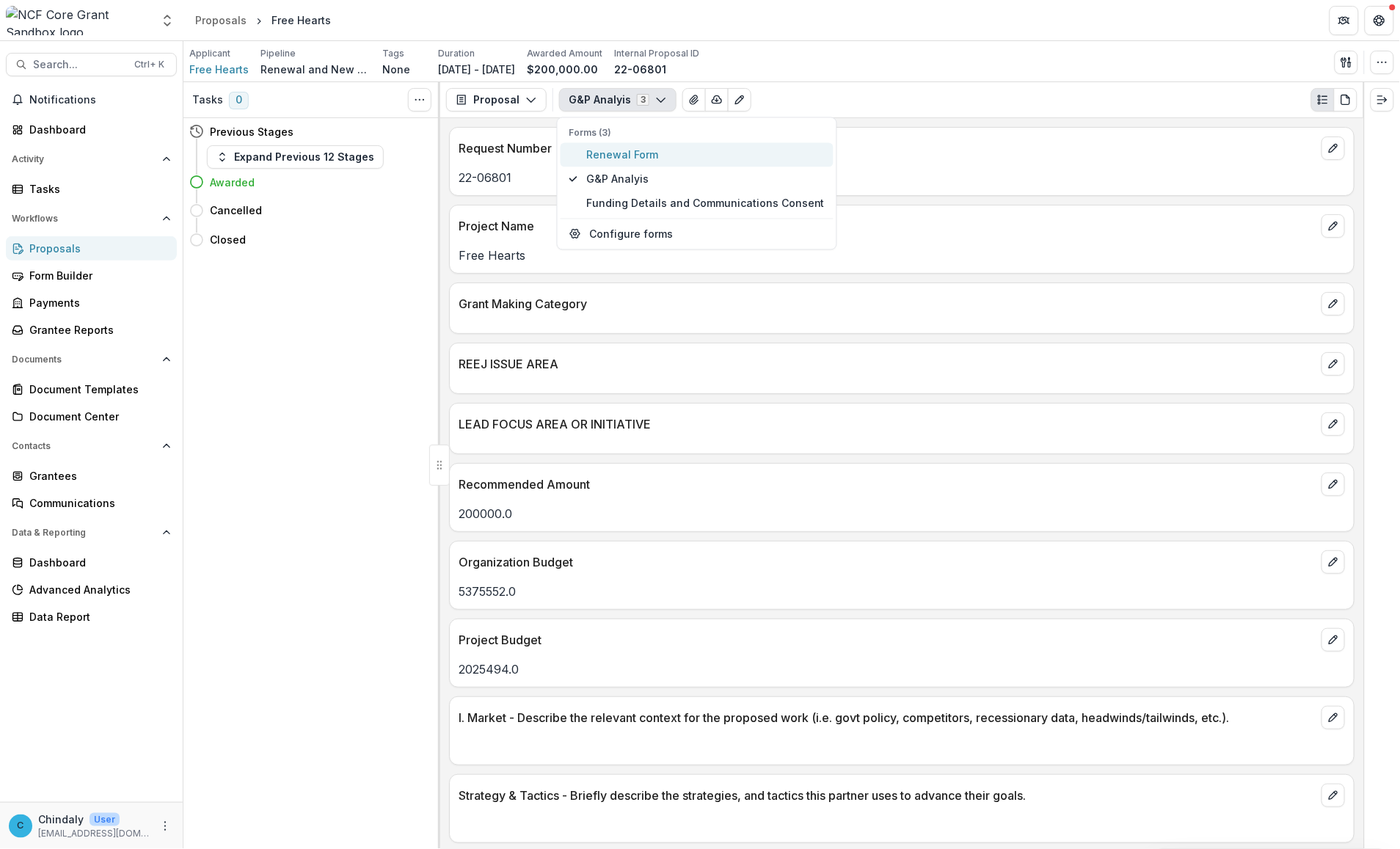
click at [622, 146] on span "Renewal Form" at bounding box center [705, 154] width 238 height 15
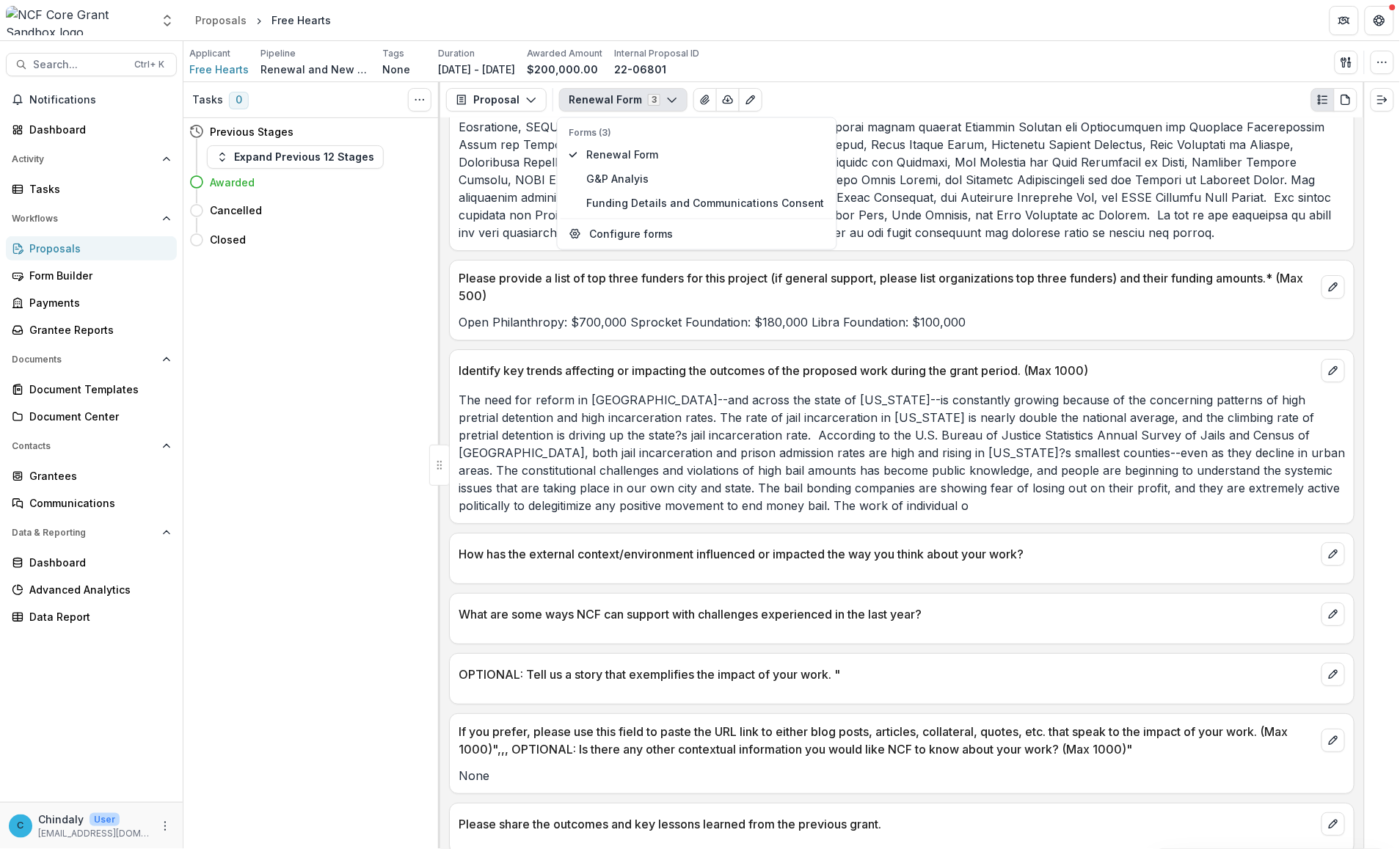
scroll to position [1689, 0]
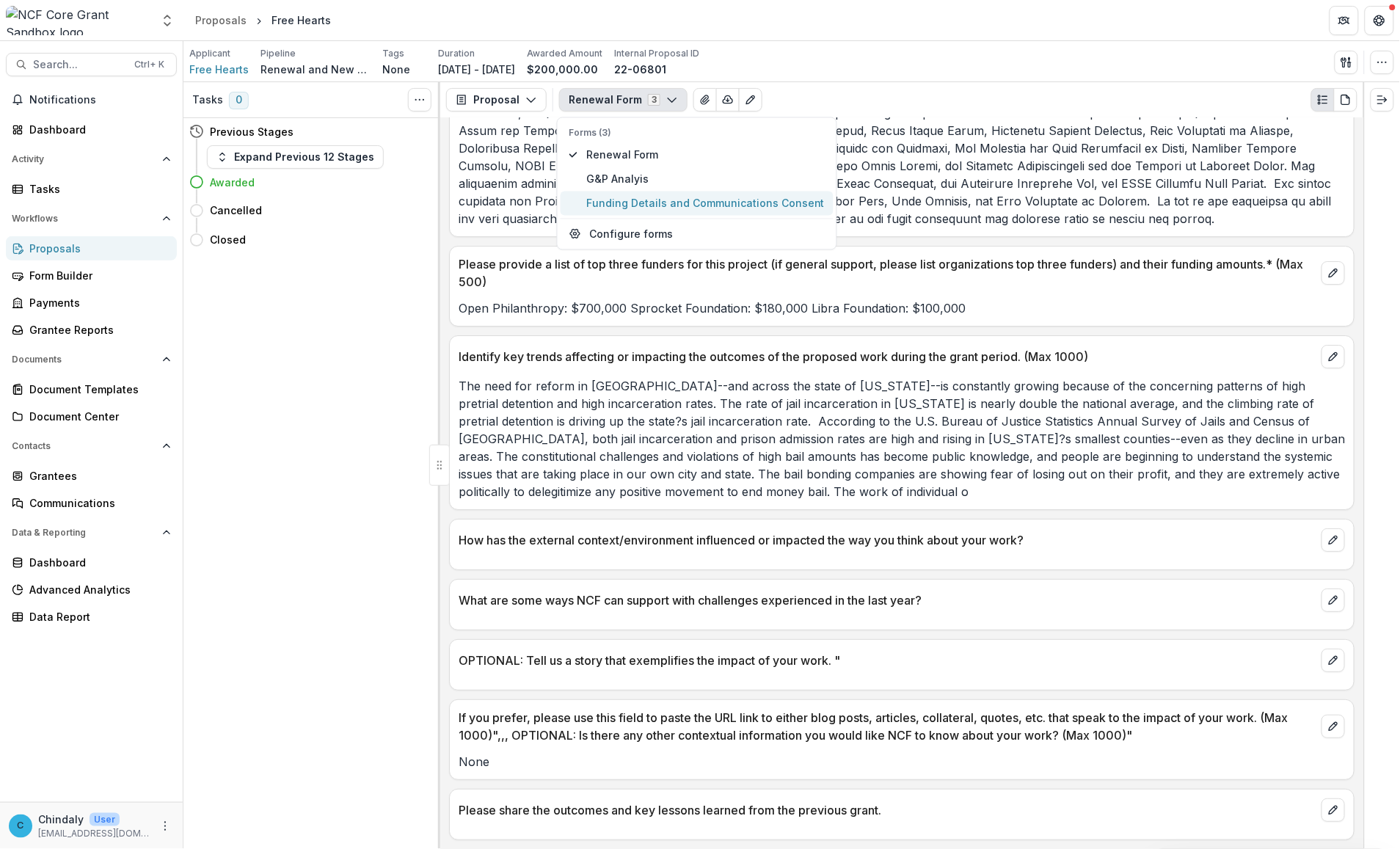
click at [611, 211] on span "Funding Details and Communications Consent" at bounding box center [705, 203] width 238 height 15
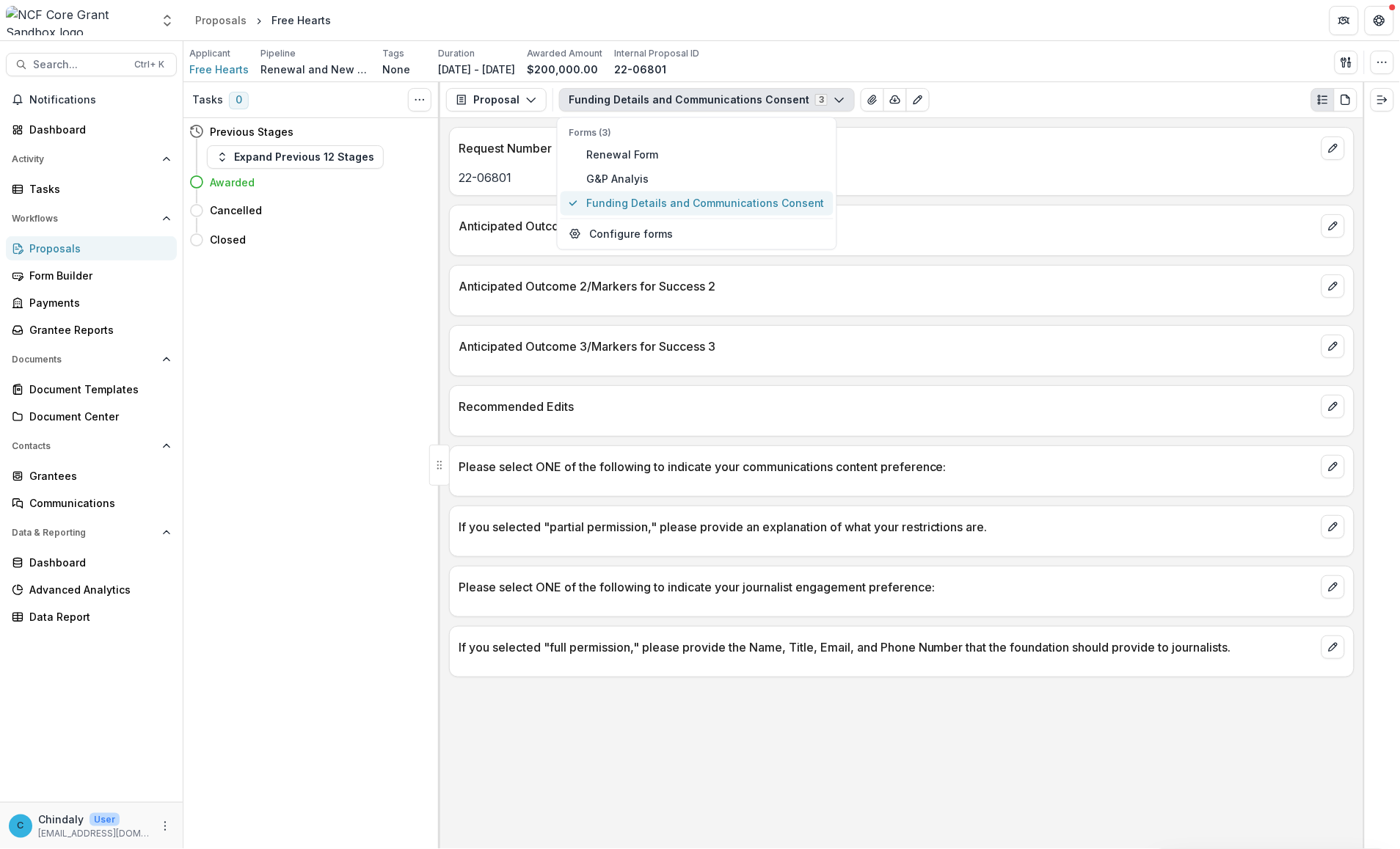
scroll to position [0, 0]
click at [743, 63] on icon "button" at bounding box center [1382, 62] width 12 height 12
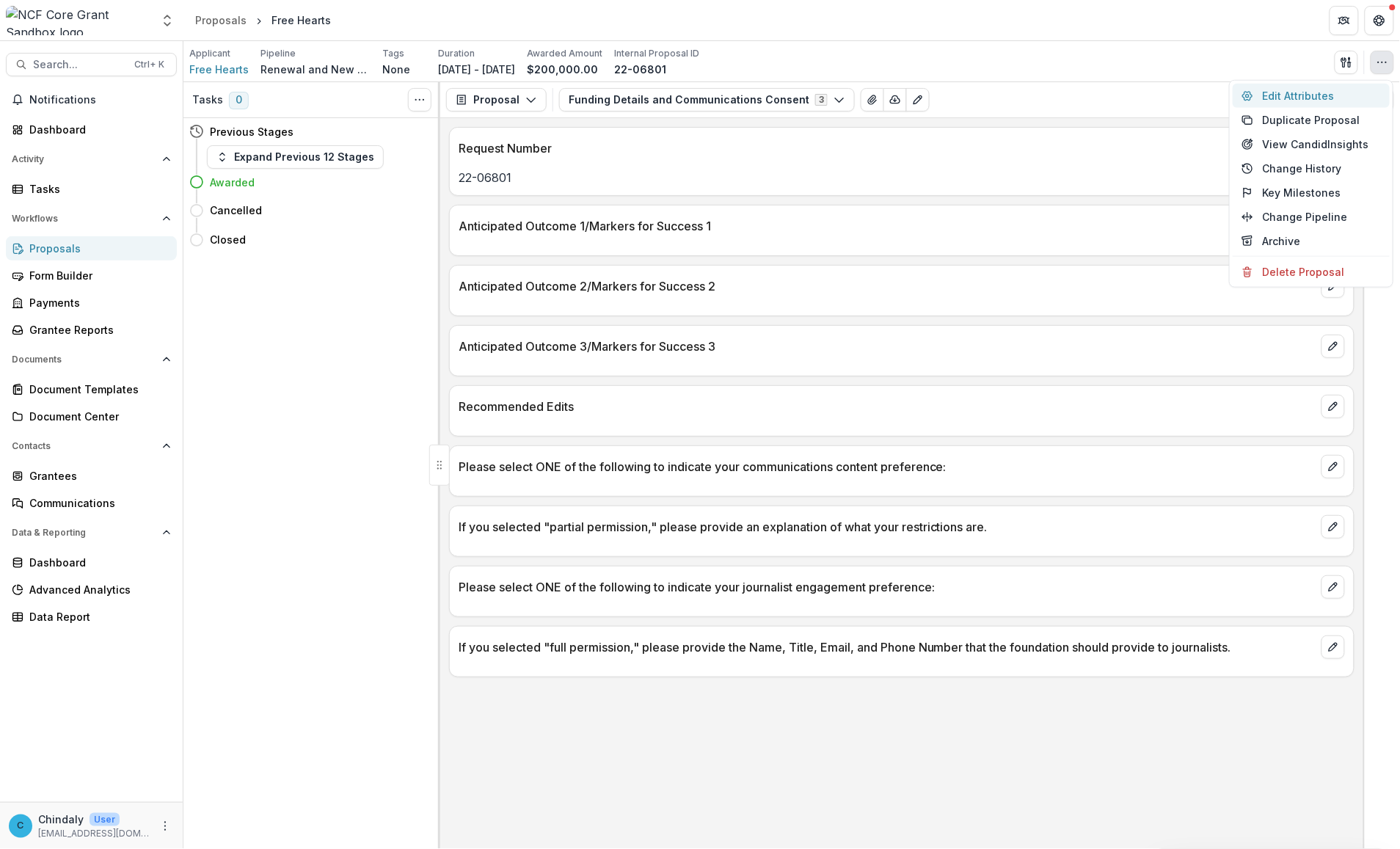
click at [743, 93] on button "Edit Attributes" at bounding box center [1311, 95] width 157 height 25
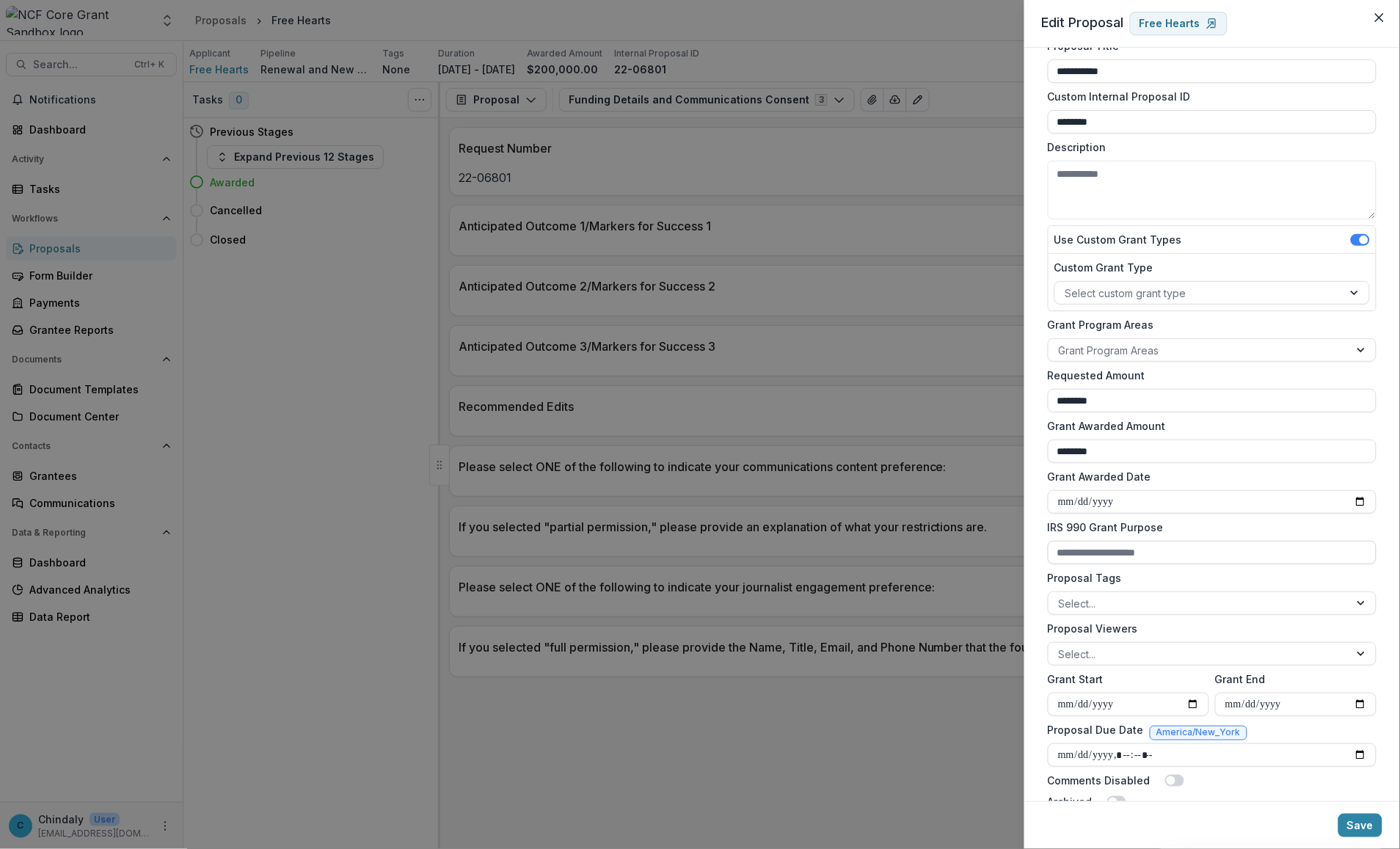
scroll to position [64, 0]
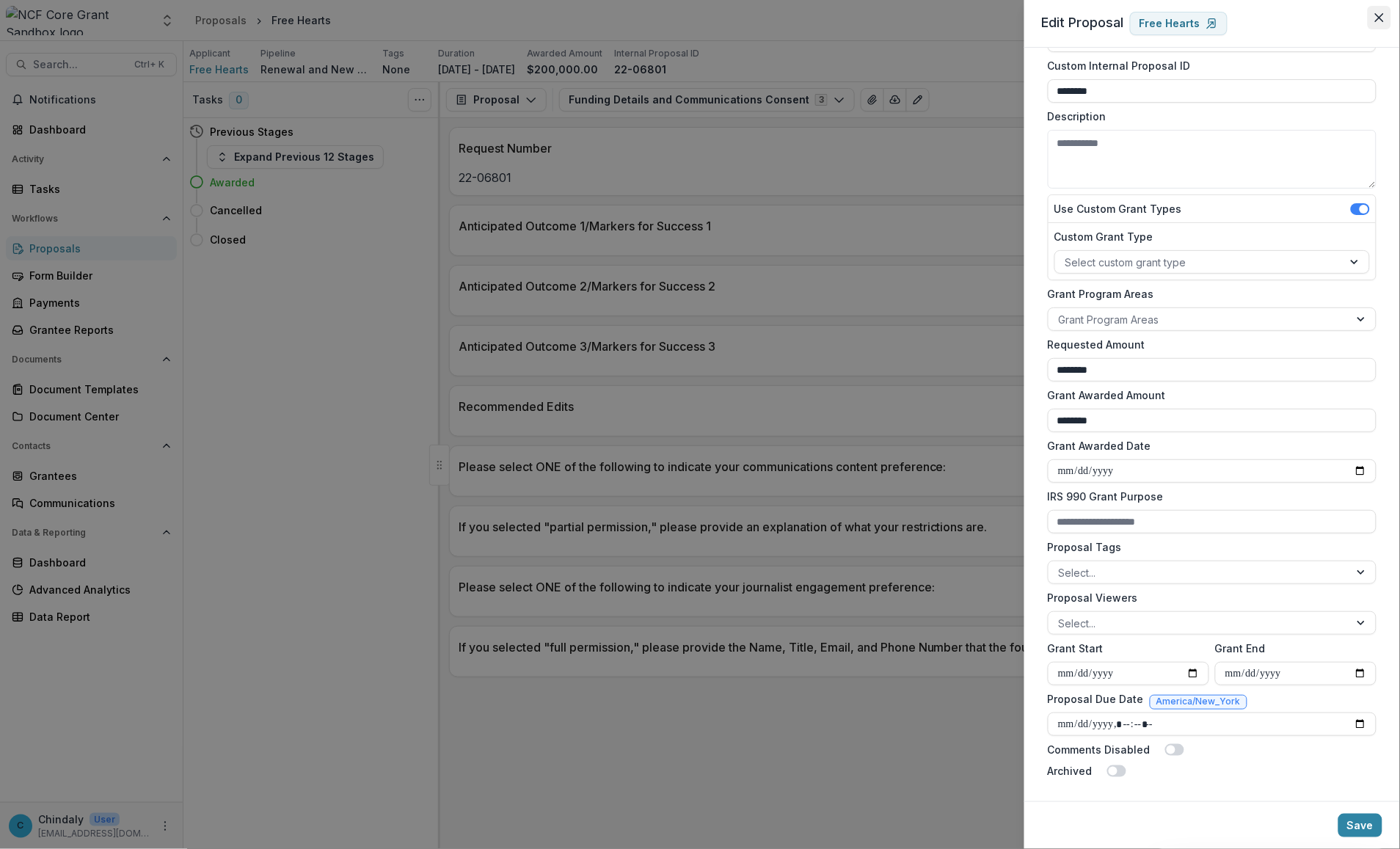
click at [743, 15] on icon "Close" at bounding box center [1380, 18] width 9 height 9
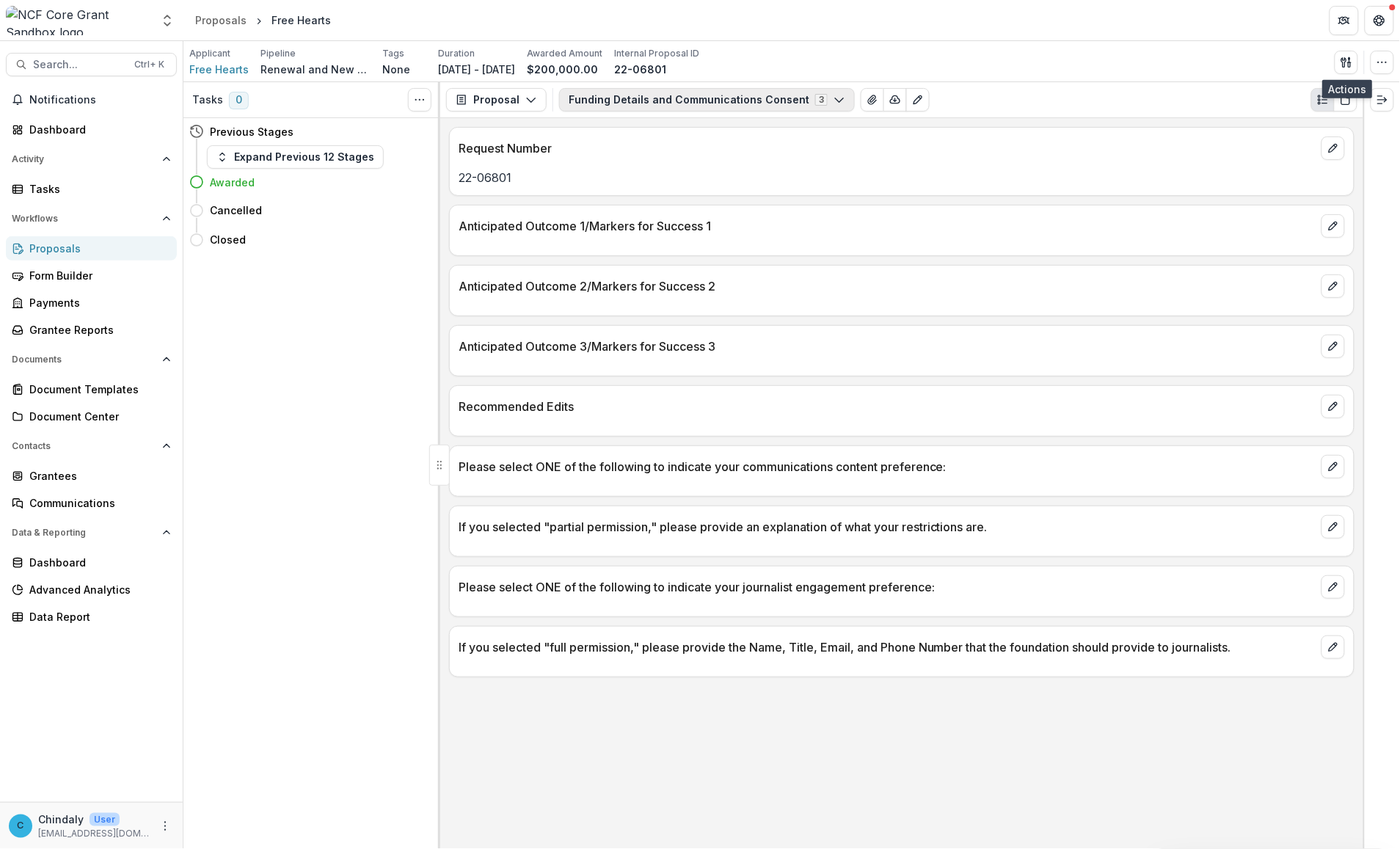
click at [622, 96] on button "Funding Details and Communications Consent 3" at bounding box center [706, 100] width 295 height 24
click at [163, 18] on icon "Open entity switcher" at bounding box center [167, 21] width 15 height 15
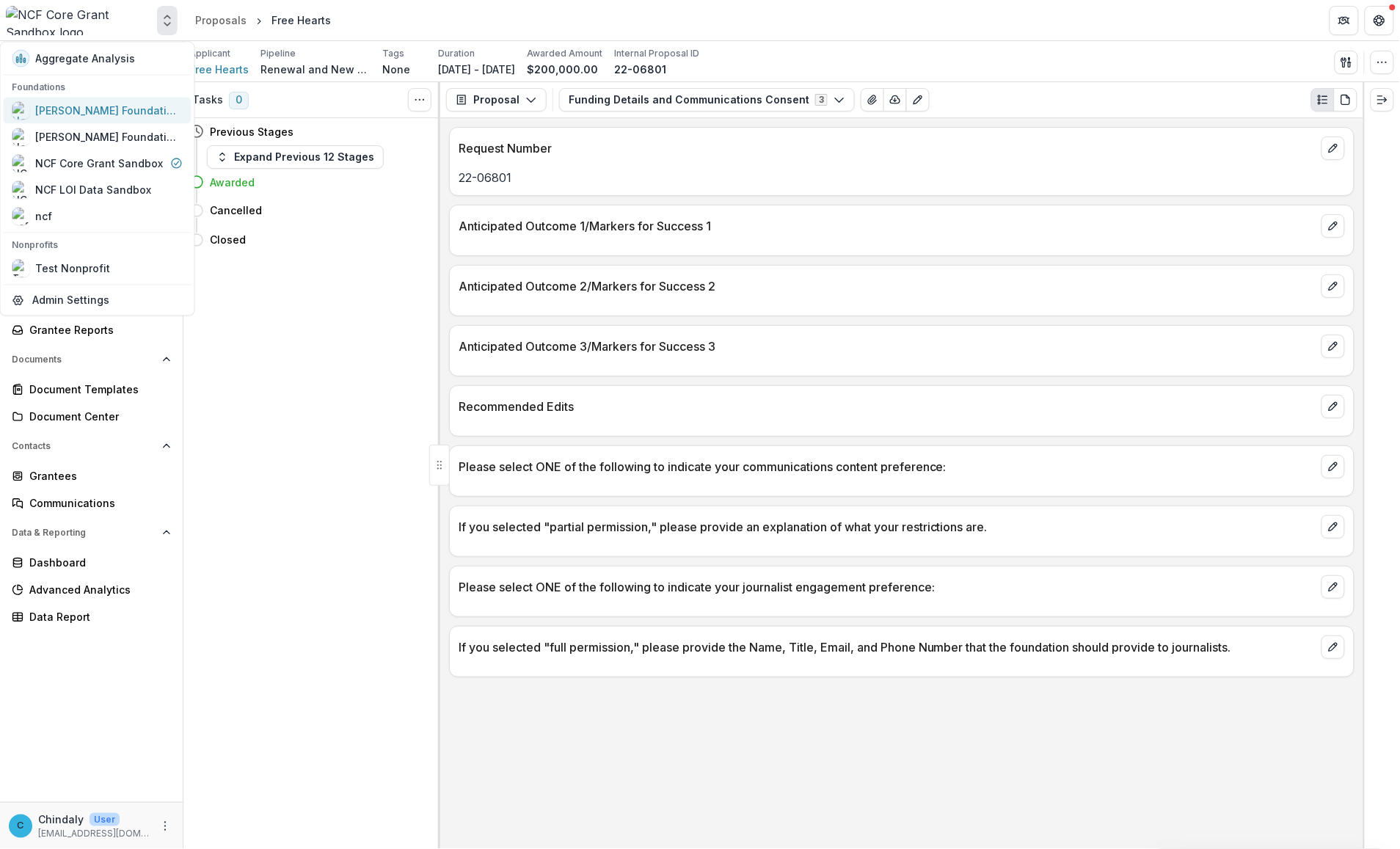
click at [110, 110] on div "[PERSON_NAME] Foundation Workflow Sandbox" at bounding box center [109, 110] width 146 height 15
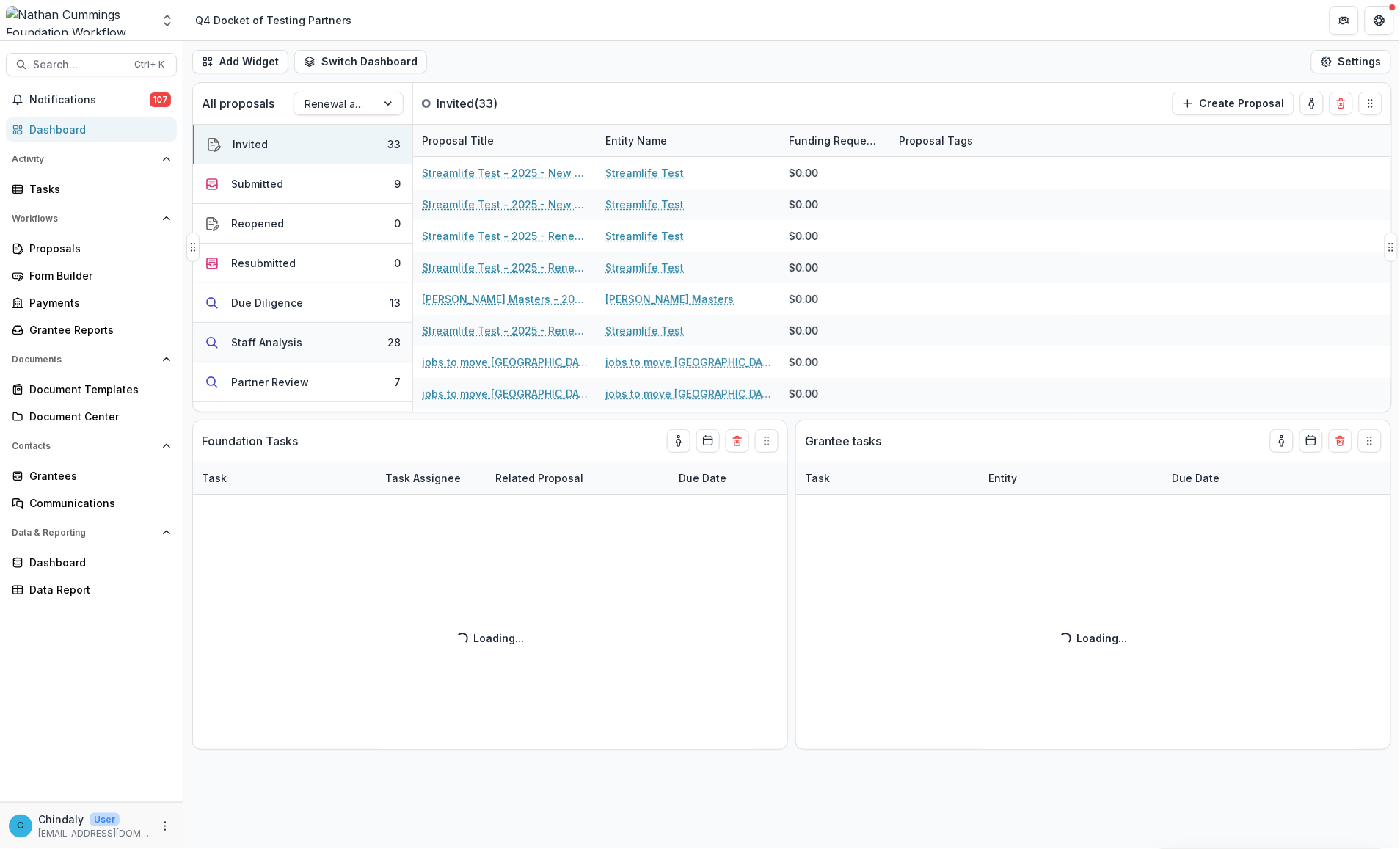
click at [261, 341] on div "Staff Analysis" at bounding box center [266, 342] width 71 height 15
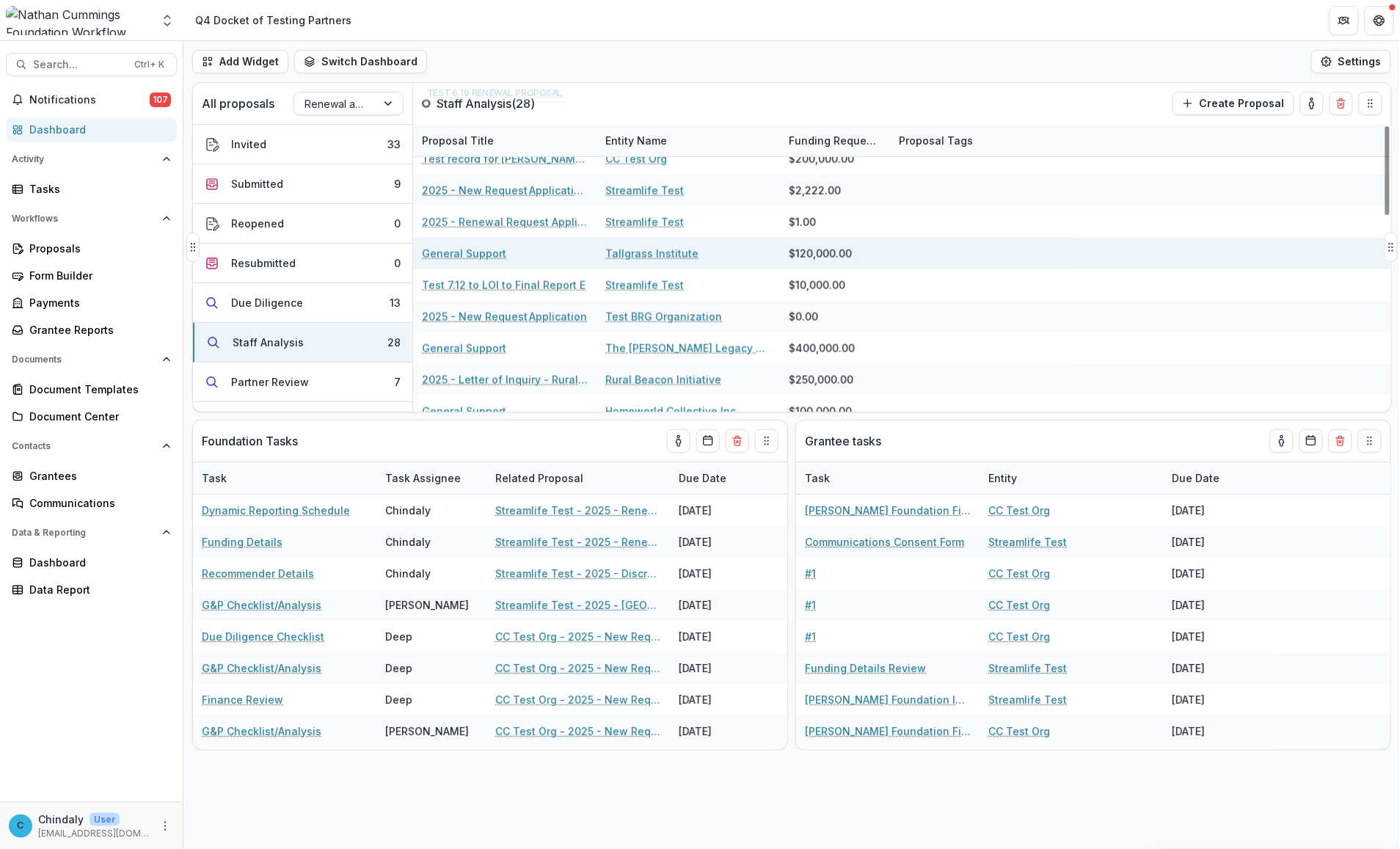
scroll to position [456, 0]
click at [482, 249] on link "General Support" at bounding box center [464, 253] width 85 height 15
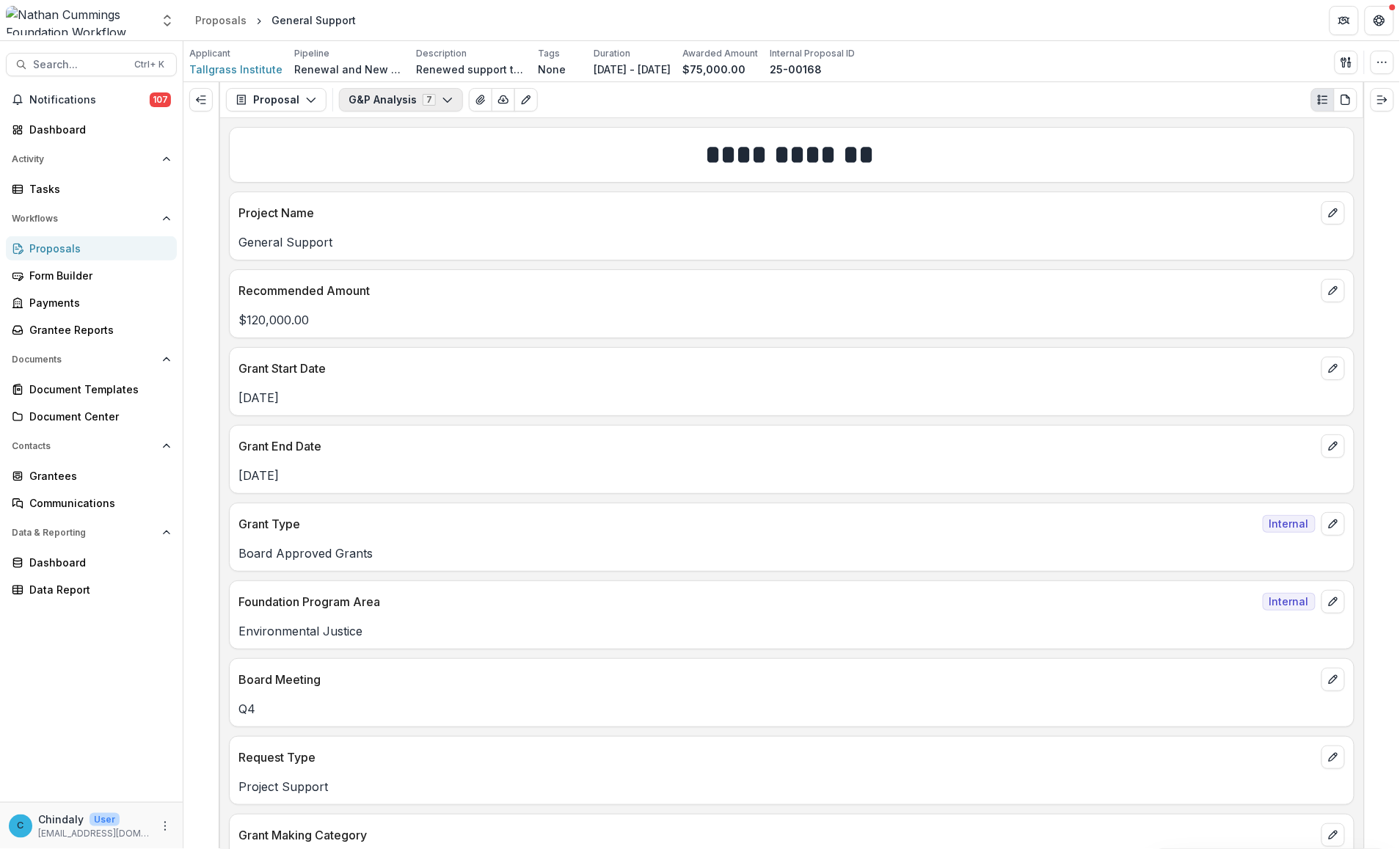
click at [375, 96] on button "G&P Analysis 7" at bounding box center [401, 100] width 124 height 24
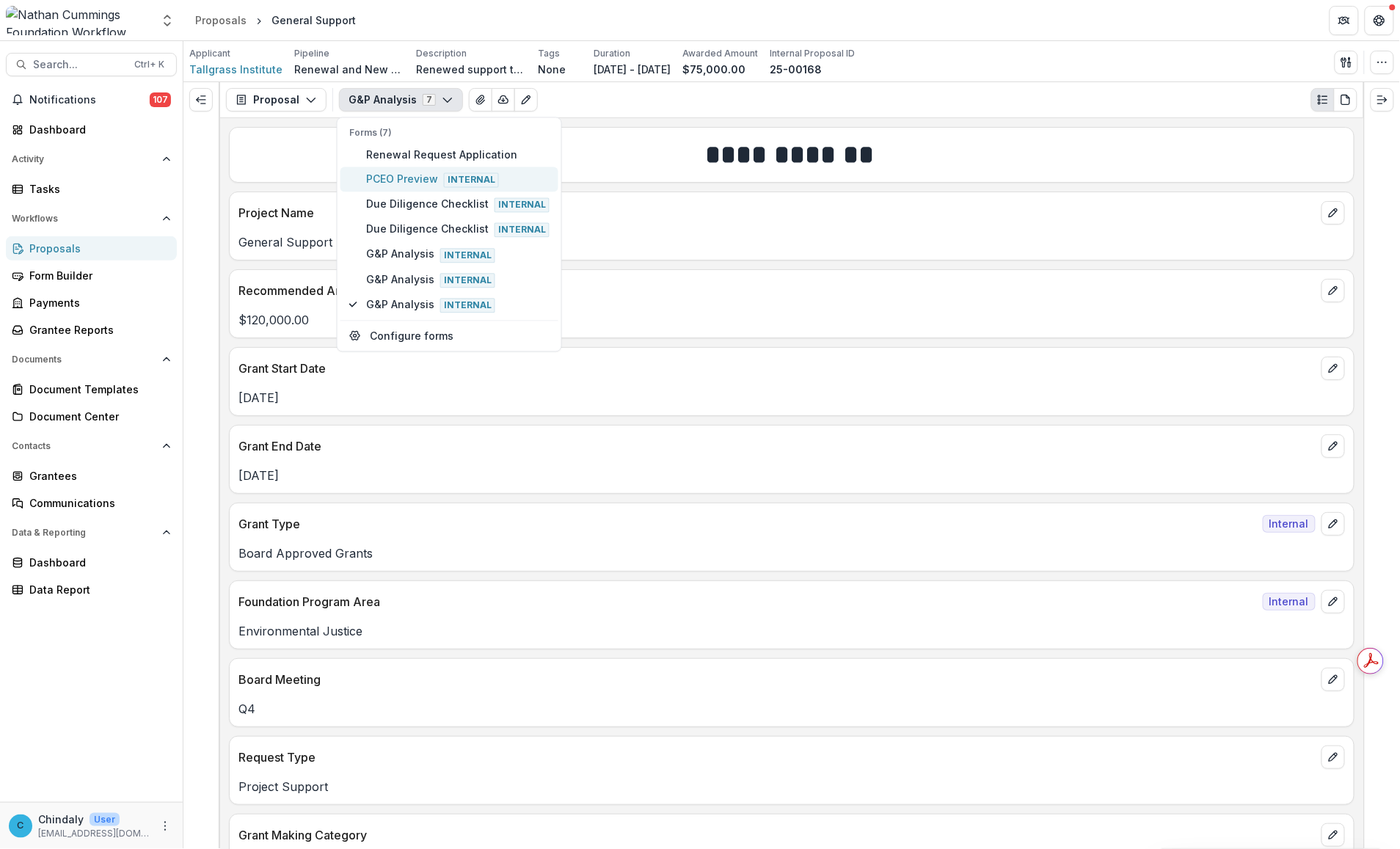
click at [379, 175] on span "PCEO Preview Internal" at bounding box center [458, 179] width 184 height 16
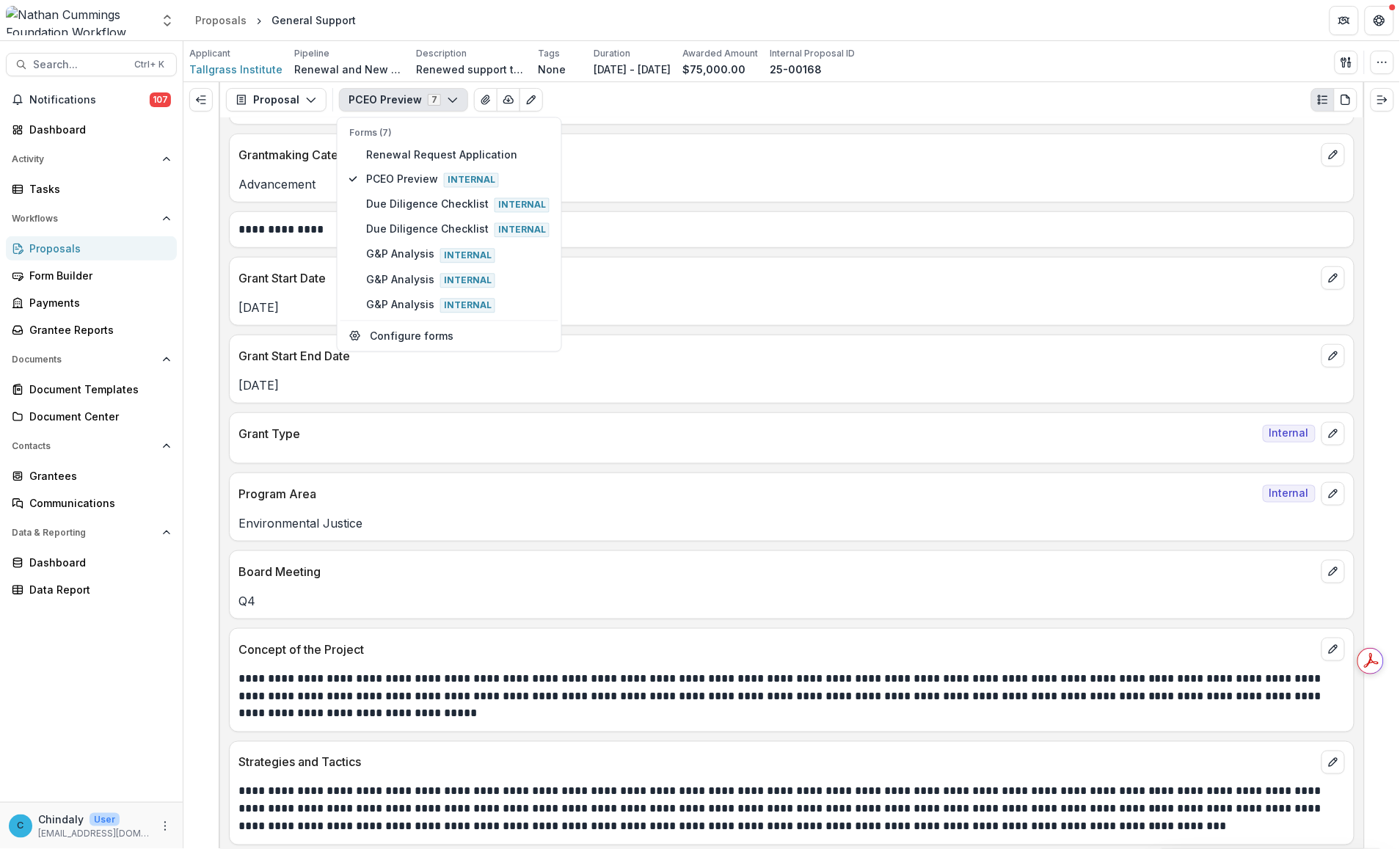
scroll to position [360, 0]
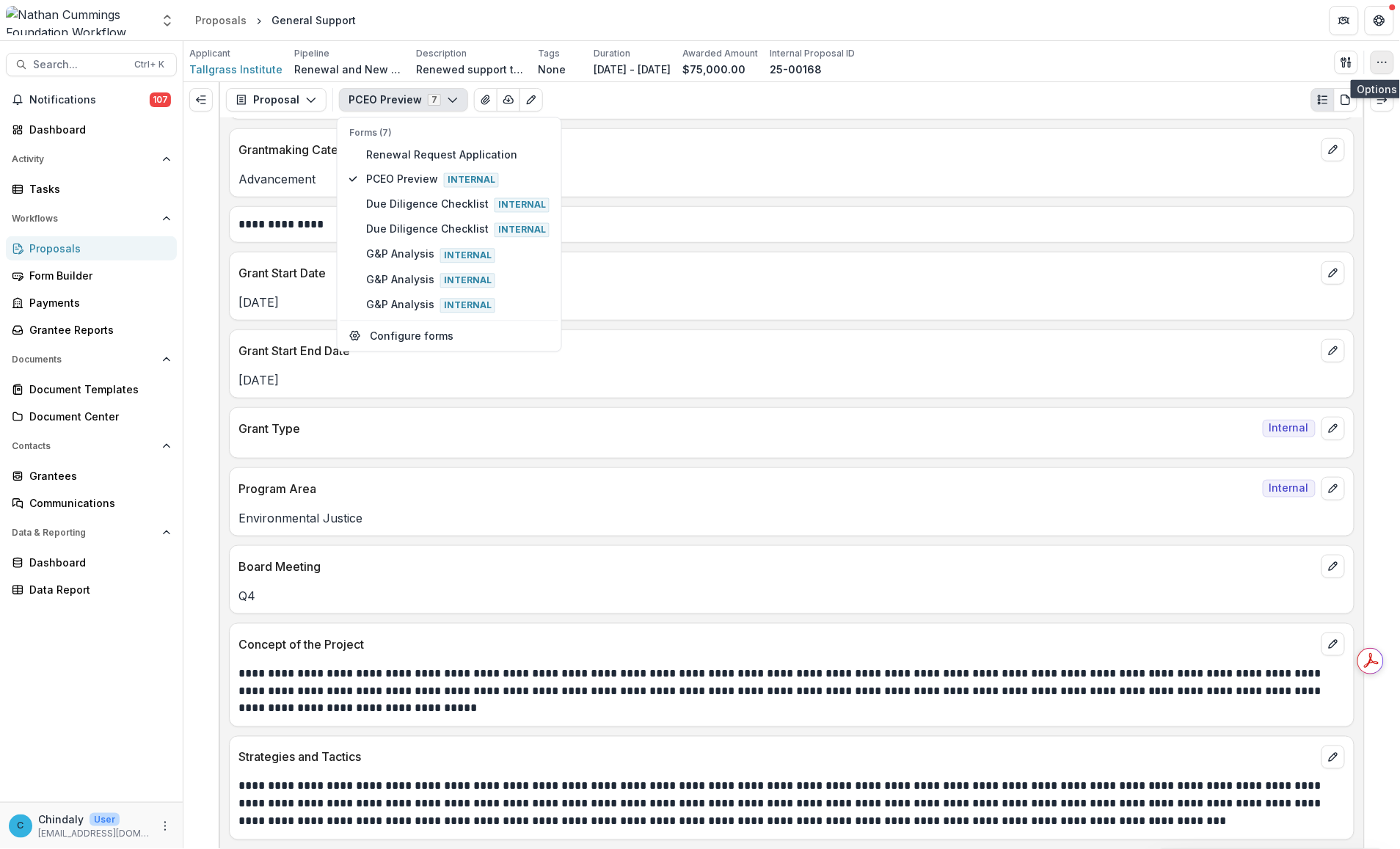
click at [743, 59] on icon "button" at bounding box center [1382, 62] width 12 height 12
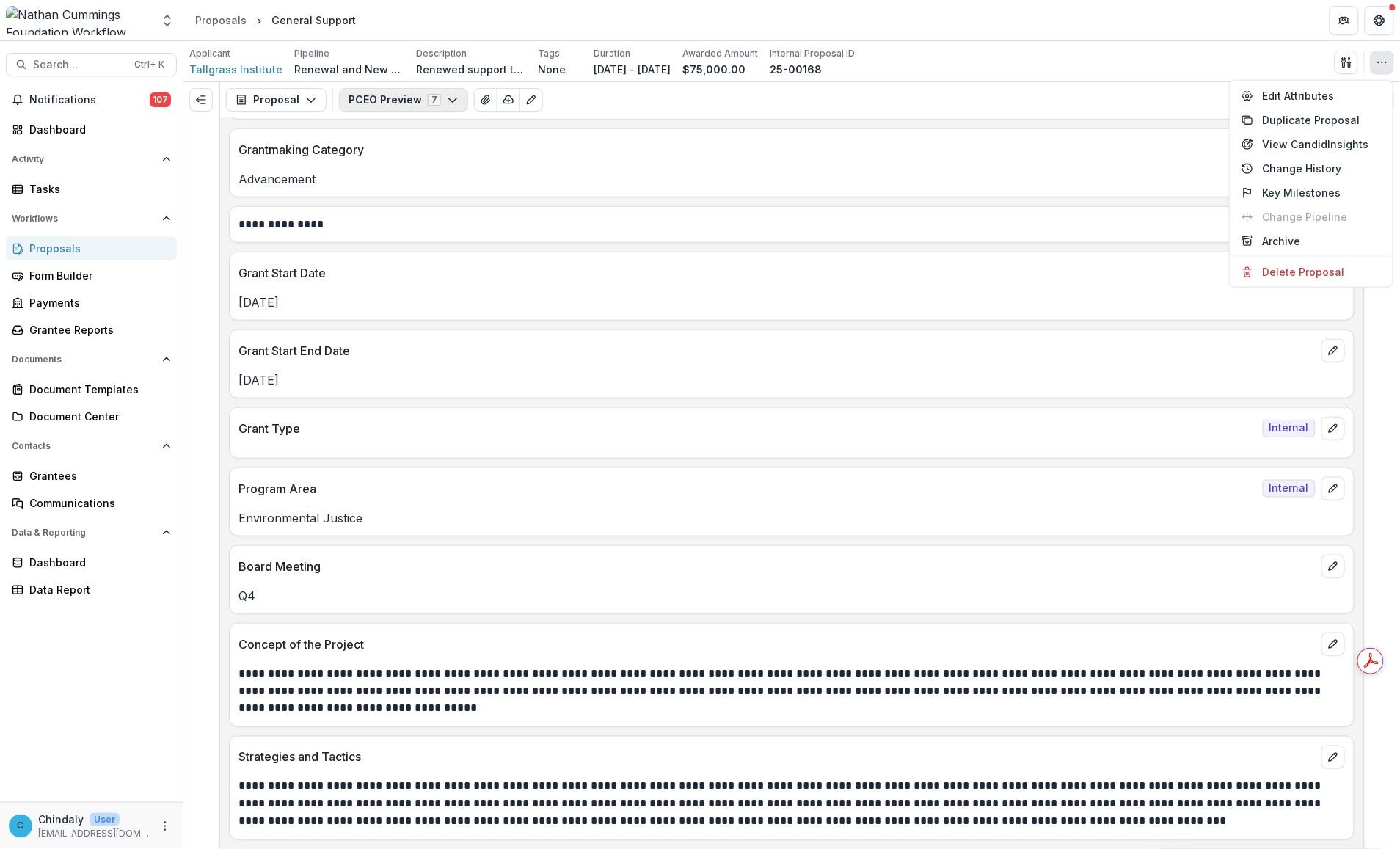
click at [408, 103] on button "PCEO Preview 7" at bounding box center [404, 100] width 129 height 24
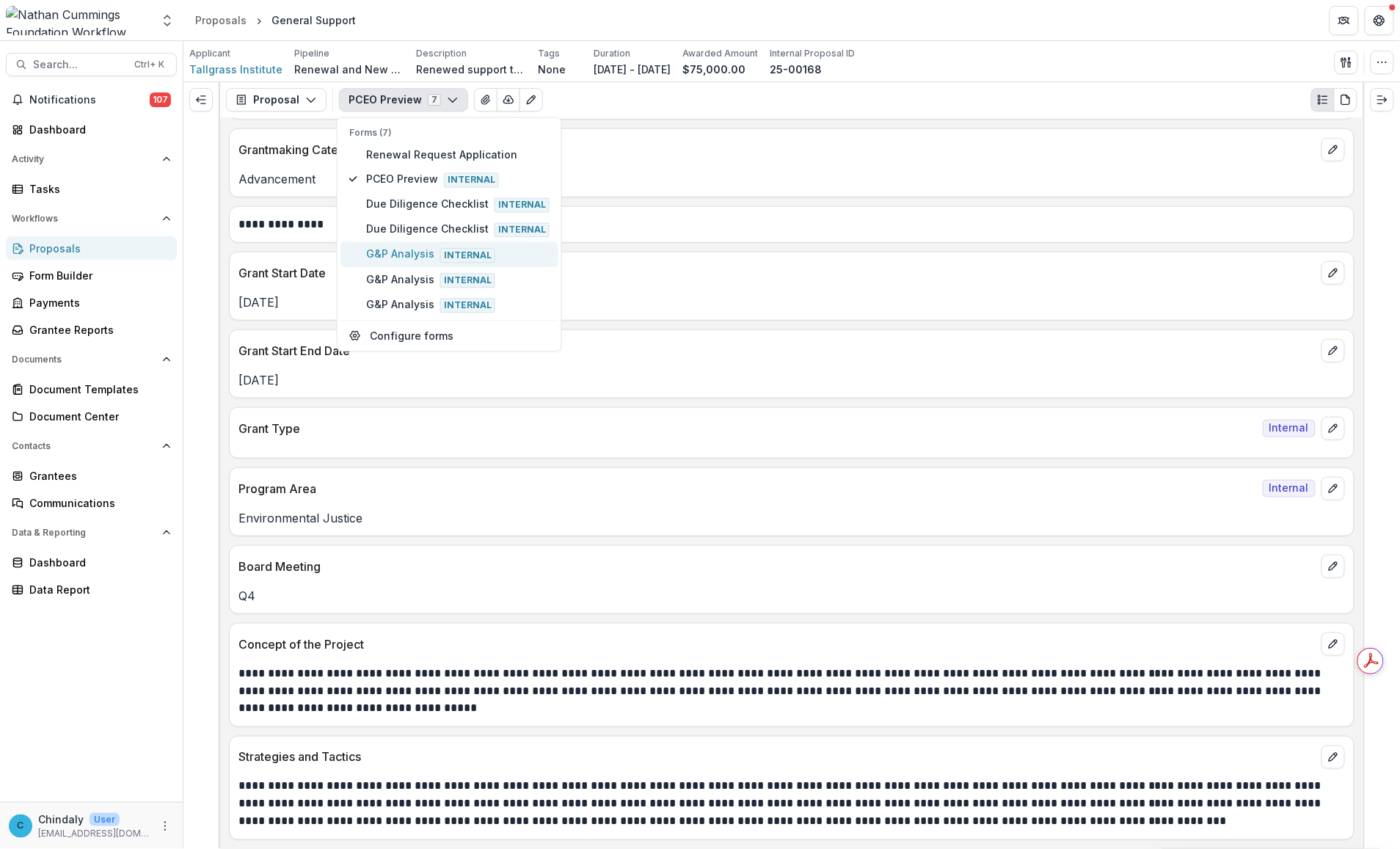
click at [405, 246] on span "G&P Analysis Internal" at bounding box center [458, 255] width 184 height 16
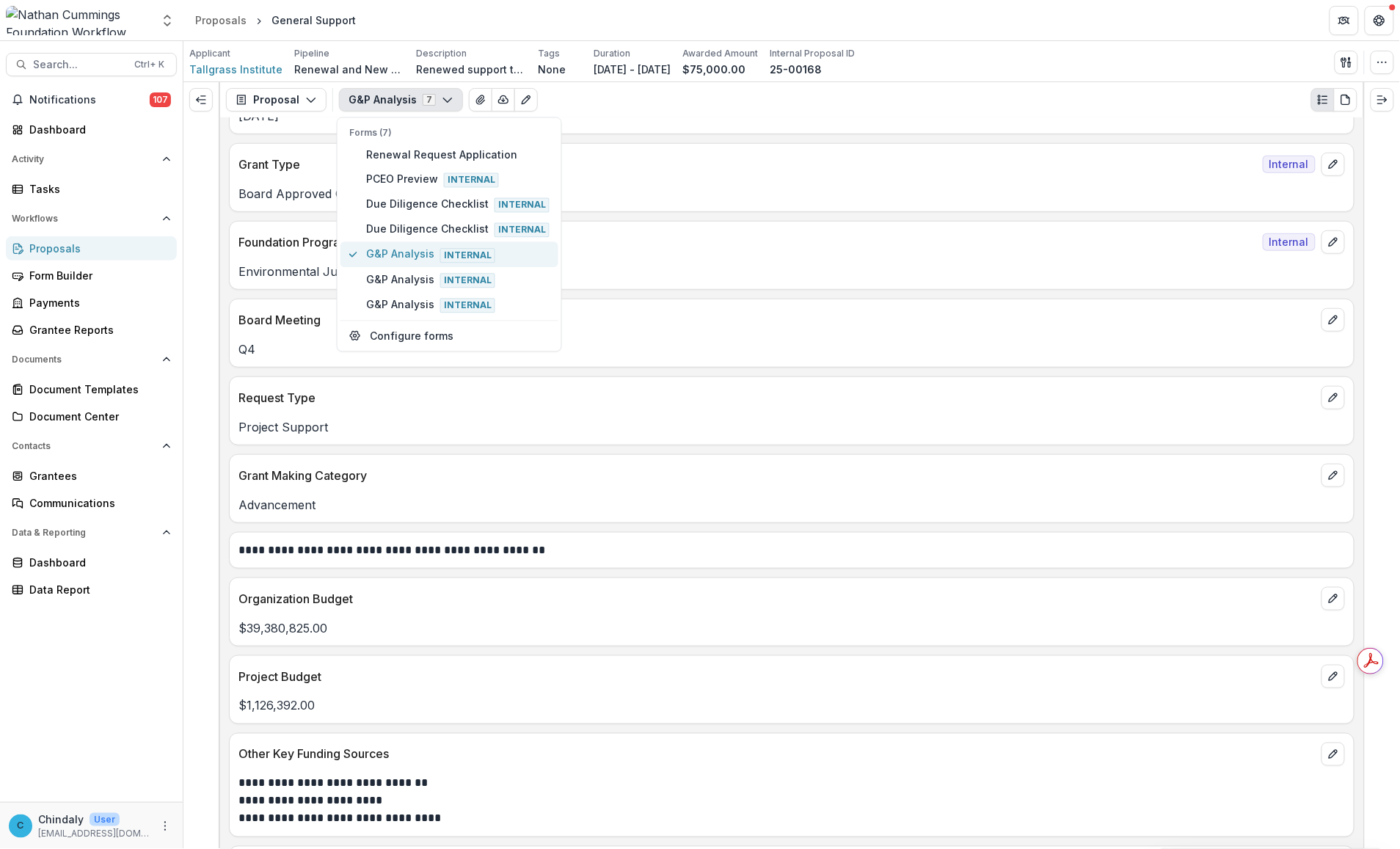
scroll to position [396, 0]
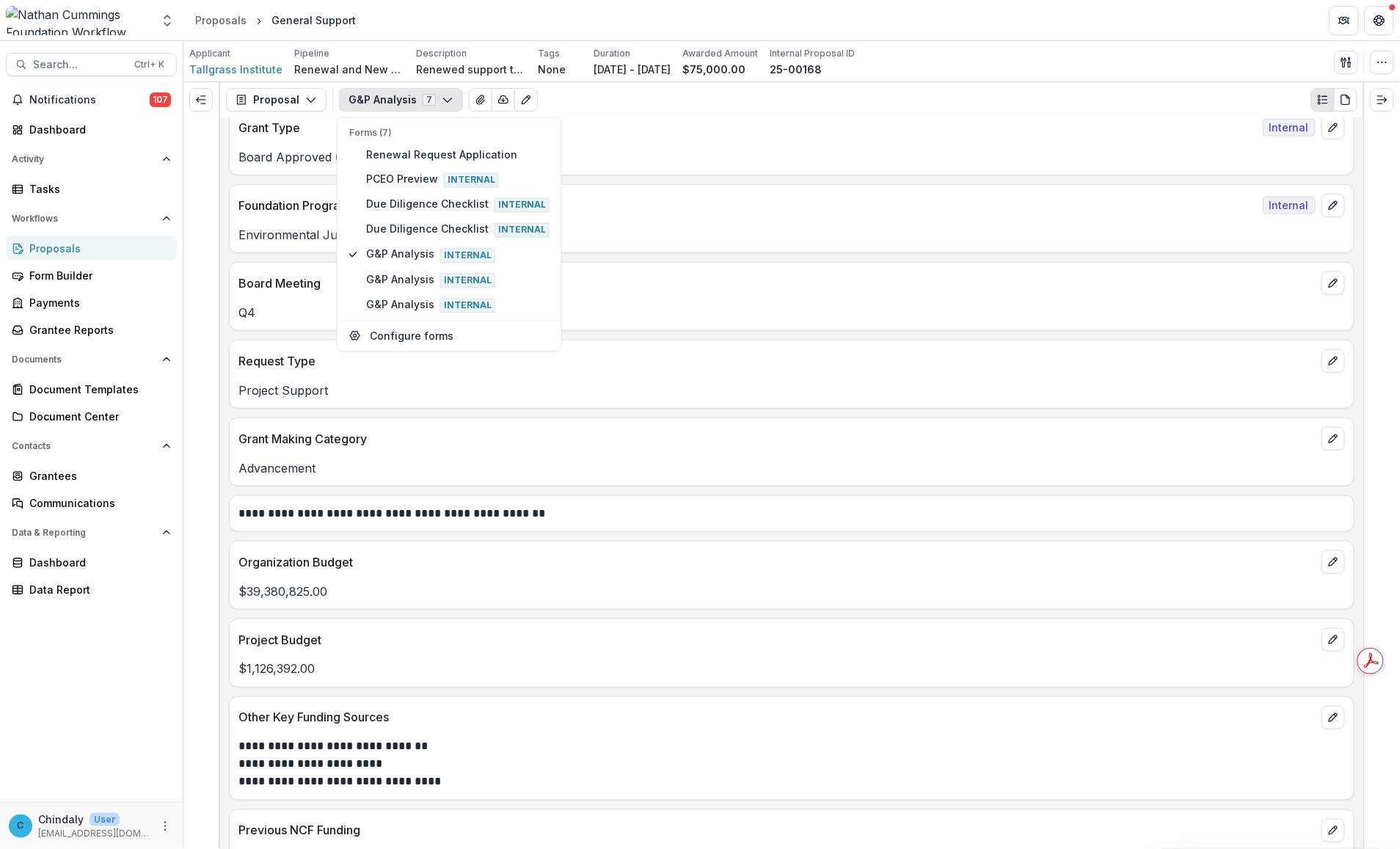
click at [371, 5] on header "Proposals General Support" at bounding box center [792, 20] width 1216 height 40
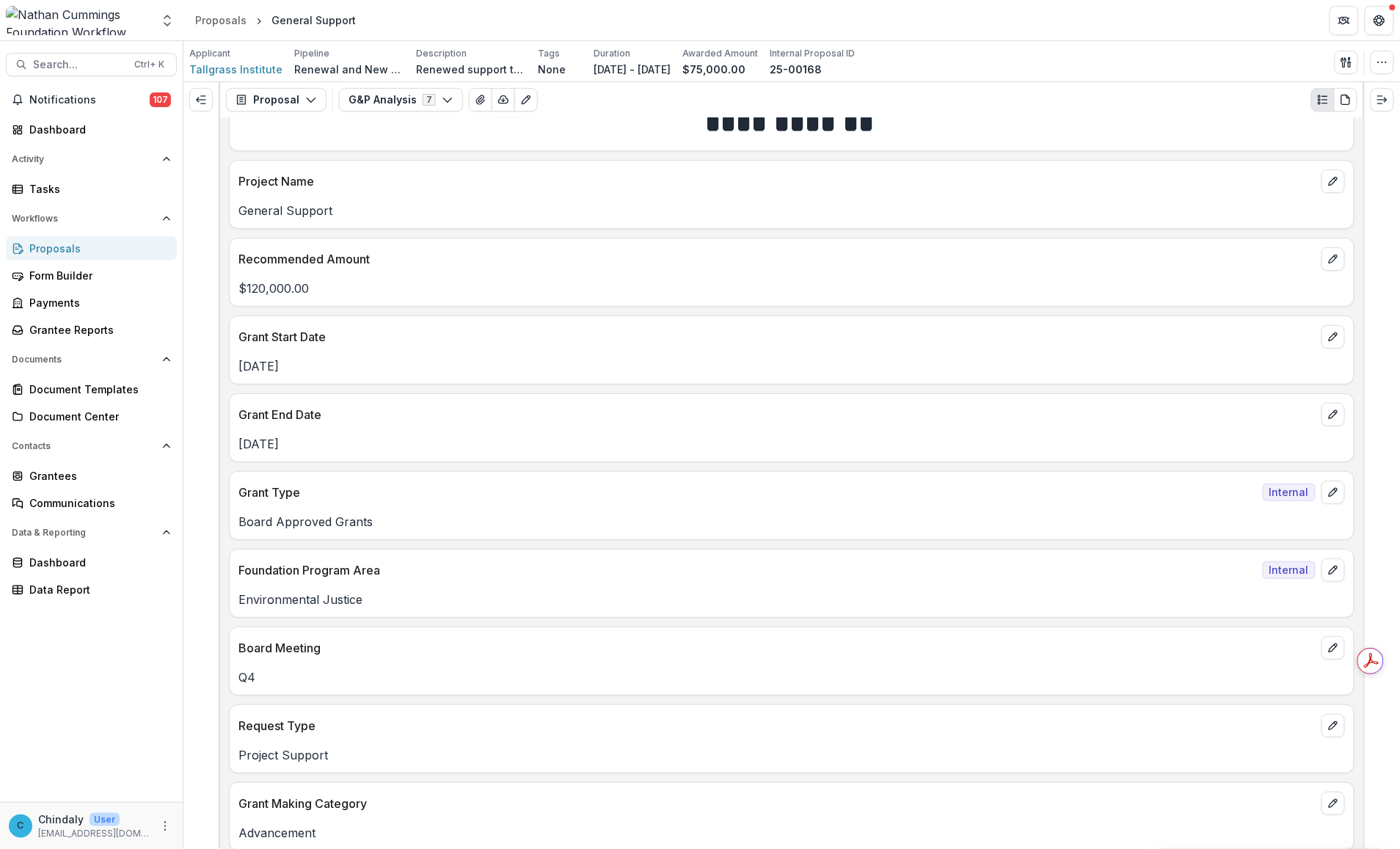
scroll to position [31, 0]
click at [157, 20] on button "Open entity switcher" at bounding box center [167, 20] width 21 height 29
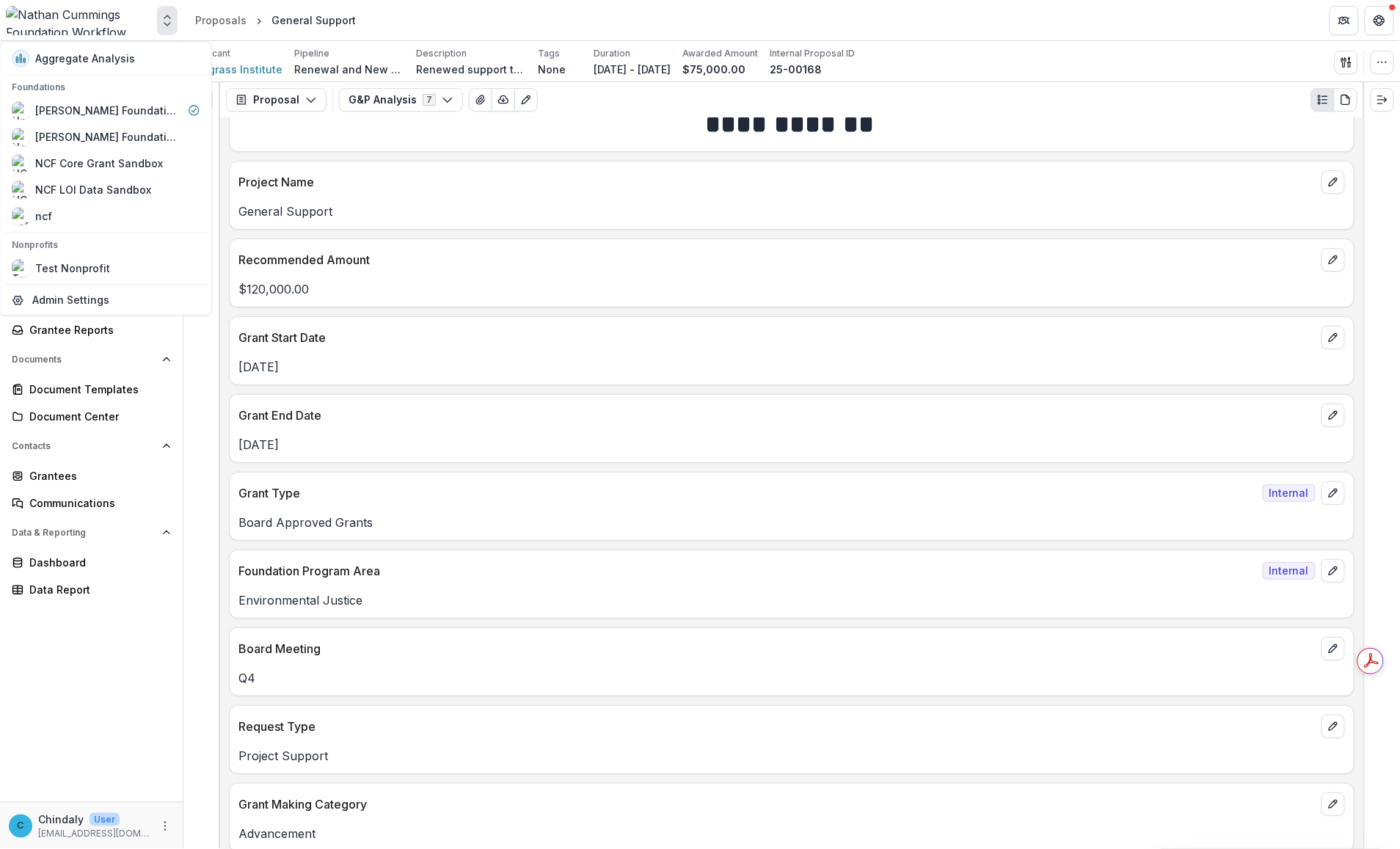
click at [160, 23] on icon "Open entity switcher" at bounding box center [167, 21] width 15 height 15
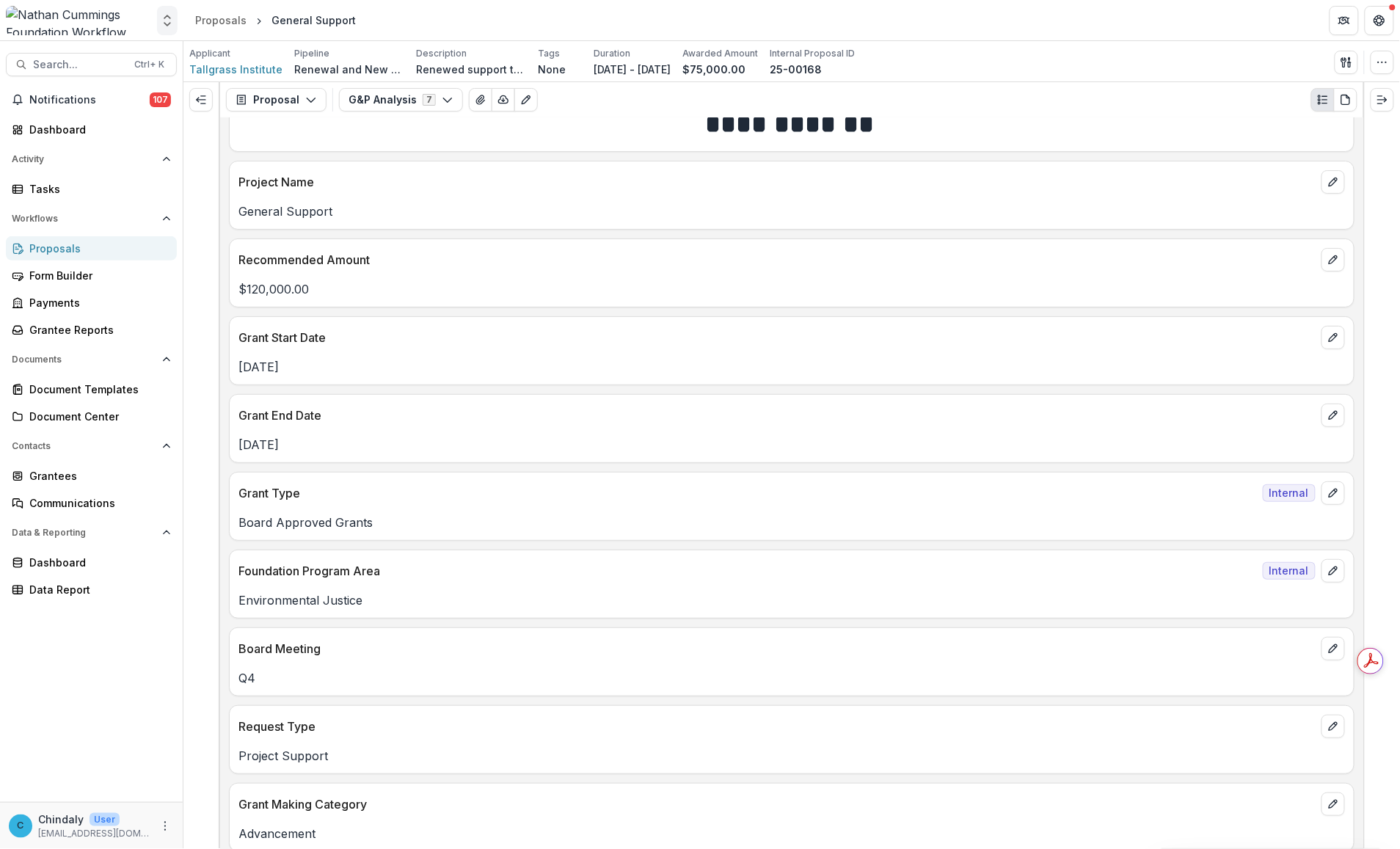
click at [160, 23] on icon "Open entity switcher" at bounding box center [167, 21] width 15 height 15
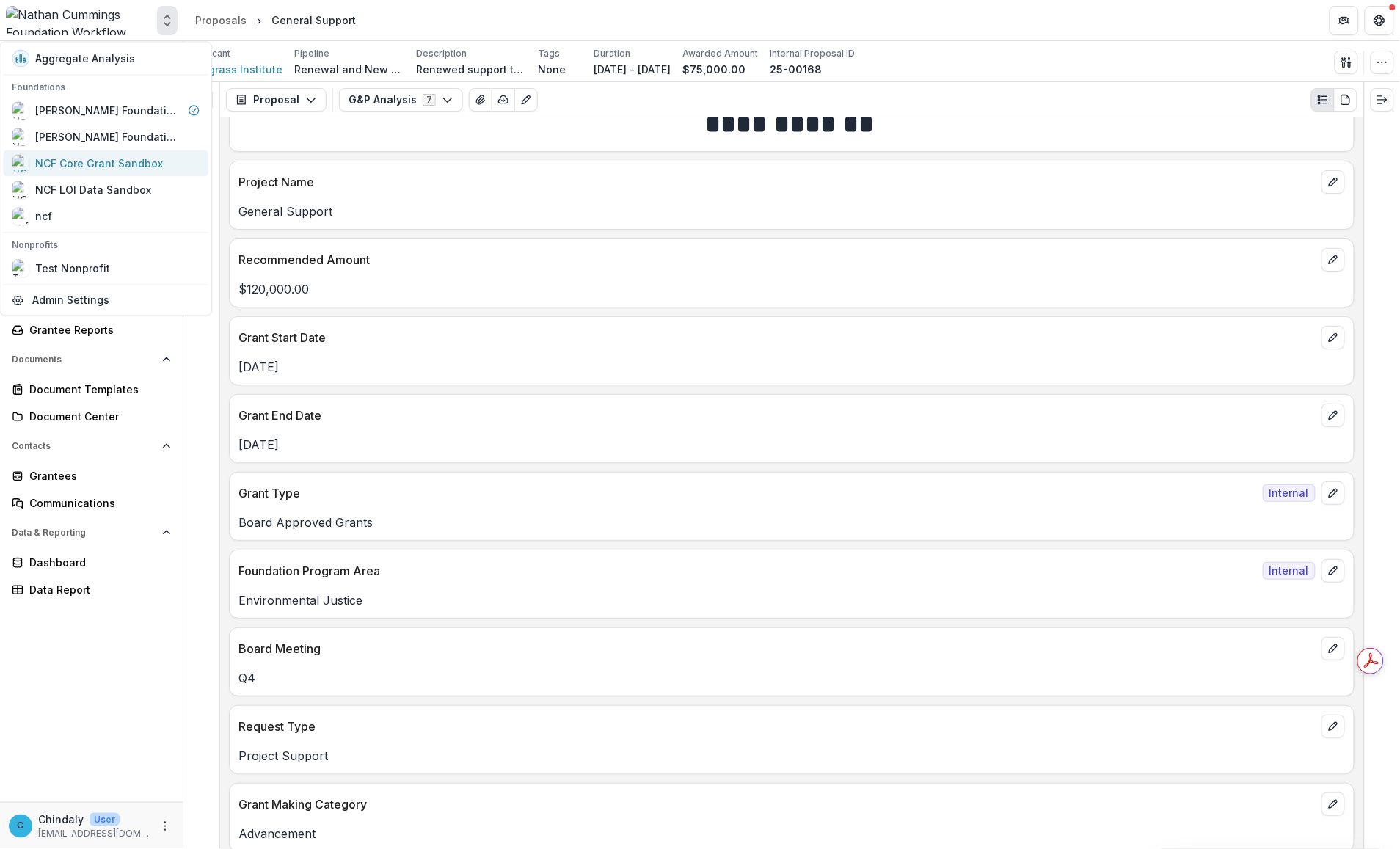
click at [118, 162] on div "NCF Core Grant Sandbox" at bounding box center [99, 163] width 127 height 15
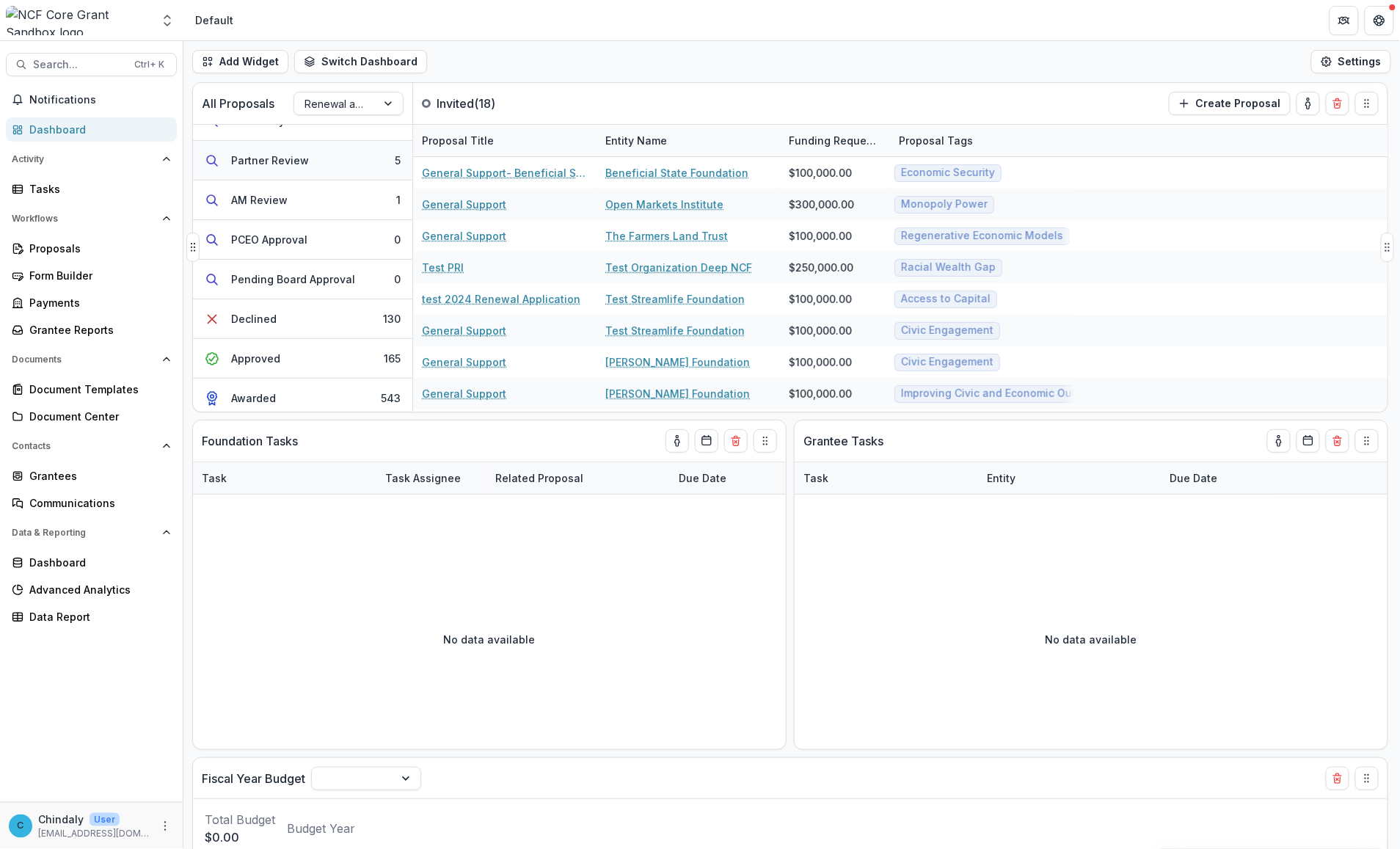
scroll to position [309, 0]
click at [254, 397] on div "Closed" at bounding box center [249, 392] width 36 height 15
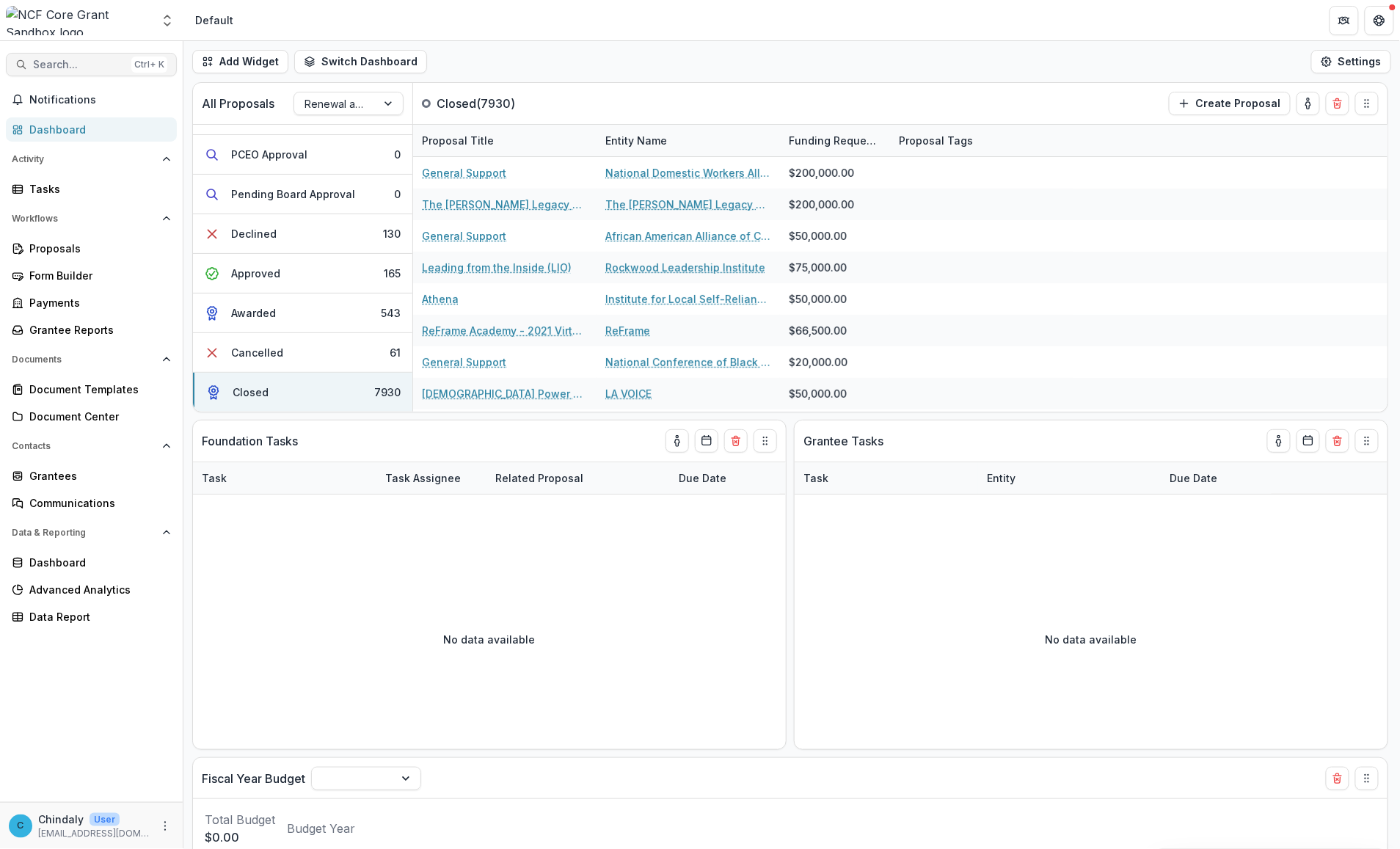
click at [67, 59] on span "Search..." at bounding box center [79, 65] width 93 height 13
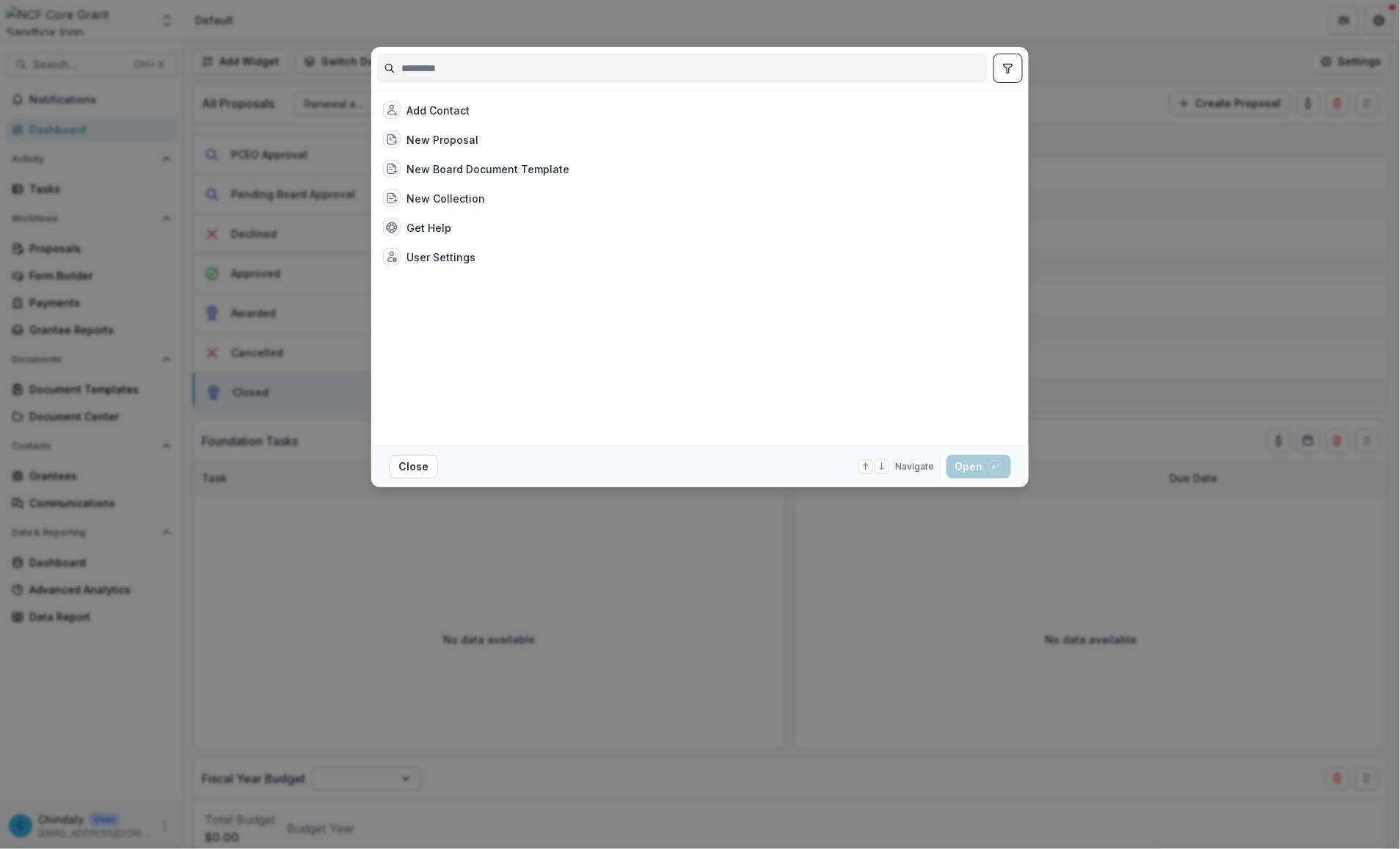
click at [500, 63] on input at bounding box center [683, 68] width 609 height 24
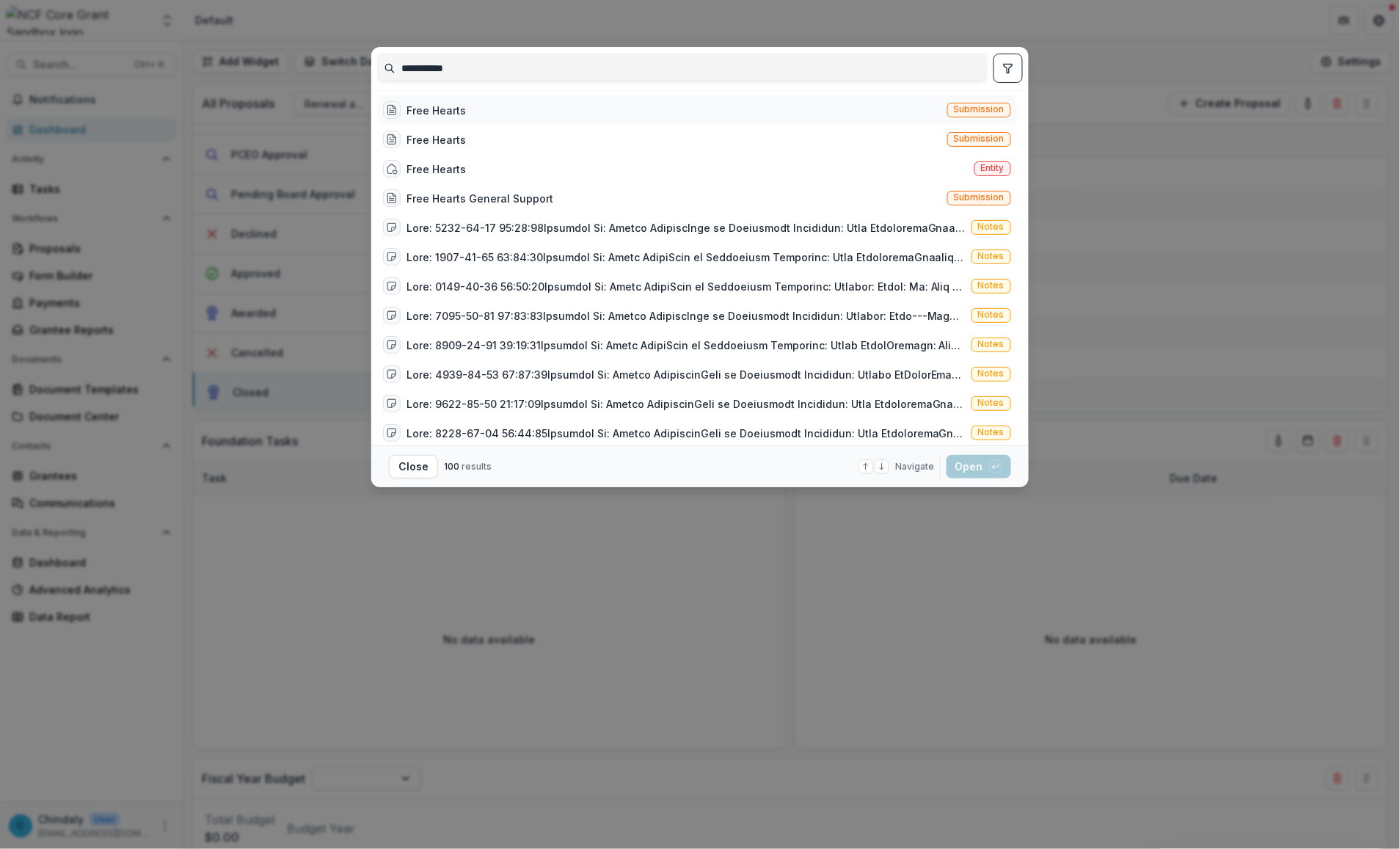
type input "**********"
click at [743, 107] on span "Submission" at bounding box center [979, 109] width 51 height 10
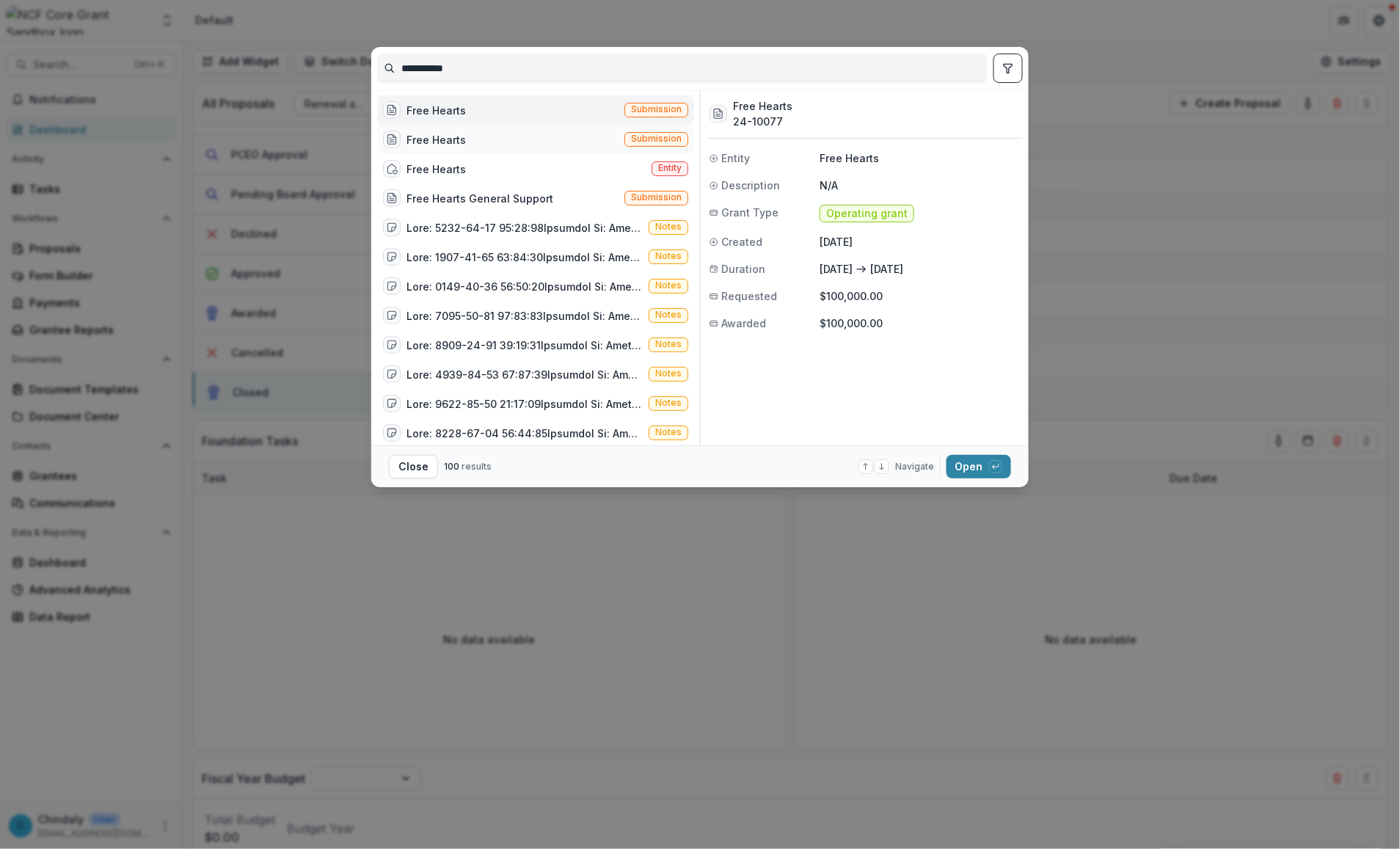
click at [658, 132] on span "Submission" at bounding box center [656, 139] width 64 height 15
click at [659, 200] on span "Submission" at bounding box center [656, 196] width 51 height 10
click at [664, 176] on div "Entity" at bounding box center [670, 169] width 36 height 15
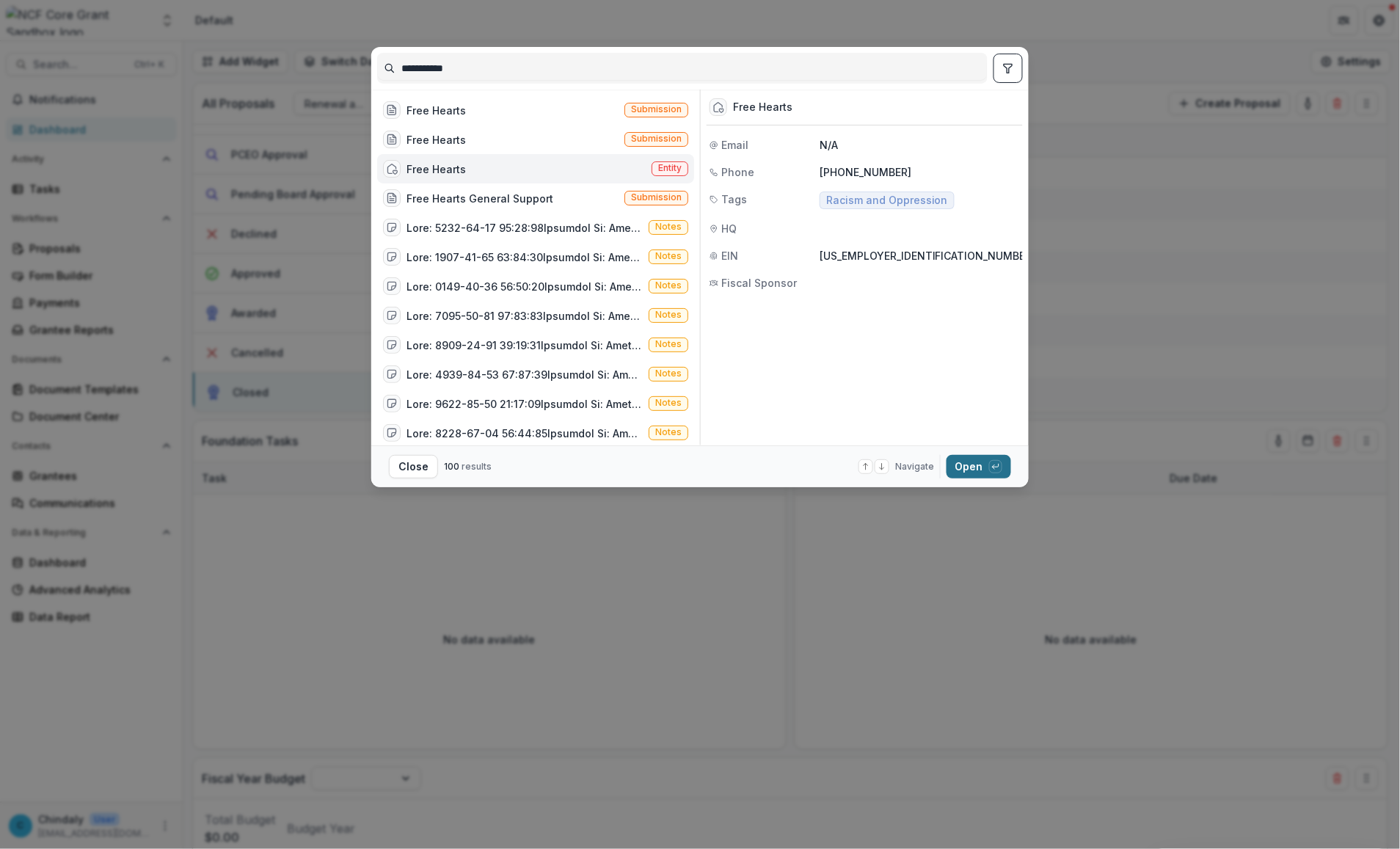
click at [743, 468] on button "Open with enter key" at bounding box center [978, 466] width 65 height 24
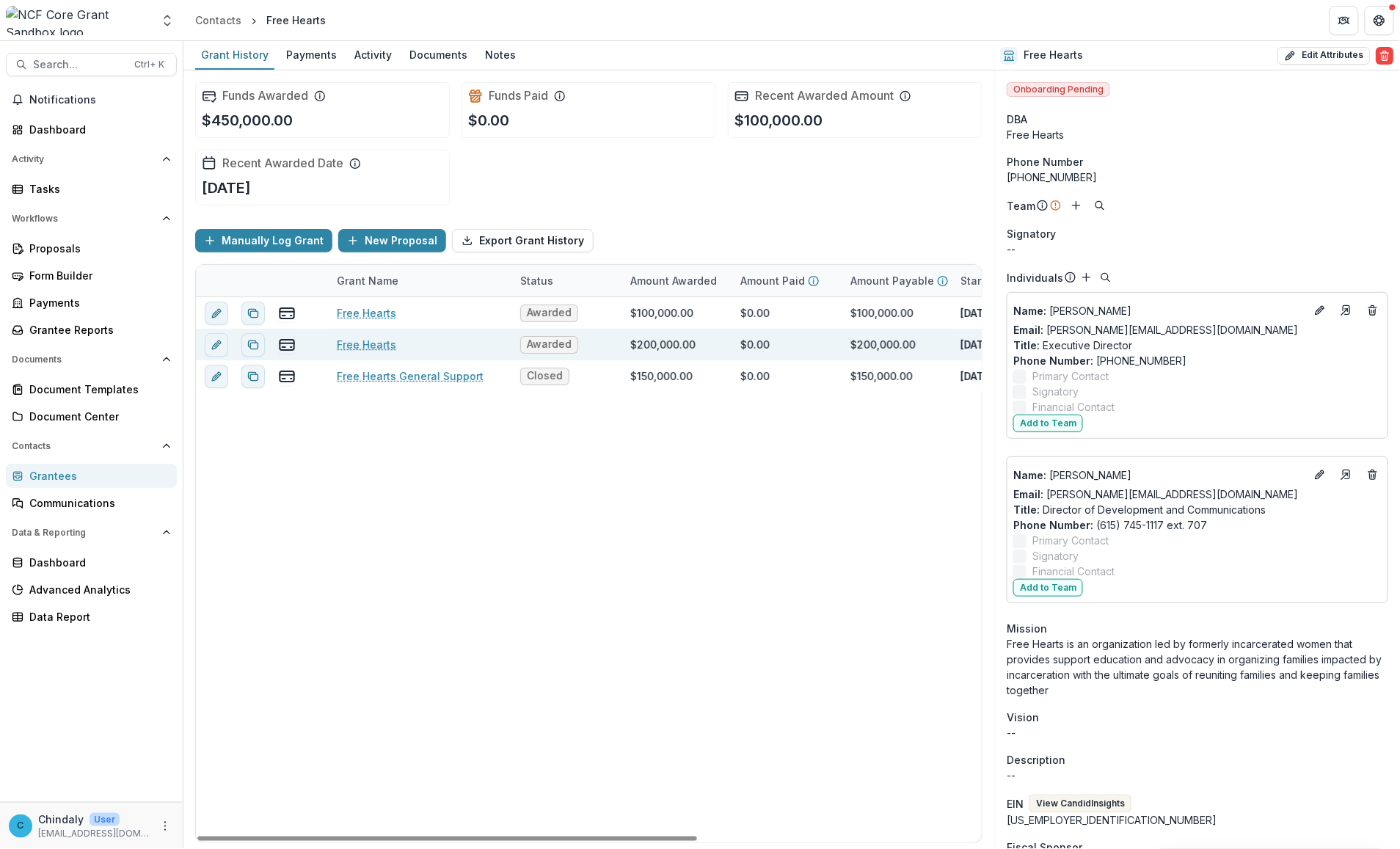
click at [380, 338] on link "Free Hearts" at bounding box center [365, 344] width 59 height 15
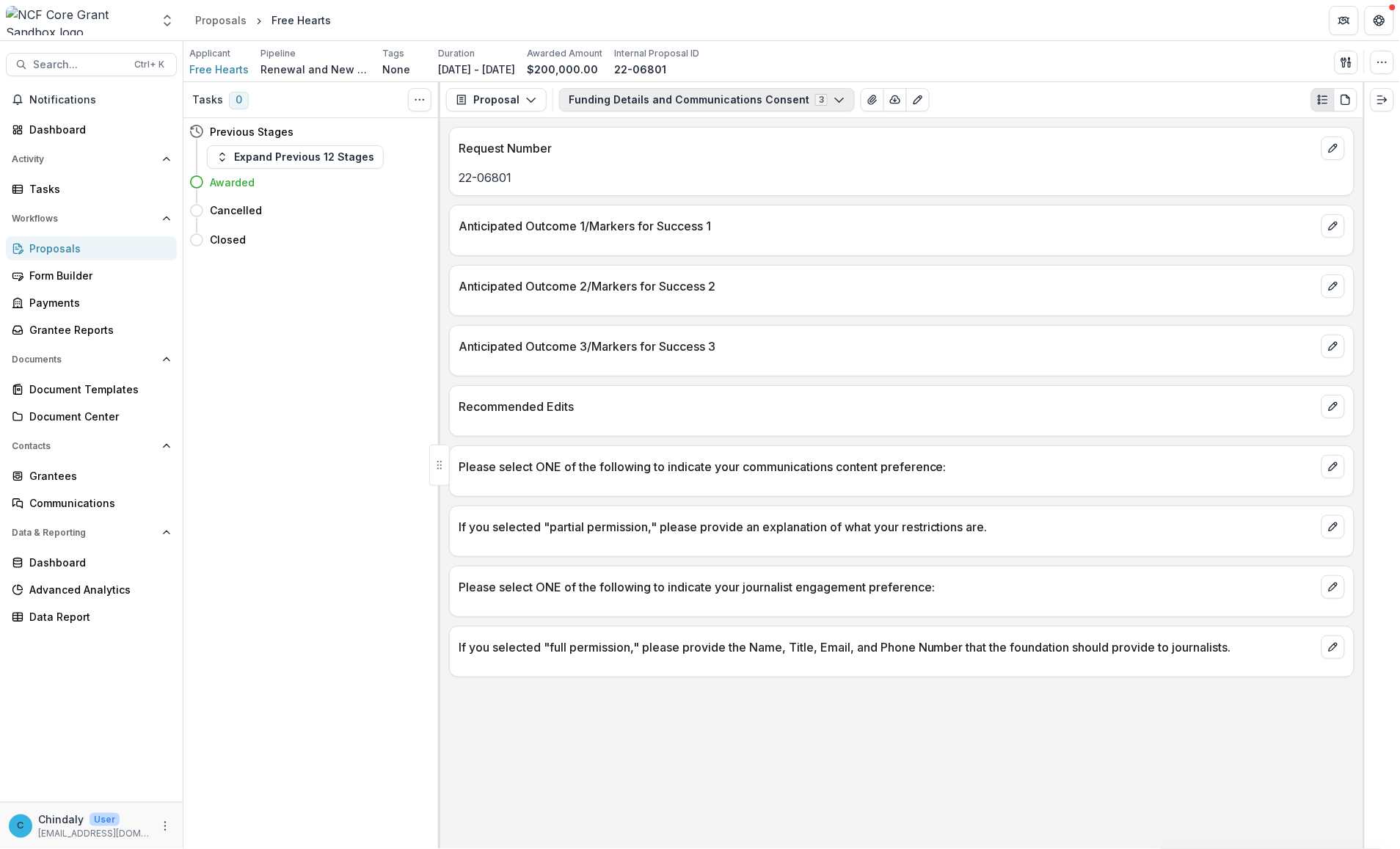
click at [705, 94] on button "Funding Details and Communications Consent 3" at bounding box center [706, 100] width 295 height 24
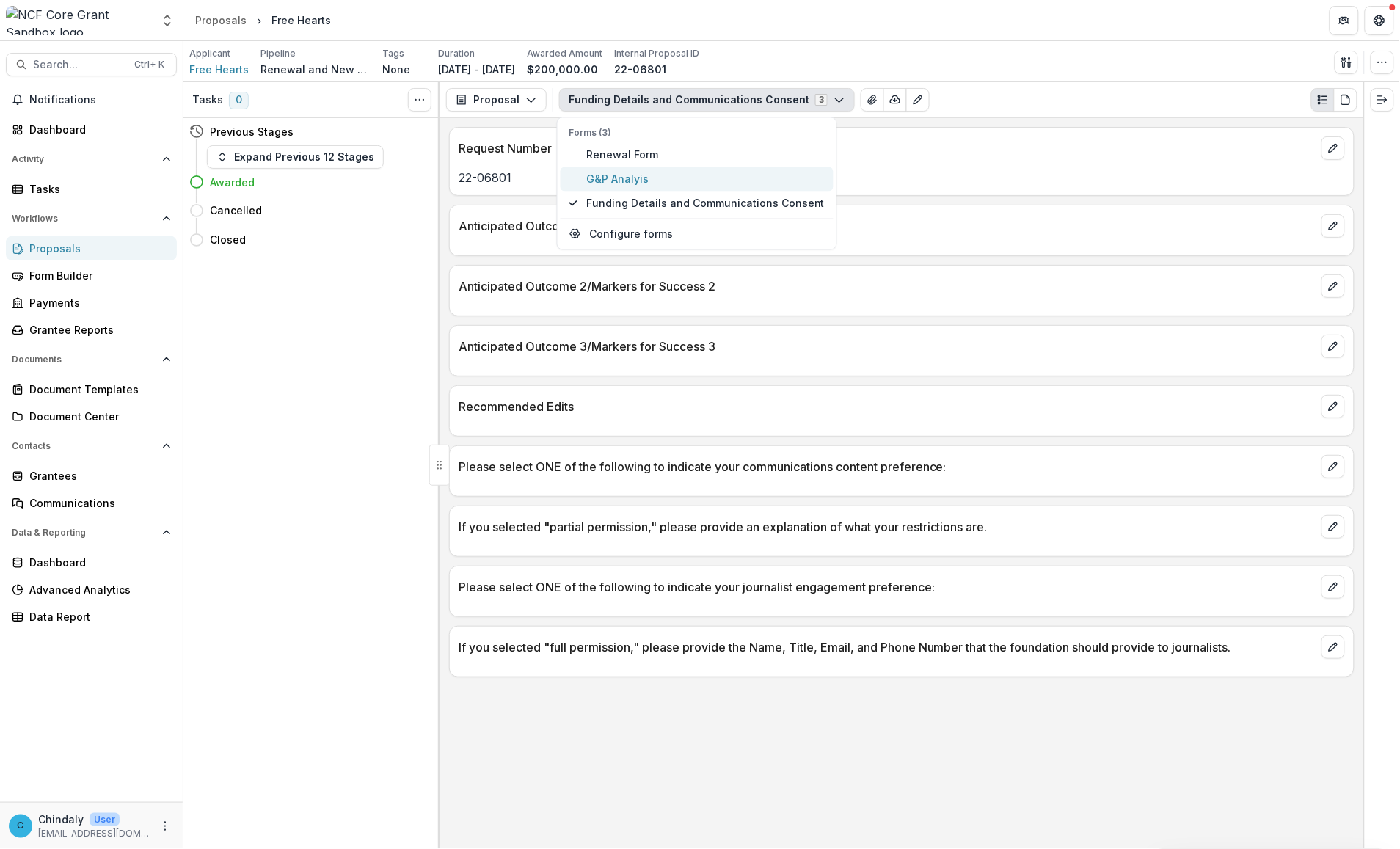
click at [613, 184] on span "G&P Analyis" at bounding box center [705, 178] width 238 height 15
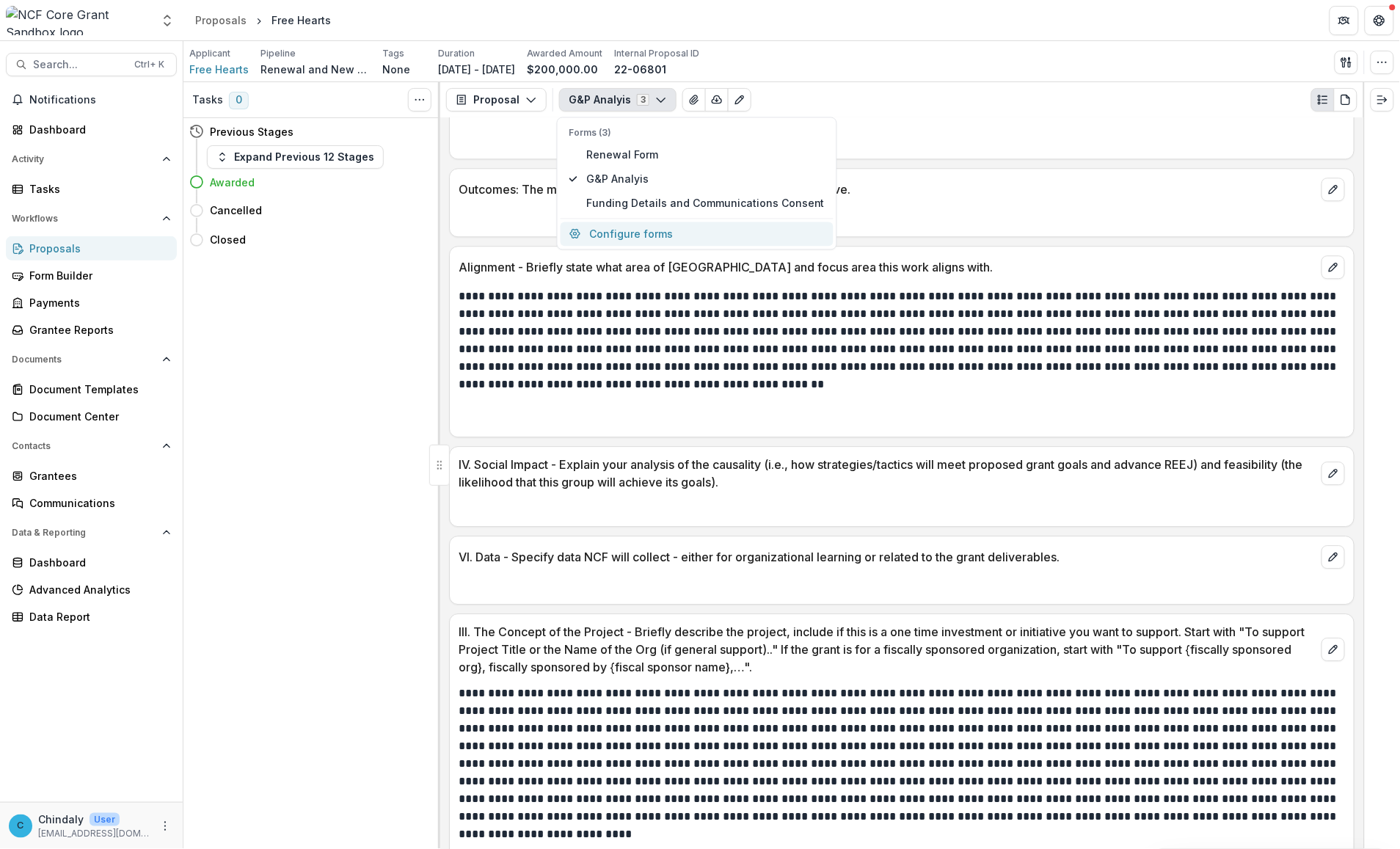
scroll to position [1433, 0]
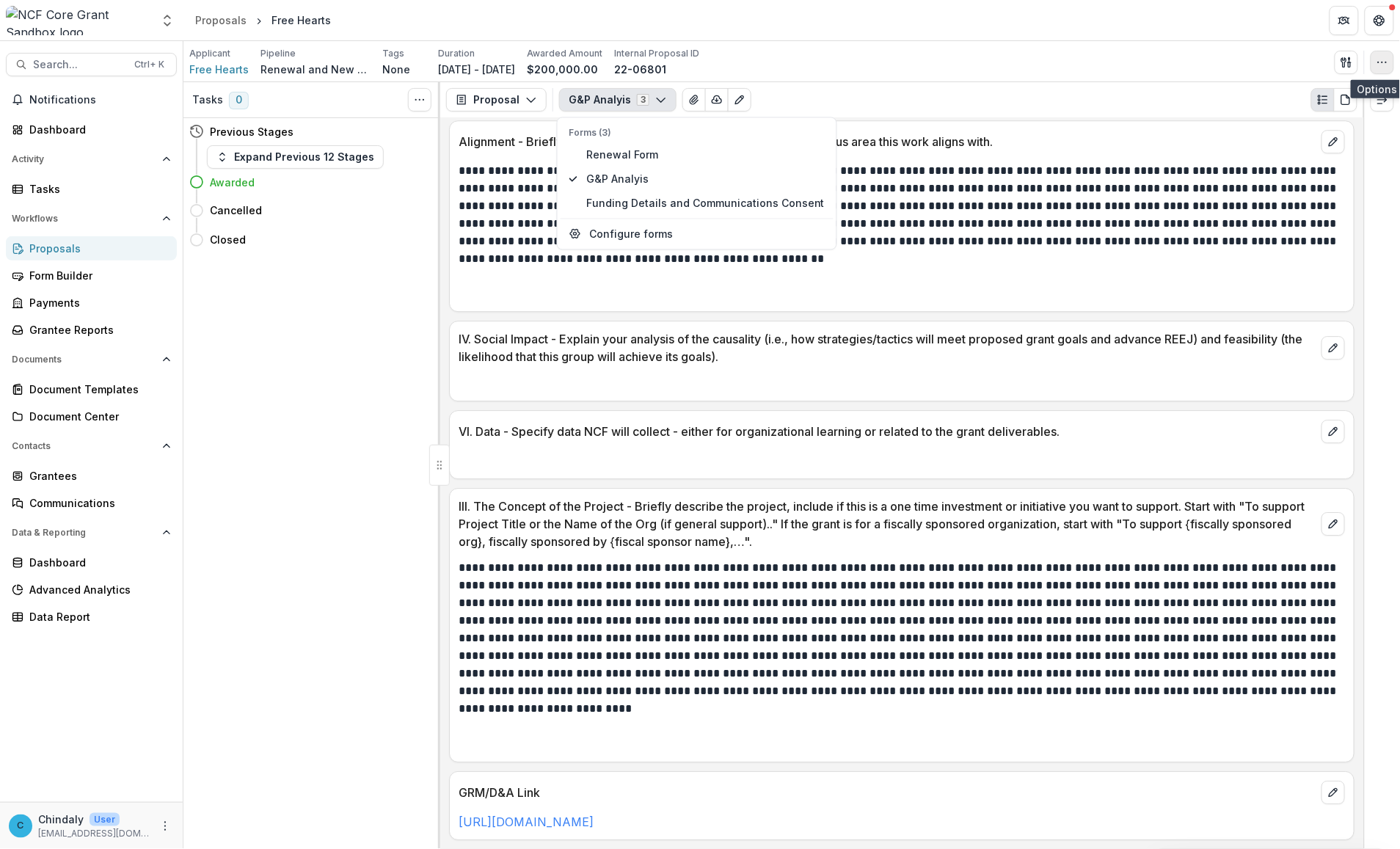
click at [743, 55] on button "button" at bounding box center [1383, 63] width 24 height 24
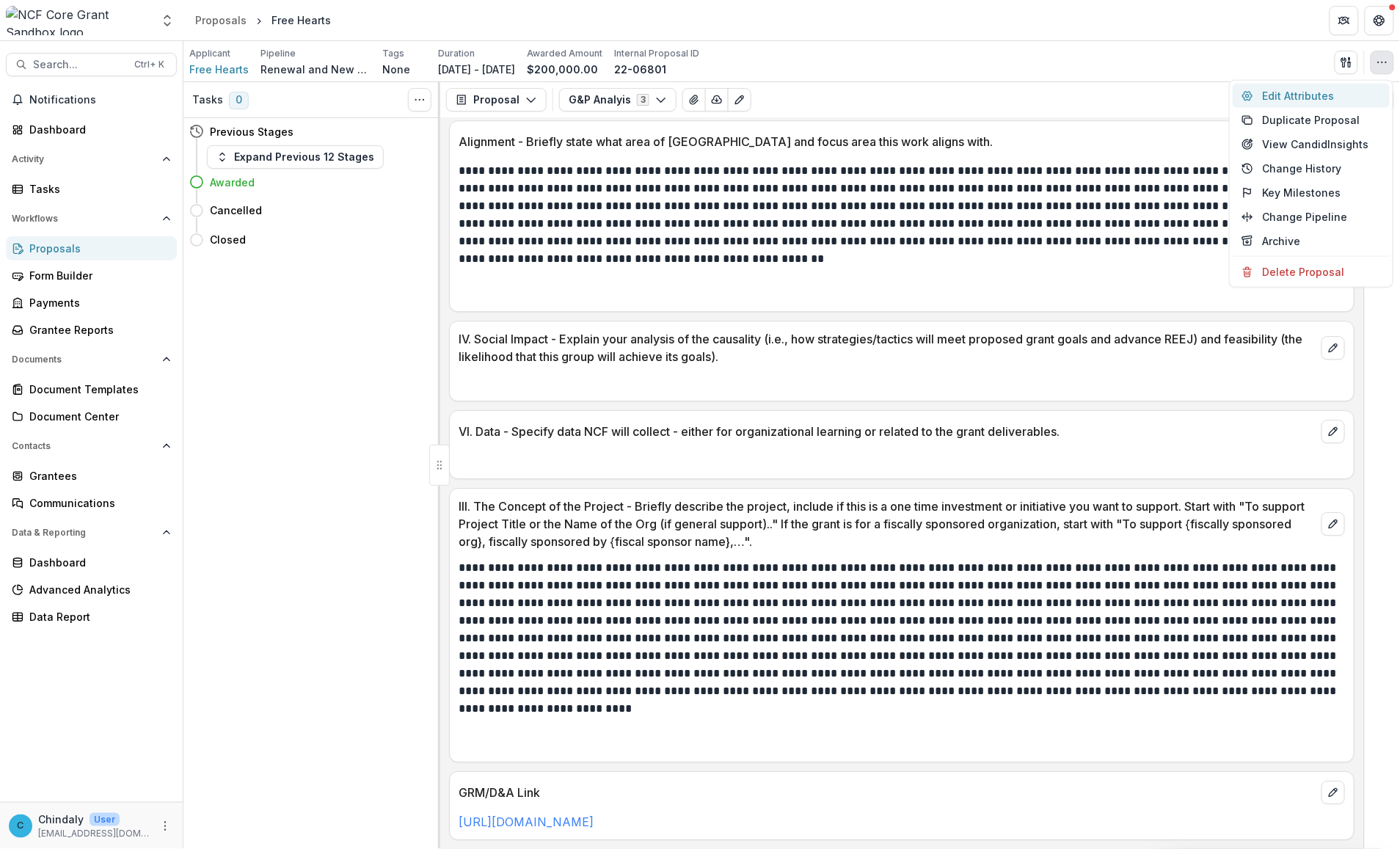
click at [743, 85] on button "Edit Attributes" at bounding box center [1311, 95] width 157 height 25
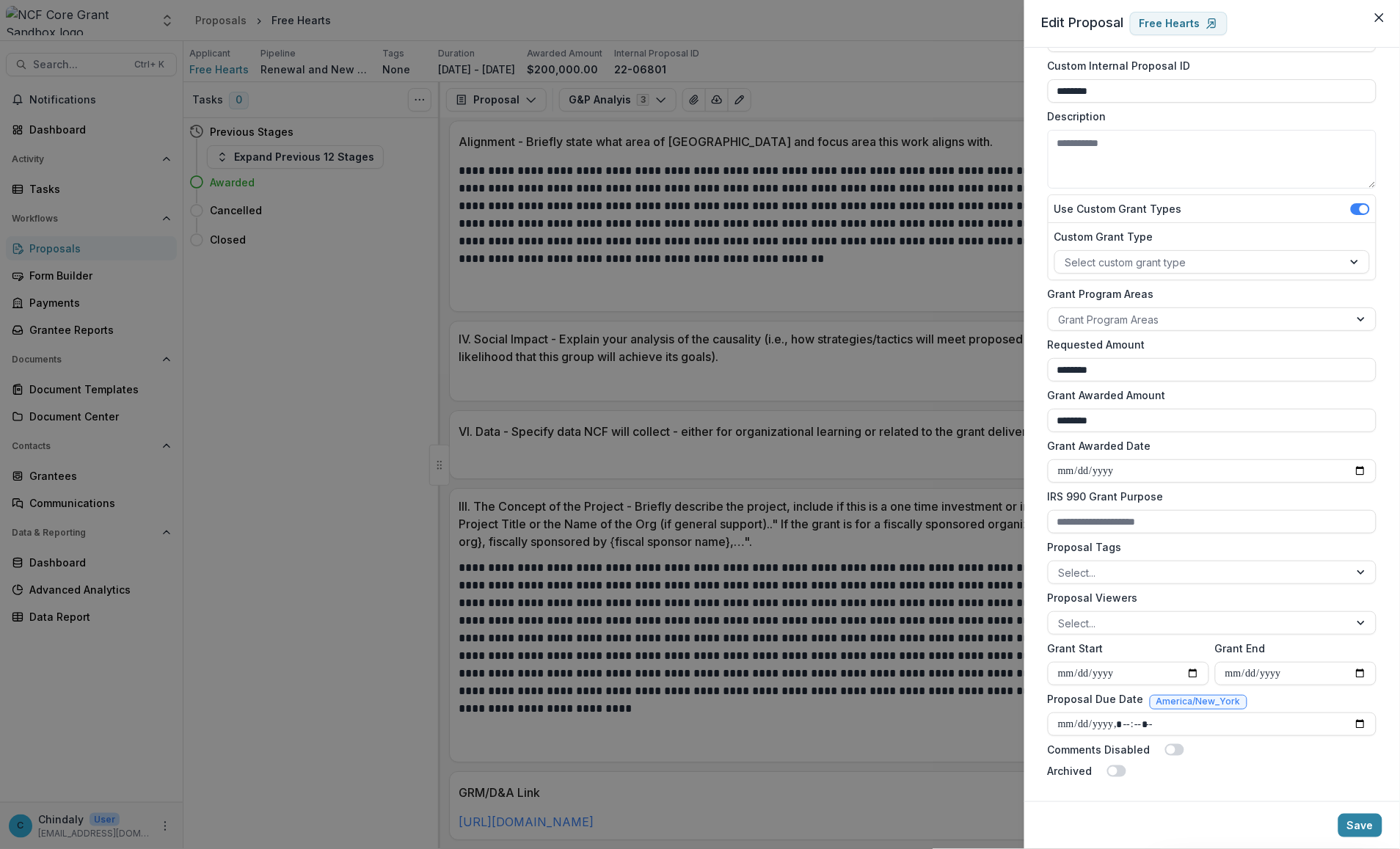
scroll to position [0, 0]
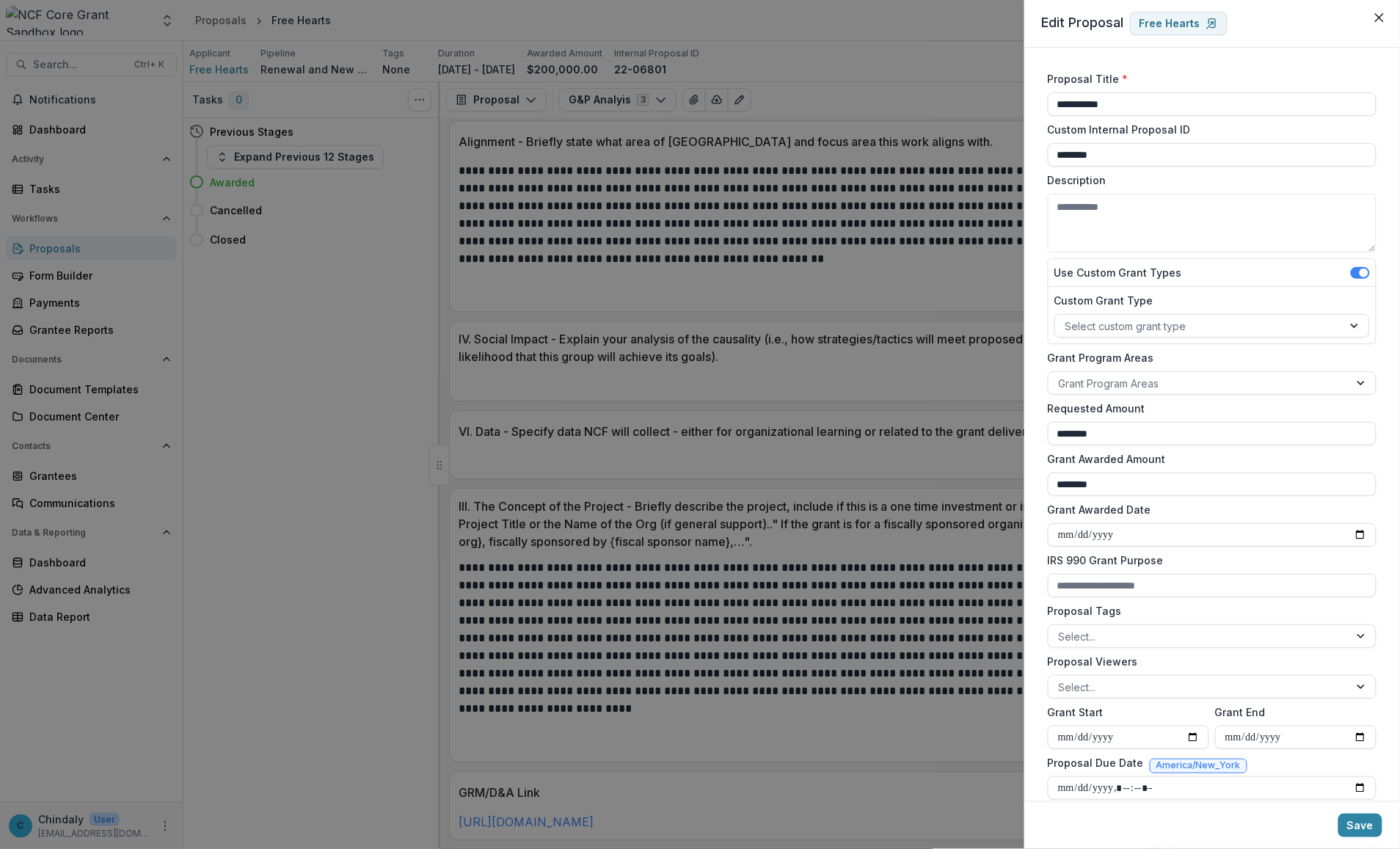
click at [454, 596] on div "**********" at bounding box center [700, 424] width 1400 height 849
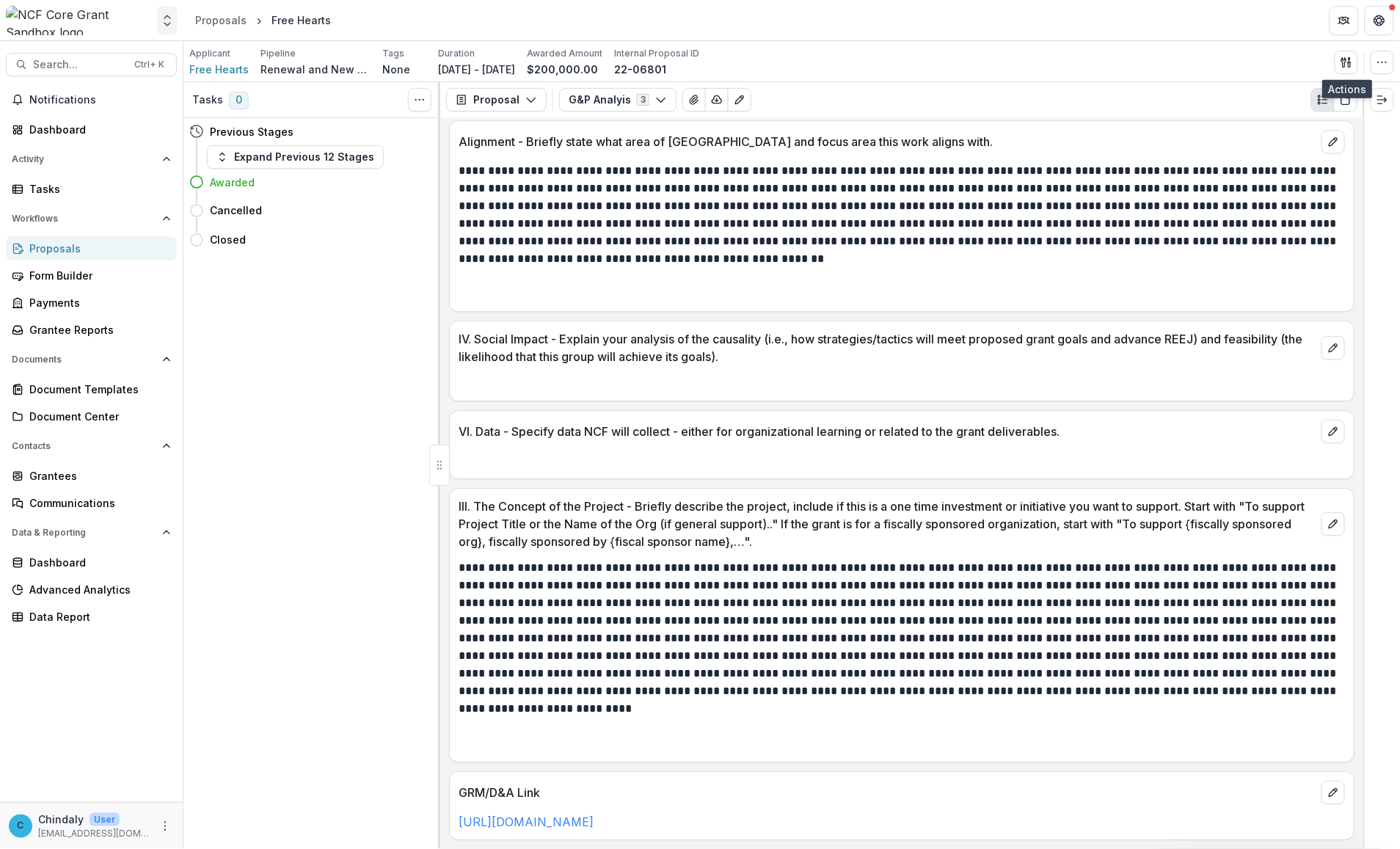
click at [171, 15] on icon "Open entity switcher" at bounding box center [167, 21] width 15 height 15
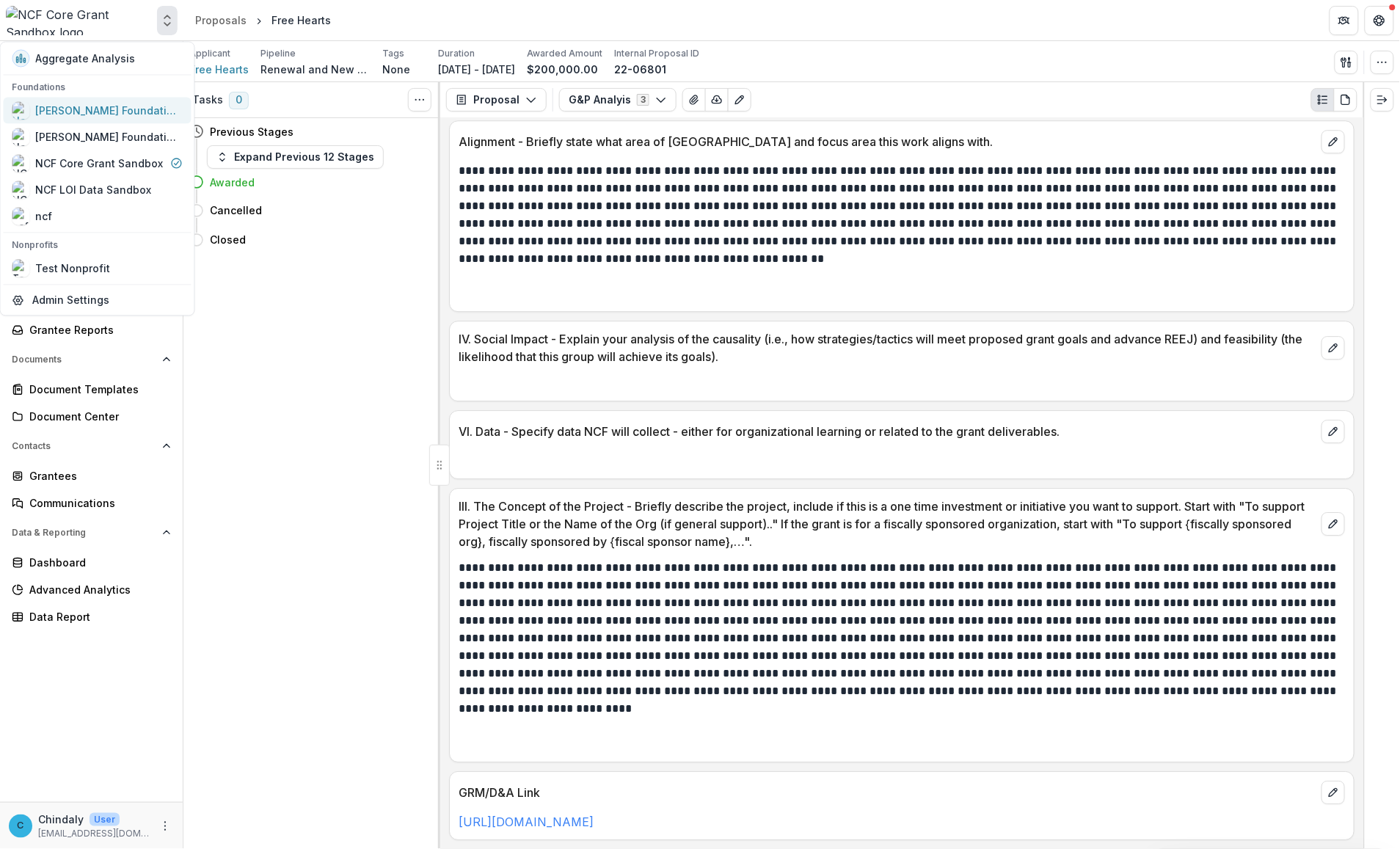
click at [94, 111] on div "[PERSON_NAME] Foundation Workflow Sandbox" at bounding box center [109, 110] width 146 height 15
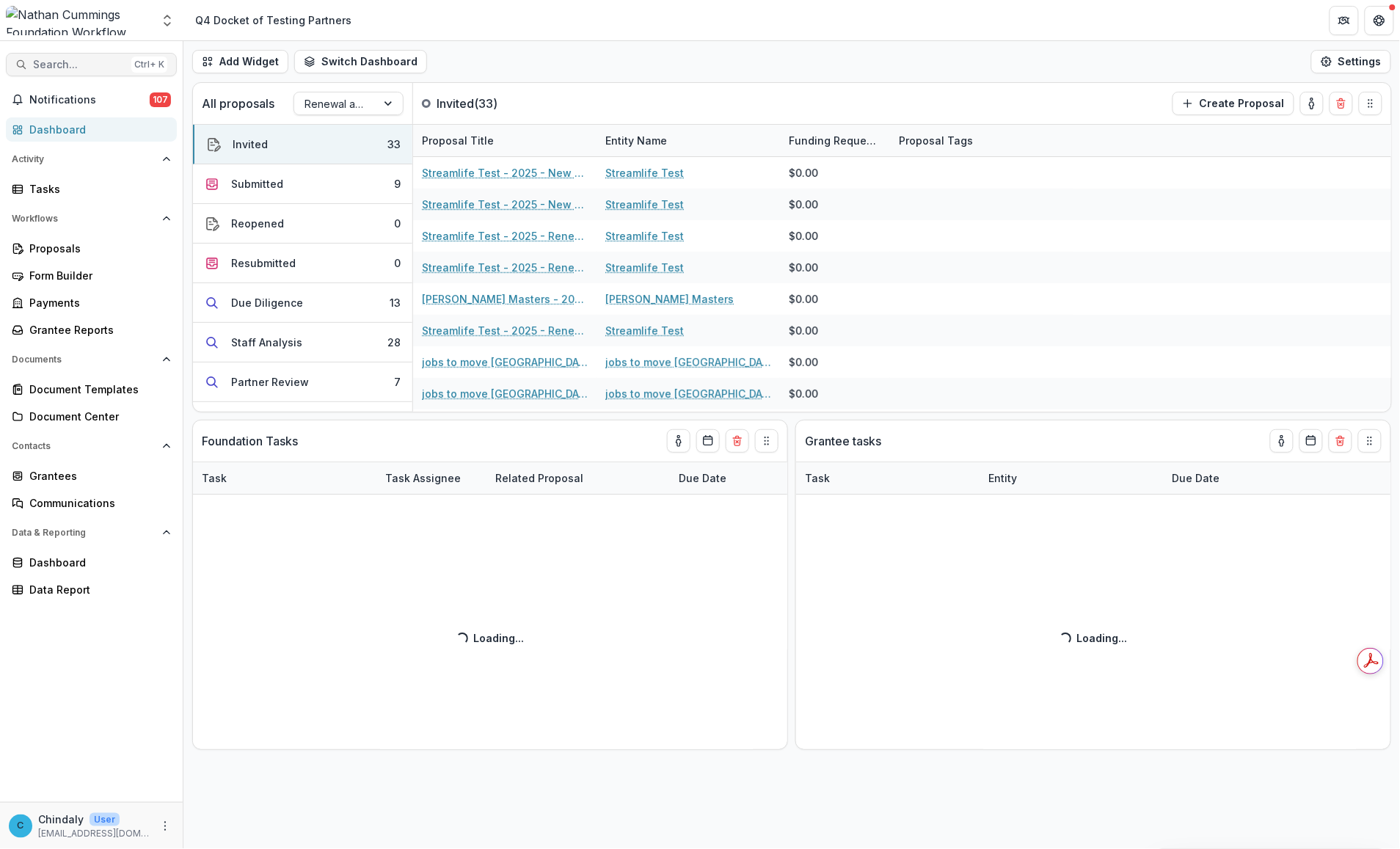
click at [105, 67] on span "Search..." at bounding box center [79, 65] width 93 height 13
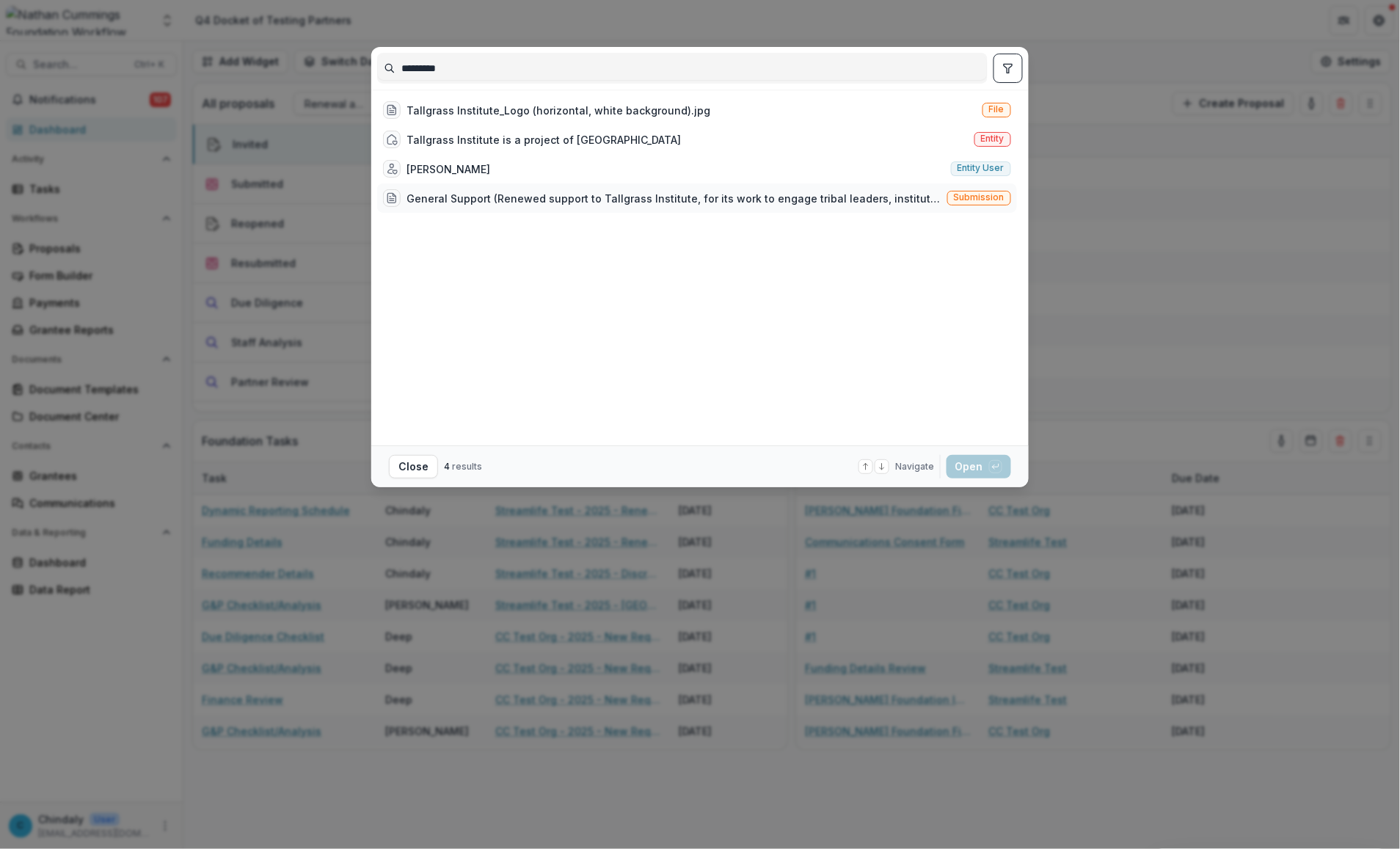
type input "*********"
click at [743, 193] on span "Submission" at bounding box center [979, 196] width 51 height 10
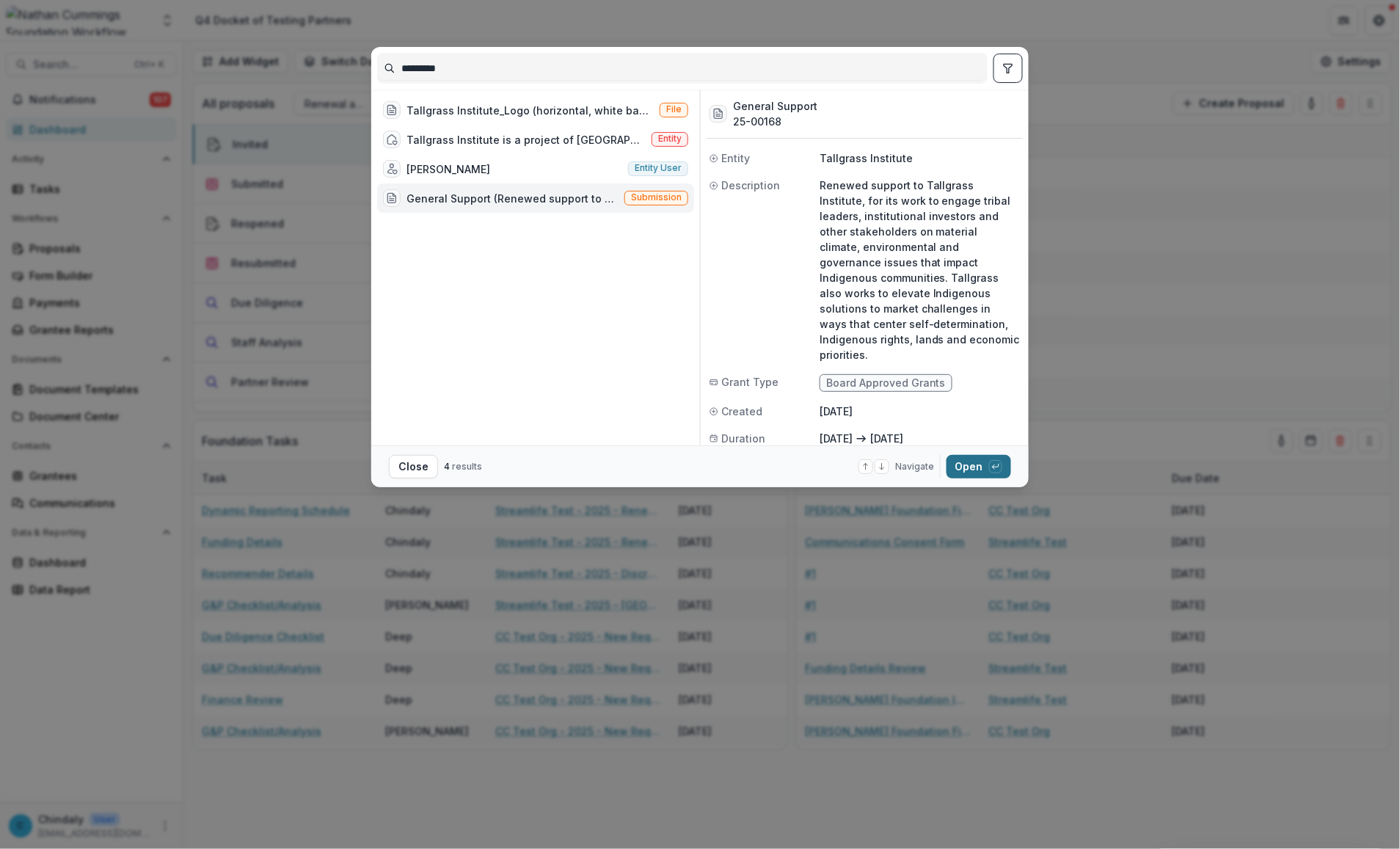
click at [743, 466] on button "Open with enter key" at bounding box center [978, 466] width 65 height 24
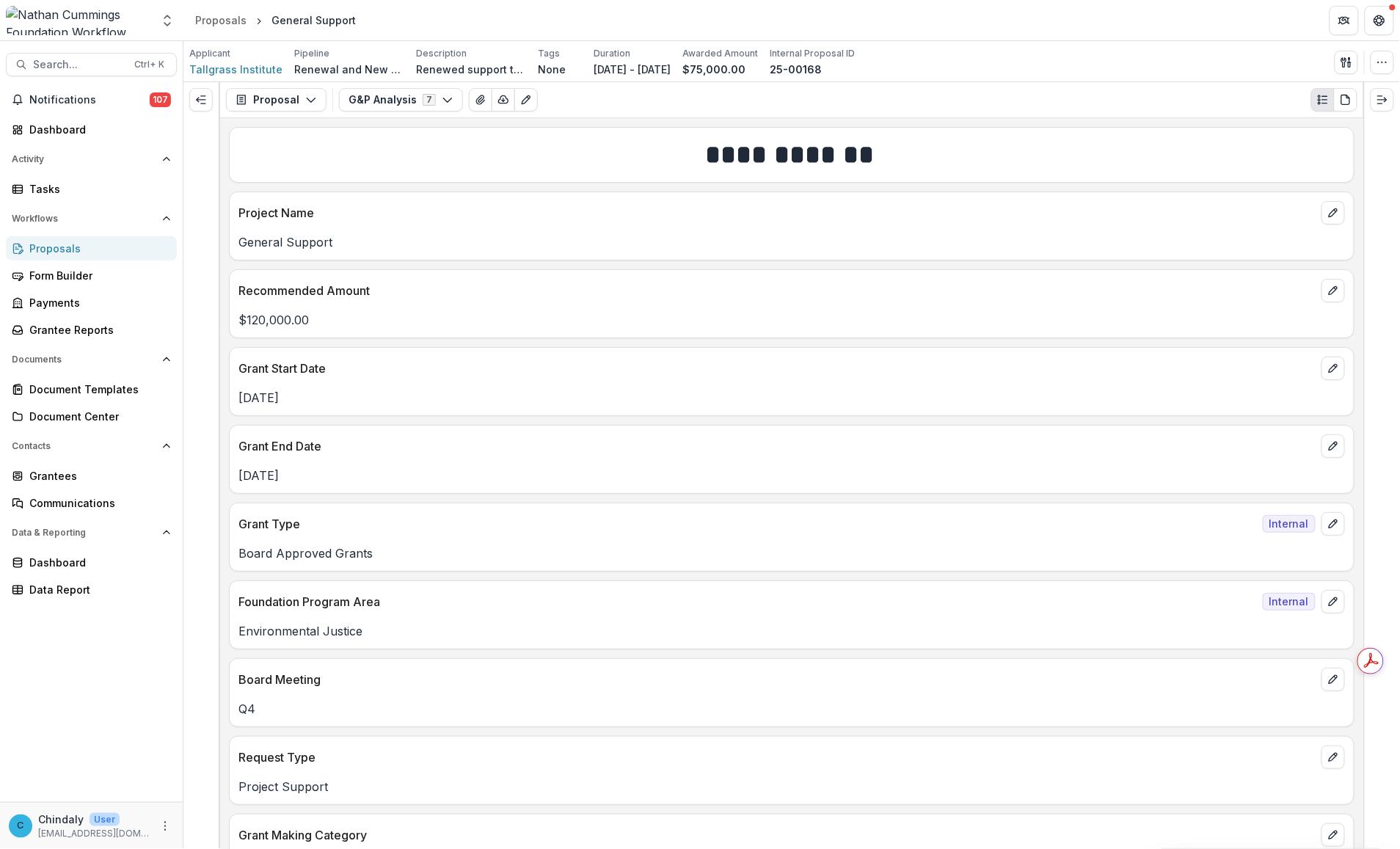
click at [265, 687] on p "Board Meeting" at bounding box center [776, 679] width 1077 height 17
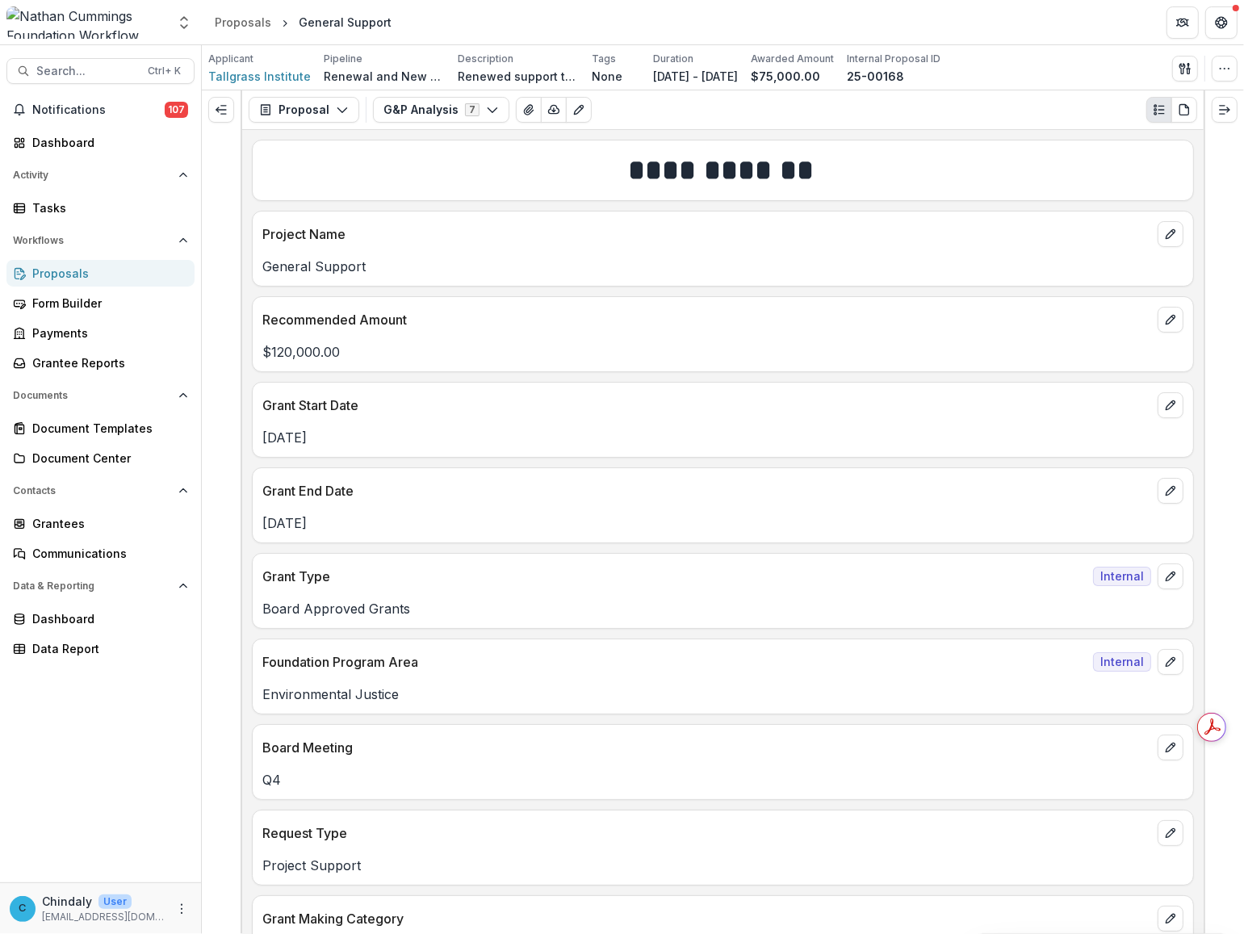
drag, startPoint x: 309, startPoint y: 781, endPoint x: 1203, endPoint y: 109, distance: 1118.4
click at [309, 781] on p "Q4" at bounding box center [722, 779] width 921 height 19
click at [817, 77] on button "button" at bounding box center [1225, 69] width 26 height 26
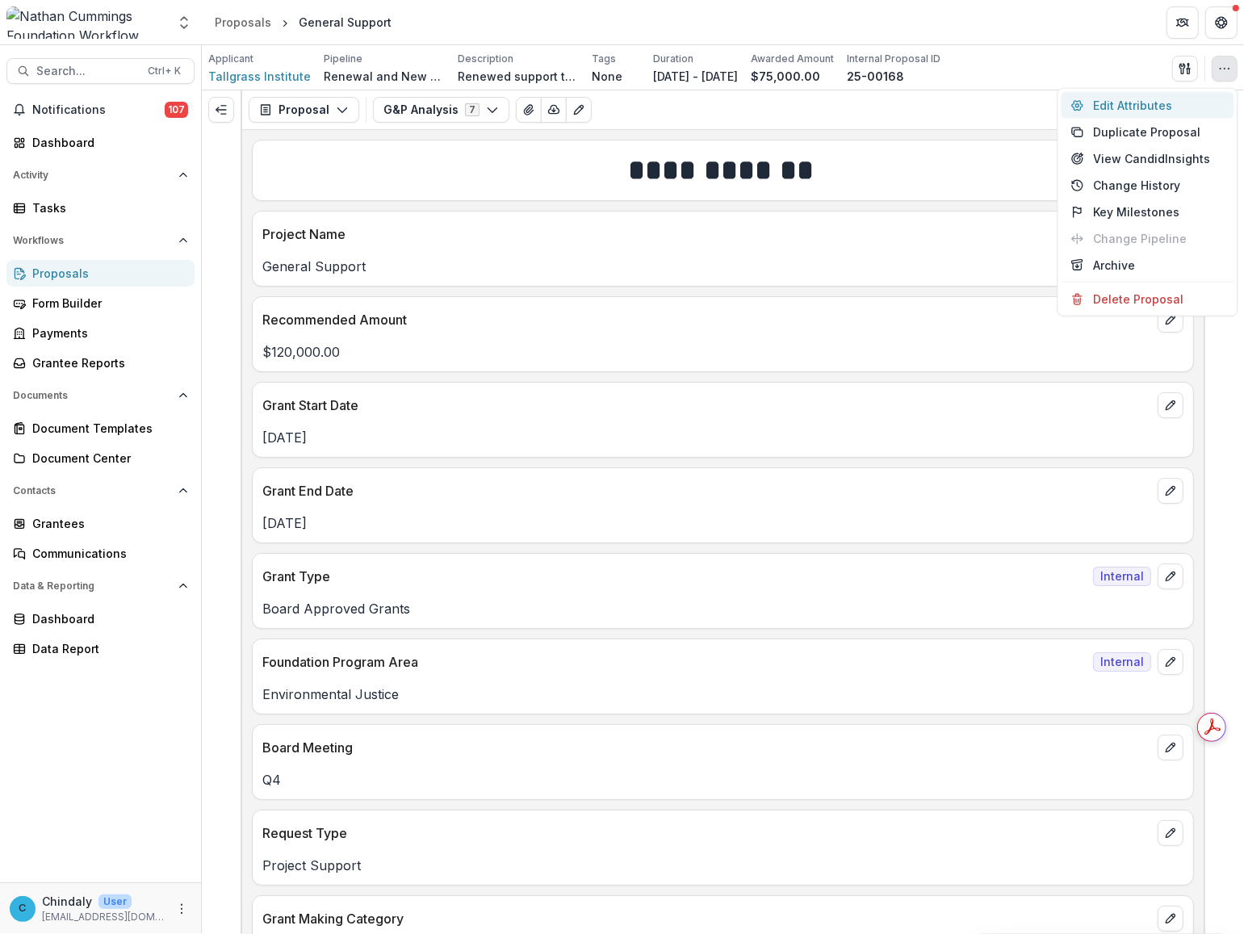
click at [817, 98] on button "Edit Attributes" at bounding box center [1147, 105] width 173 height 27
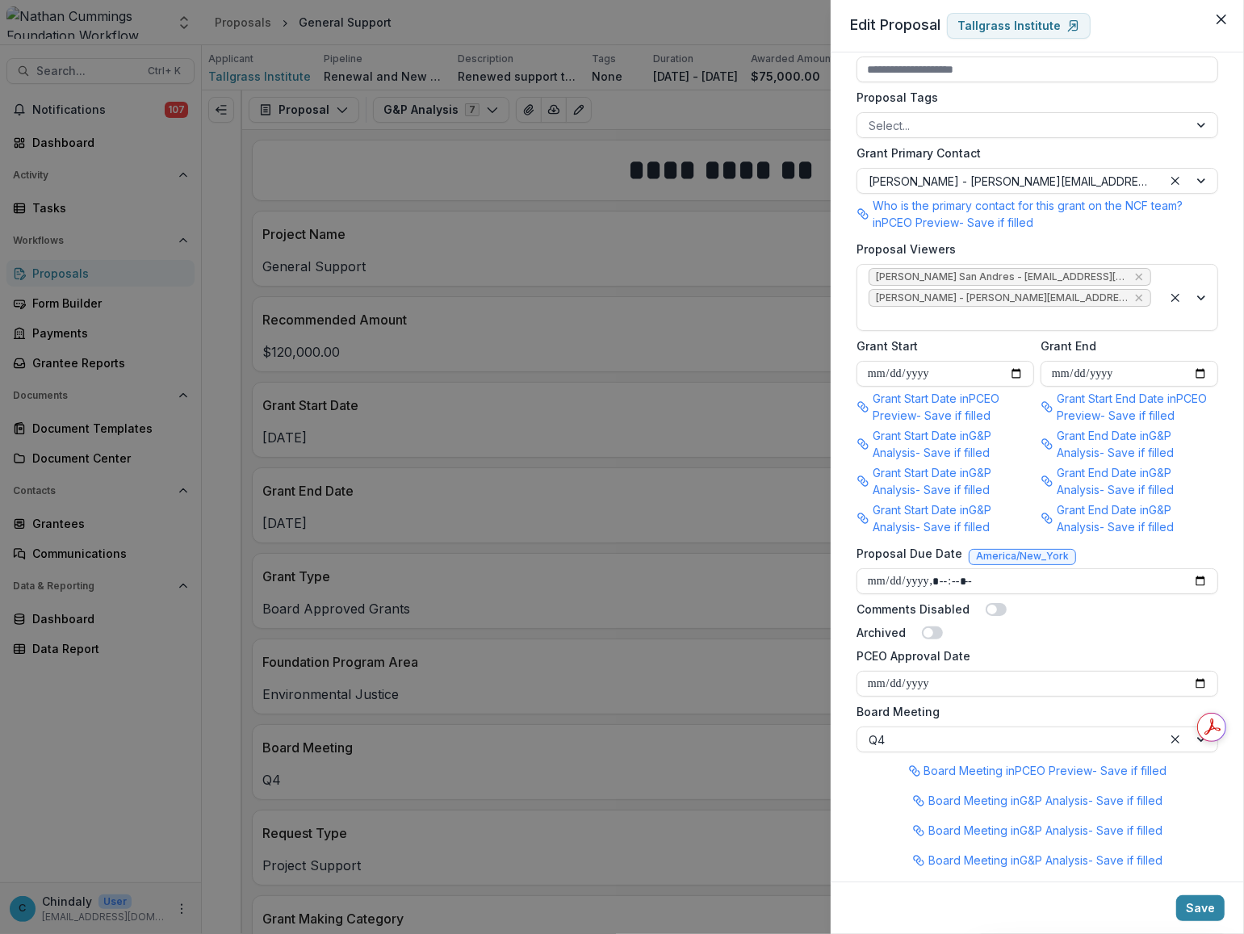
scroll to position [878, 0]
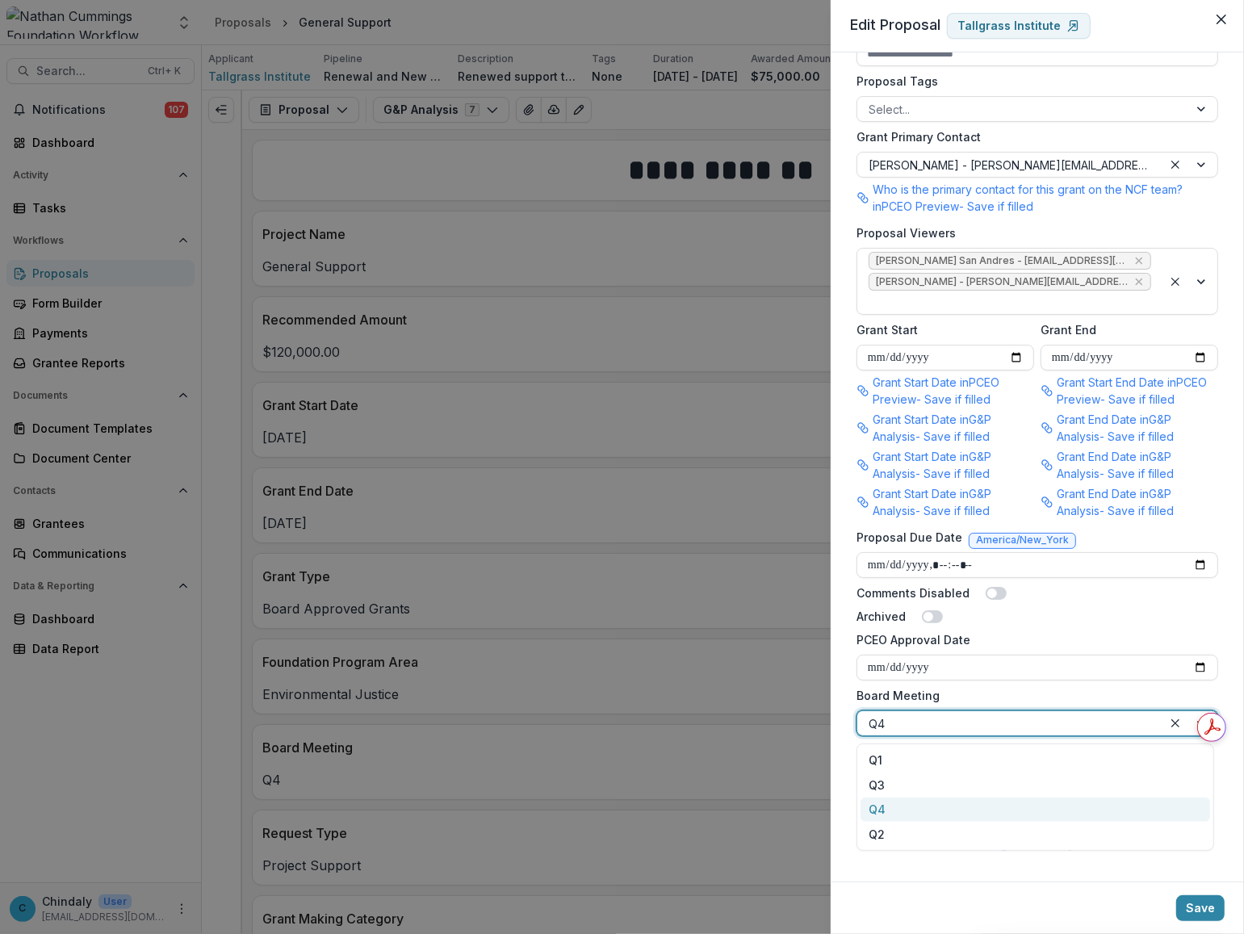
click at [817, 724] on div at bounding box center [1010, 724] width 283 height 20
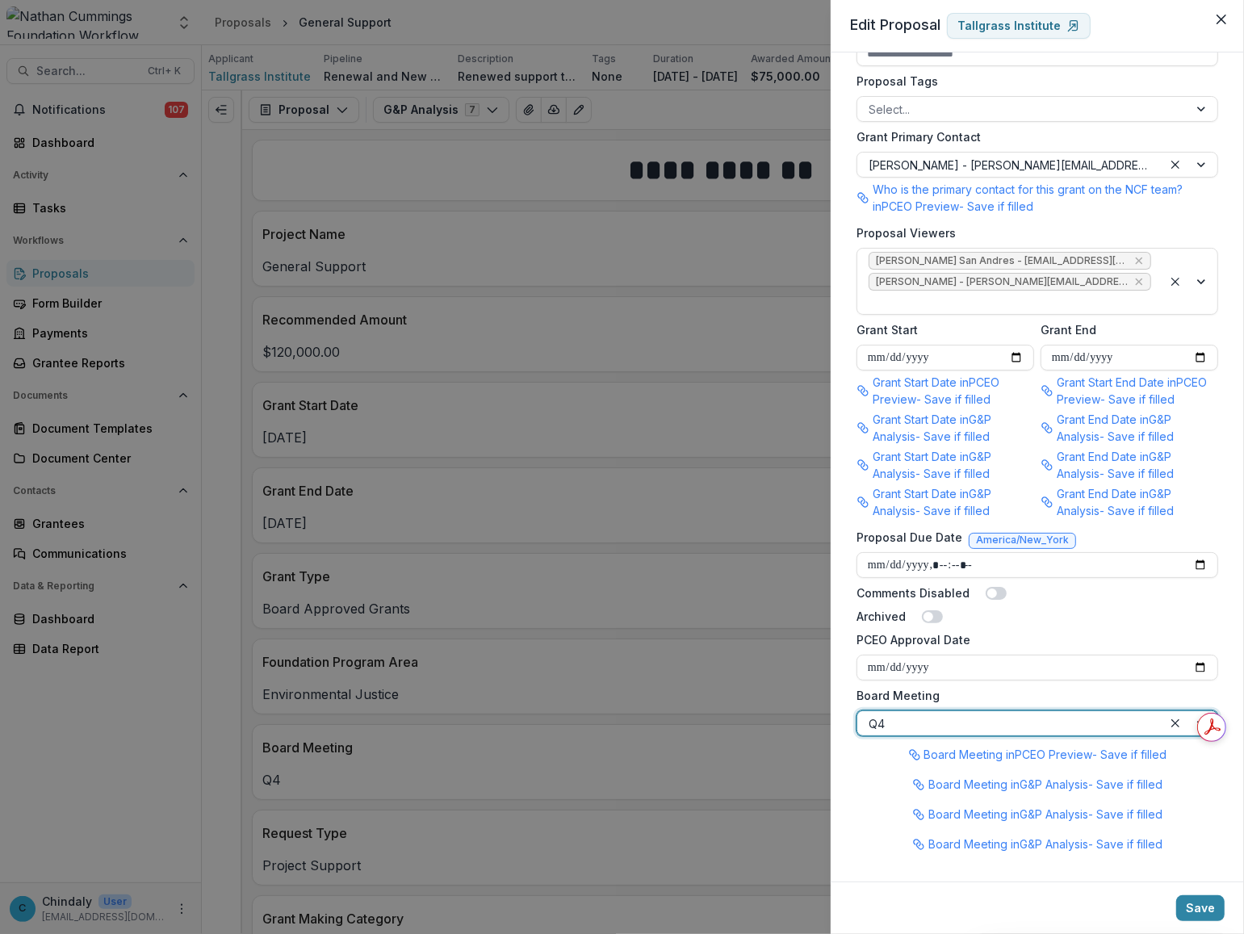
click at [817, 724] on div at bounding box center [1010, 724] width 283 height 20
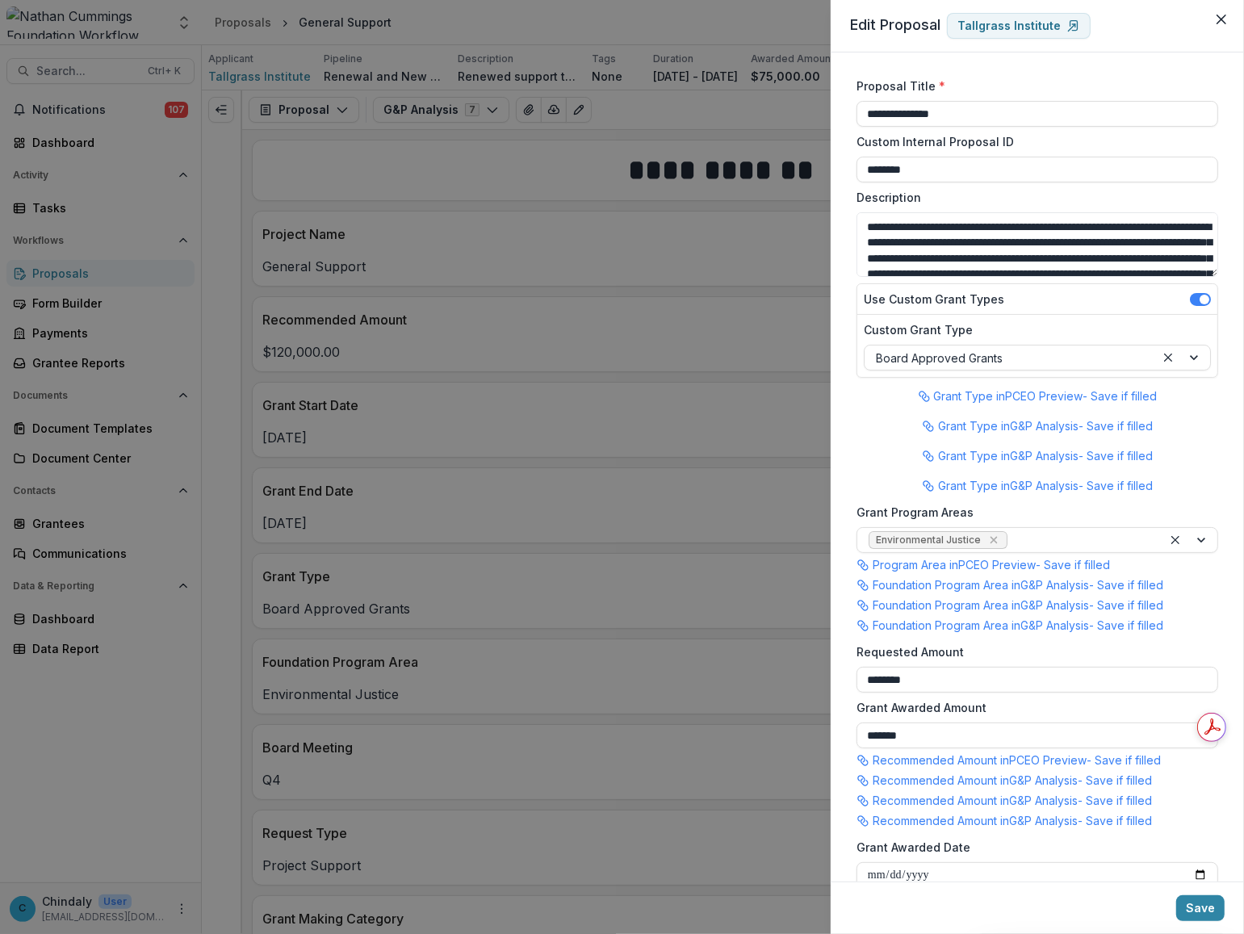
scroll to position [0, 0]
click at [817, 17] on icon "Close" at bounding box center [1221, 20] width 10 height 10
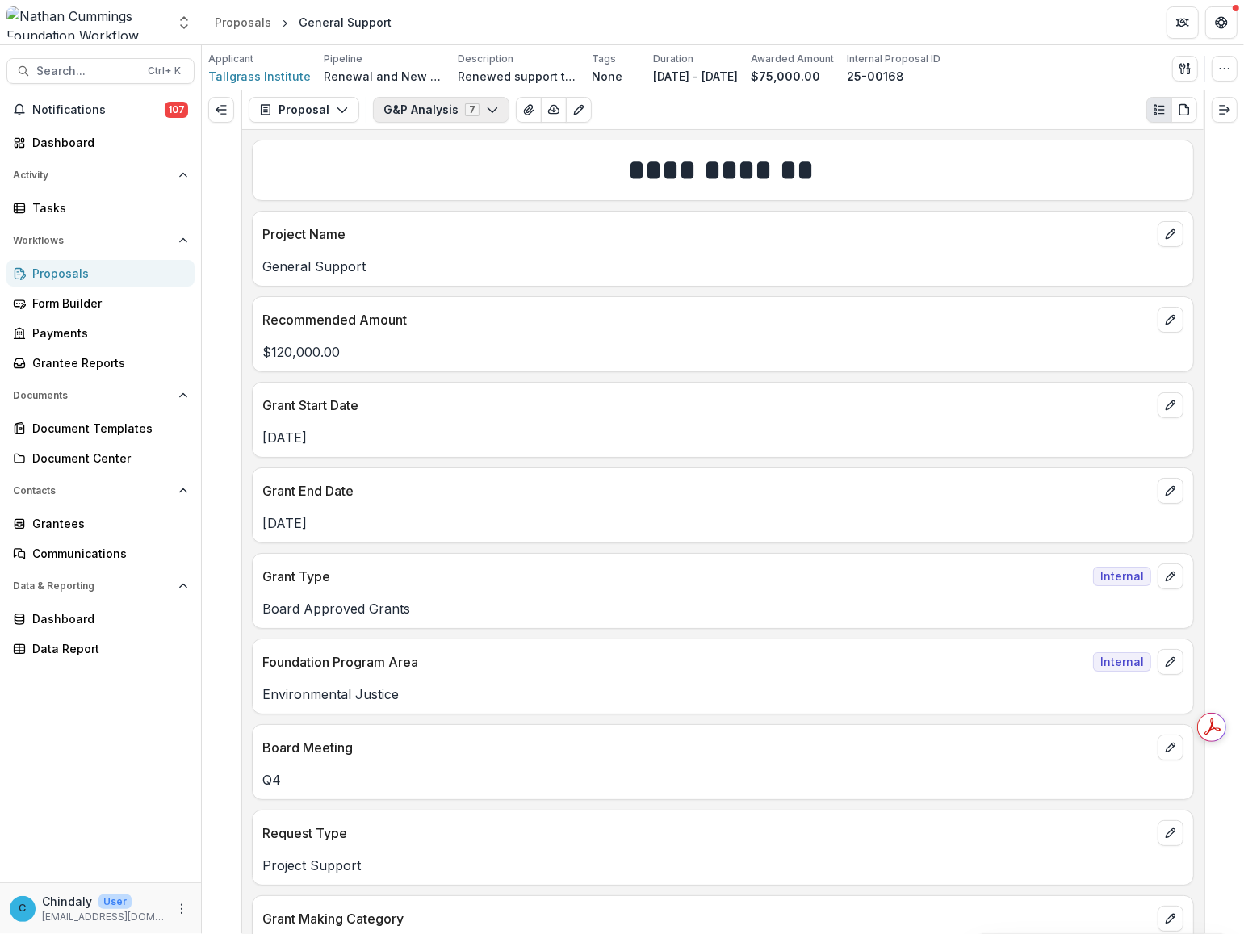
click at [381, 114] on button "G&P Analysis 7" at bounding box center [441, 110] width 136 height 26
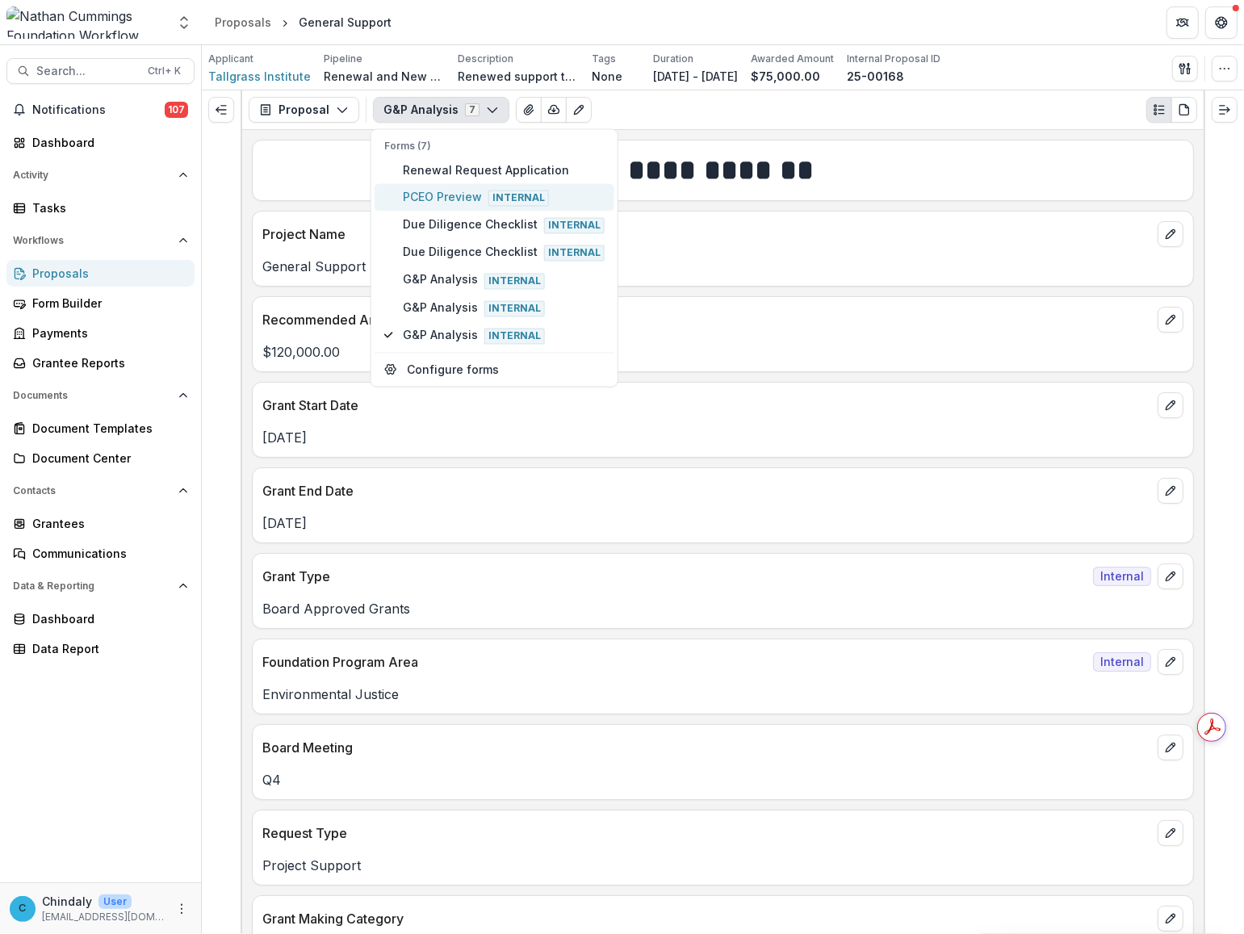
click at [414, 195] on span "PCEO Preview Internal" at bounding box center [504, 197] width 202 height 18
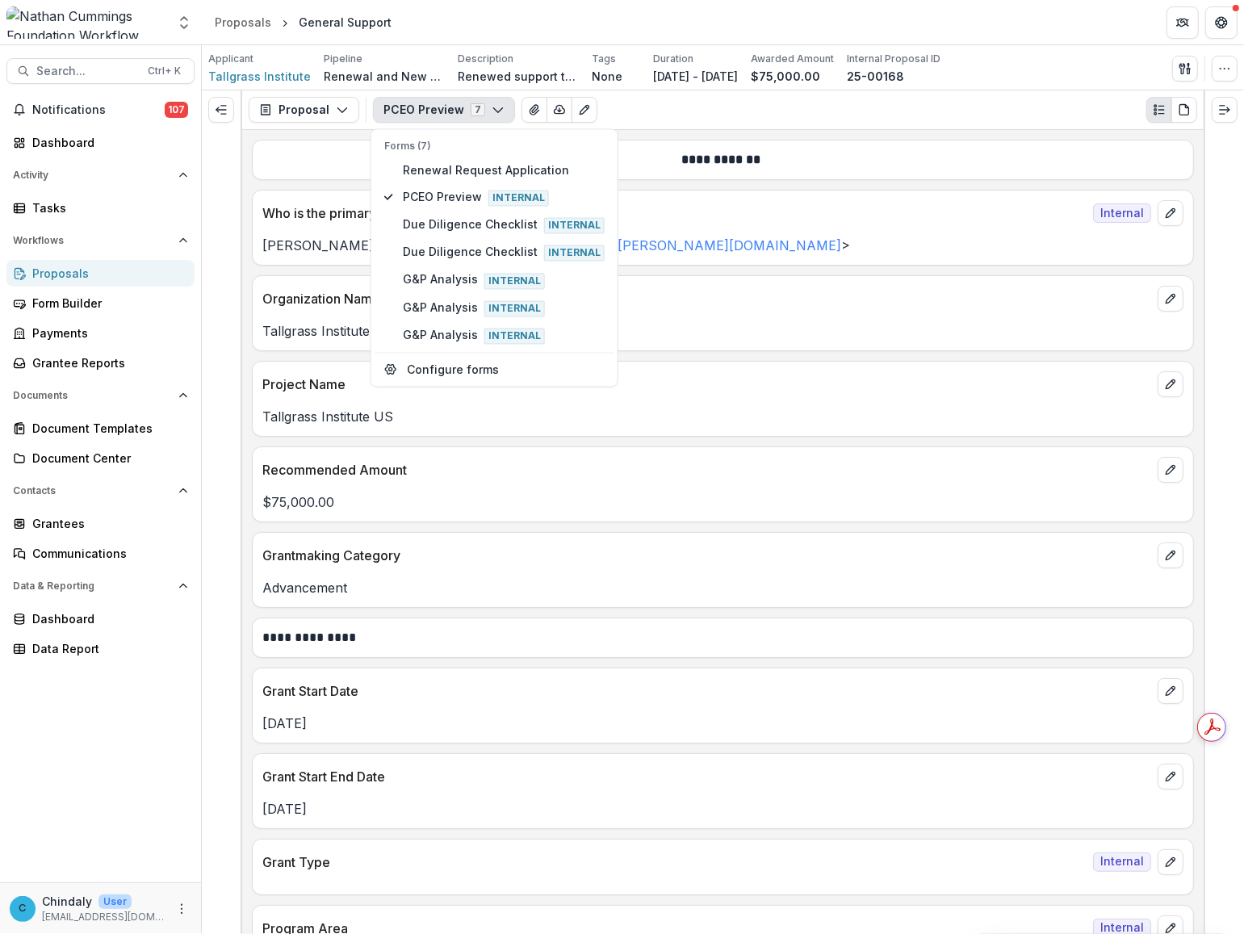
click at [623, 131] on div "**********" at bounding box center [722, 532] width 961 height 804
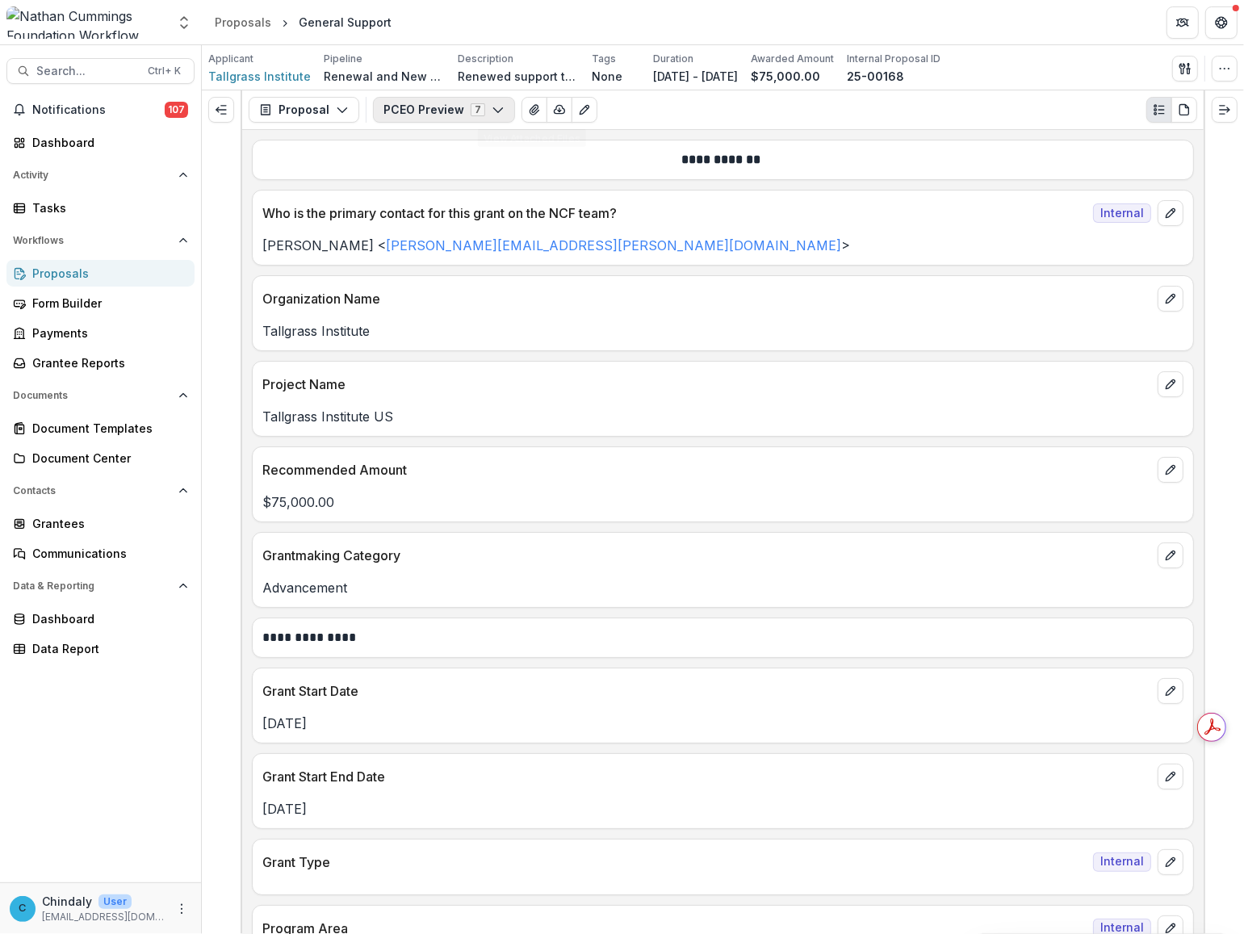
click at [470, 111] on button "PCEO Preview 7" at bounding box center [444, 110] width 142 height 26
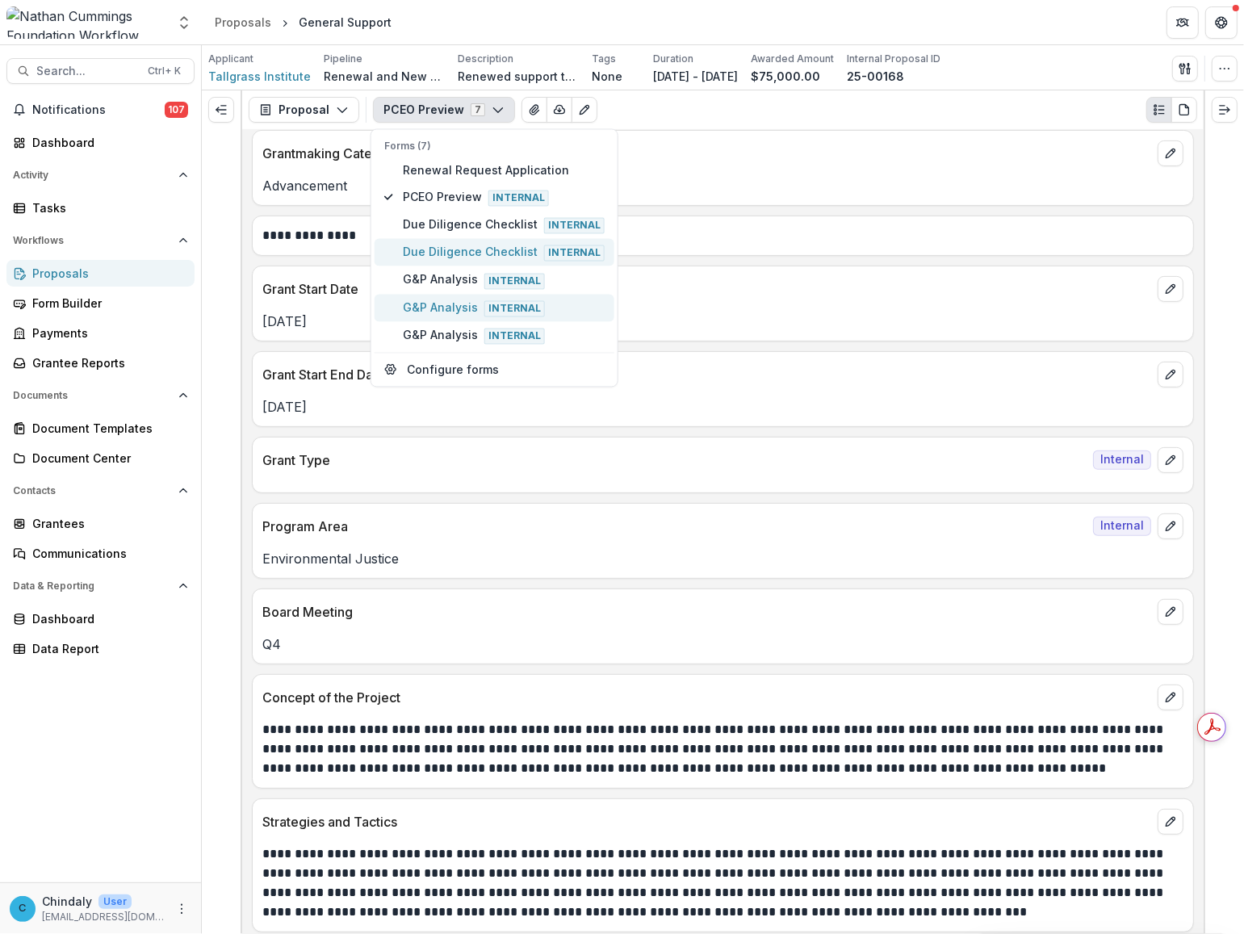
scroll to position [414, 0]
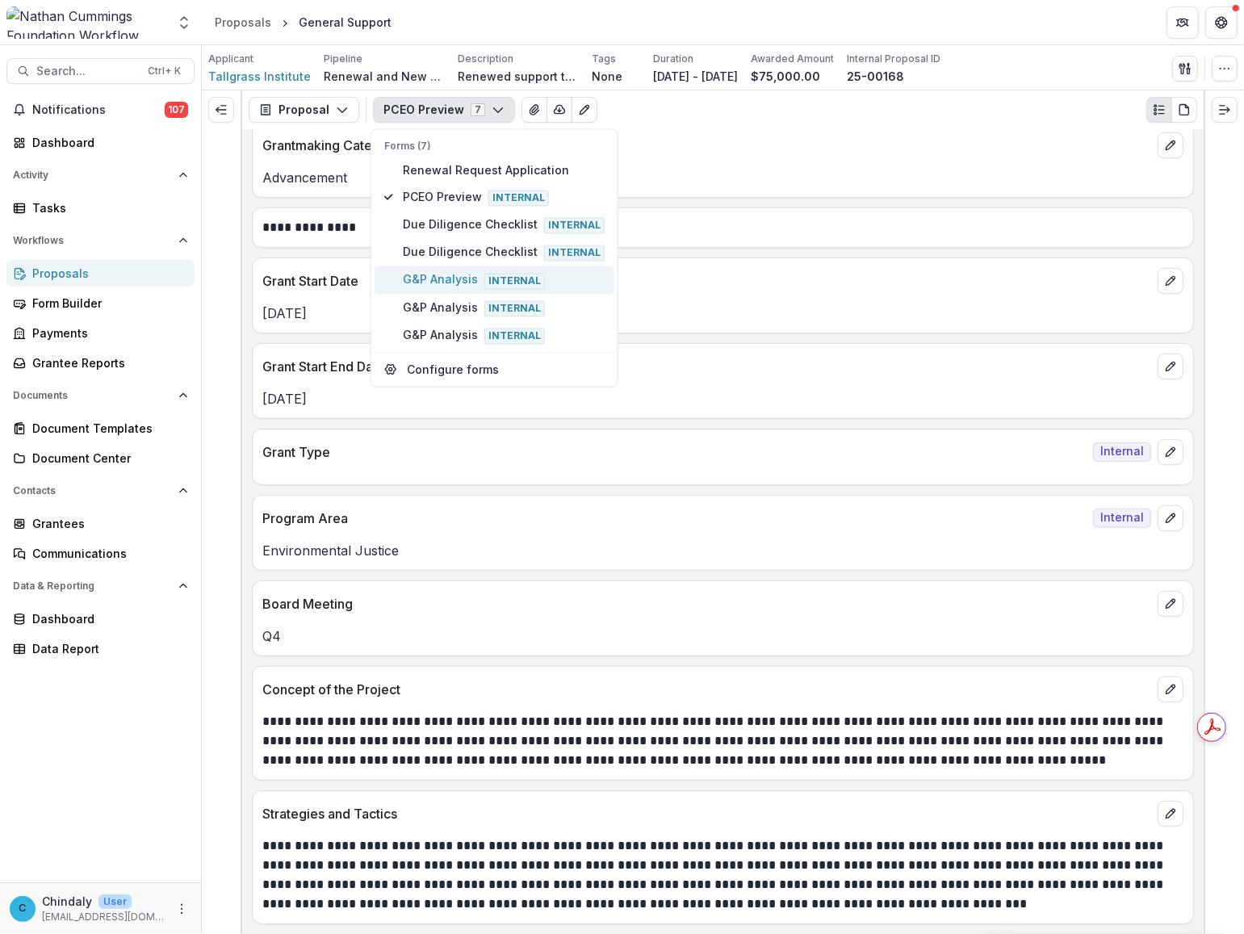
click at [458, 274] on span "G&P Analysis Internal" at bounding box center [504, 280] width 202 height 18
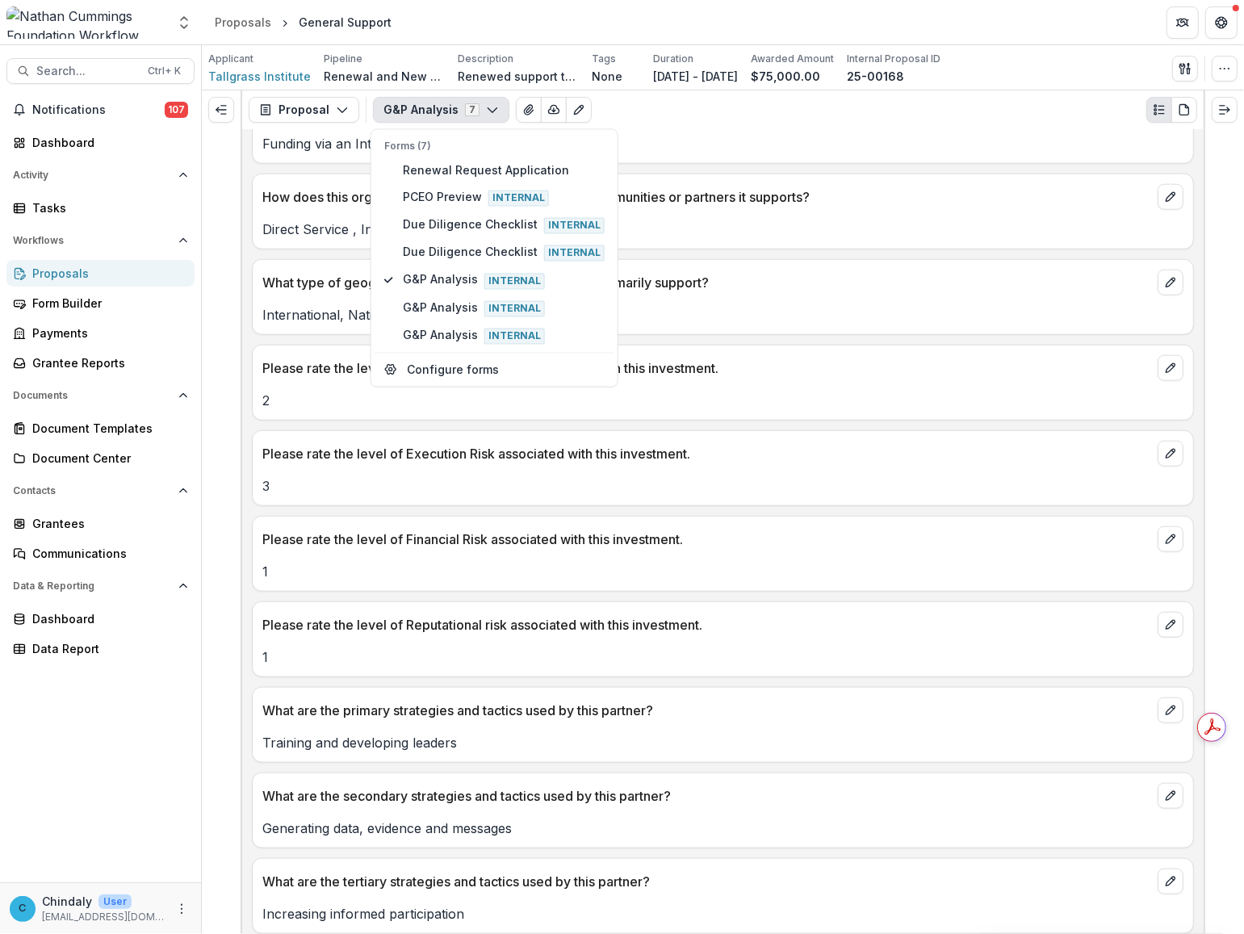
scroll to position [1362, 0]
click at [817, 69] on button "button" at bounding box center [1225, 69] width 26 height 26
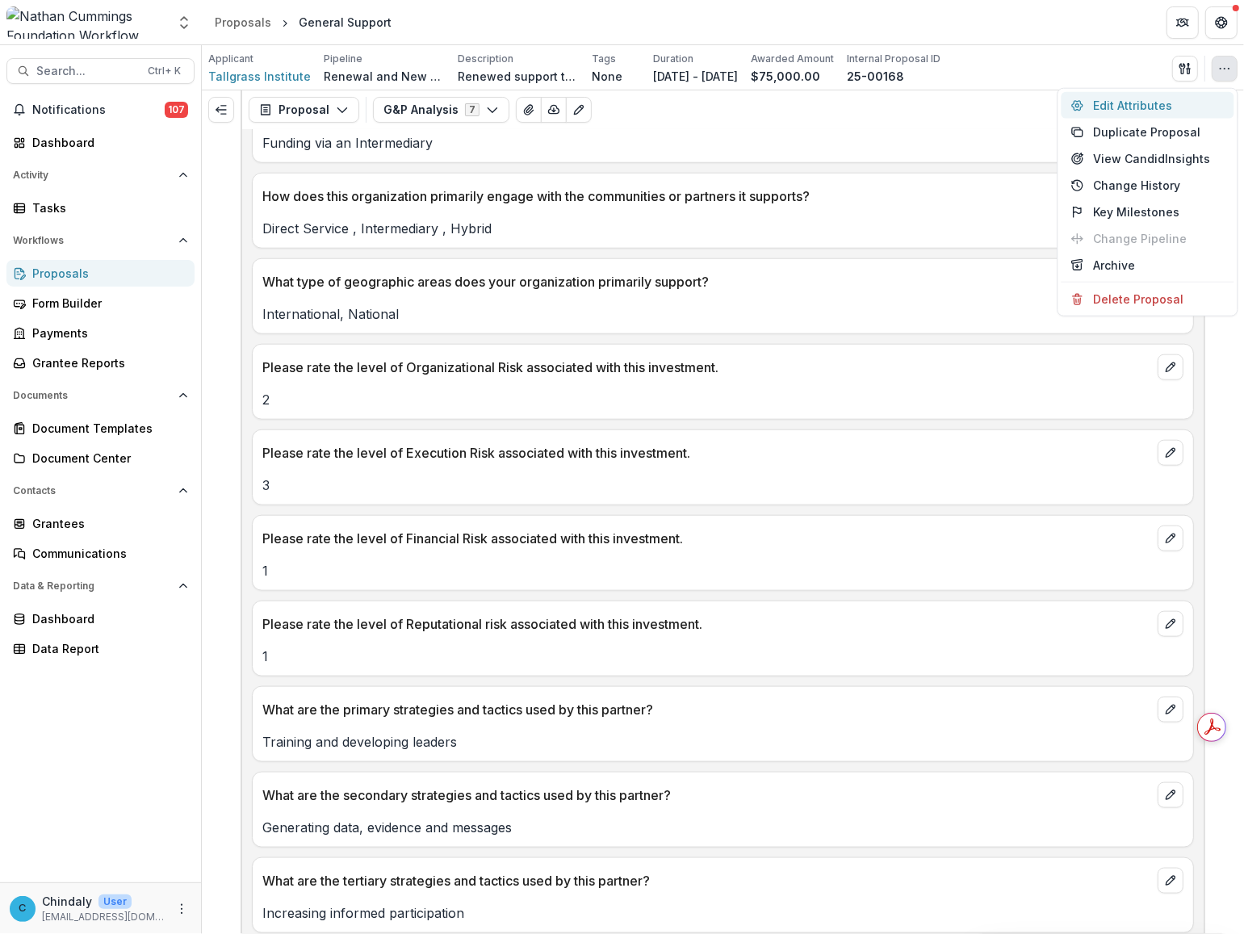
click at [817, 97] on button "Edit Attributes" at bounding box center [1147, 105] width 173 height 27
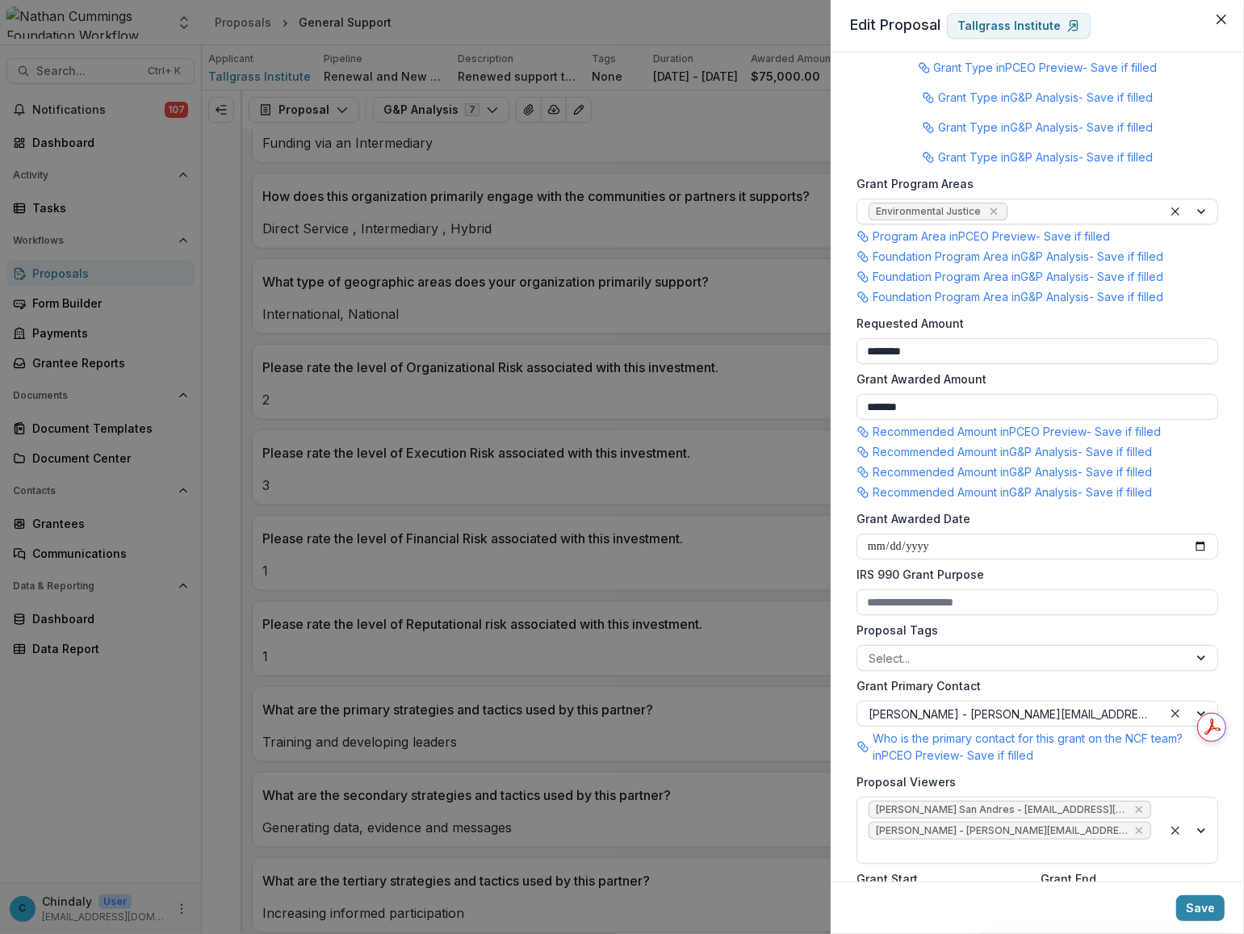
scroll to position [332, 0]
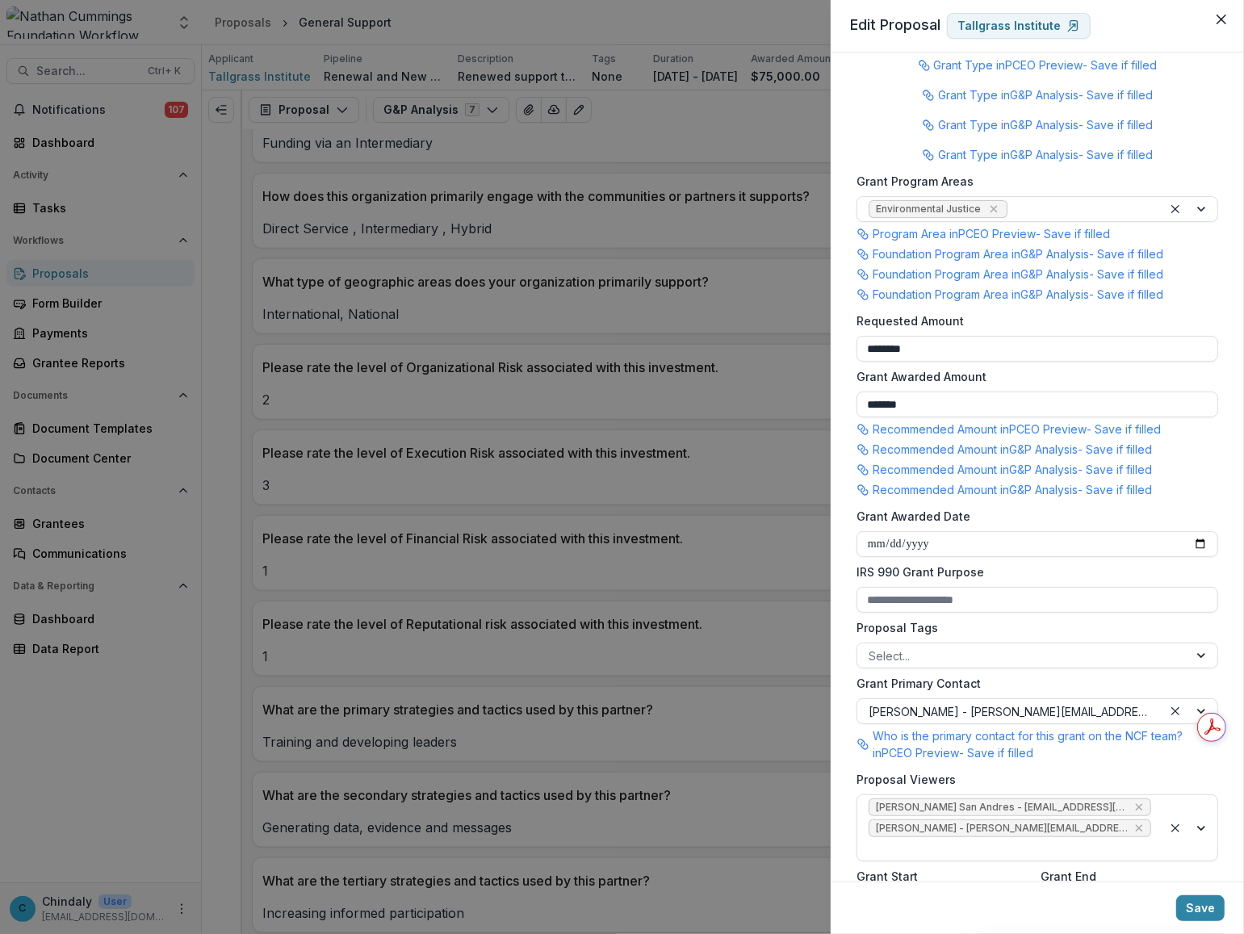
click at [817, 517] on label "Grant Awarded Date" at bounding box center [1032, 516] width 352 height 17
click at [817, 531] on input "Grant Awarded Date" at bounding box center [1037, 544] width 362 height 26
click at [817, 517] on label "Grant Awarded Date" at bounding box center [1032, 516] width 352 height 17
click at [817, 531] on input "Grant Awarded Date" at bounding box center [1037, 544] width 362 height 26
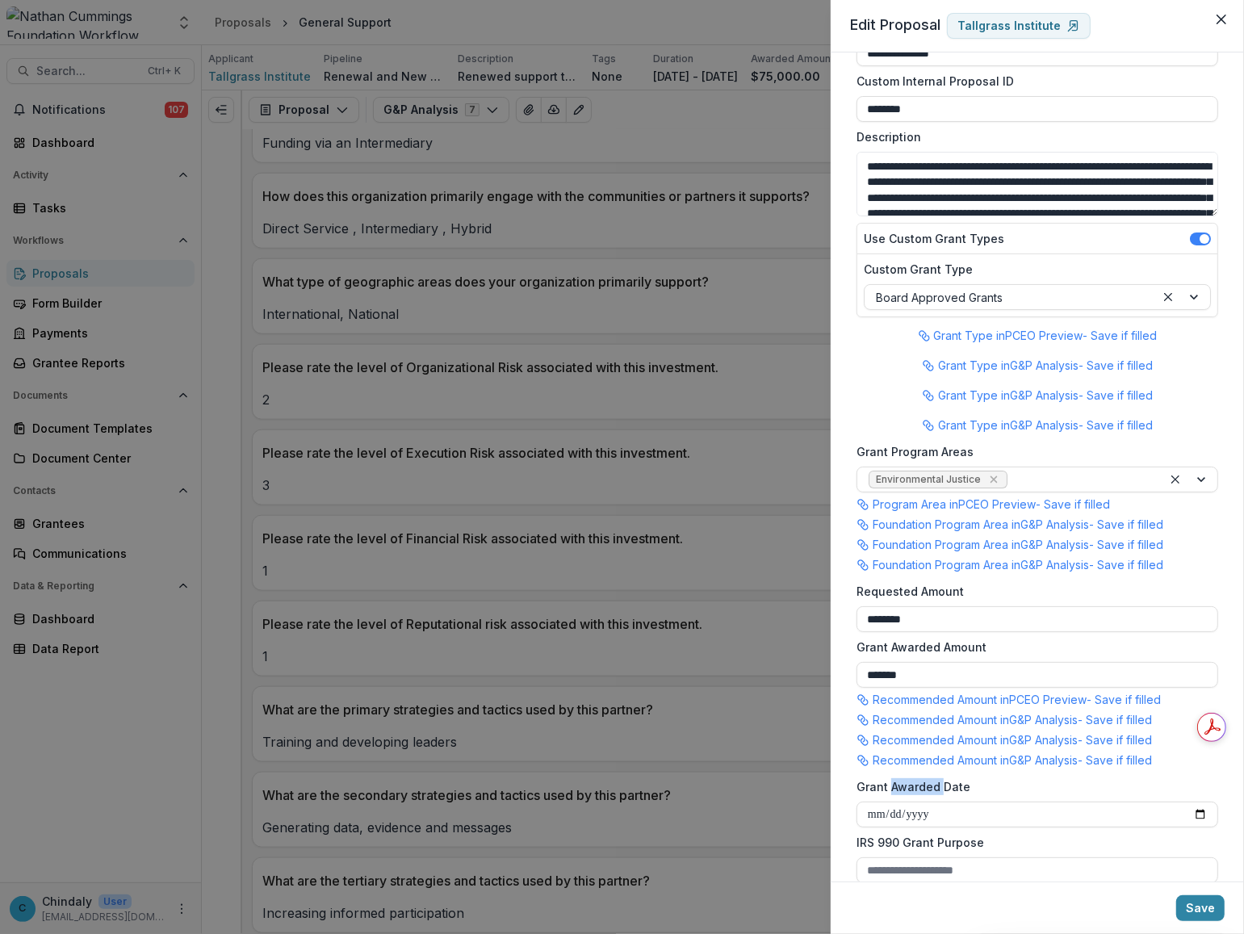
scroll to position [0, 0]
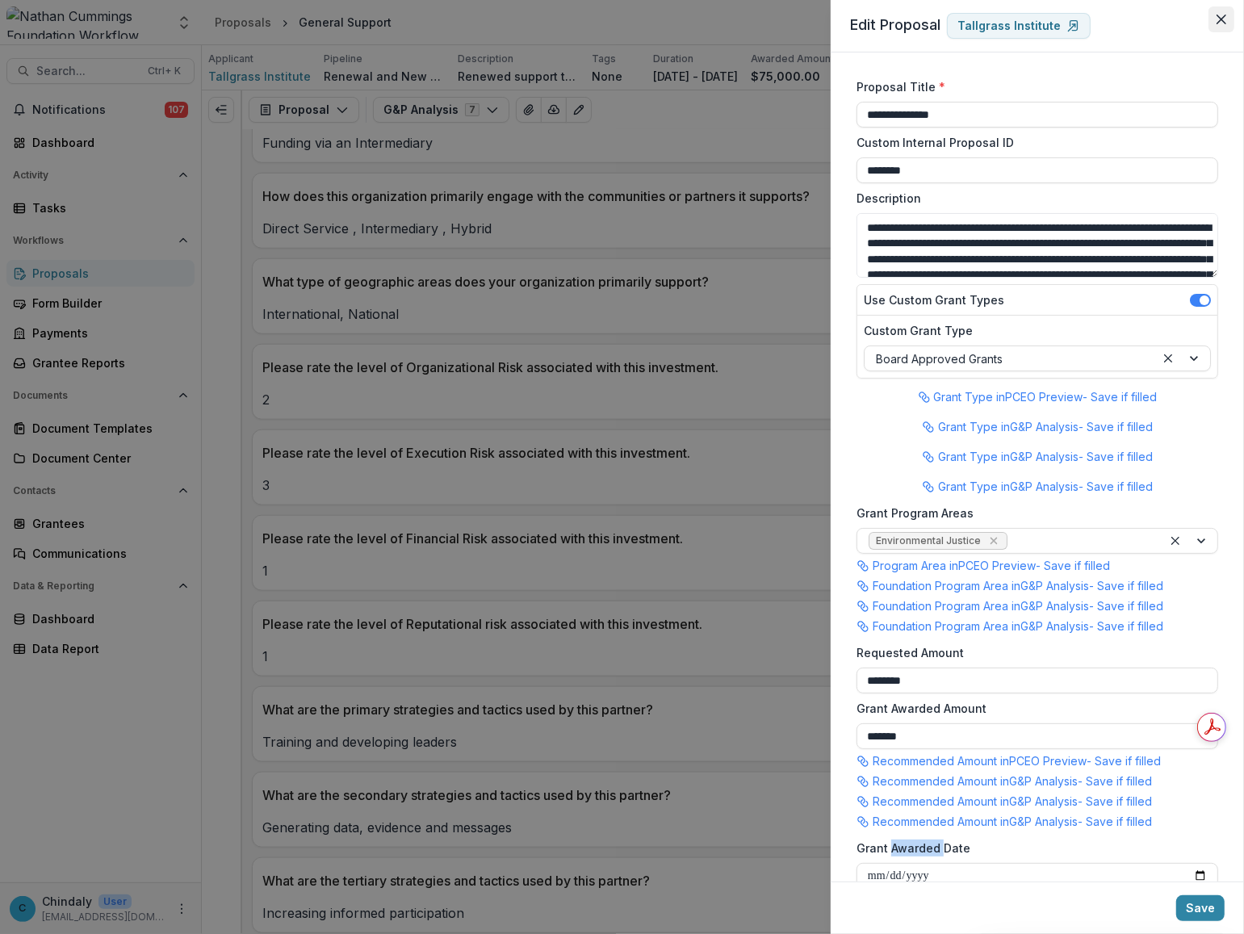
click at [817, 24] on button "Close" at bounding box center [1221, 19] width 26 height 26
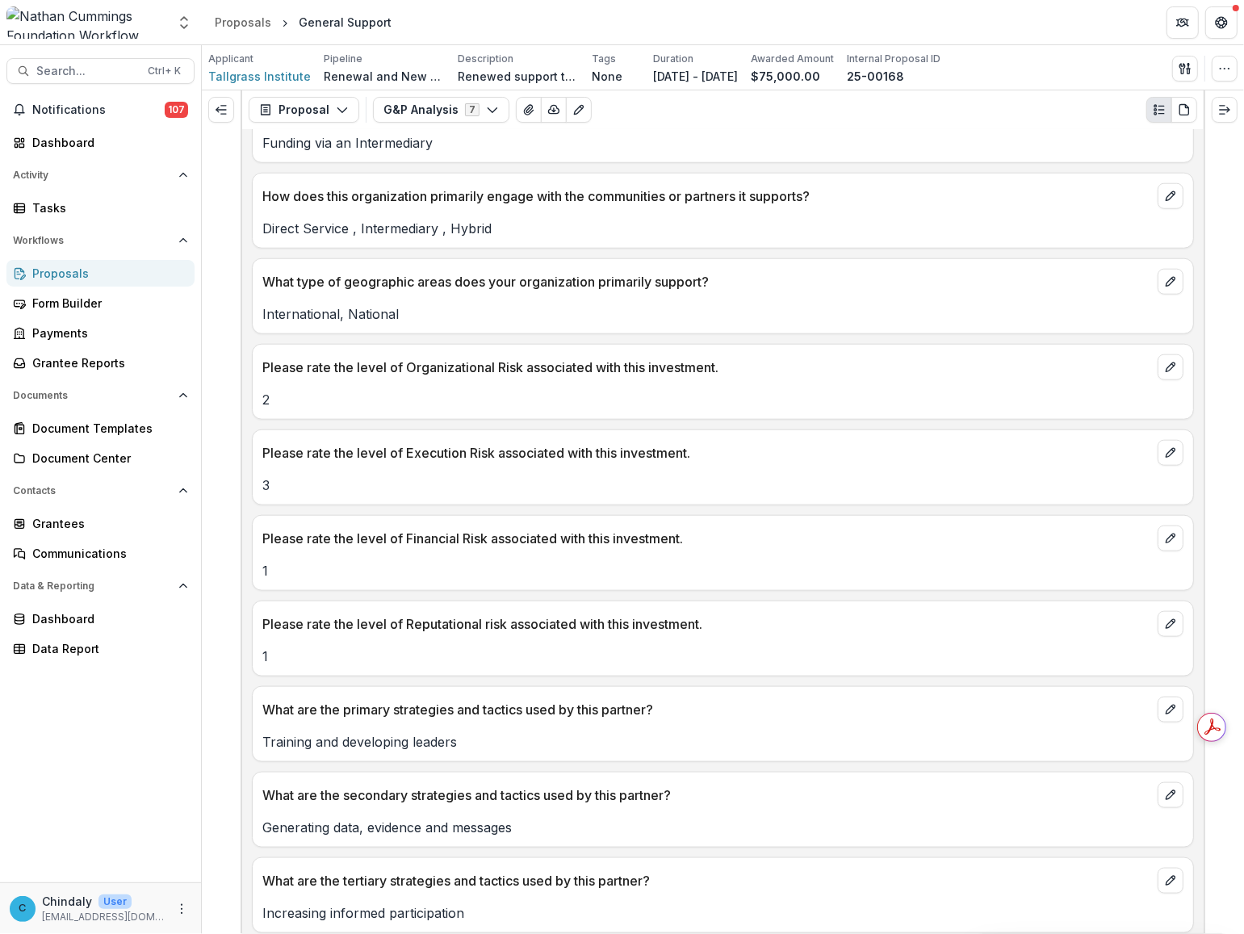
click at [51, 273] on div "Proposals" at bounding box center [106, 273] width 149 height 17
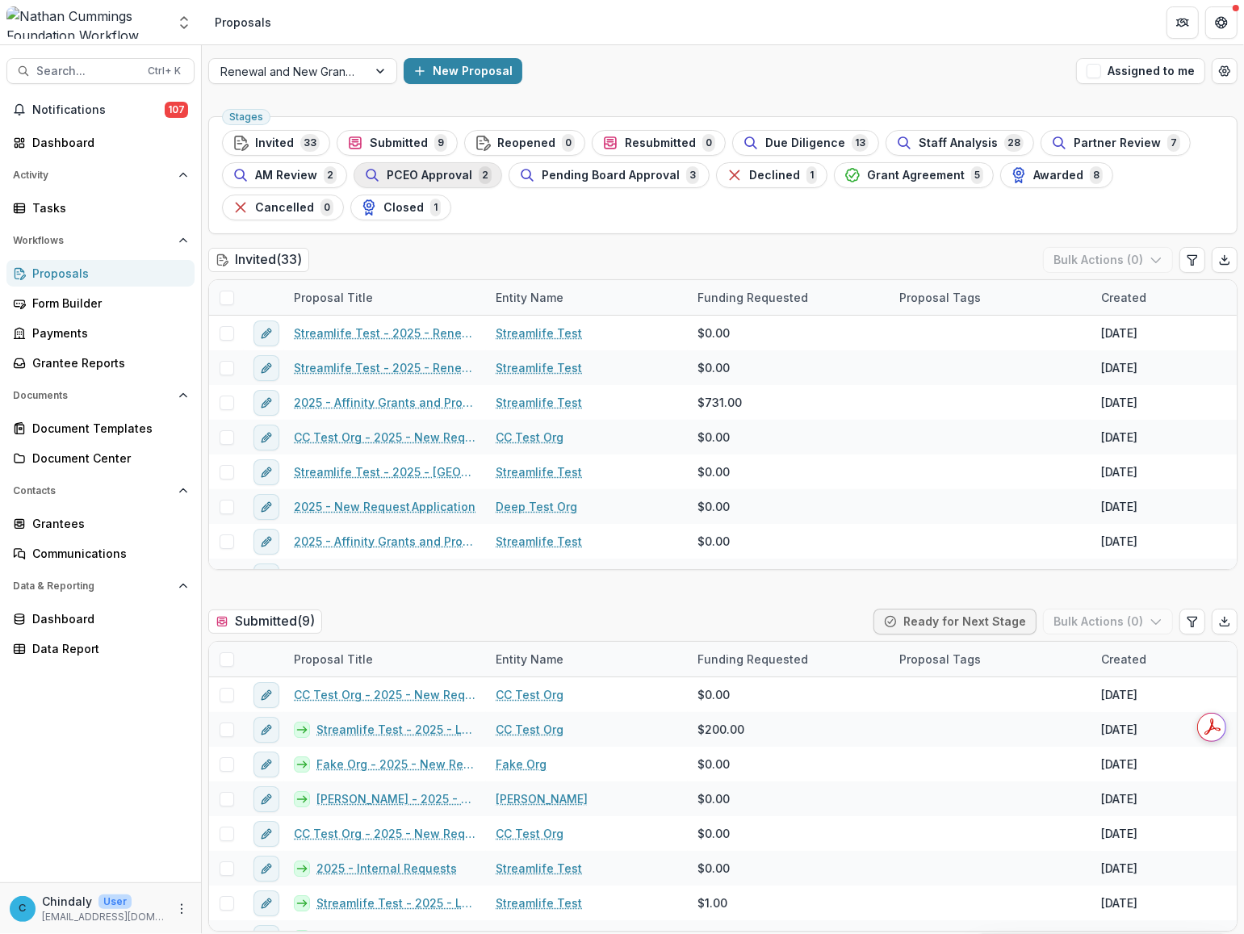
click at [394, 174] on span "PCEO Approval" at bounding box center [430, 176] width 86 height 14
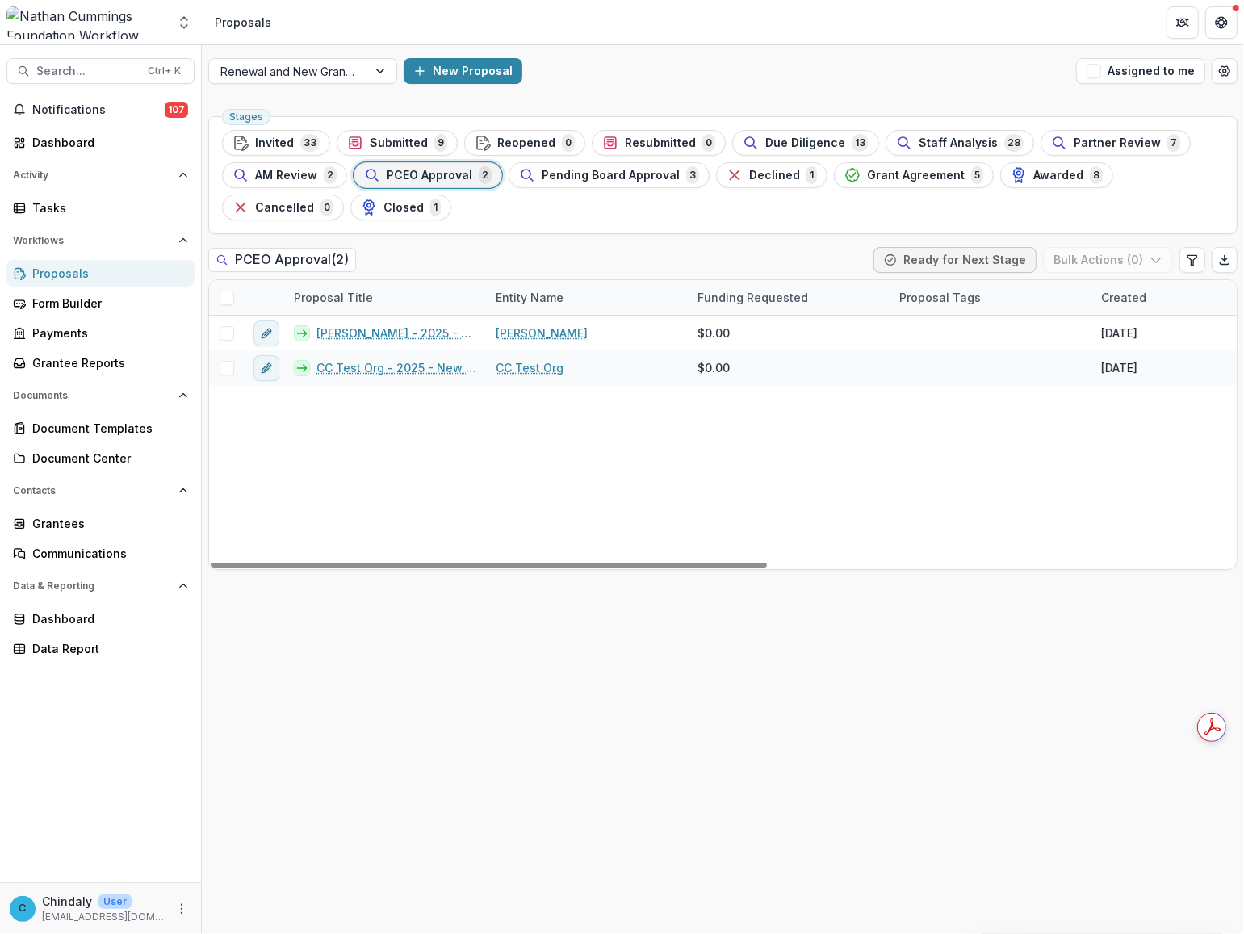
click at [232, 292] on span at bounding box center [227, 298] width 15 height 15
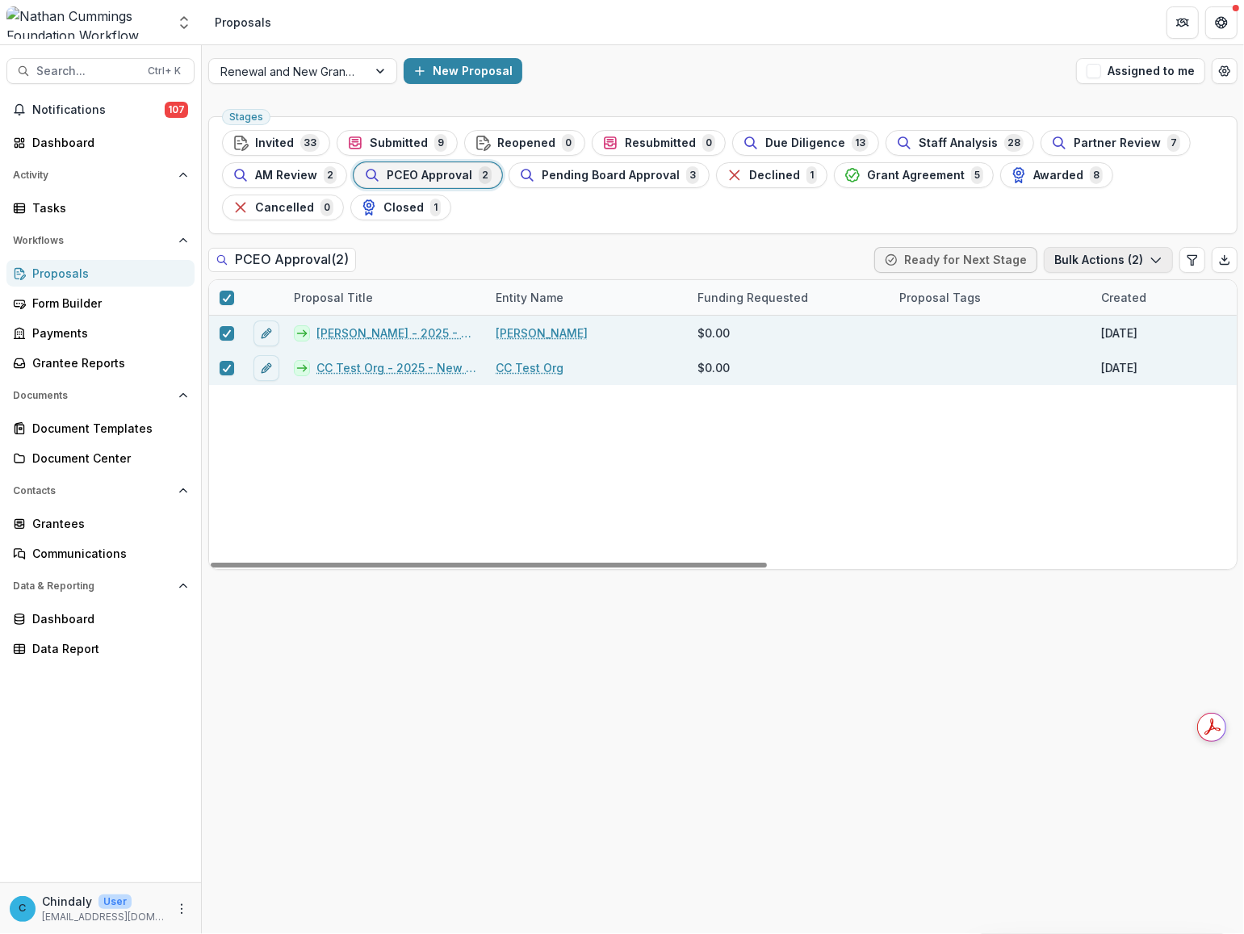
click at [817, 258] on button "Bulk Actions ( 2 )" at bounding box center [1108, 260] width 129 height 26
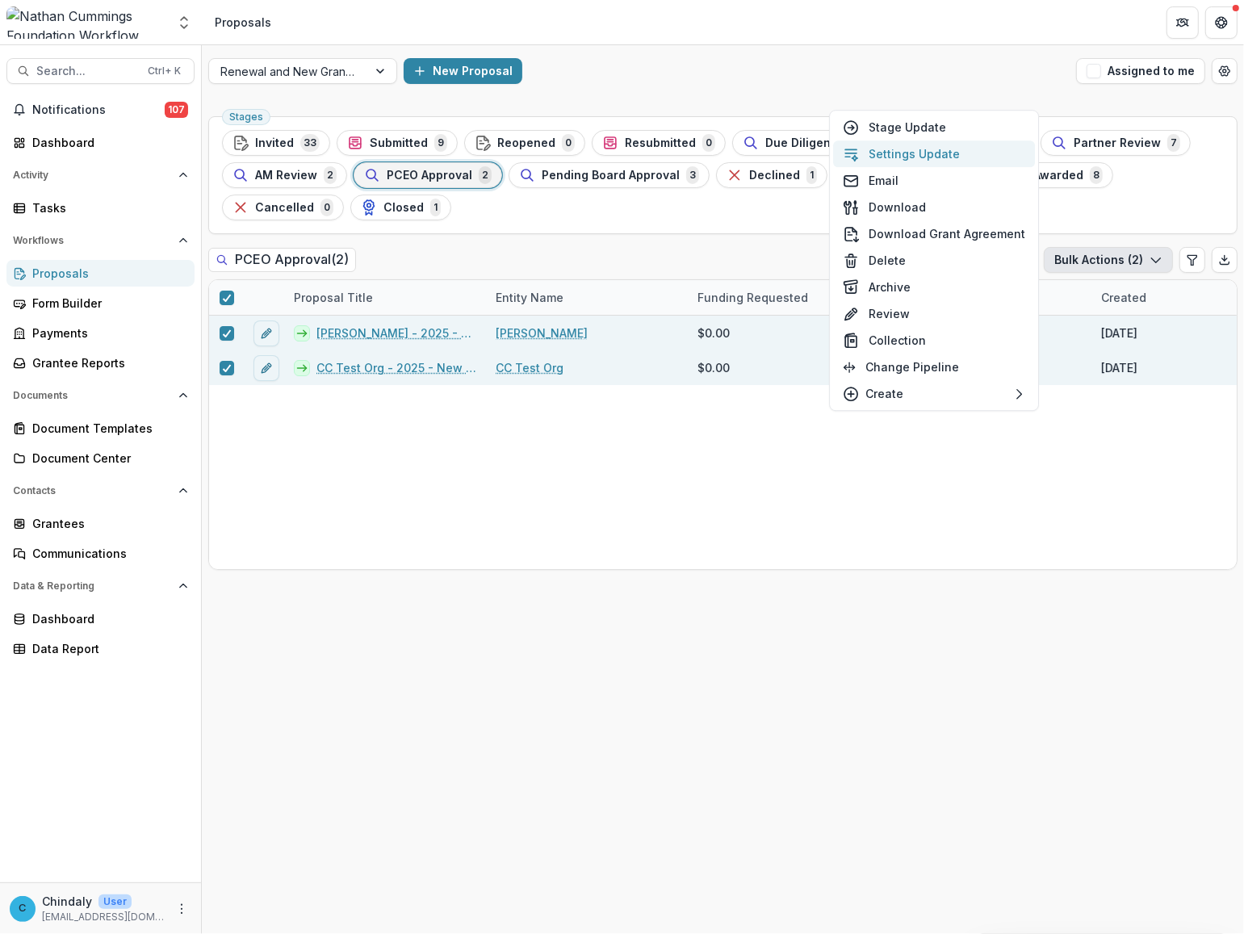
click at [817, 151] on button "Settings Update" at bounding box center [934, 153] width 202 height 27
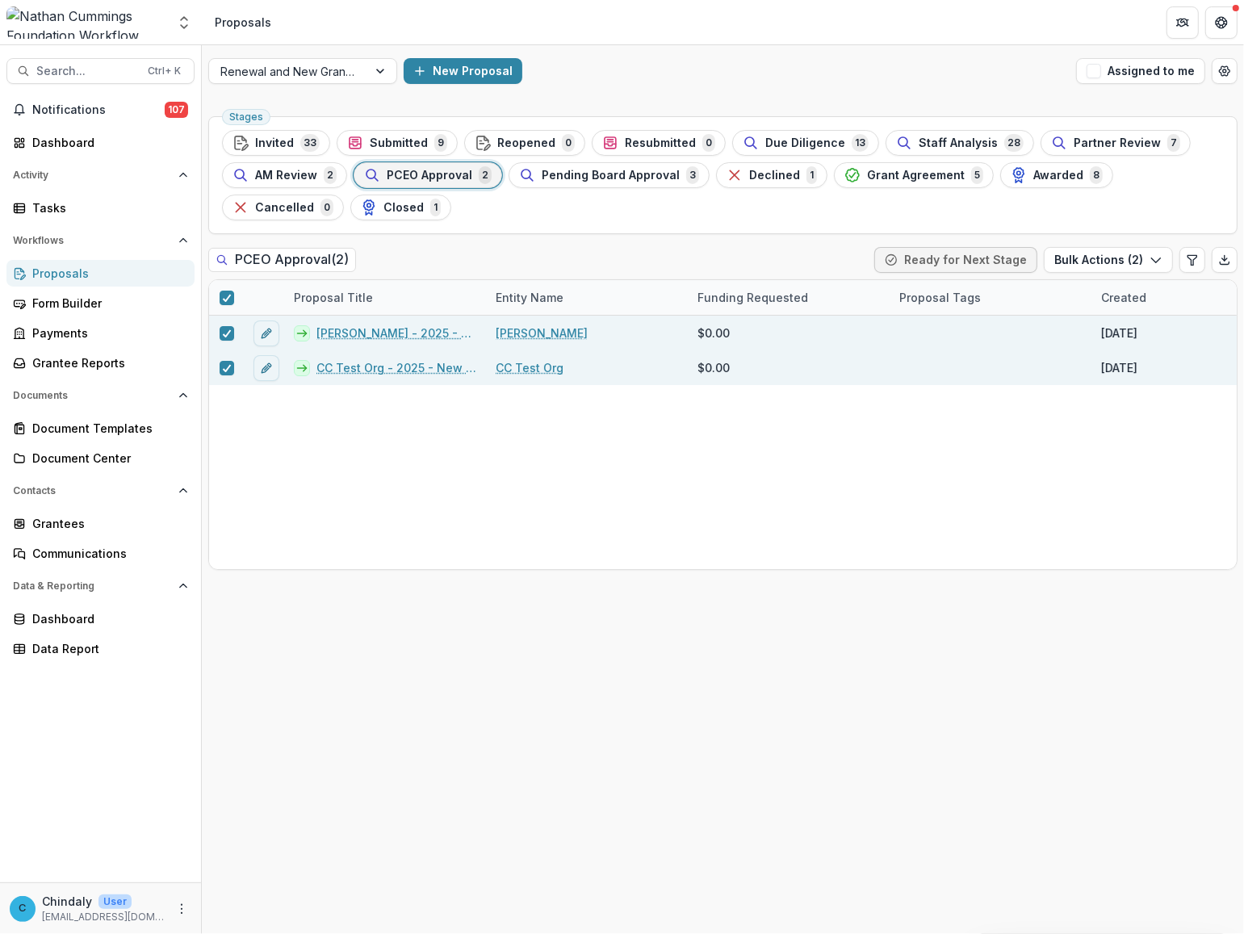
type input "**"
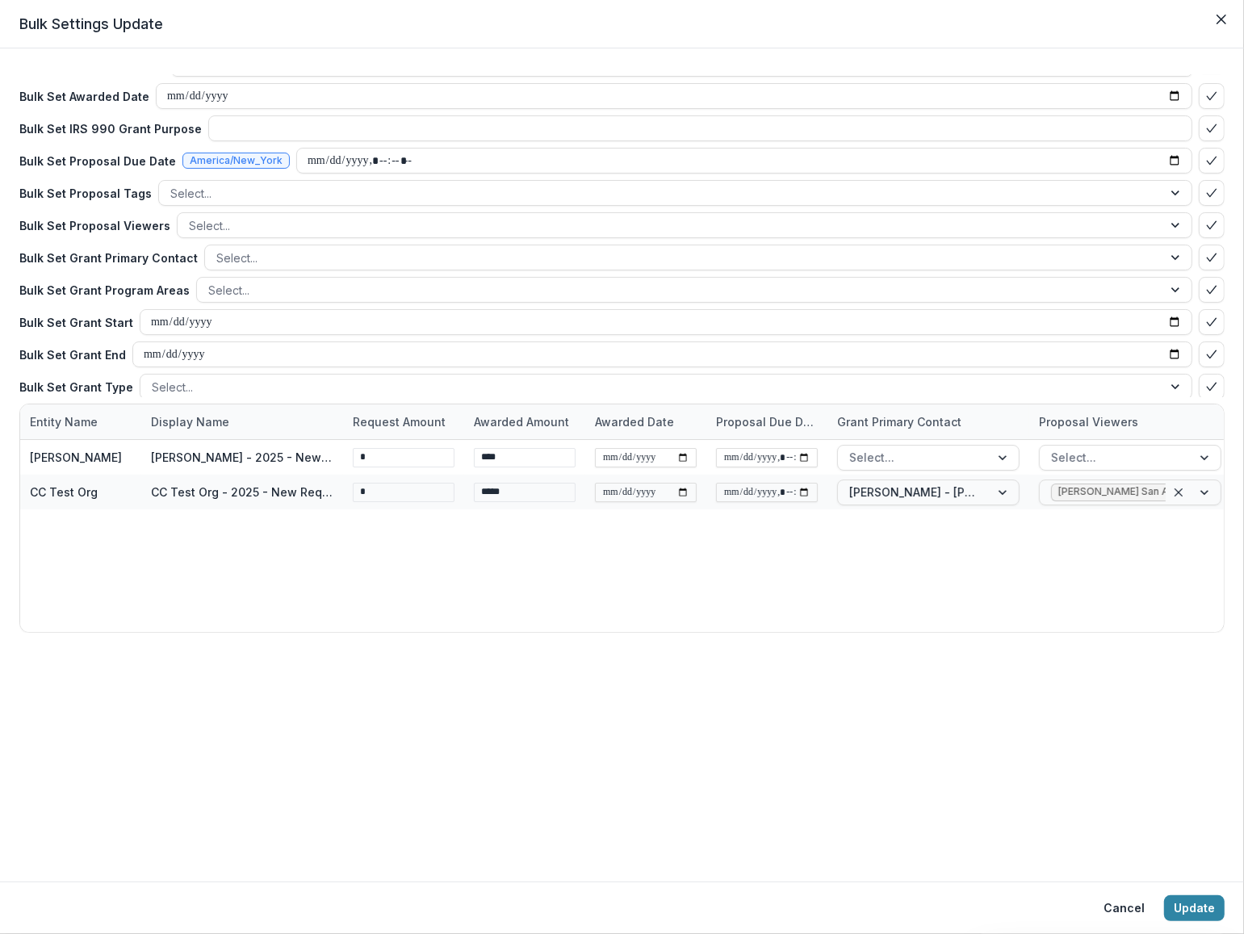
scroll to position [167, 0]
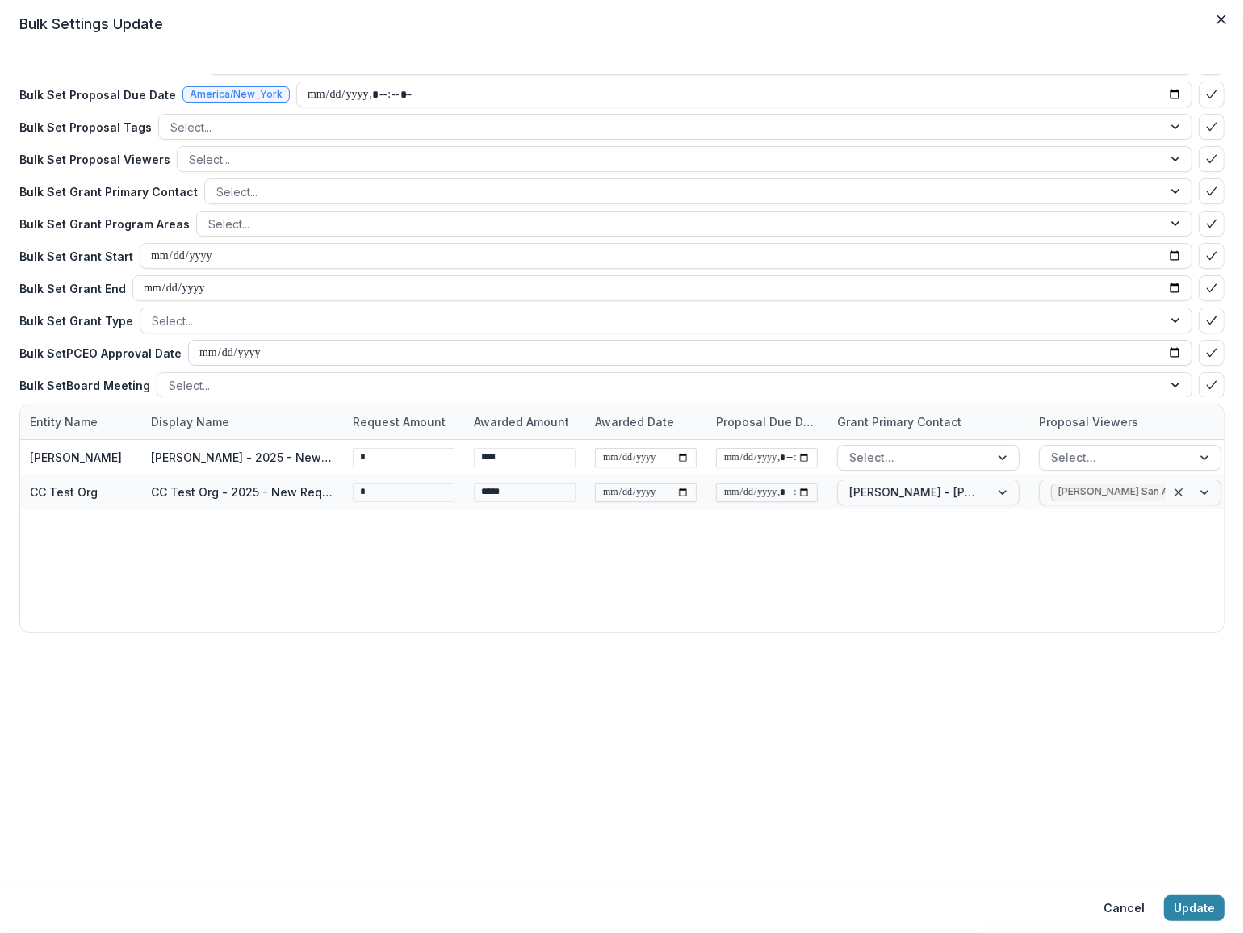
click at [267, 355] on input "date" at bounding box center [690, 353] width 1004 height 26
click at [253, 351] on input "date" at bounding box center [690, 353] width 1004 height 26
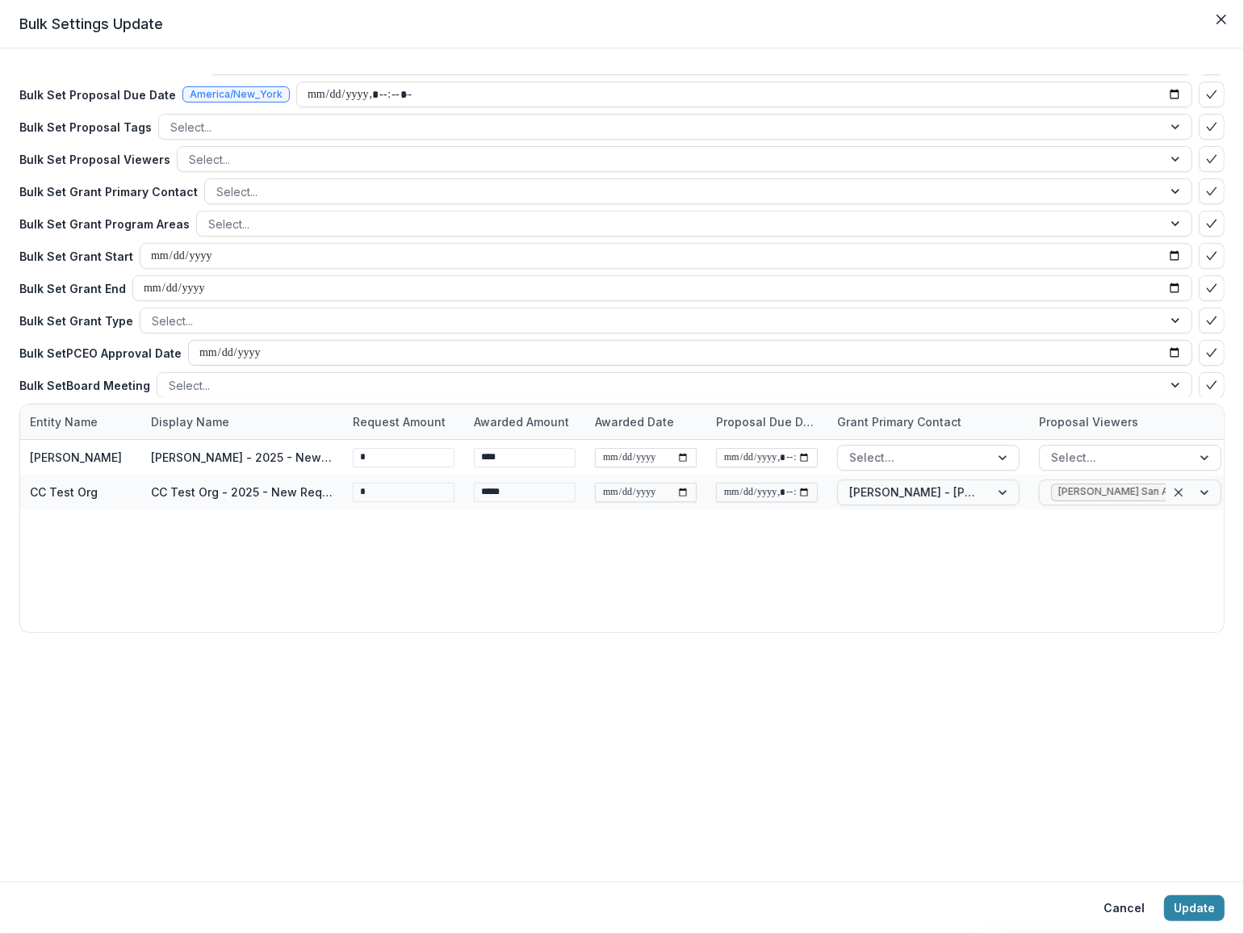
click at [207, 352] on input "date" at bounding box center [690, 353] width 1004 height 26
click at [817, 21] on button "Close" at bounding box center [1221, 19] width 26 height 26
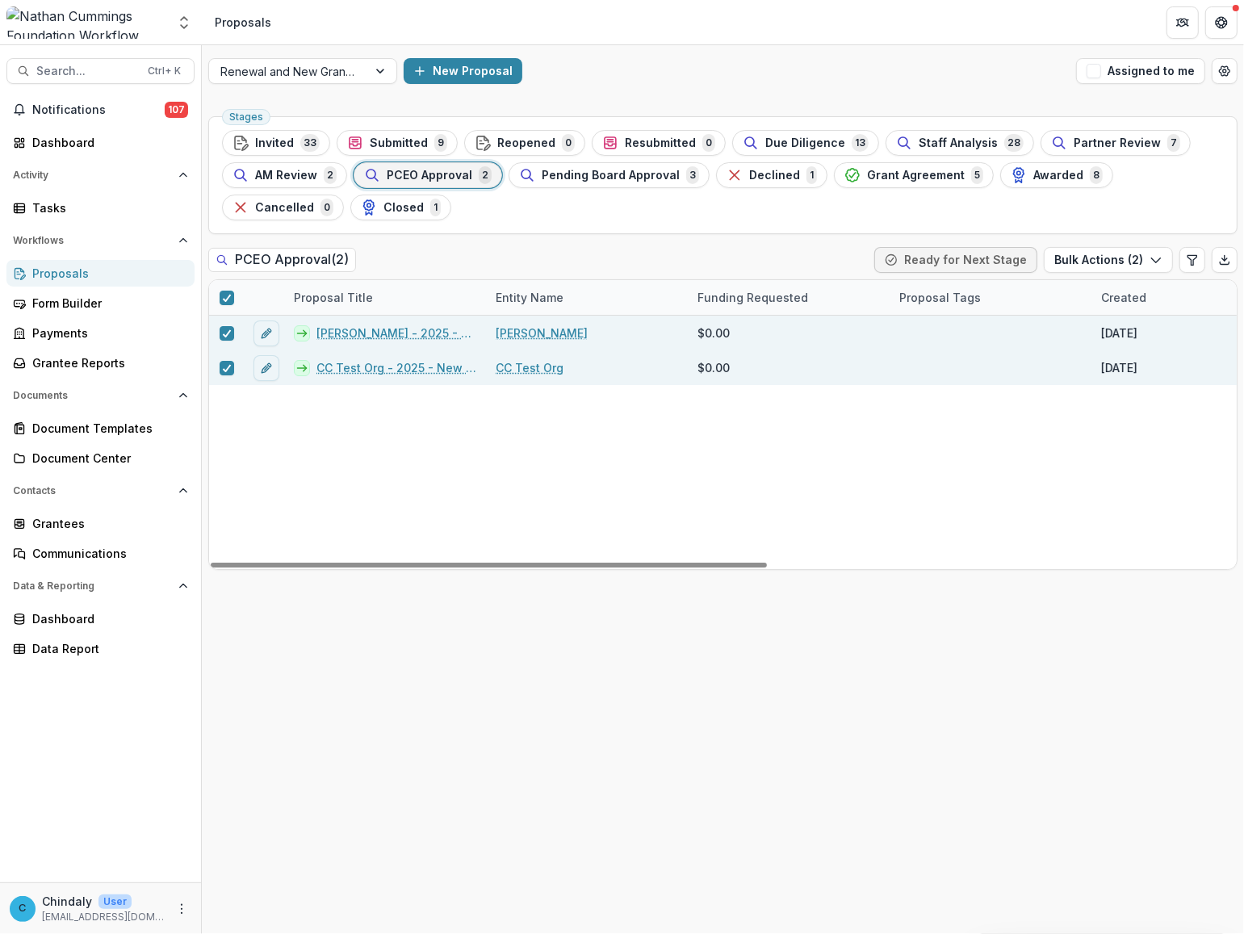
click at [304, 500] on div "Janet Test - 2025 - New Request Application Janet Test $0.00 Jun 17, 2025 Jun 1…" at bounding box center [1154, 442] width 1891 height 253
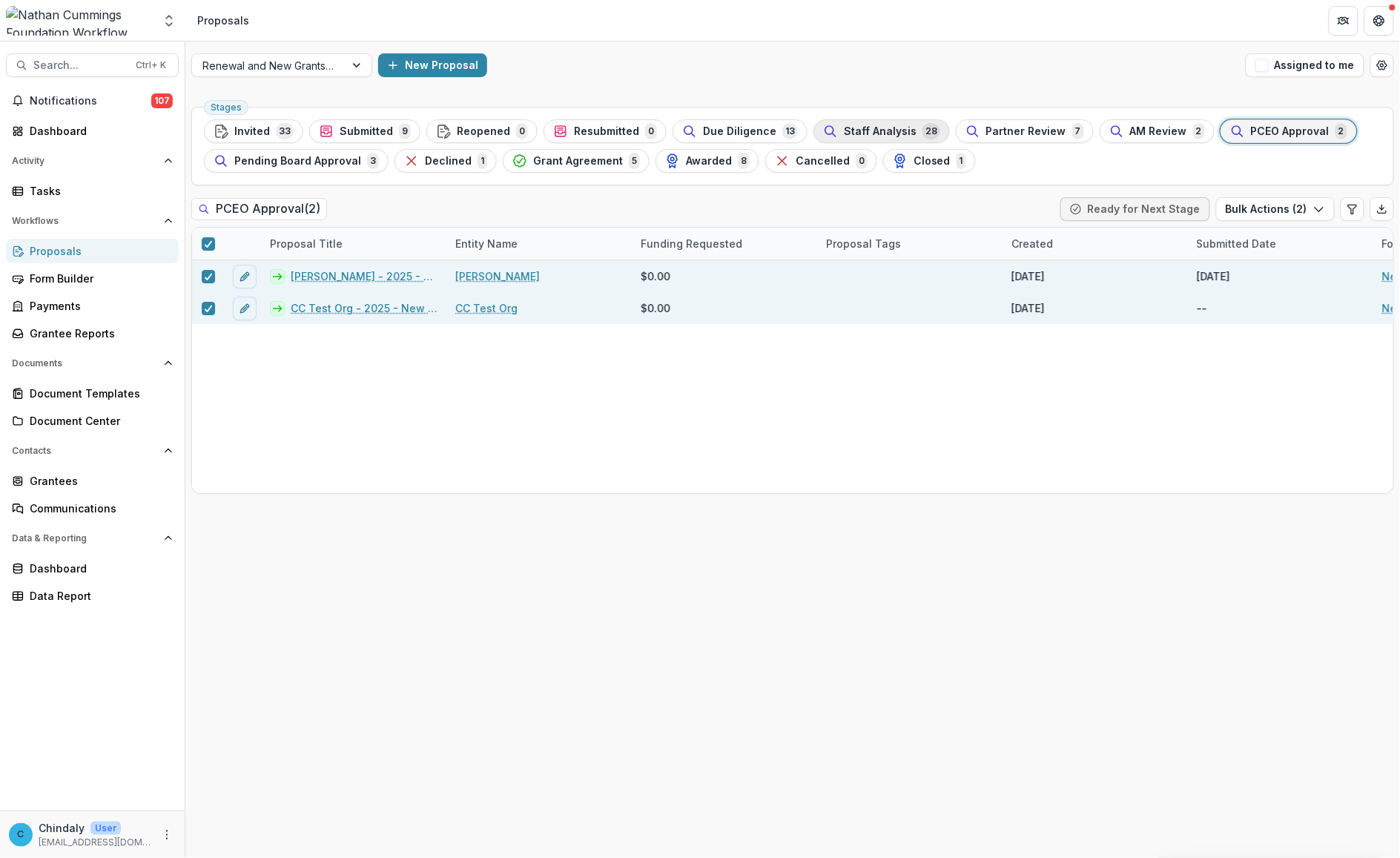
click at [751, 138] on div "Staff Analysis 28" at bounding box center [882, 131] width 118 height 17
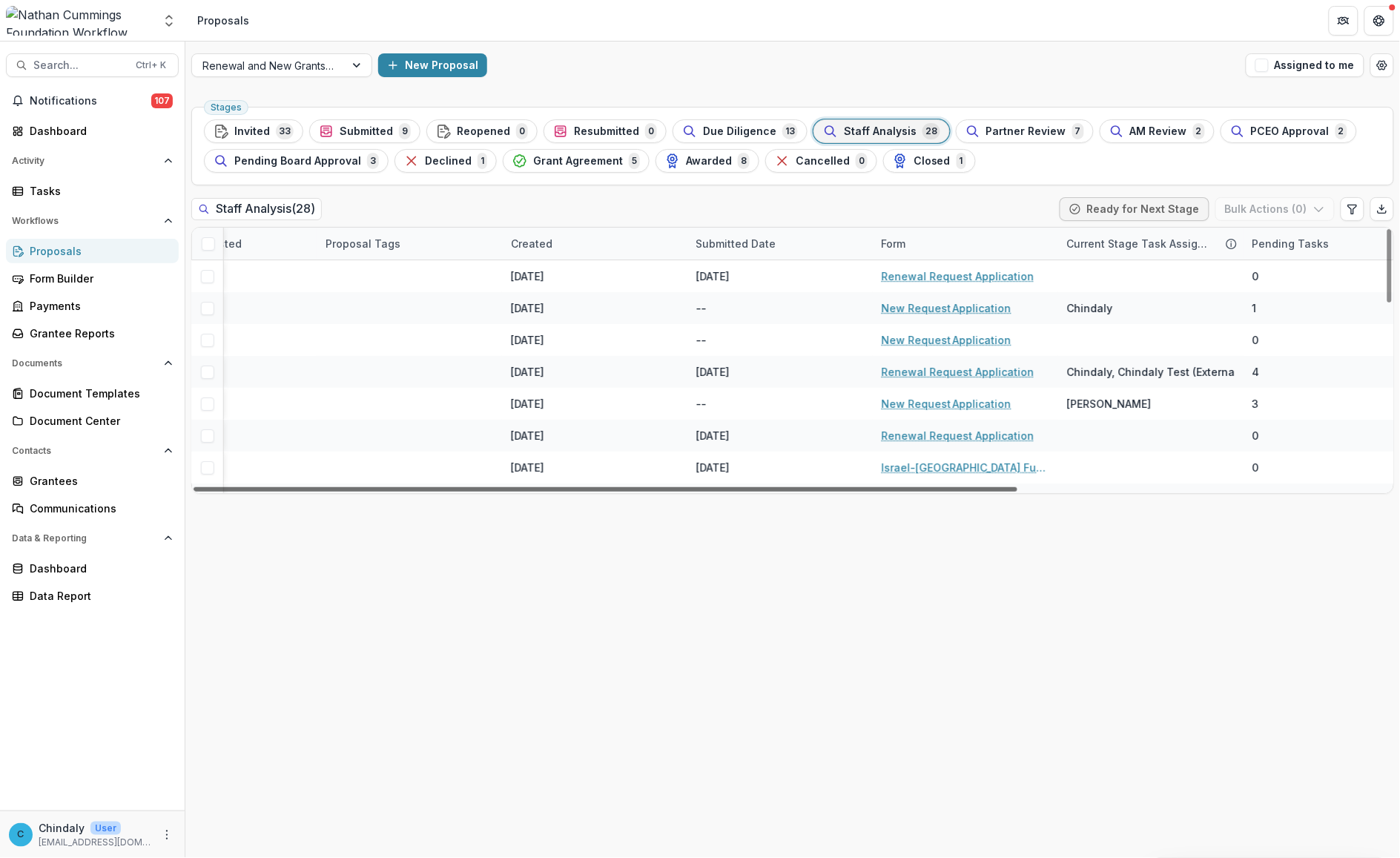
scroll to position [0, 536]
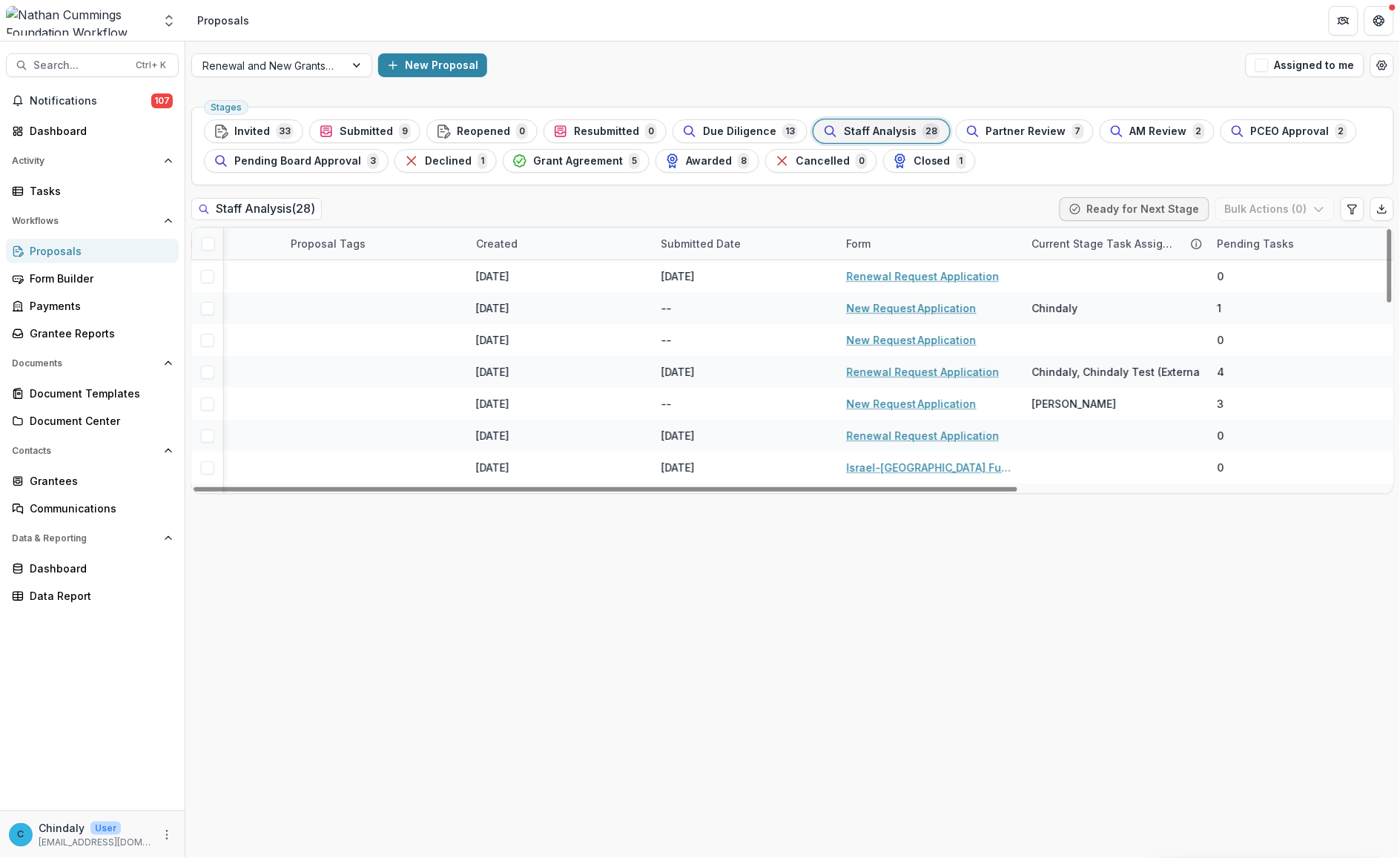
drag, startPoint x: 394, startPoint y: 487, endPoint x: 825, endPoint y: 531, distance: 433.2
click at [751, 491] on div at bounding box center [605, 489] width 824 height 5
click at [179, 26] on button "Open entity switcher" at bounding box center [169, 20] width 21 height 29
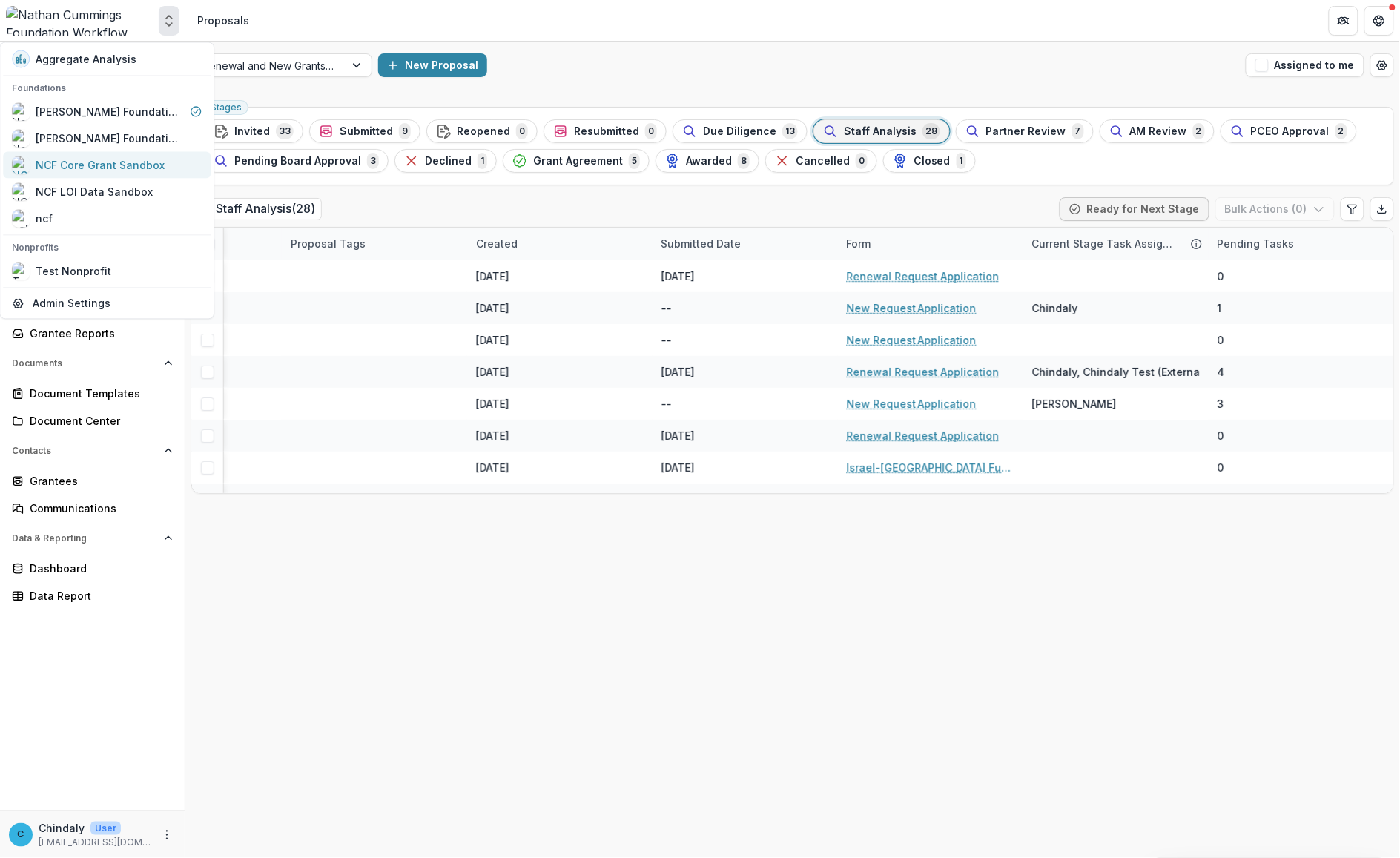
click at [127, 162] on div "NCF Core Grant Sandbox" at bounding box center [100, 164] width 129 height 16
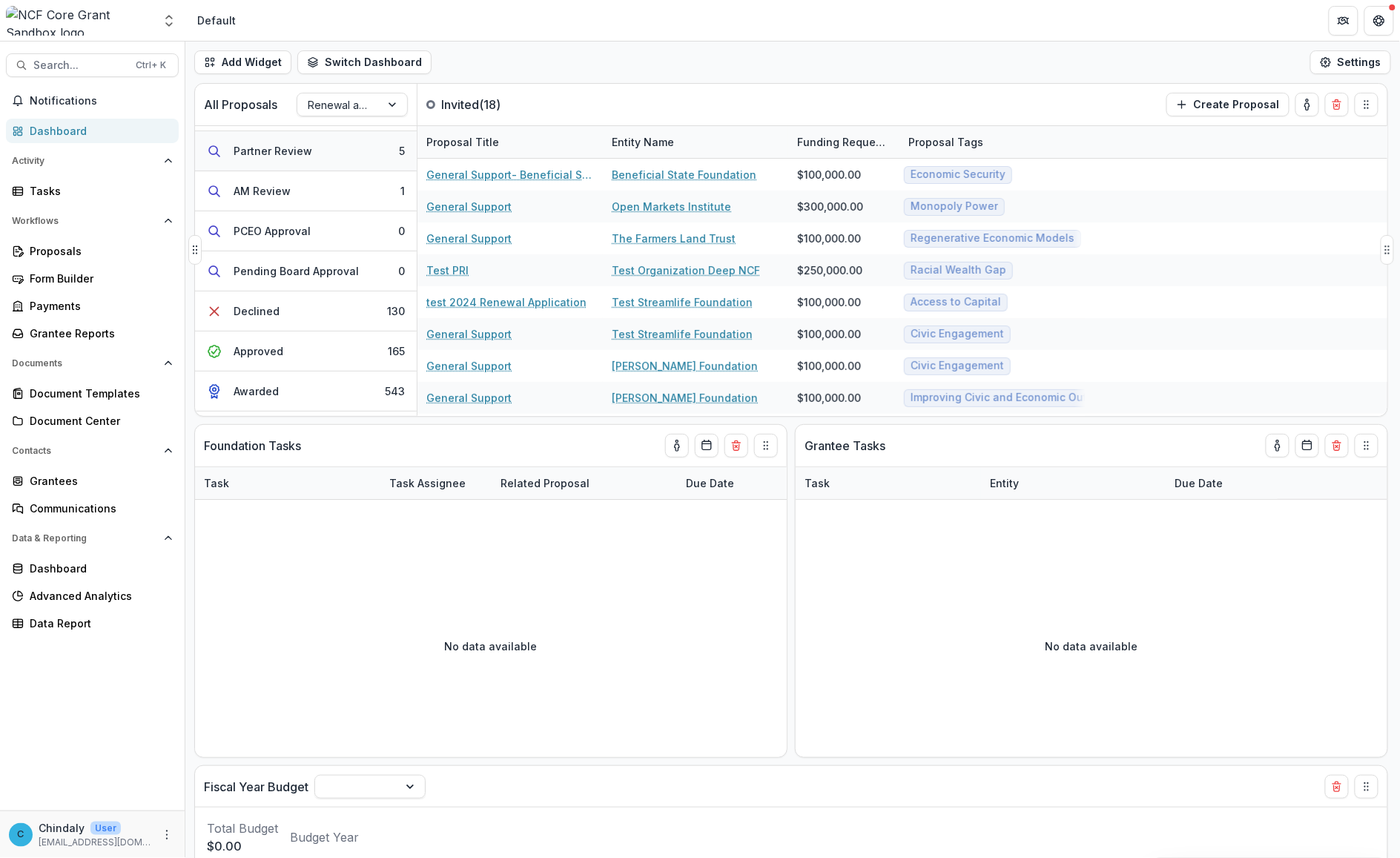
scroll to position [312, 0]
click at [271, 320] on div "Awarded" at bounding box center [255, 316] width 45 height 16
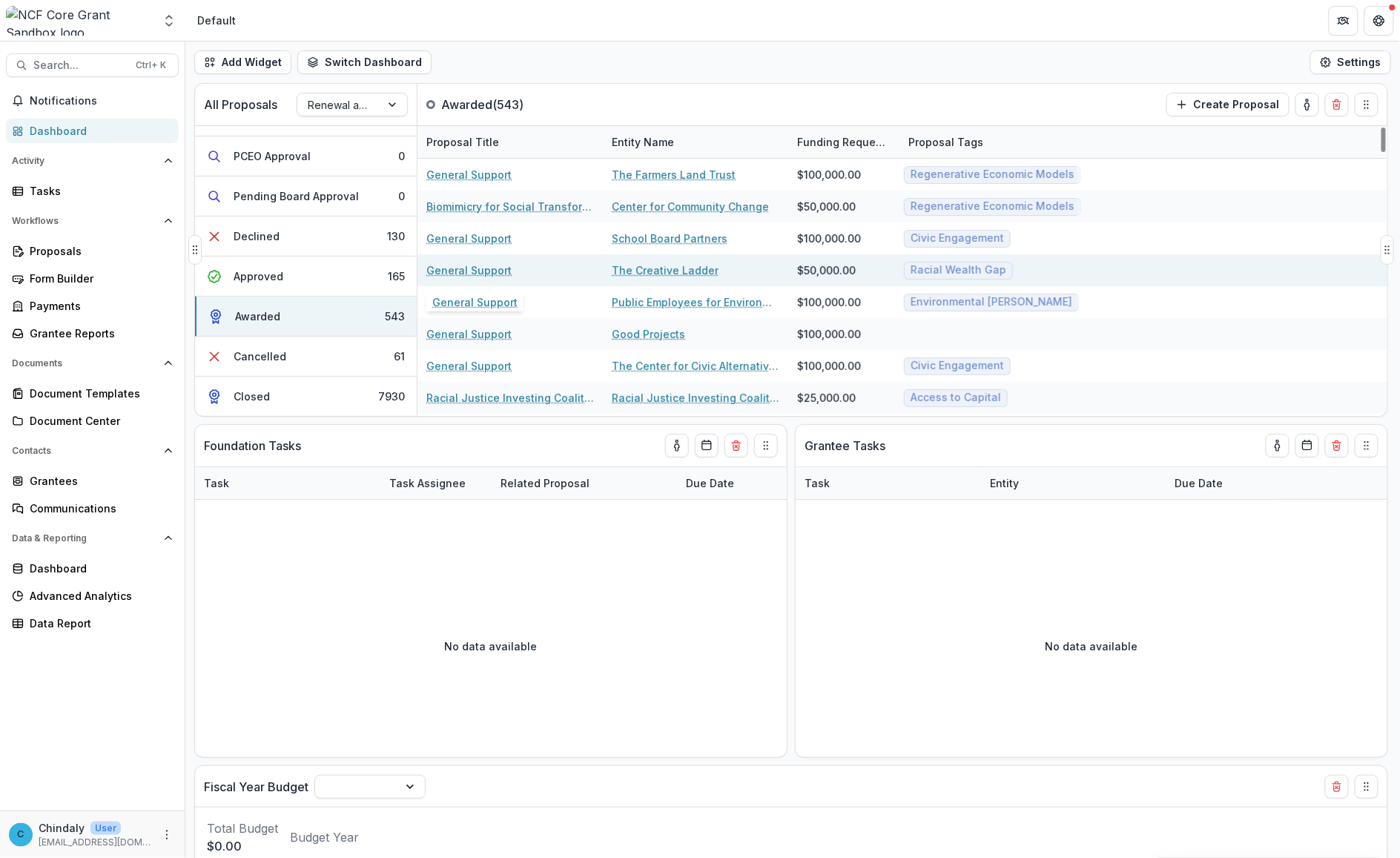
click at [482, 271] on link "General Support" at bounding box center [469, 270] width 85 height 16
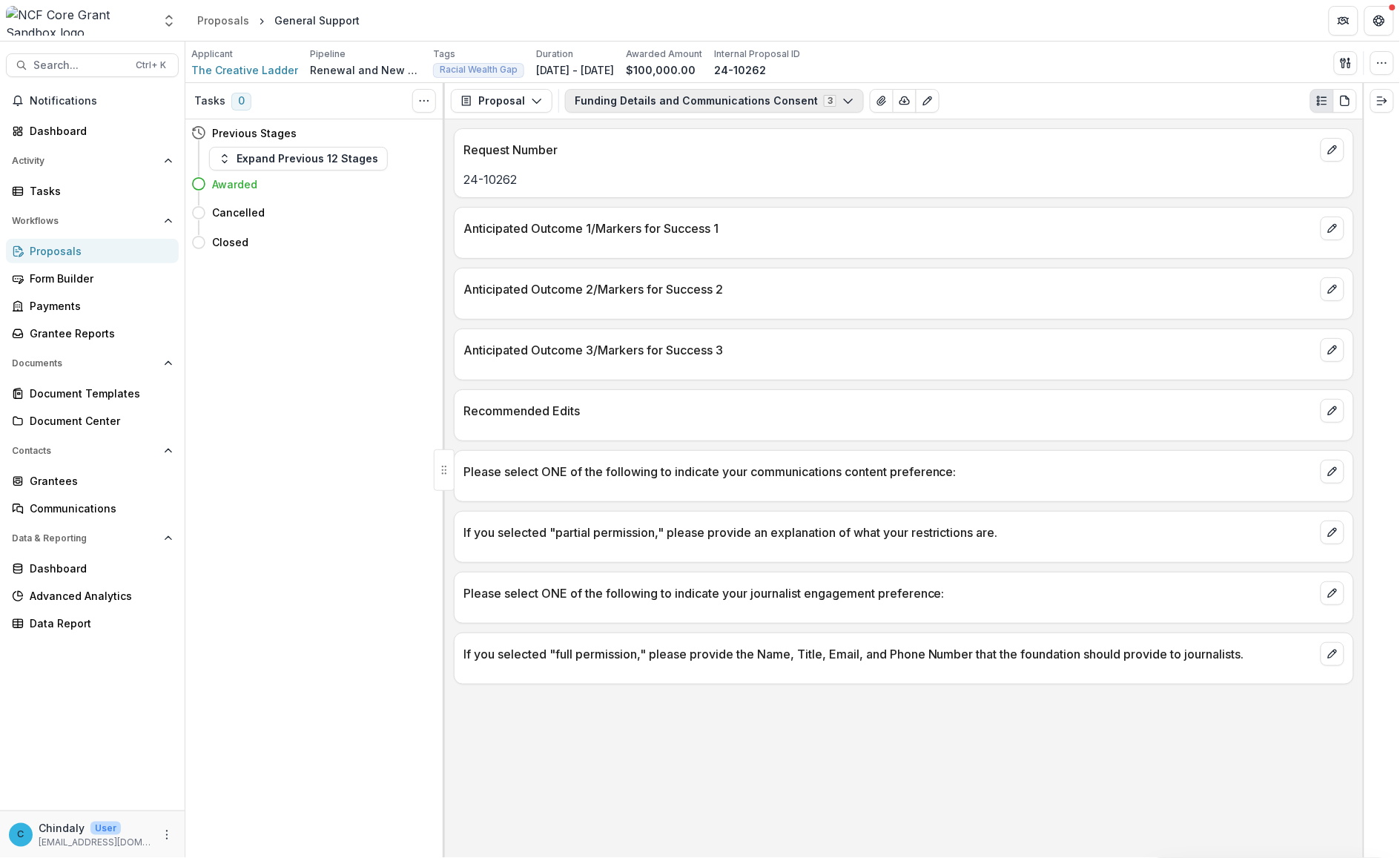
click at [621, 102] on button "Funding Details and Communications Consent 3" at bounding box center [714, 101] width 299 height 24
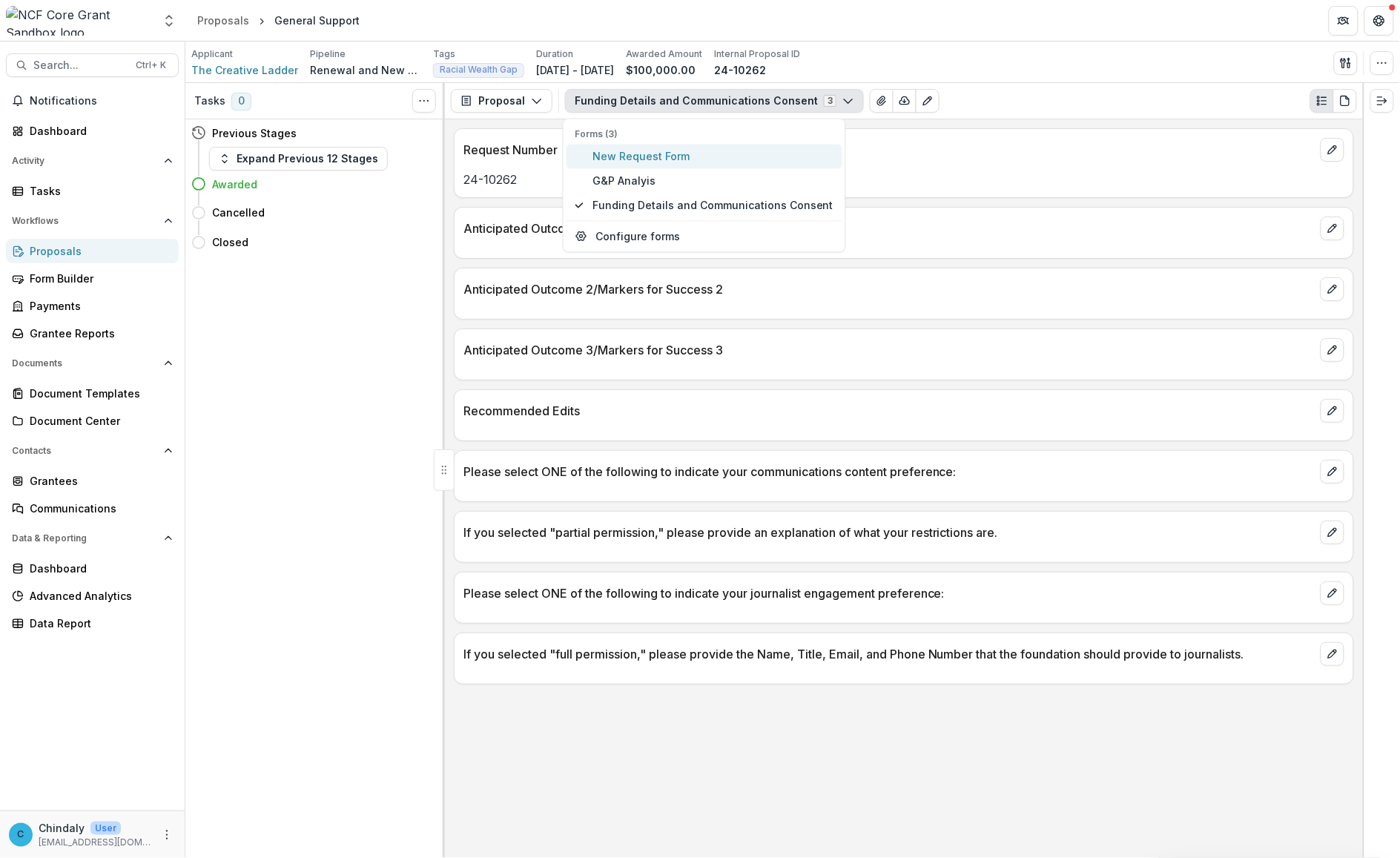
click at [631, 156] on span "New Request Form" at bounding box center [713, 155] width 241 height 16
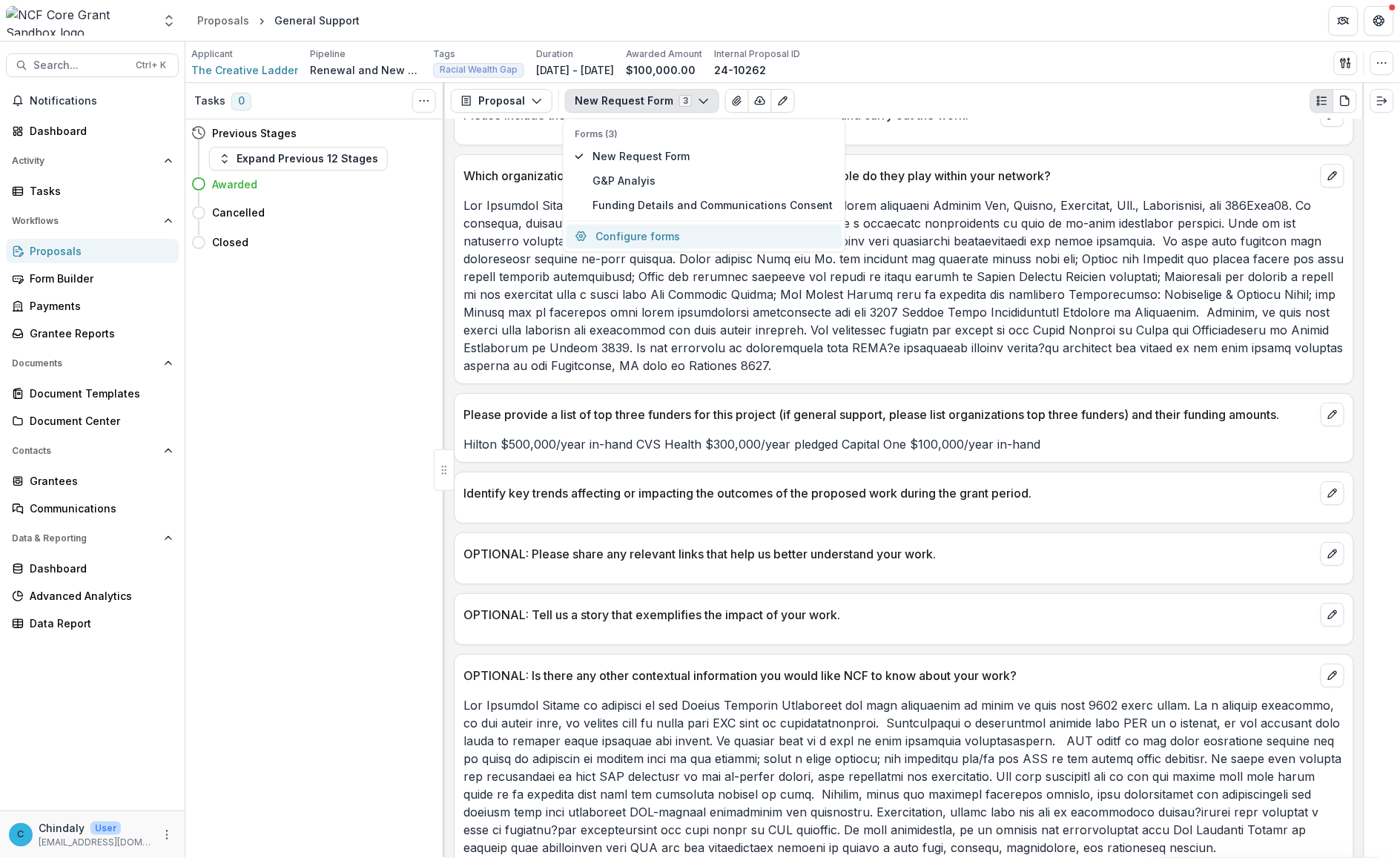
scroll to position [1777, 0]
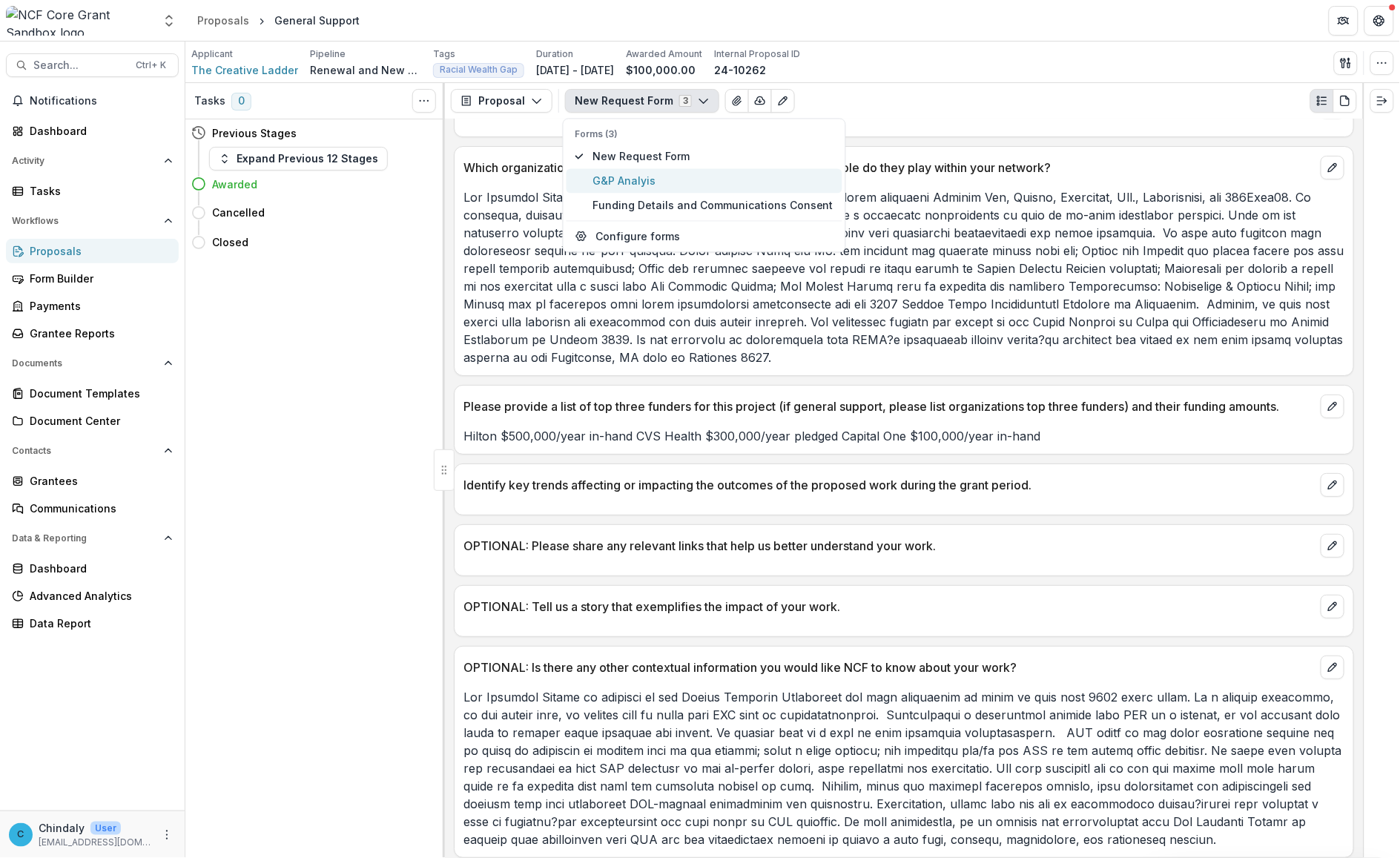
click at [614, 179] on span "G&P Analyis" at bounding box center [713, 180] width 241 height 16
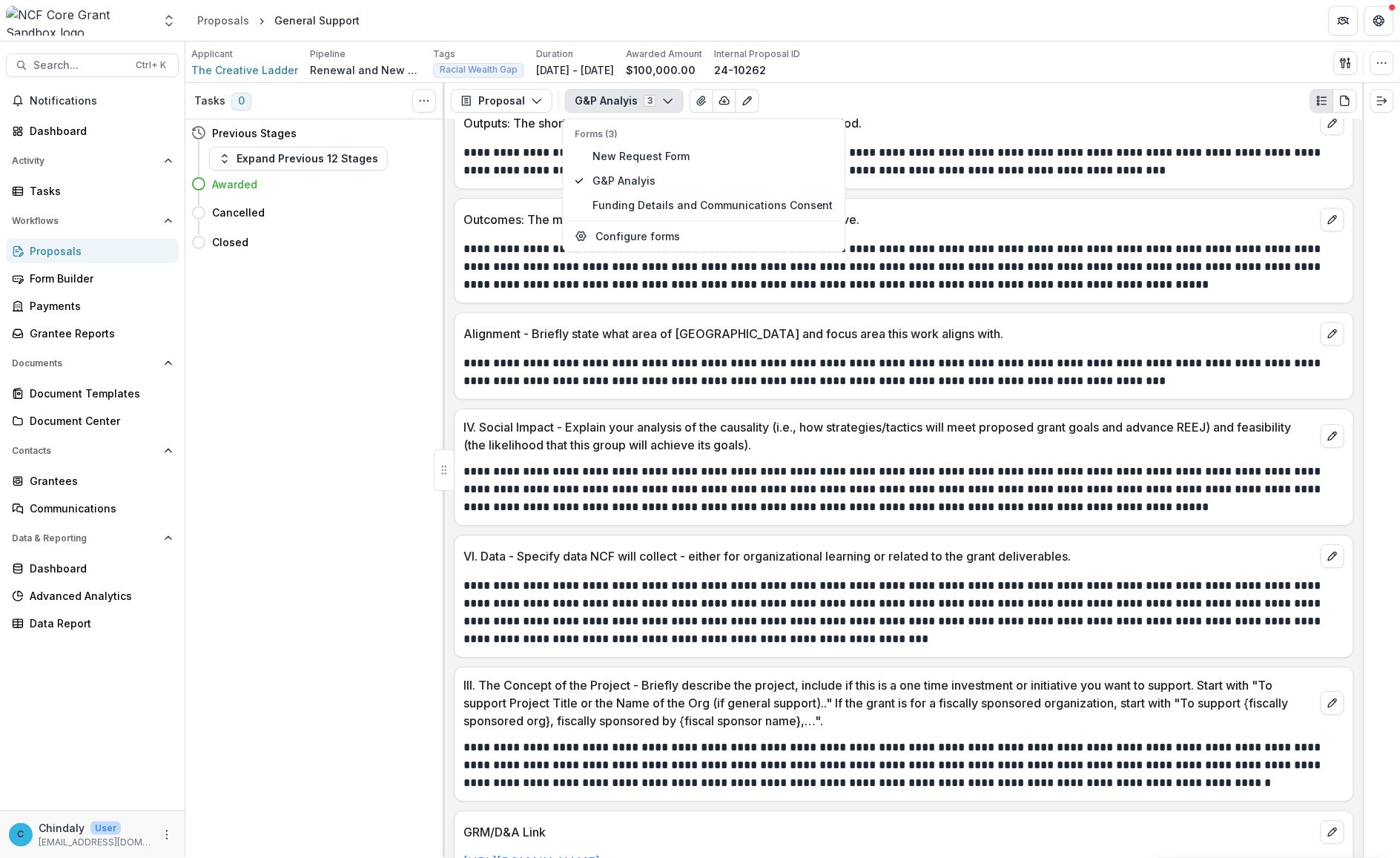
scroll to position [1484, 0]
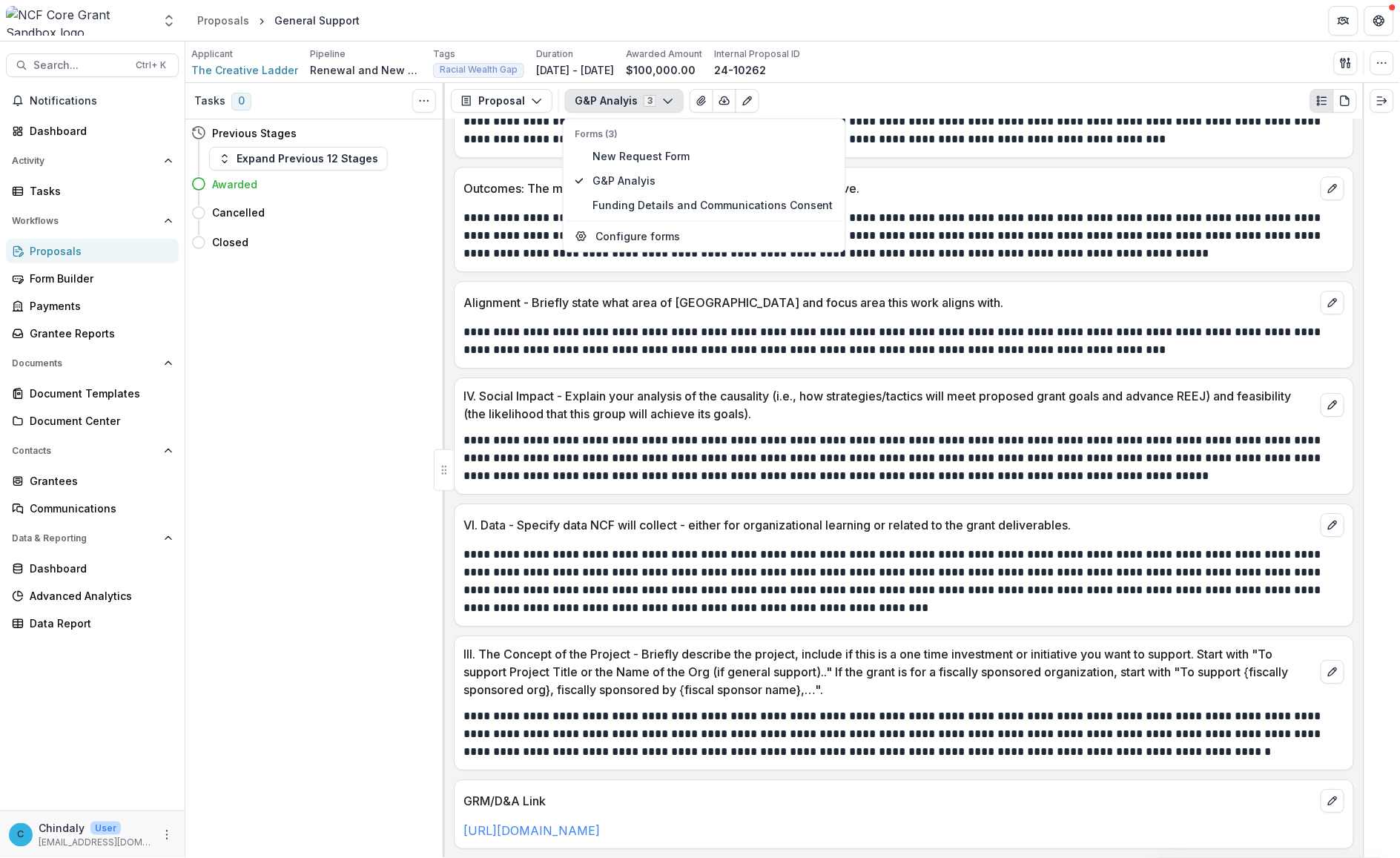
click at [130, 17] on div at bounding box center [79, 20] width 147 height 29
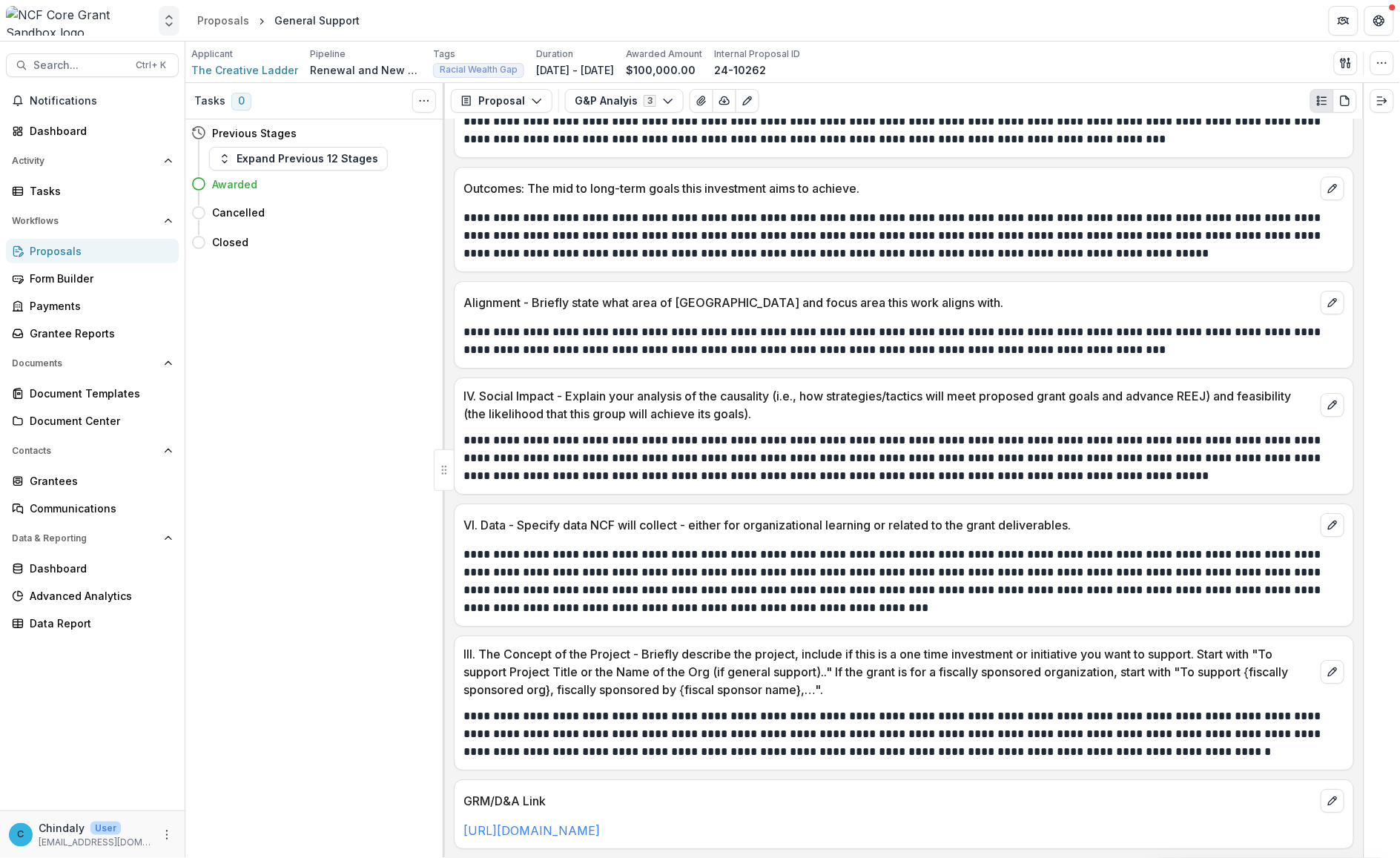
click at [171, 27] on icon "Open entity switcher" at bounding box center [169, 21] width 15 height 15
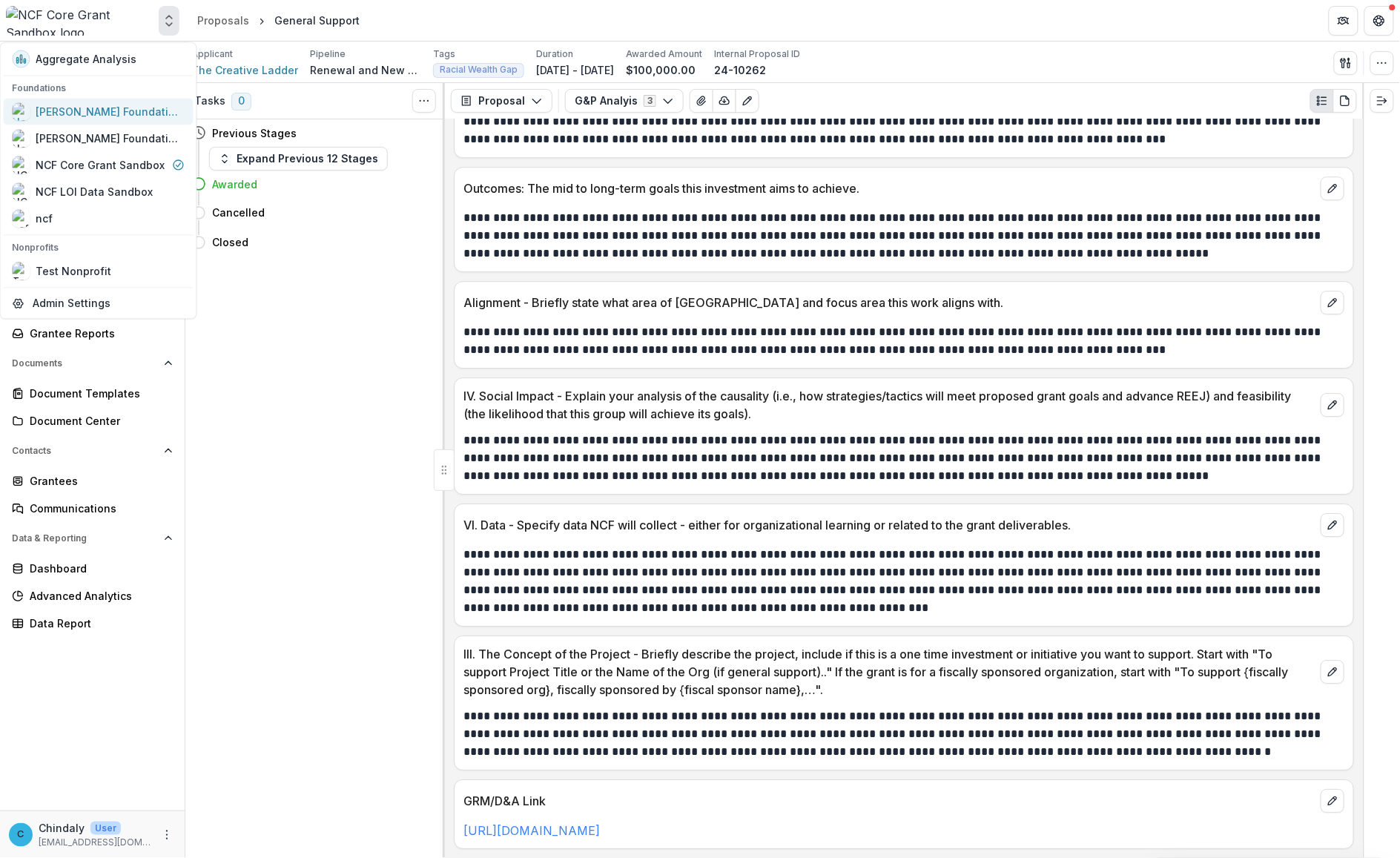
click at [115, 116] on div "[PERSON_NAME] Foundation Workflow Sandbox" at bounding box center [110, 111] width 148 height 16
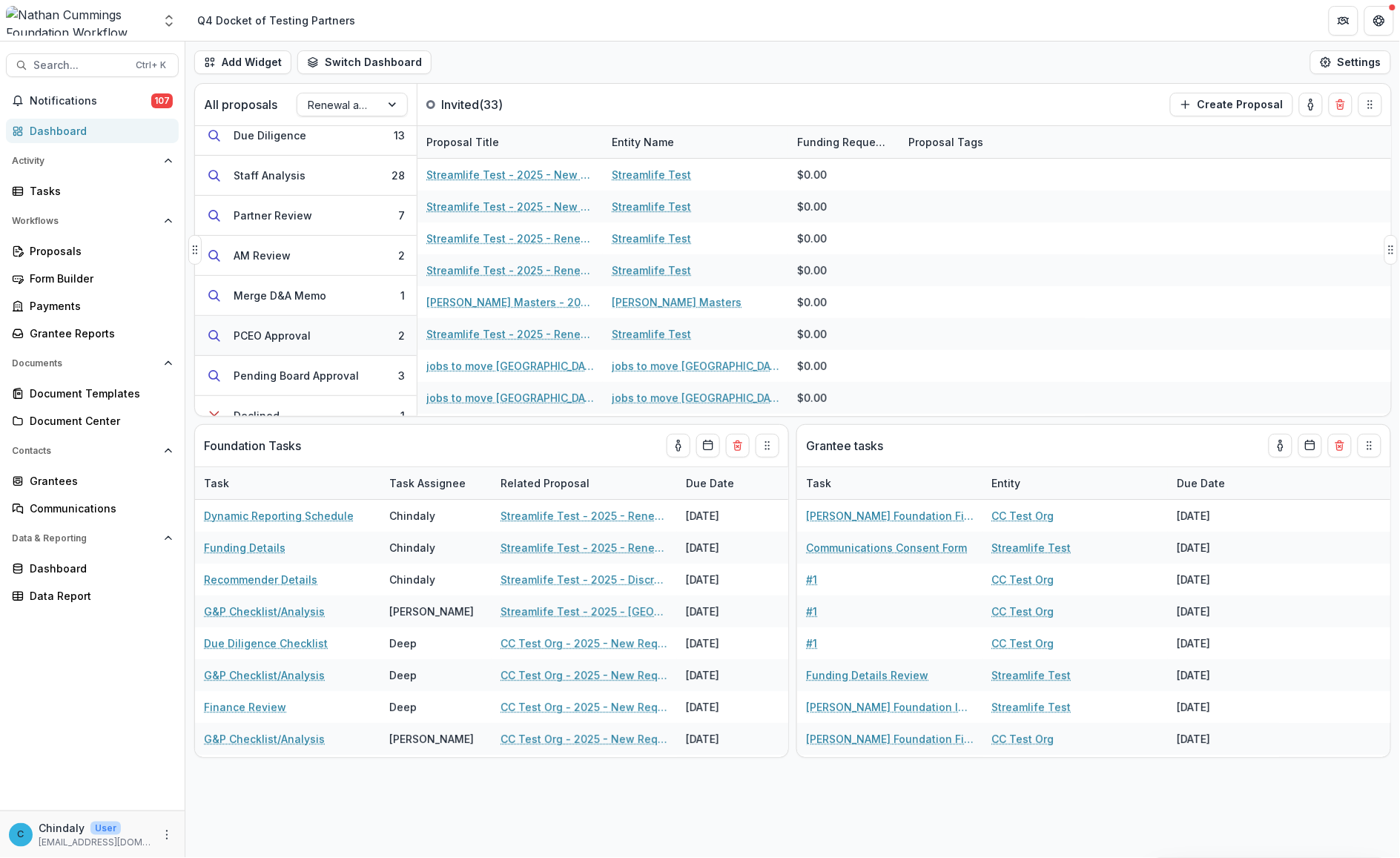
scroll to position [168, 0]
click at [298, 175] on div "Staff Analysis" at bounding box center [269, 177] width 72 height 16
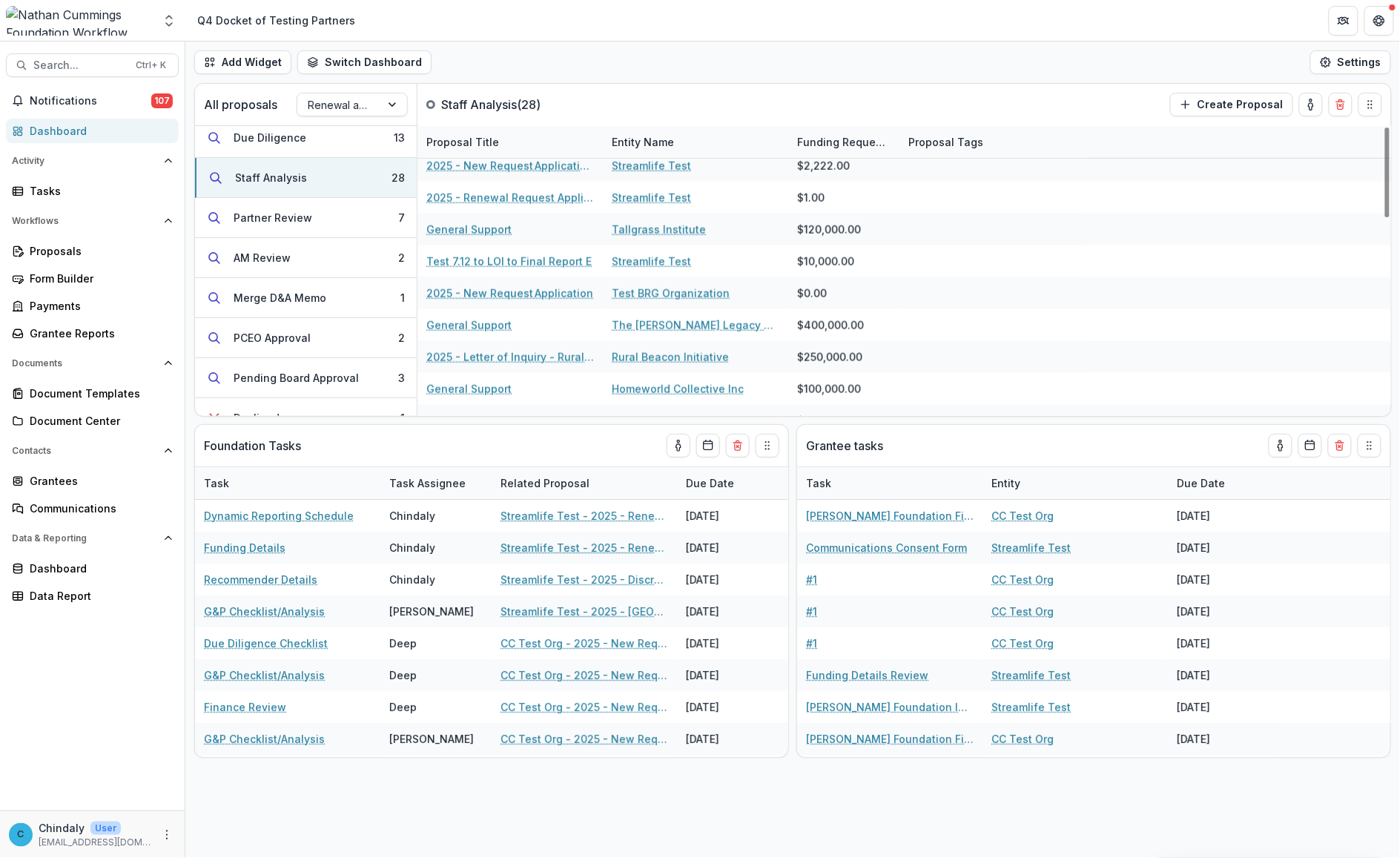
scroll to position [636, 0]
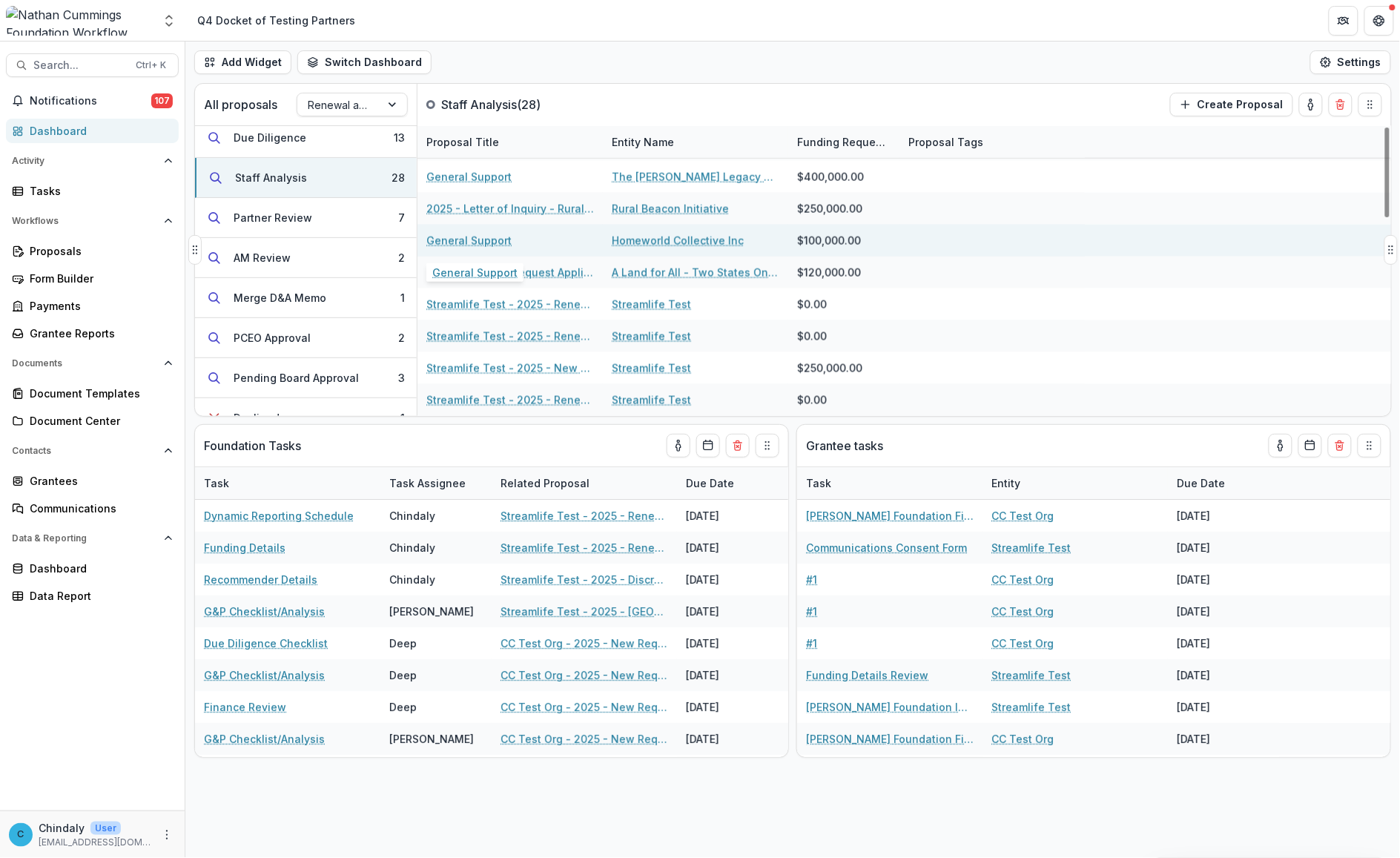
click at [487, 238] on link "General Support" at bounding box center [469, 240] width 85 height 16
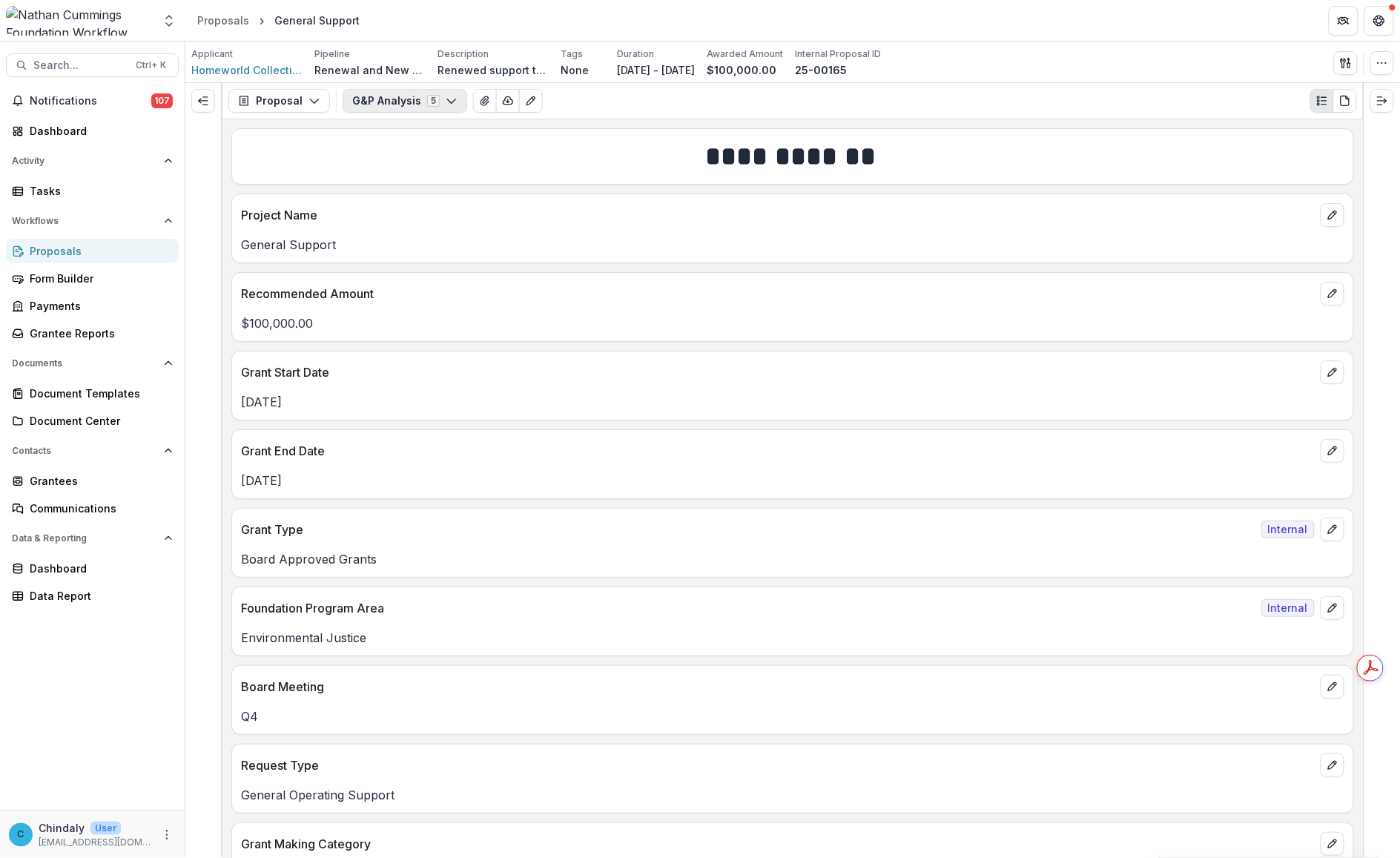
click at [401, 105] on button "G&P Analysis 5" at bounding box center [405, 101] width 125 height 24
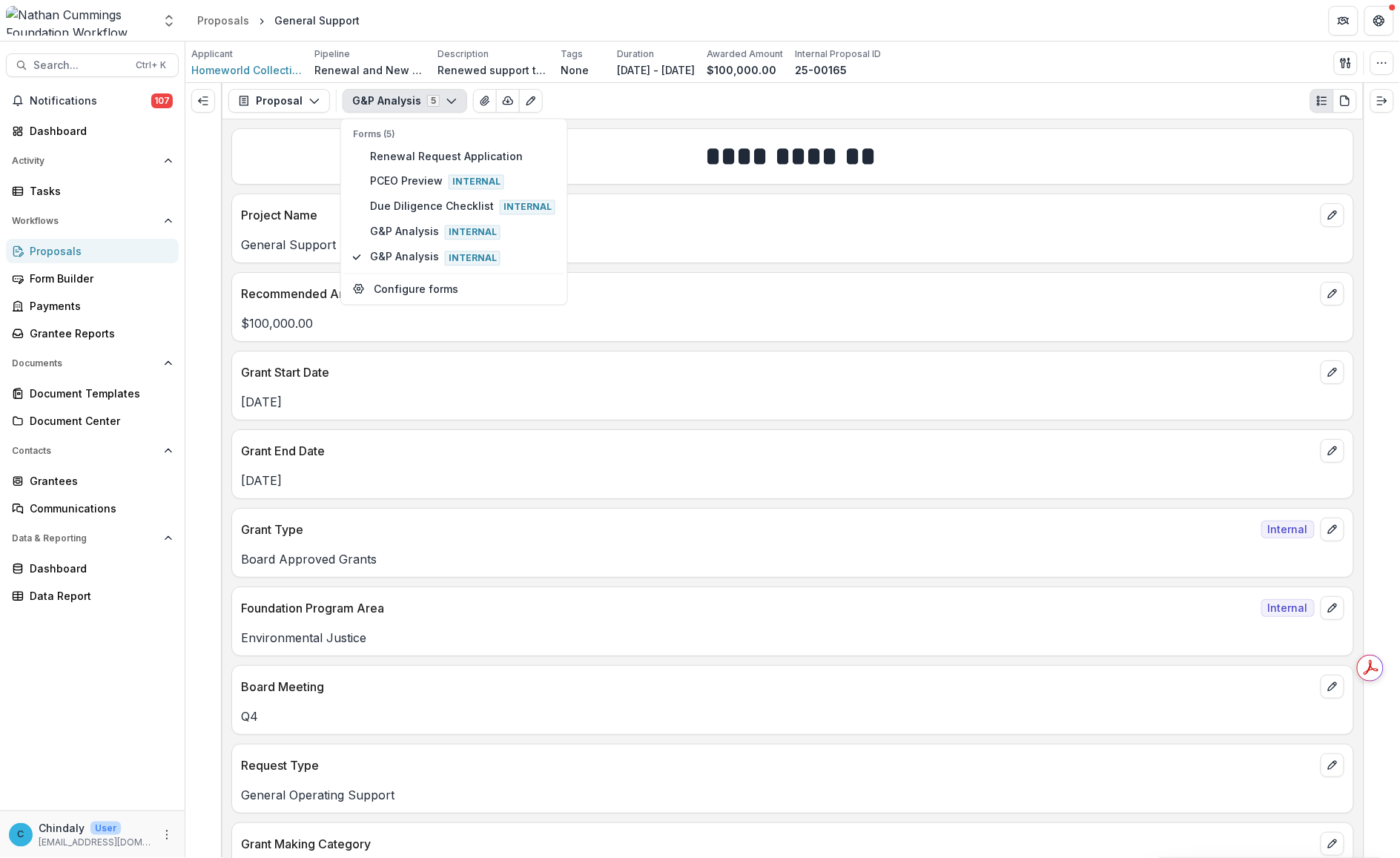
click at [53, 253] on div "Proposals" at bounding box center [97, 251] width 137 height 16
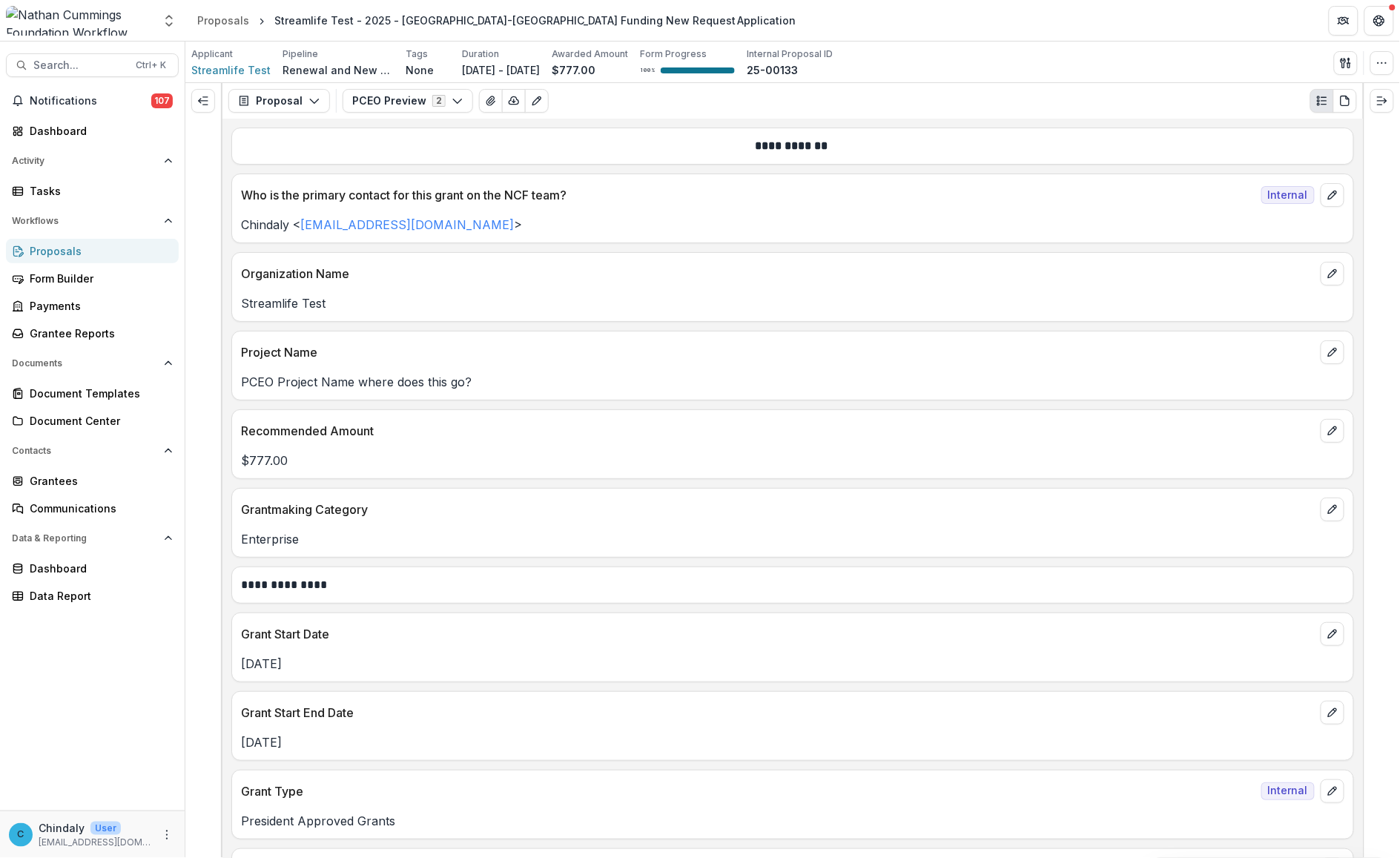
click at [390, 83] on div "Proposal Proposal Payments Reports Grant Agreements Board Summaries Bank Detail…" at bounding box center [792, 100] width 1140 height 36
click at [390, 95] on button "PCEO Preview 2" at bounding box center [408, 101] width 130 height 24
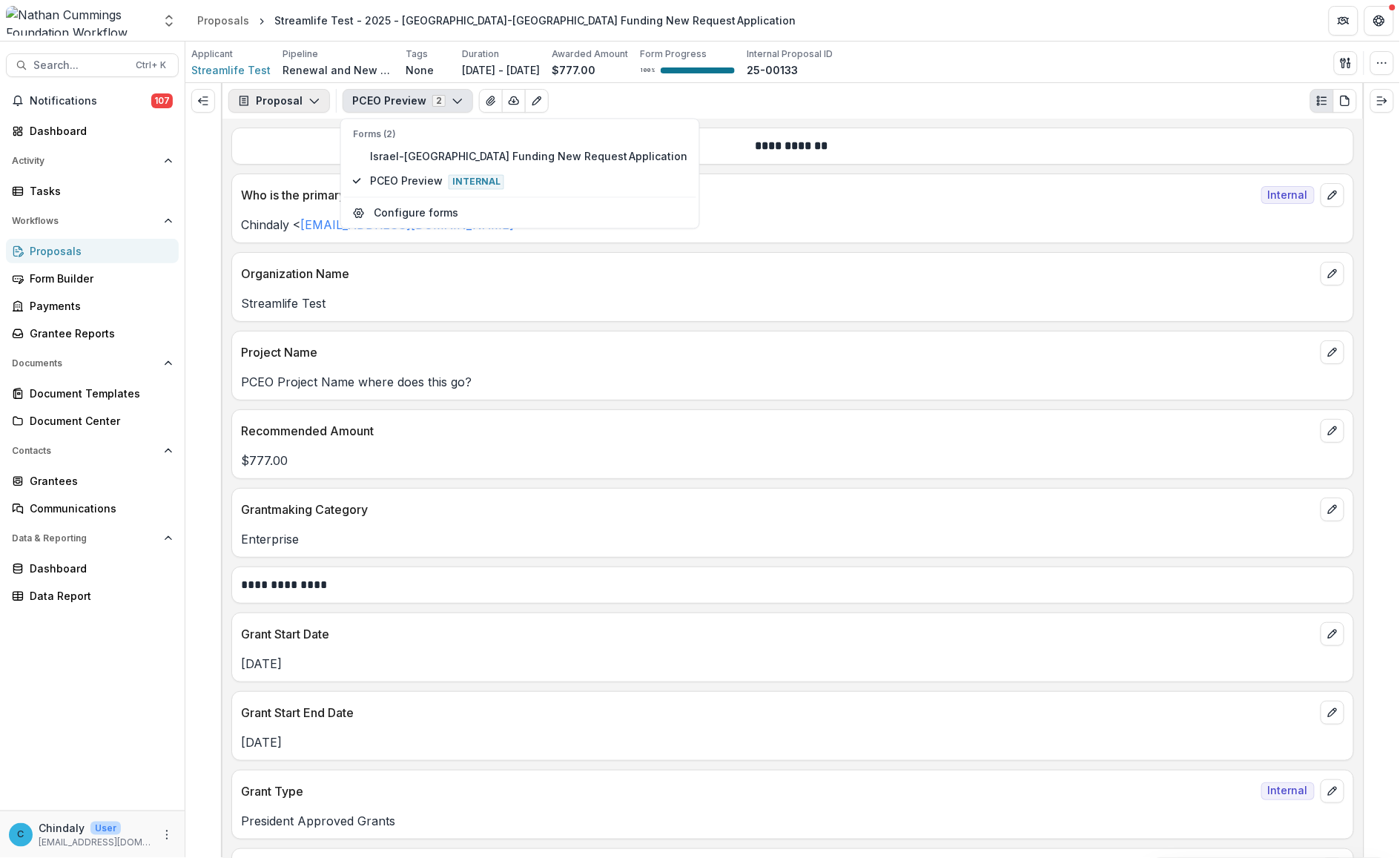
click at [315, 96] on icon "button" at bounding box center [314, 100] width 12 height 12
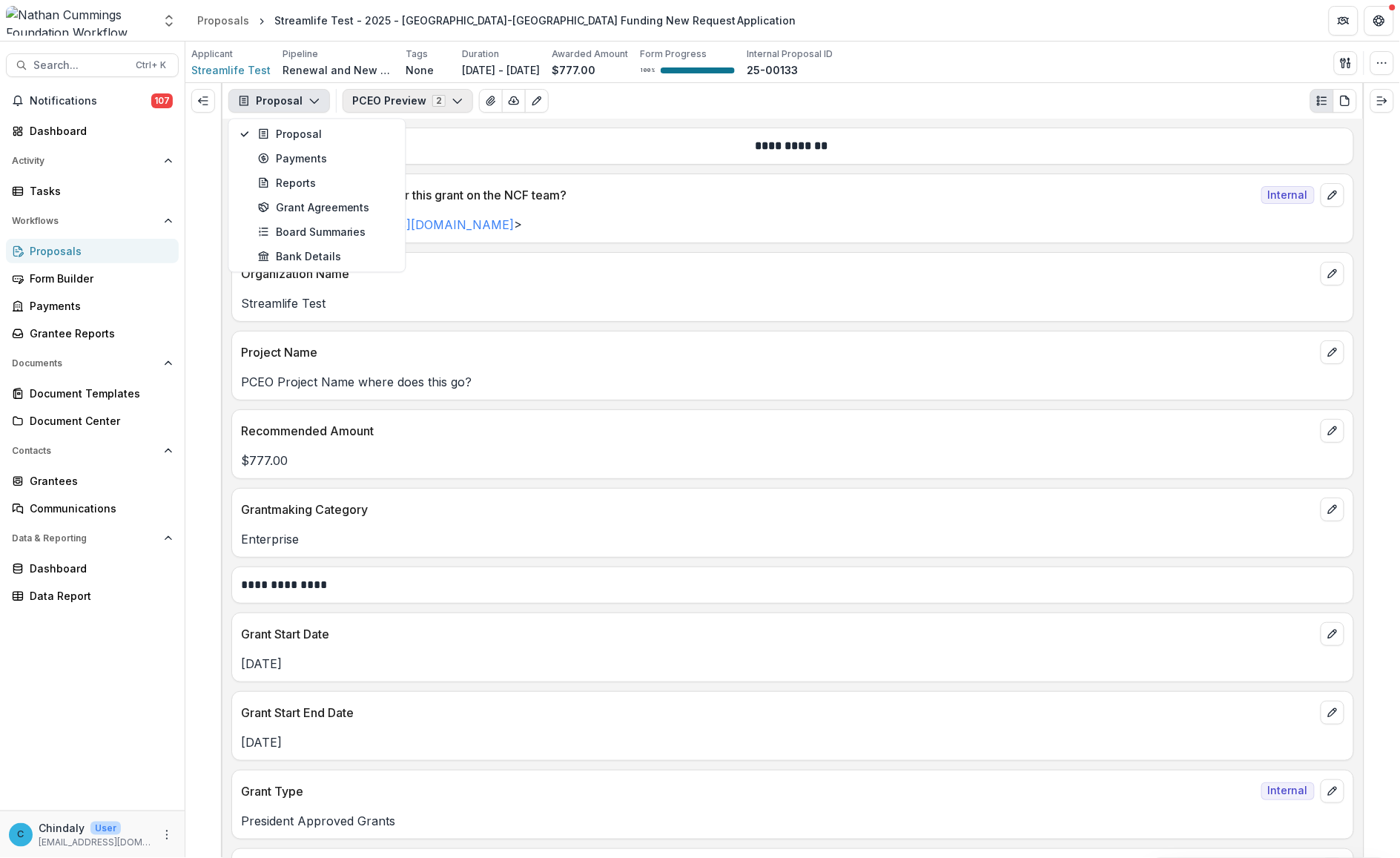
click at [419, 97] on button "PCEO Preview 2" at bounding box center [408, 101] width 130 height 24
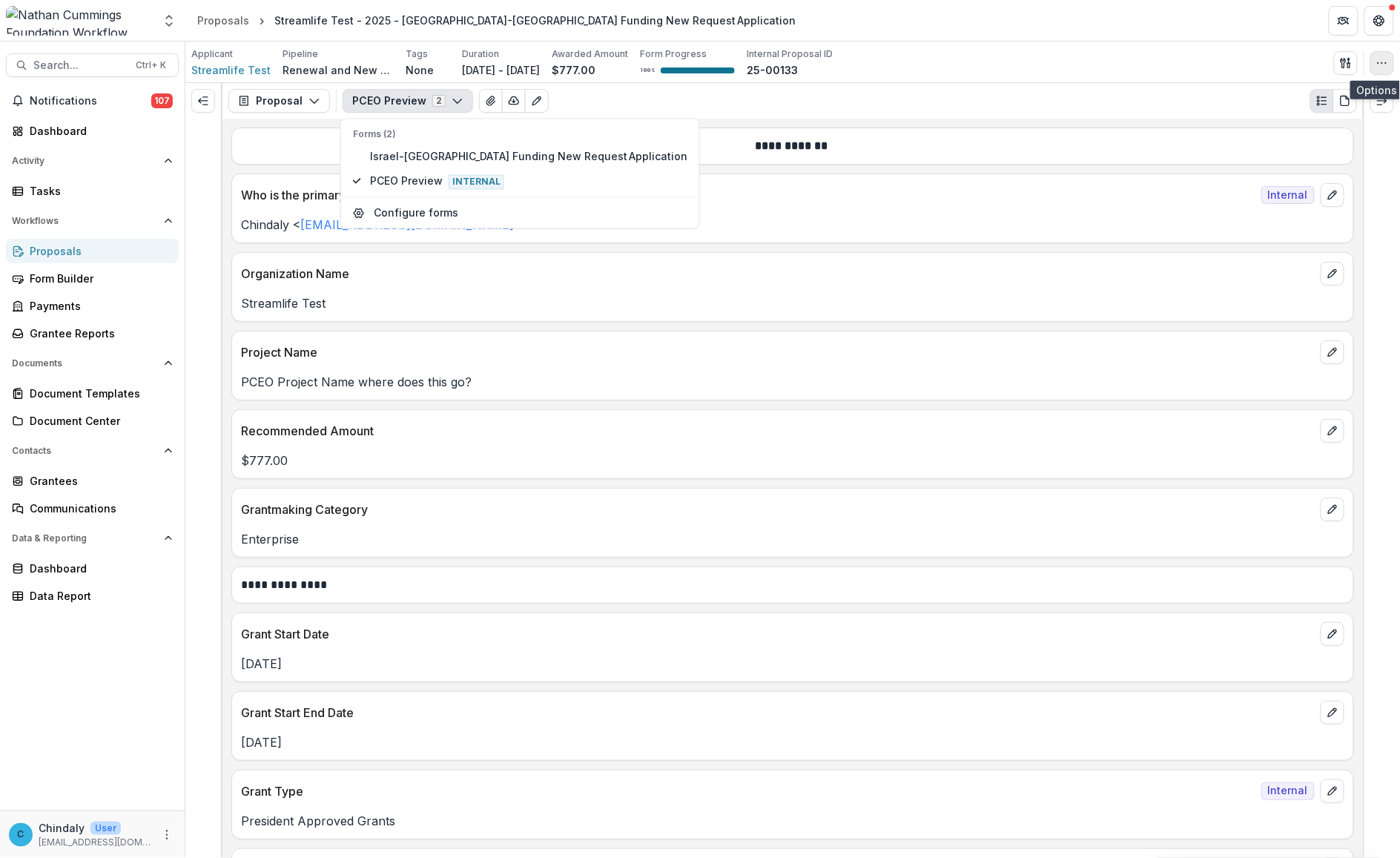
click at [1383, 65] on icon "button" at bounding box center [1382, 62] width 12 height 12
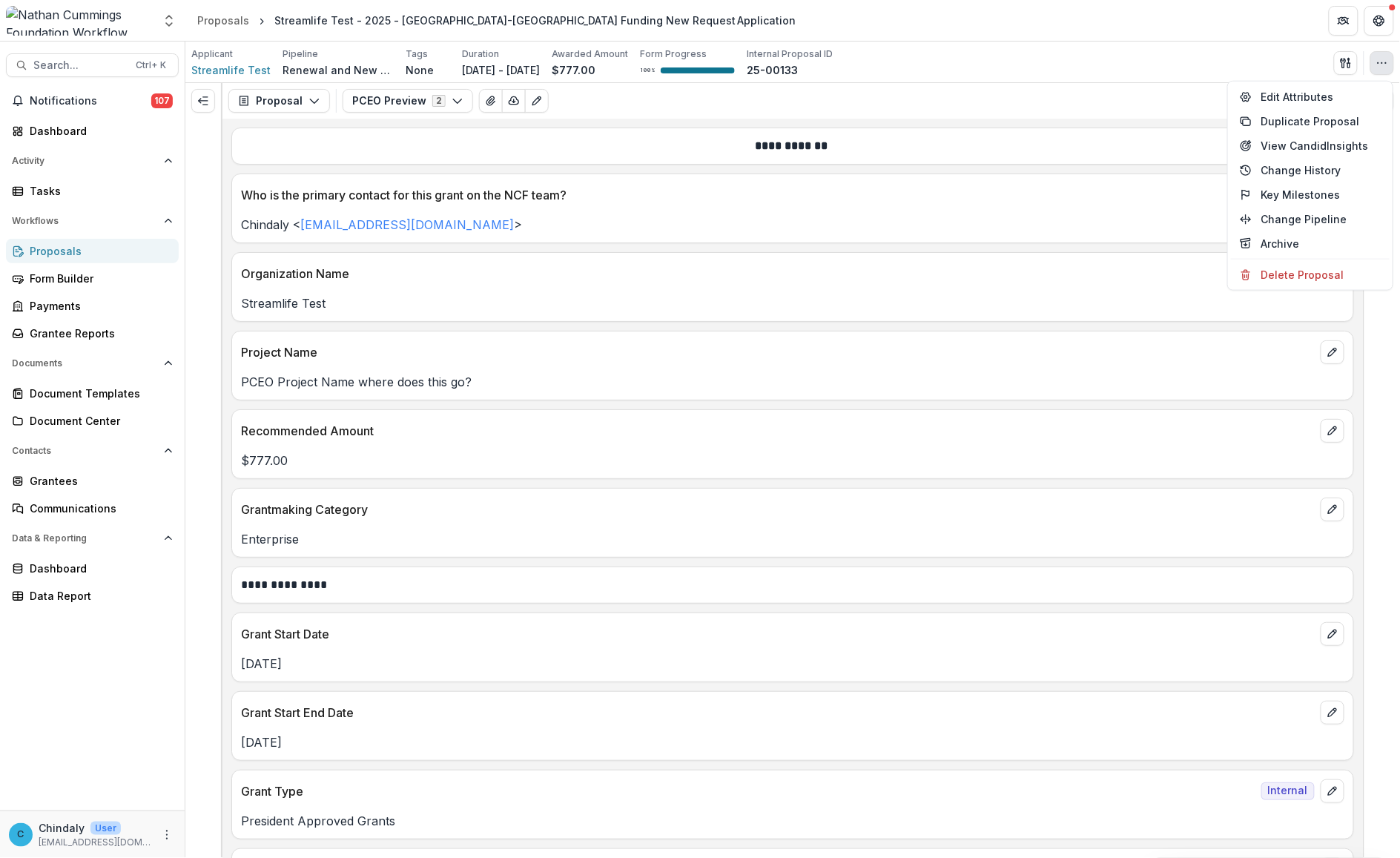
click at [58, 249] on div "Proposals" at bounding box center [97, 251] width 137 height 16
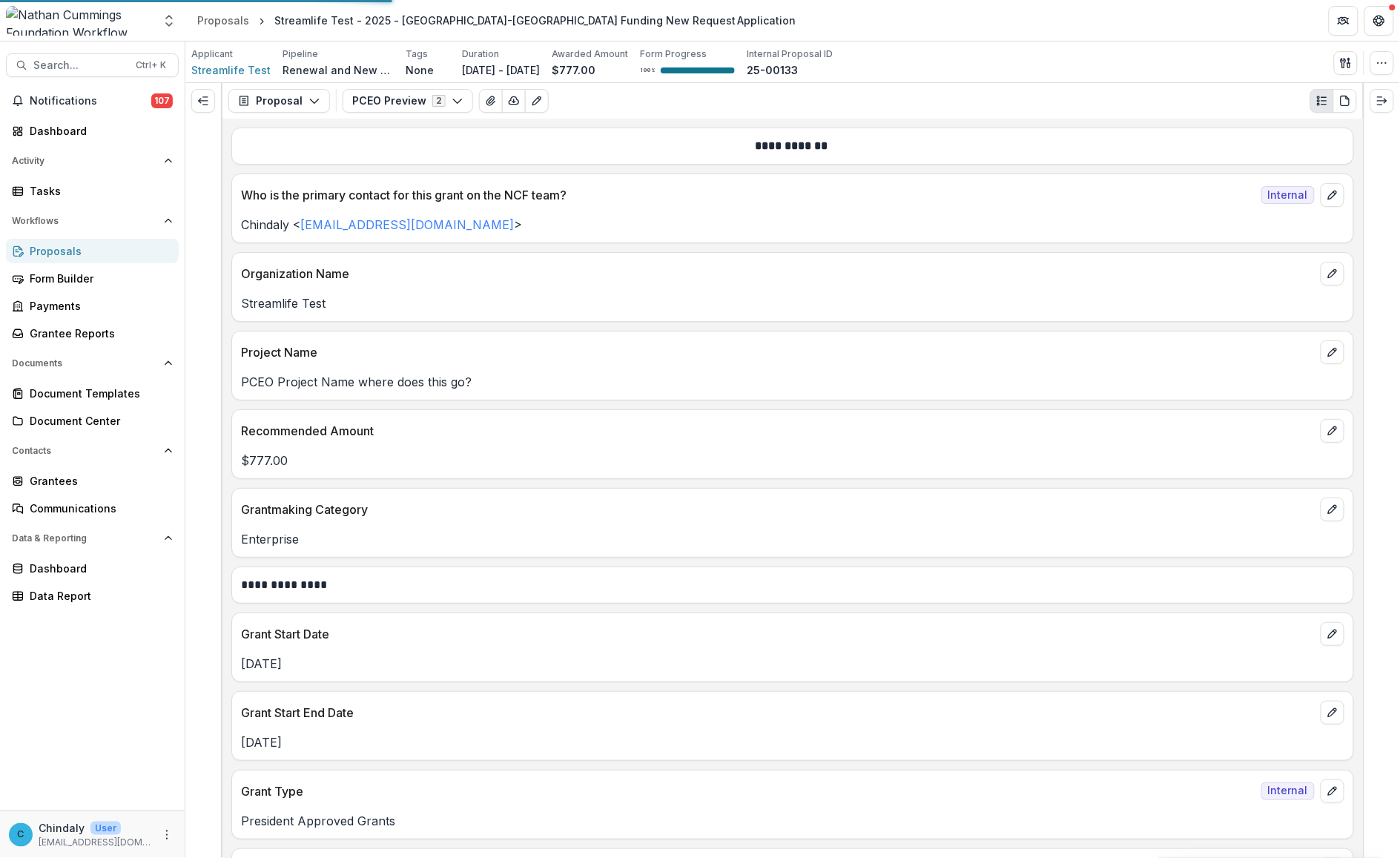
click at [54, 248] on div "Proposals" at bounding box center [97, 251] width 137 height 16
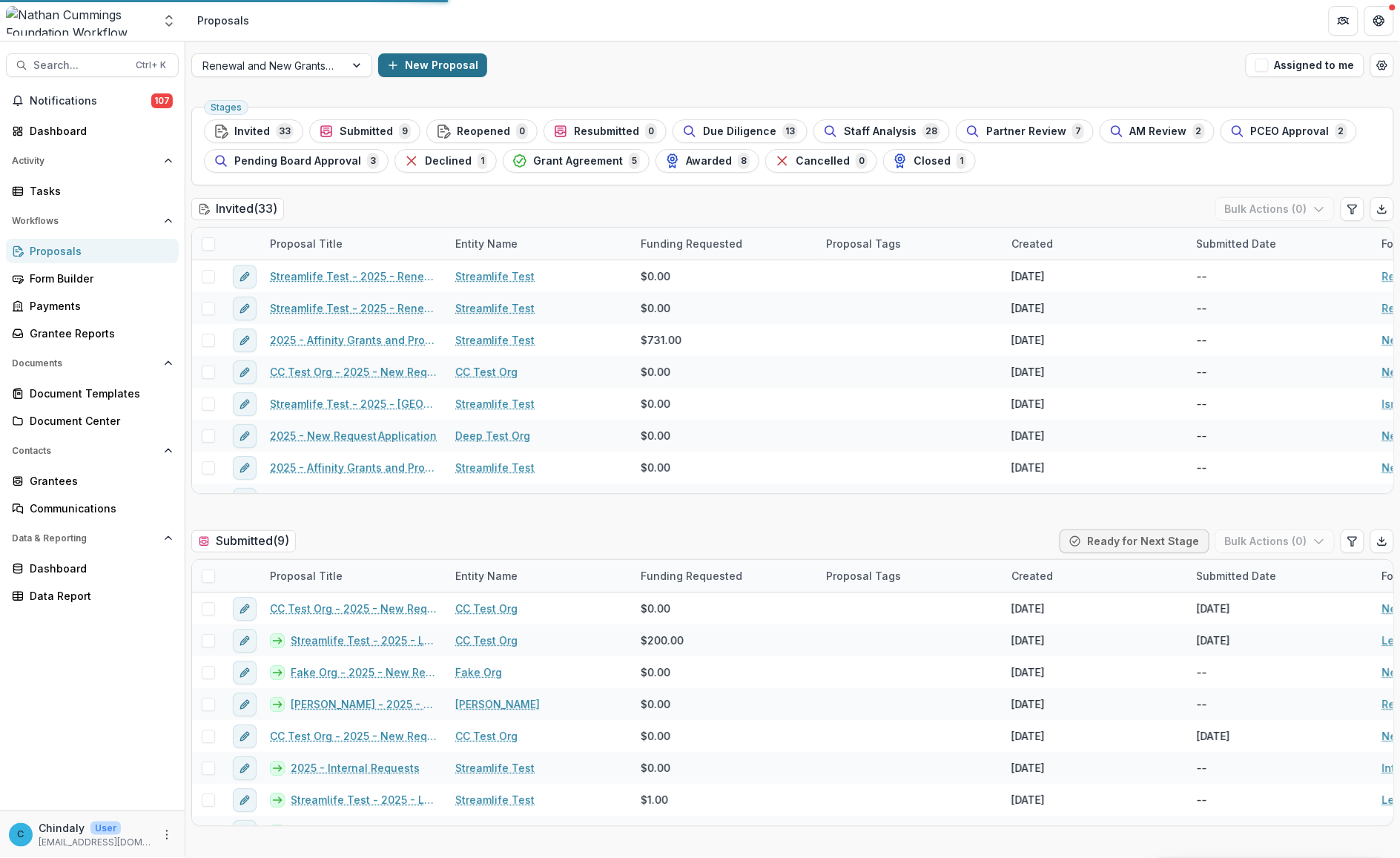
drag, startPoint x: 206, startPoint y: 95, endPoint x: 435, endPoint y: 64, distance: 231.1
click at [435, 64] on button "New Proposal" at bounding box center [433, 65] width 109 height 24
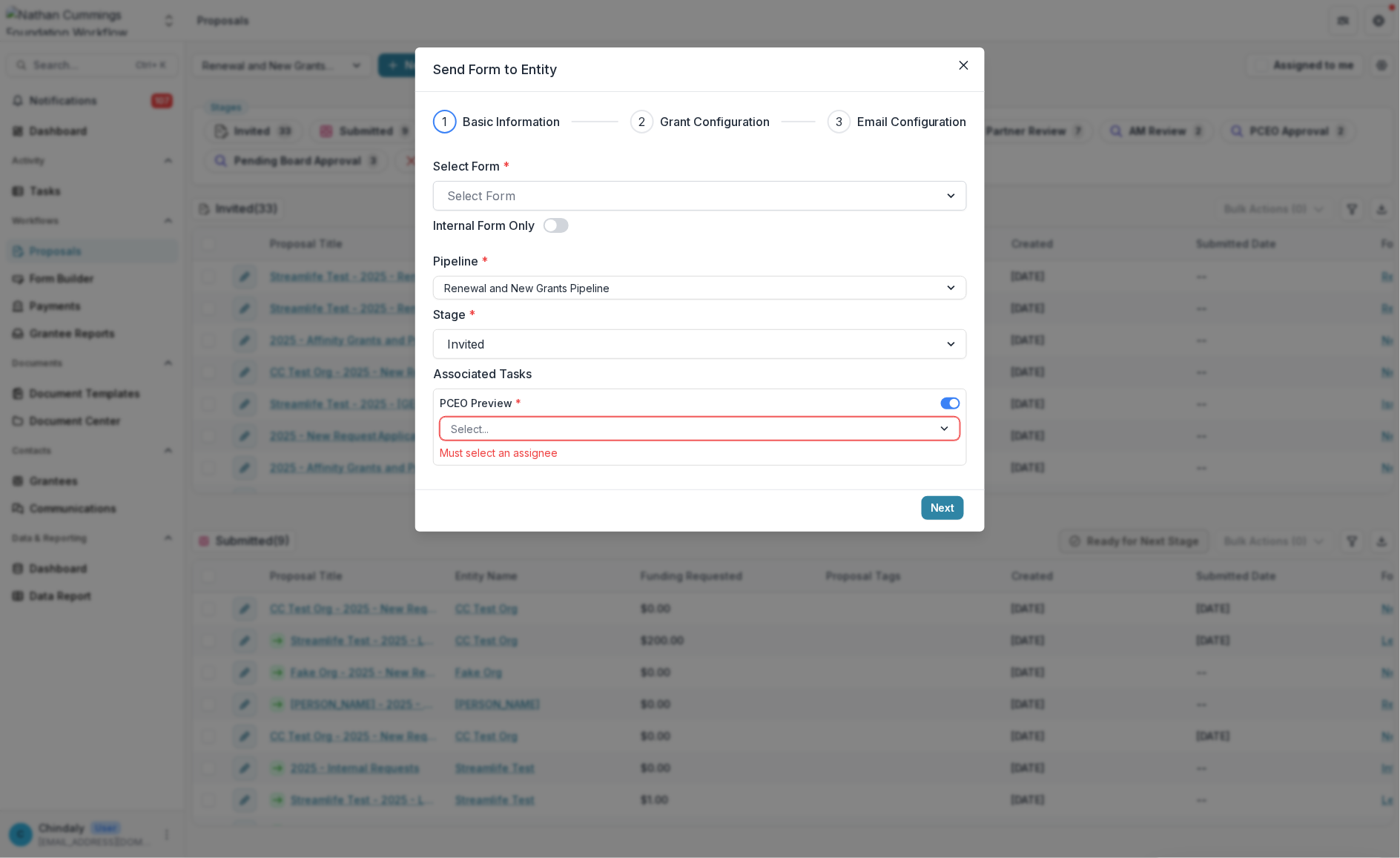
click at [517, 202] on div at bounding box center [686, 196] width 479 height 21
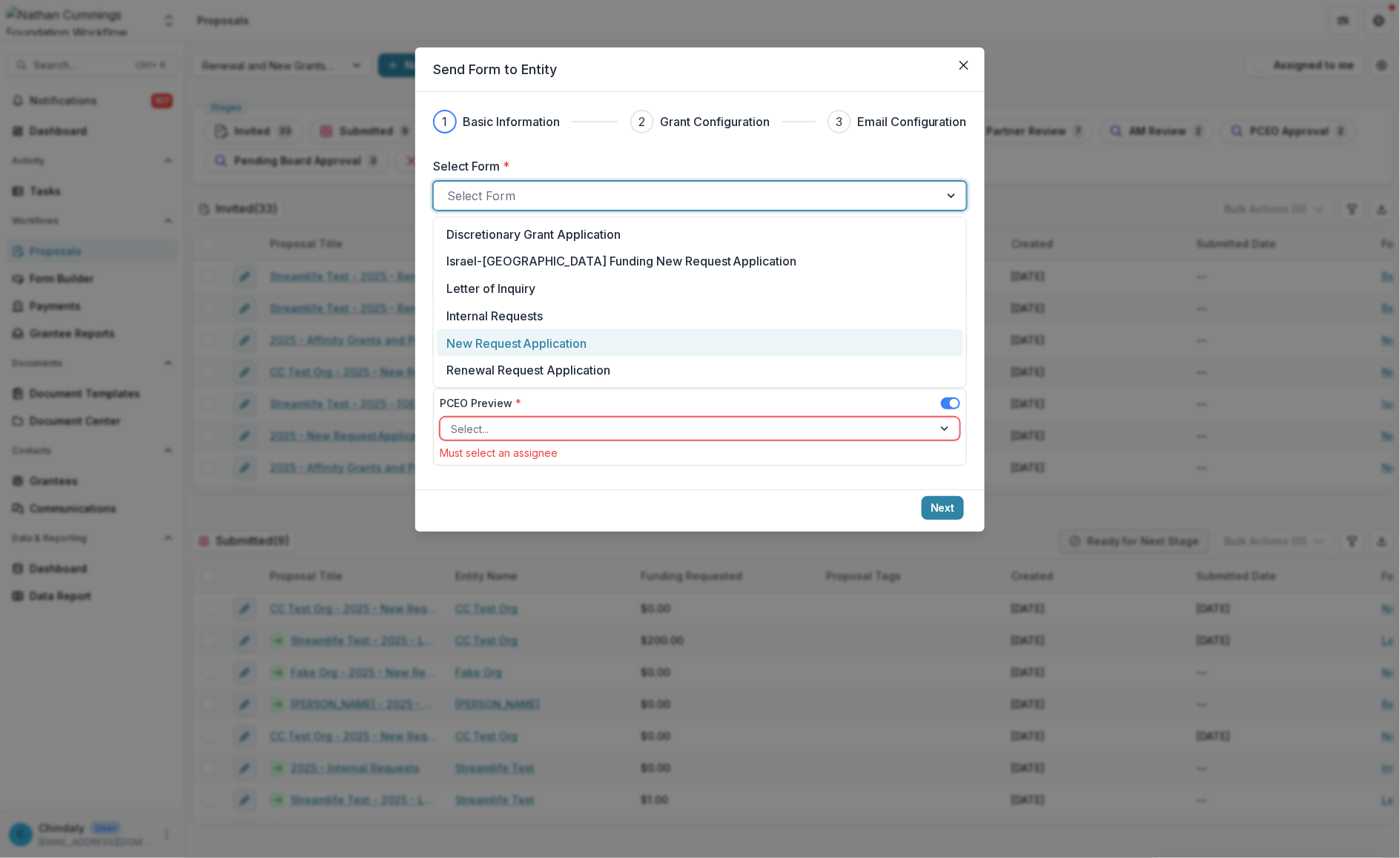
click at [504, 337] on p "New Request Application" at bounding box center [516, 343] width 141 height 17
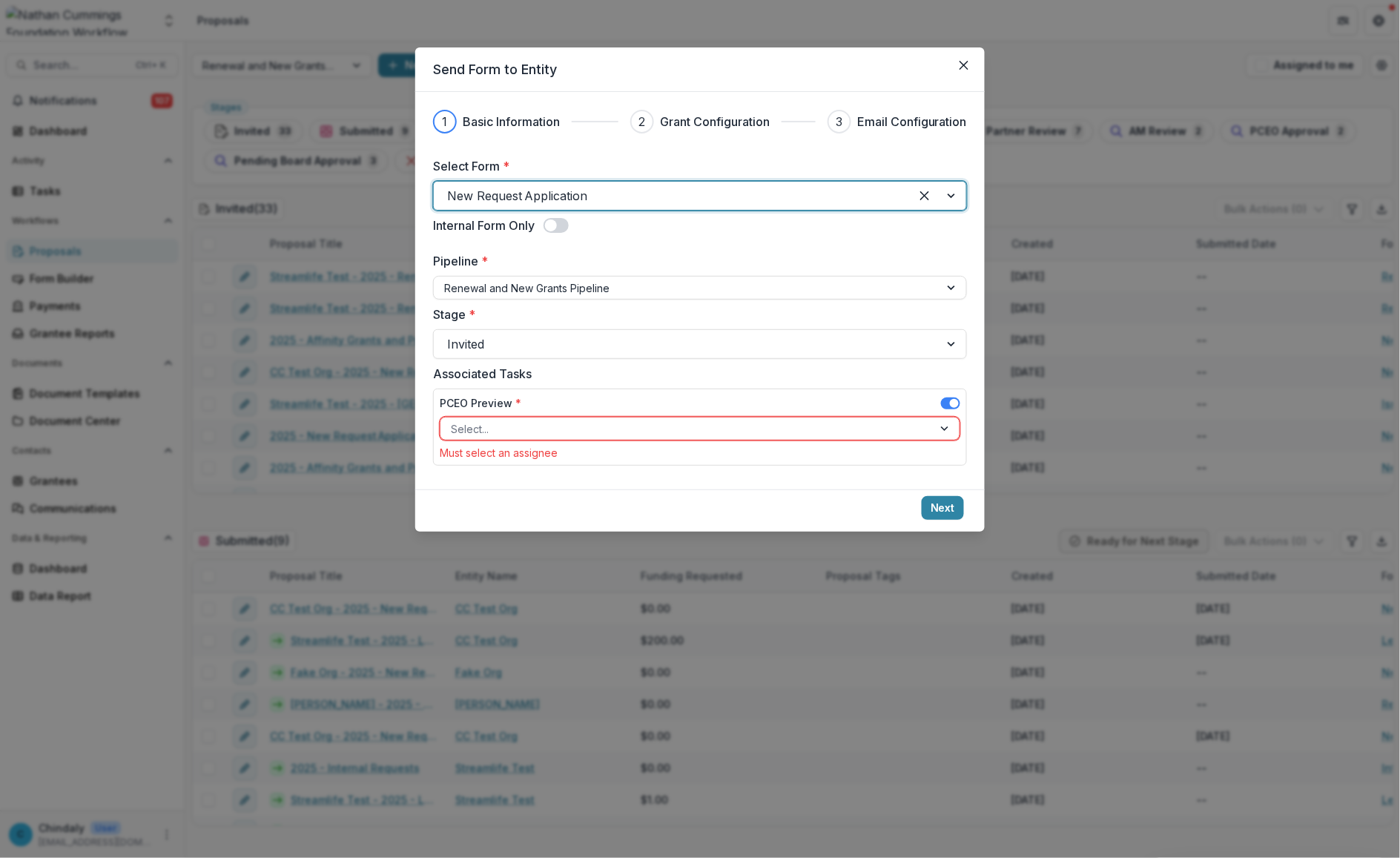
click at [514, 421] on div at bounding box center [686, 429] width 471 height 18
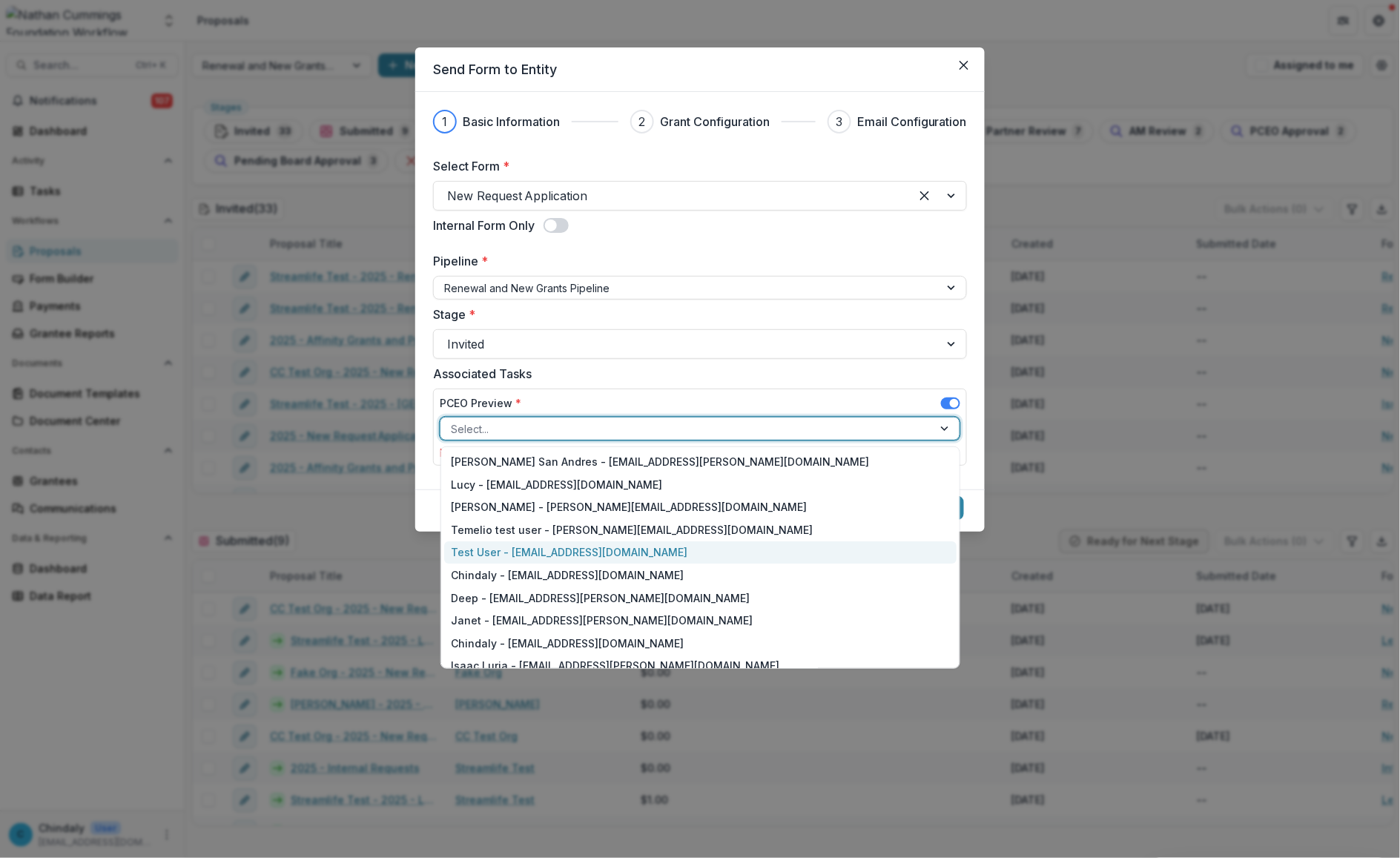
click at [515, 549] on div "Test User - [EMAIL_ADDRESS][DOMAIN_NAME]" at bounding box center [700, 552] width 514 height 23
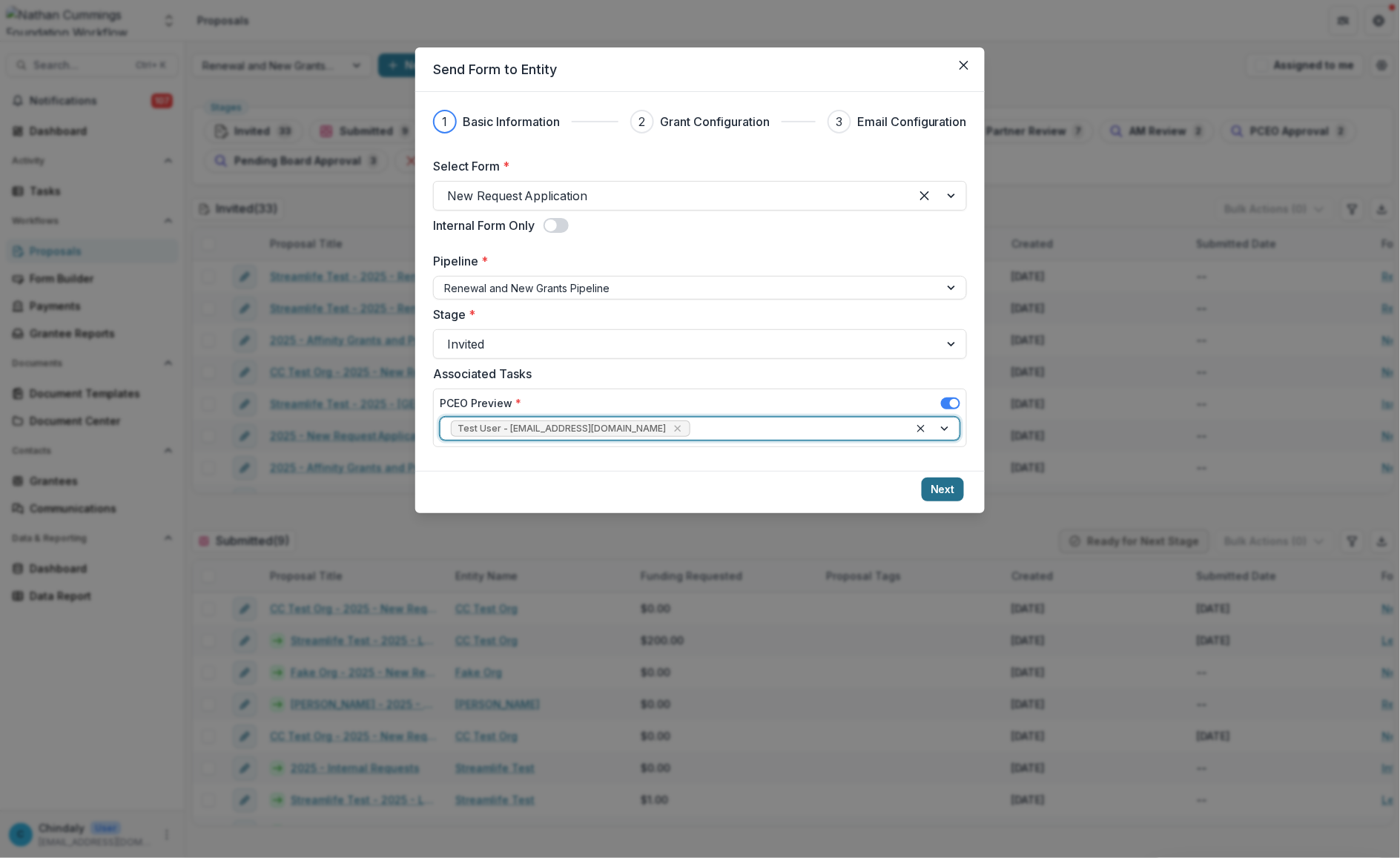
click at [940, 486] on button "Next" at bounding box center [943, 490] width 42 height 24
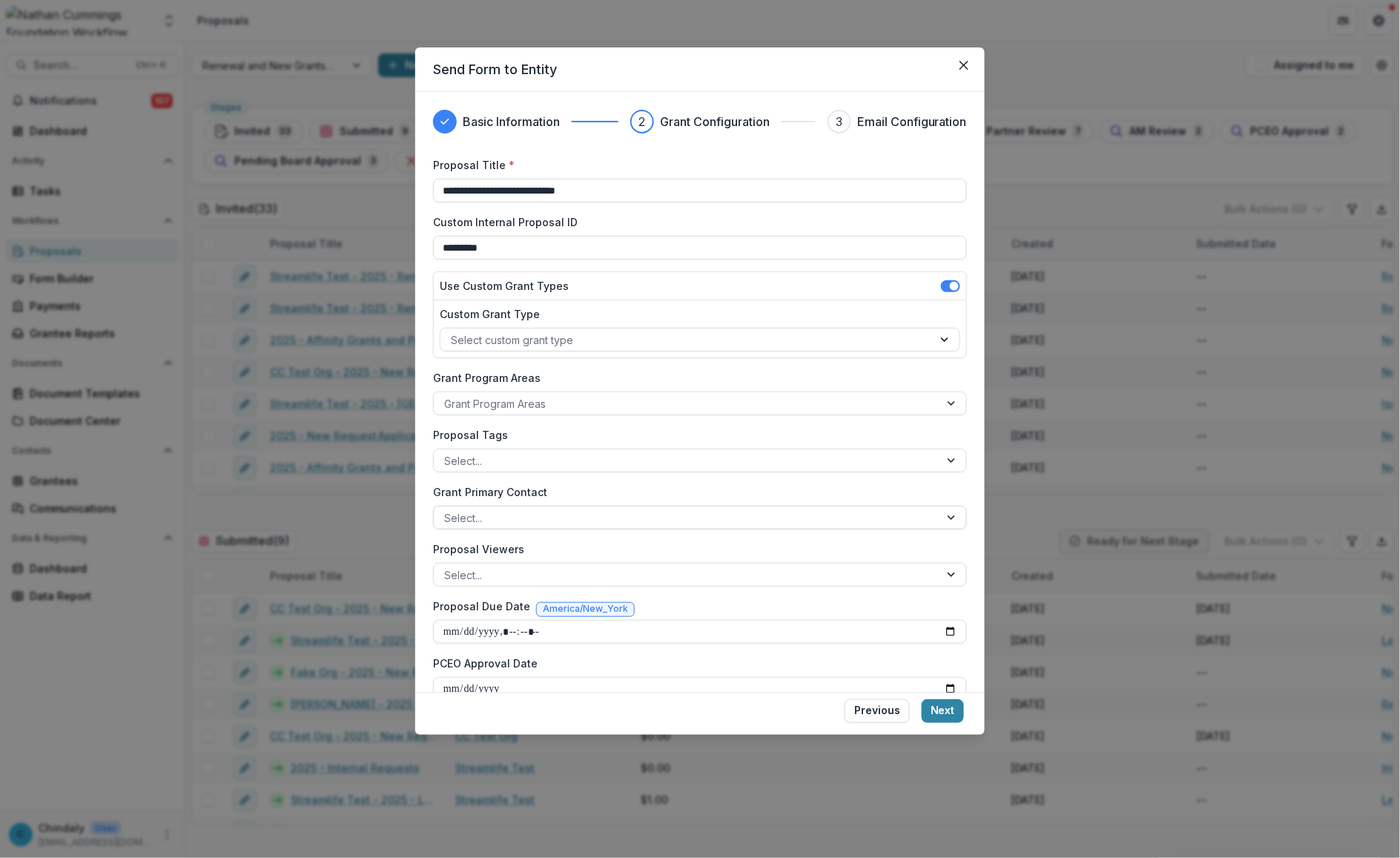
scroll to position [83, 0]
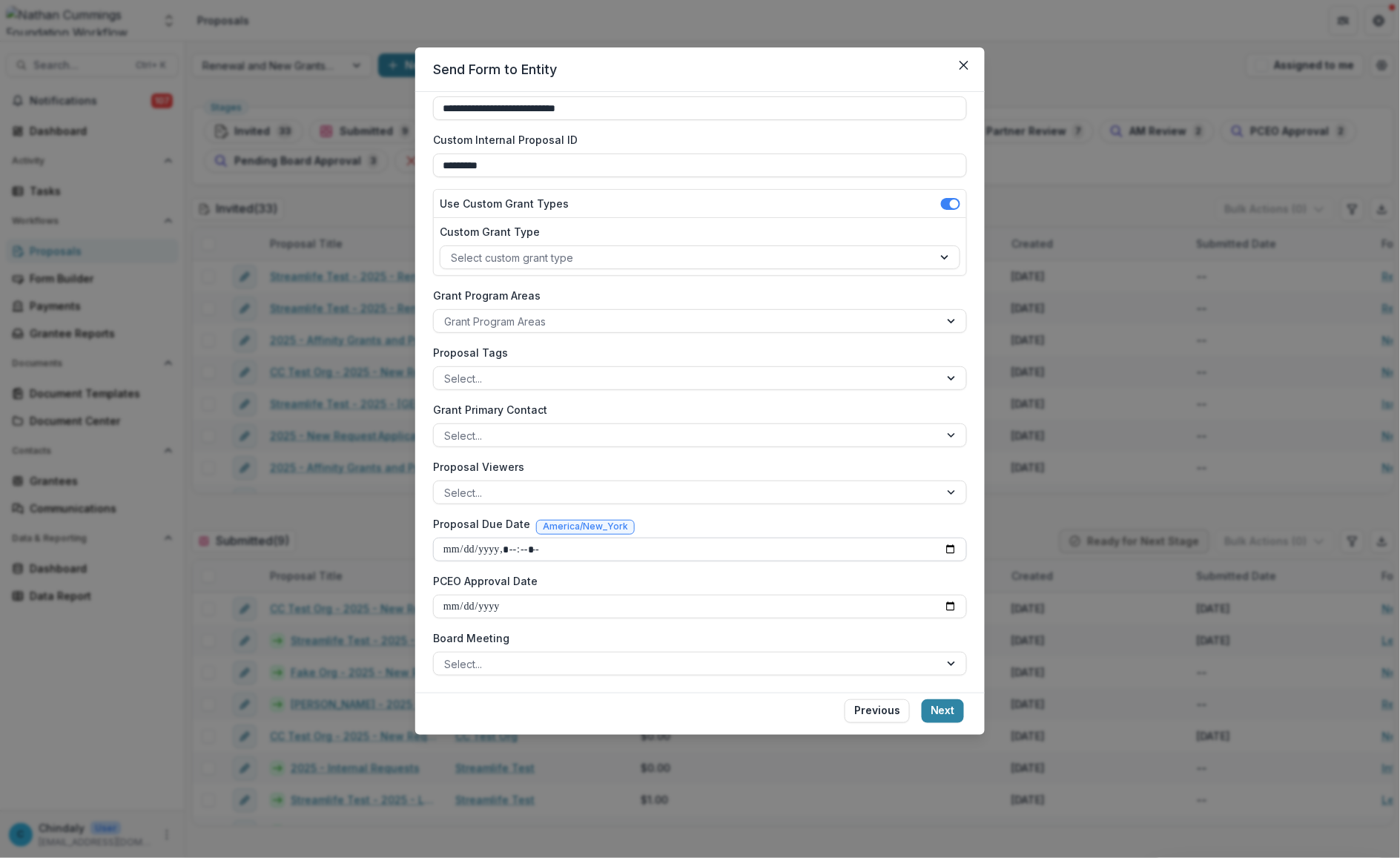
click at [640, 553] on input "Proposal Due Date" at bounding box center [699, 549] width 534 height 24
click at [495, 554] on input "Proposal Due Date" at bounding box center [699, 549] width 534 height 24
click at [461, 546] on input "Proposal Due Date" at bounding box center [699, 549] width 534 height 24
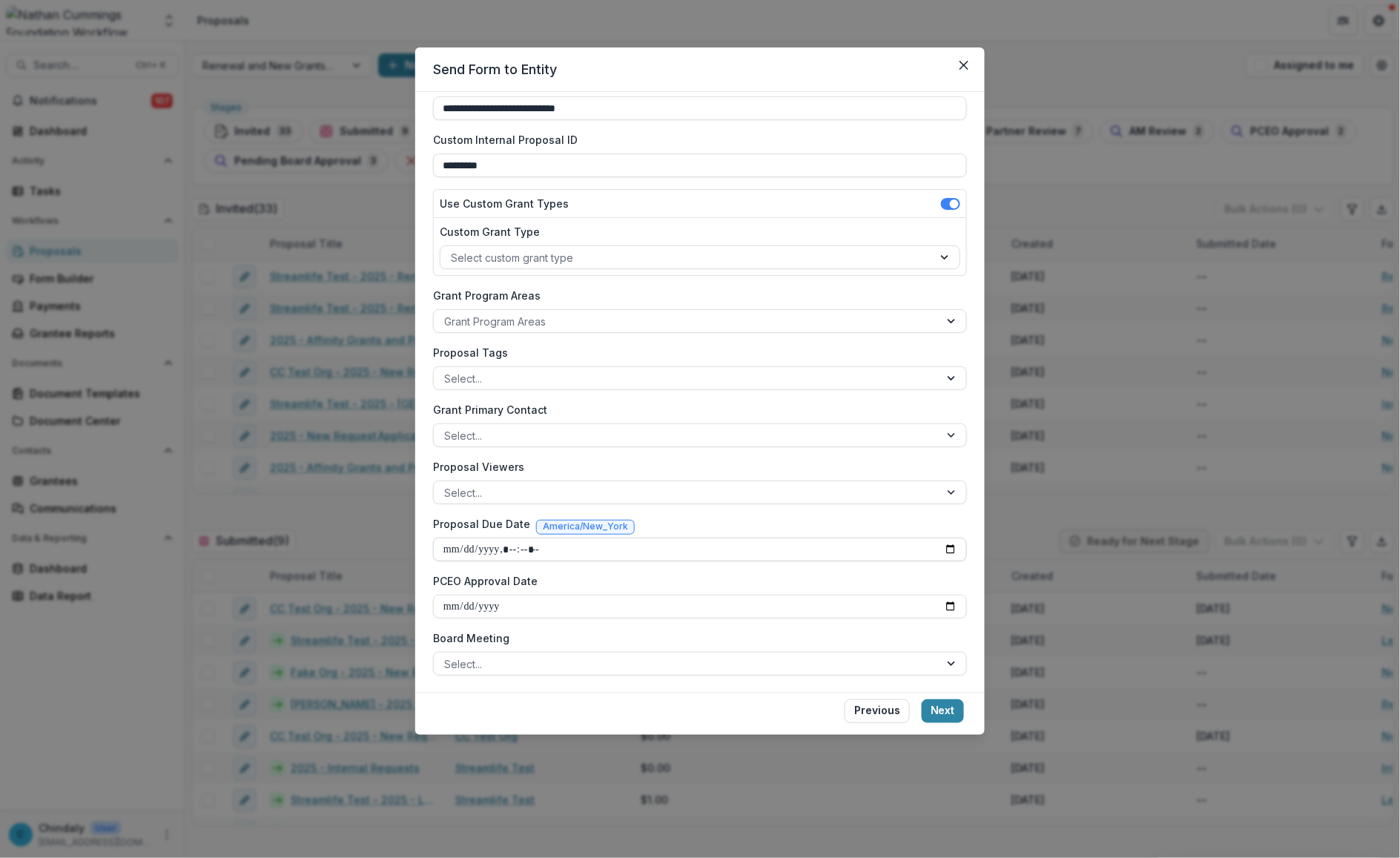
click at [461, 546] on input "Proposal Due Date" at bounding box center [699, 549] width 534 height 24
click at [943, 553] on input "Proposal Due Date" at bounding box center [699, 549] width 534 height 24
click at [799, 575] on label "PCEO Approval Date" at bounding box center [694, 581] width 525 height 16
click at [799, 594] on input "PCEO Approval Date" at bounding box center [699, 606] width 534 height 24
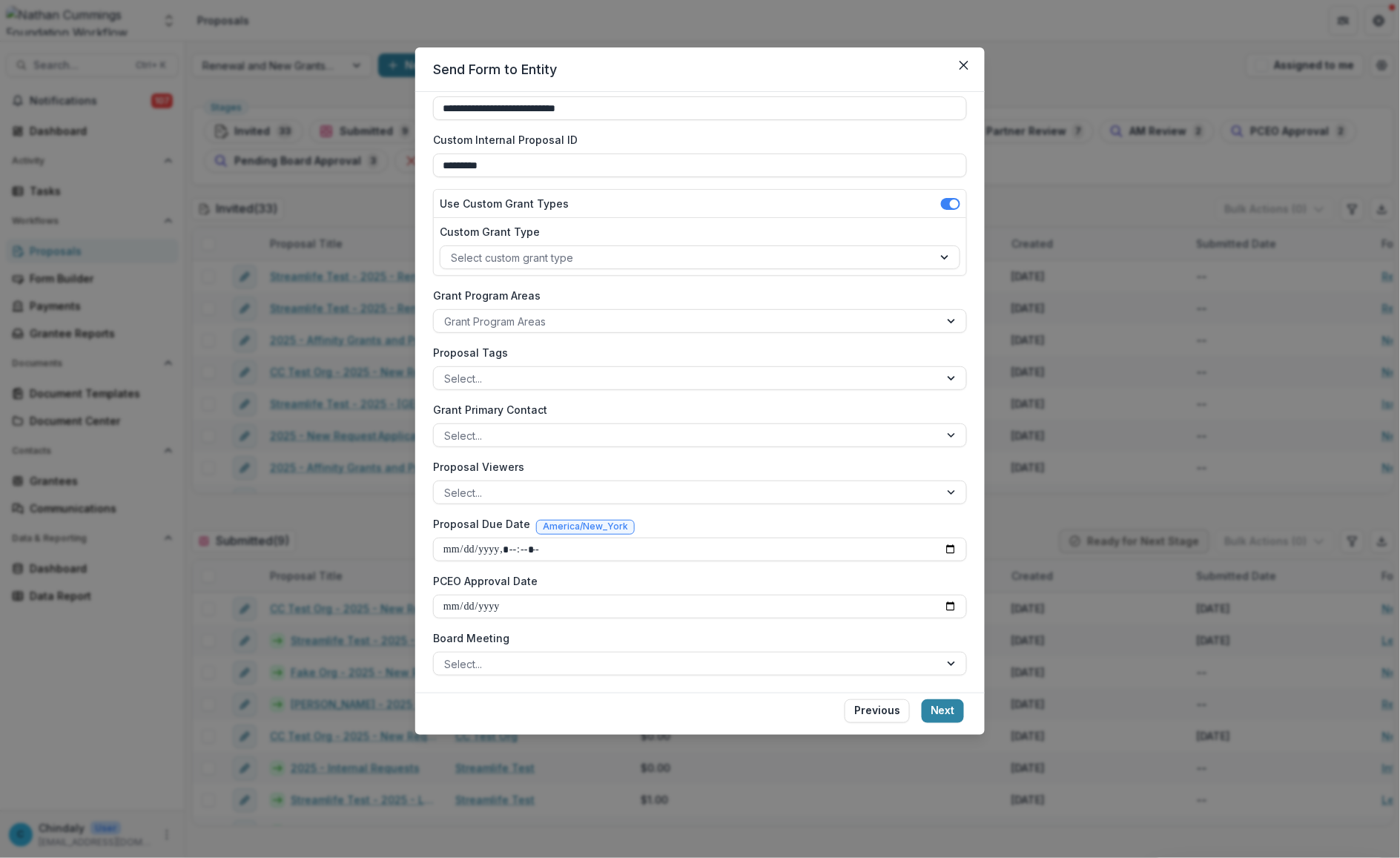
type input "**********"
click at [605, 257] on div at bounding box center [686, 257] width 471 height 18
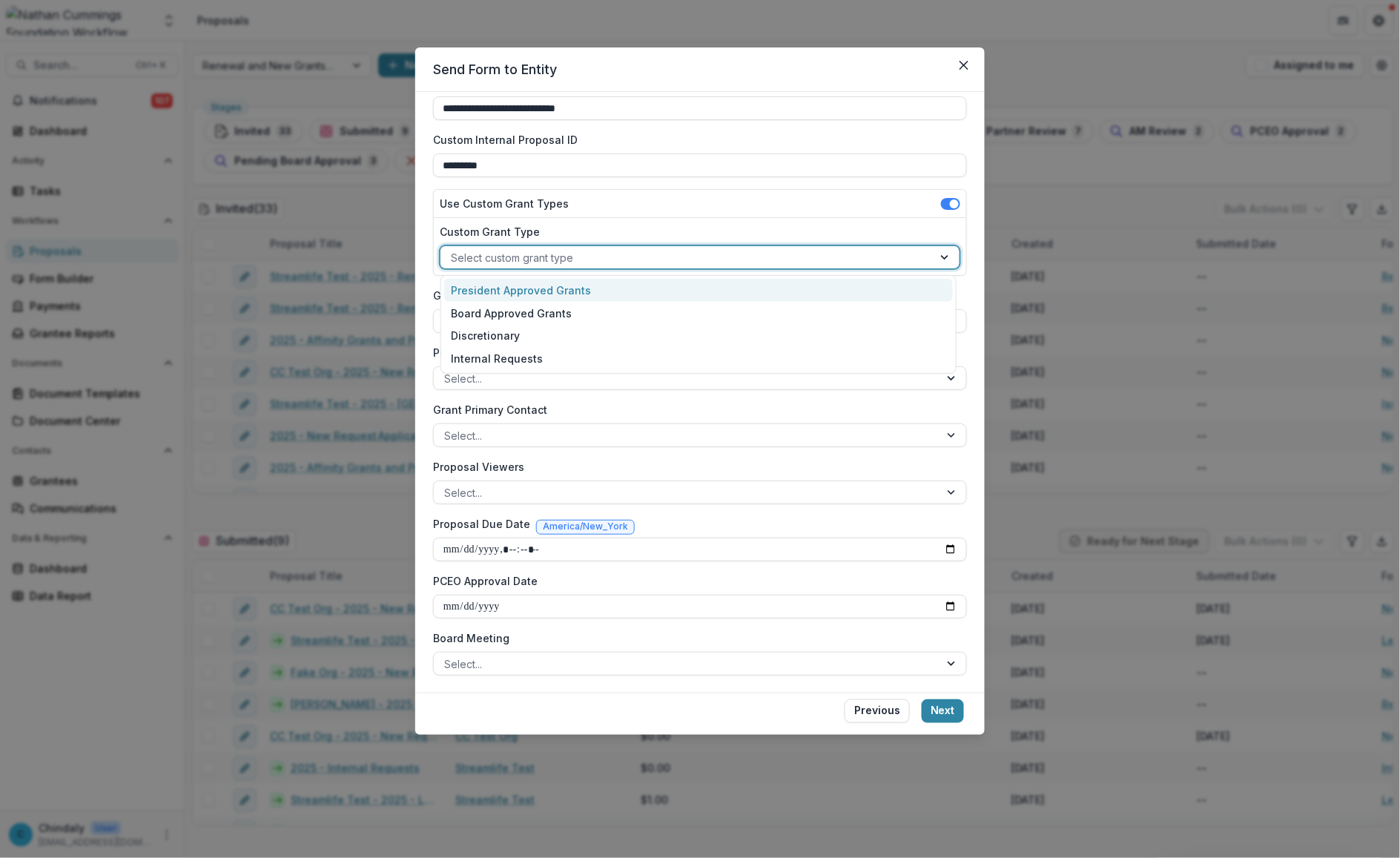
click at [605, 286] on div "President Approved Grants" at bounding box center [698, 289] width 510 height 23
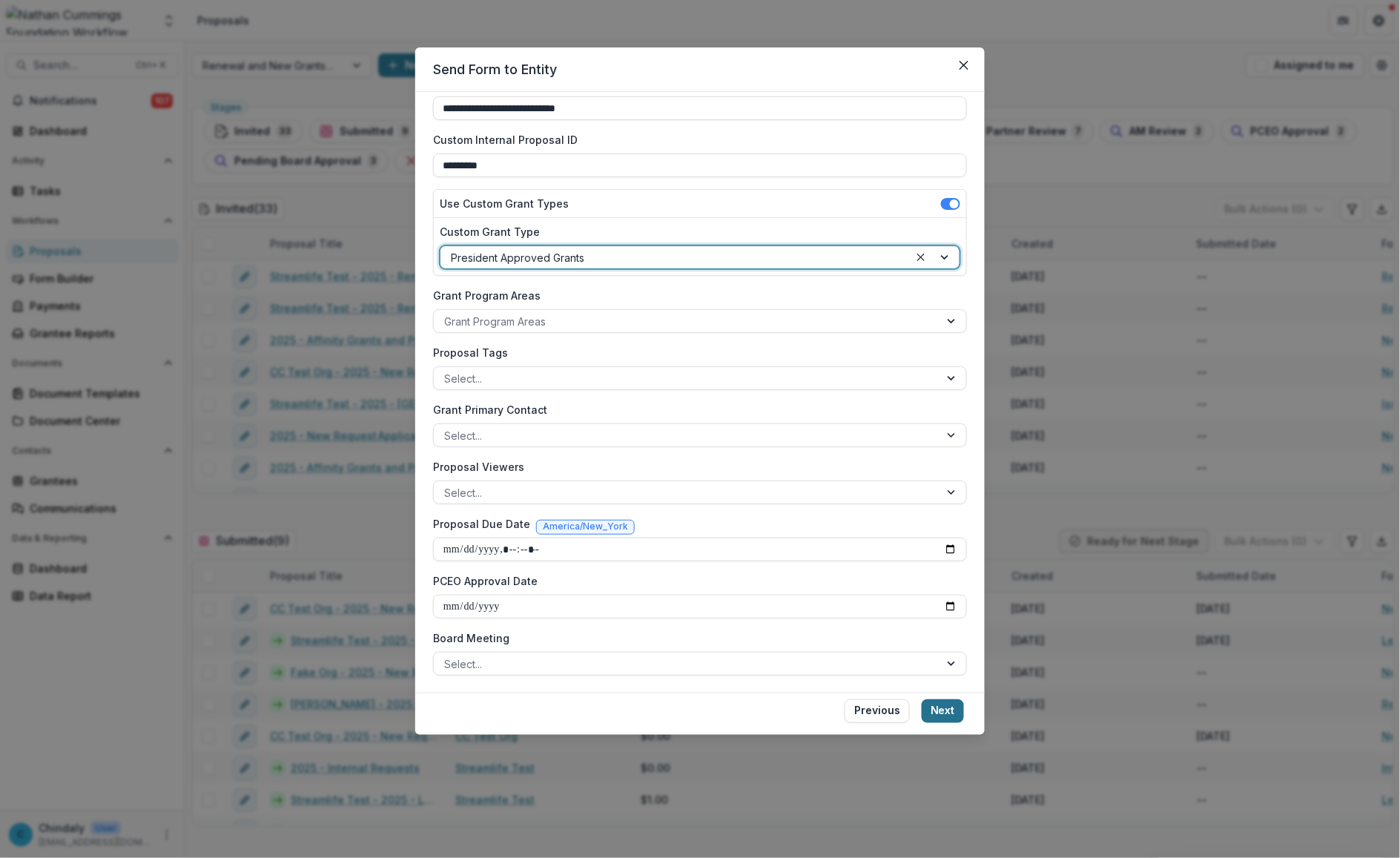
click at [944, 706] on button "Next" at bounding box center [943, 711] width 42 height 24
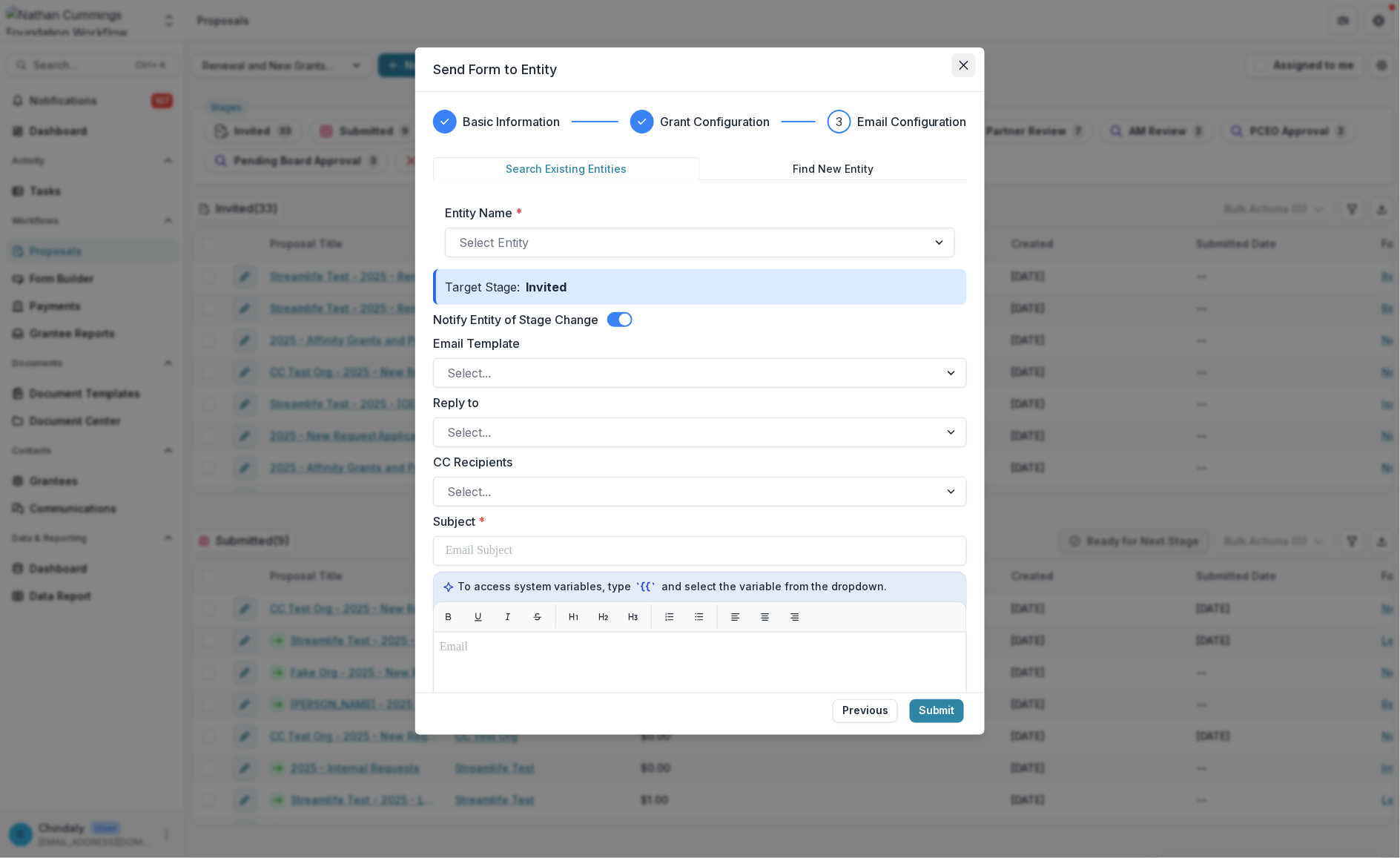
click at [966, 65] on icon "Close" at bounding box center [964, 65] width 9 height 9
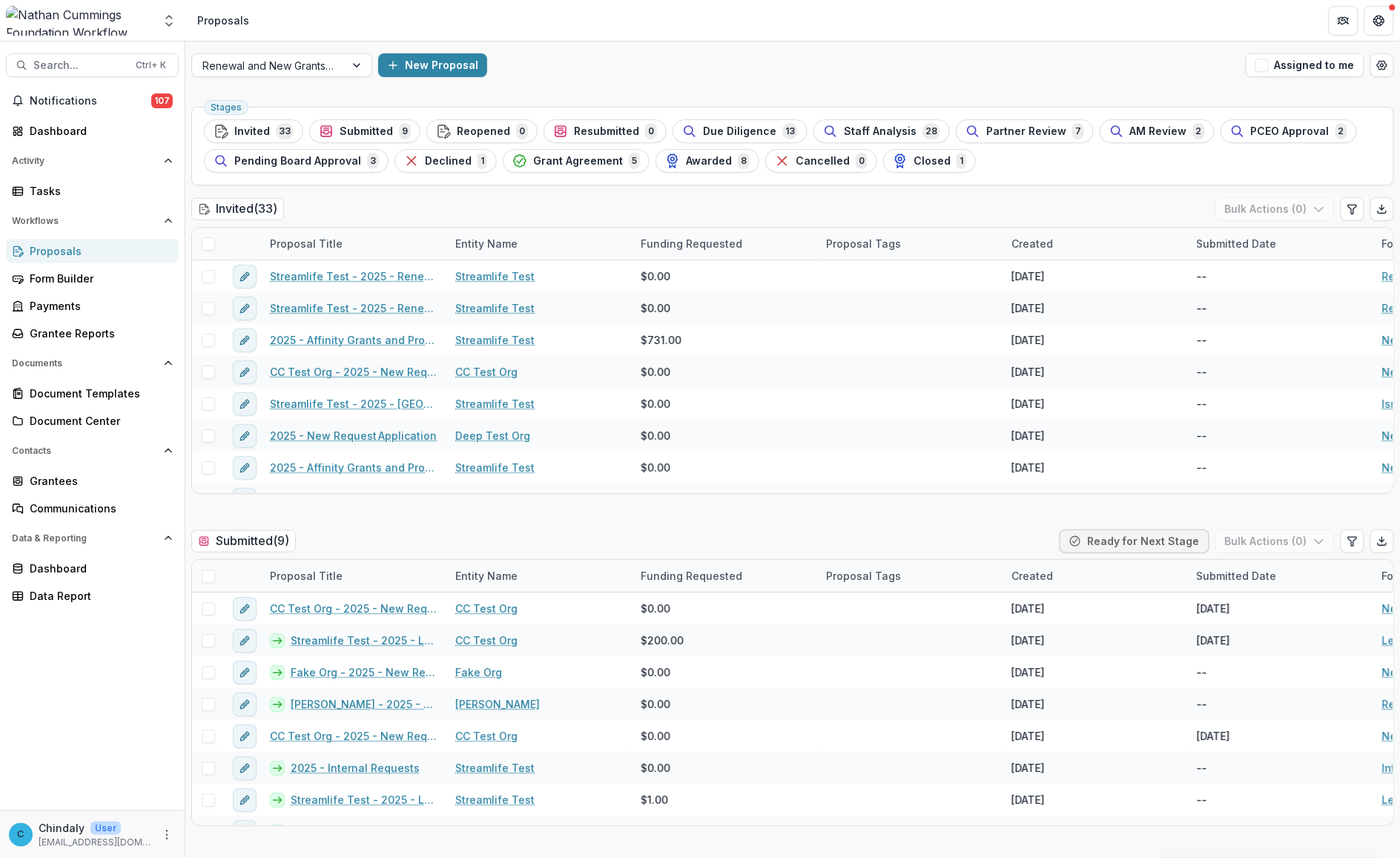
drag, startPoint x: 791, startPoint y: 51, endPoint x: 886, endPoint y: 2, distance: 106.9
click at [791, 51] on div "Renewal and New Grants Pipeline New Proposal Assigned to me" at bounding box center [793, 65] width 1214 height 48
click at [894, 131] on span "Staff Analysis" at bounding box center [880, 131] width 73 height 13
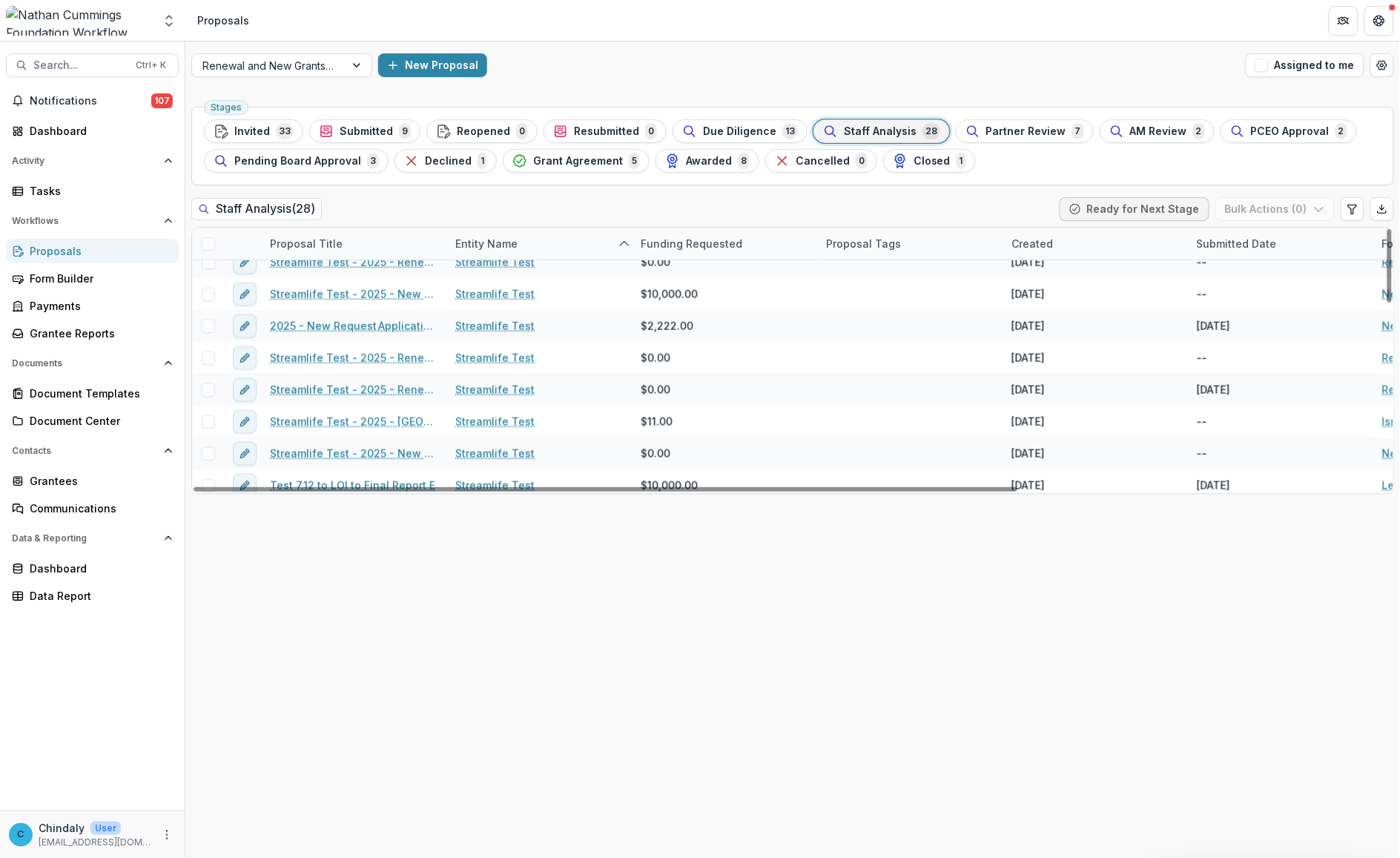
scroll to position [660, 0]
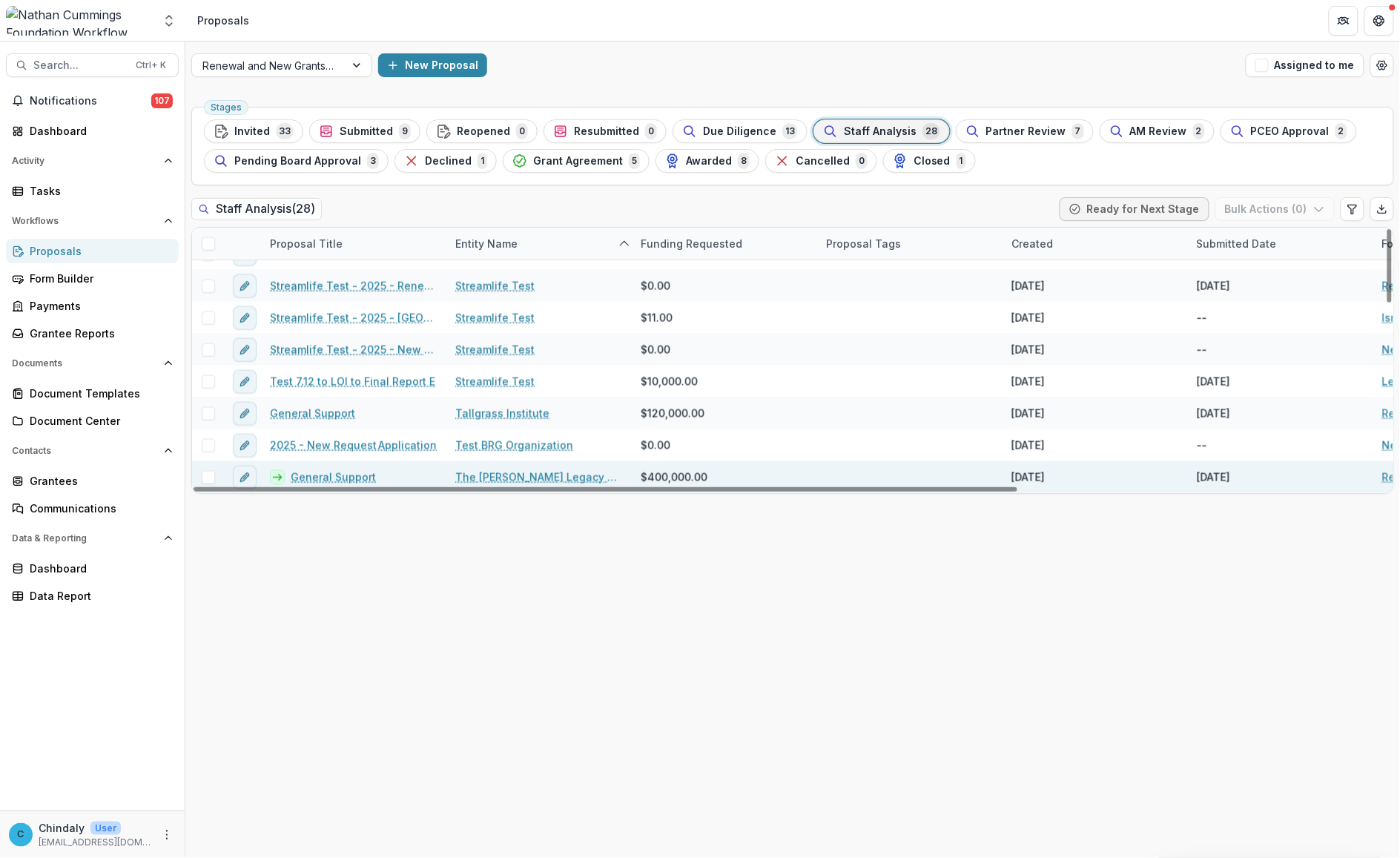
click at [333, 480] on link "General Support" at bounding box center [333, 477] width 85 height 16
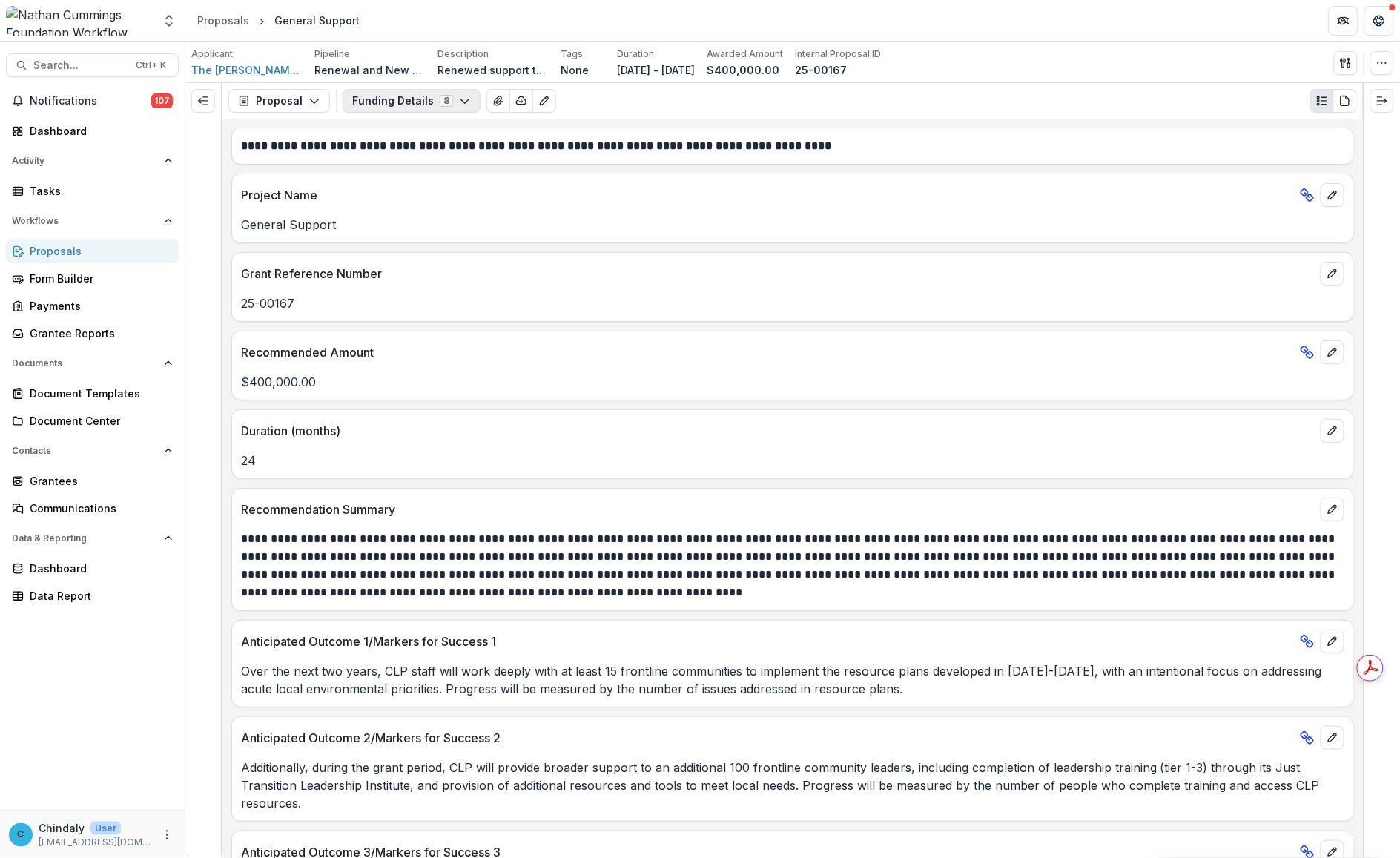
click at [451, 98] on button "Funding Details 8" at bounding box center [412, 101] width 138 height 24
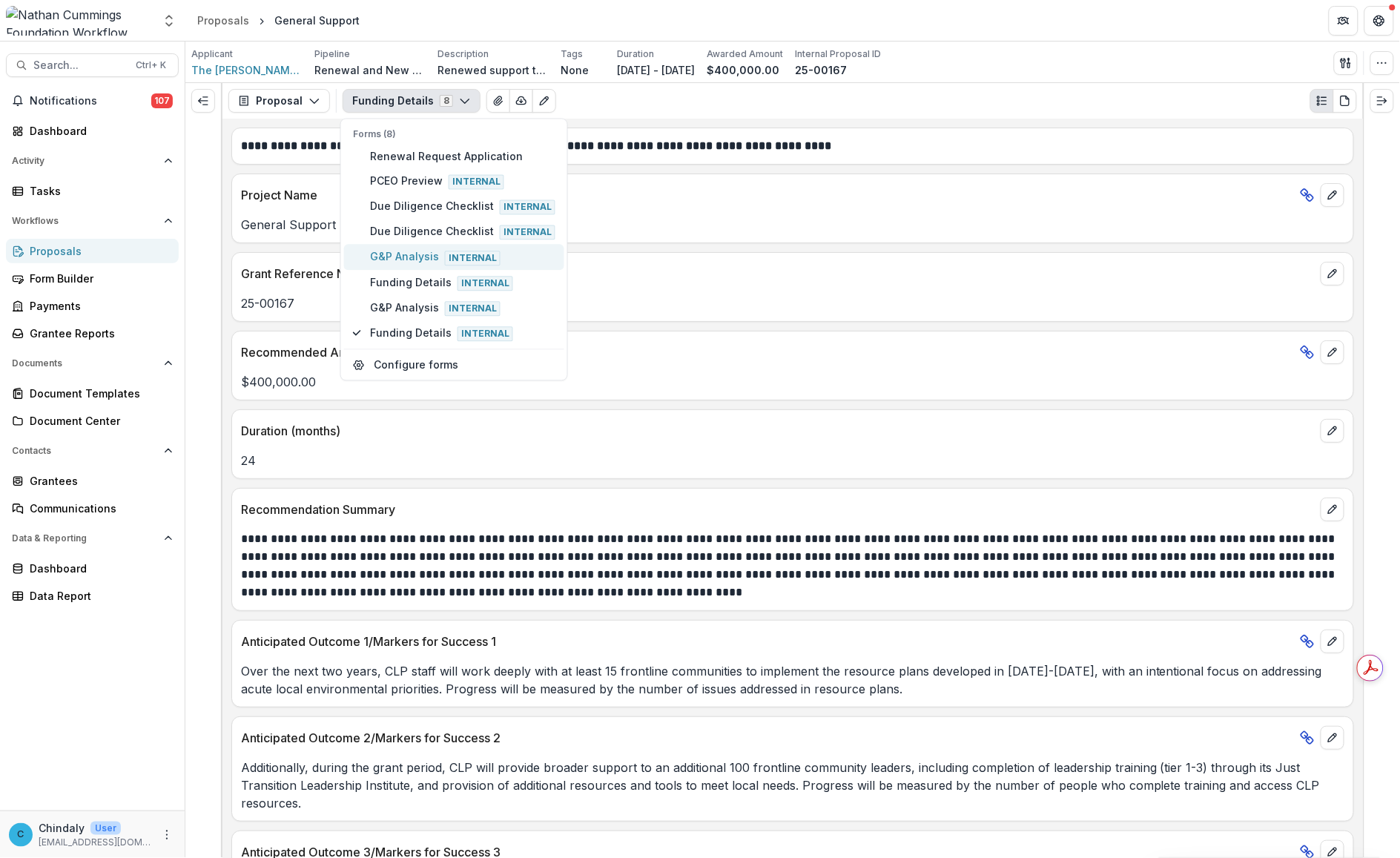
click at [417, 252] on span "G&P Analysis Internal" at bounding box center [463, 257] width 186 height 17
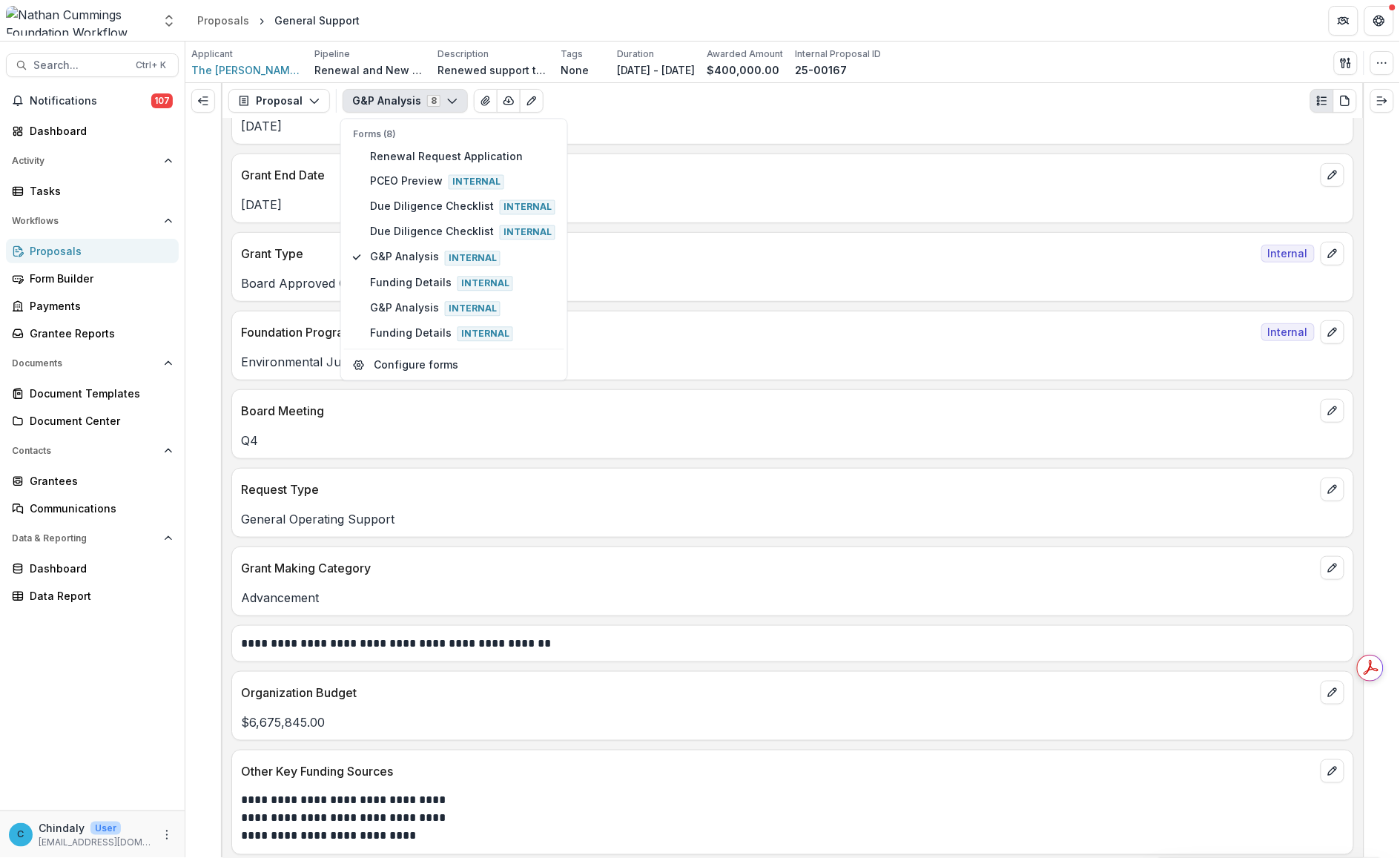
scroll to position [276, 0]
